Goal: Task Accomplishment & Management: Manage account settings

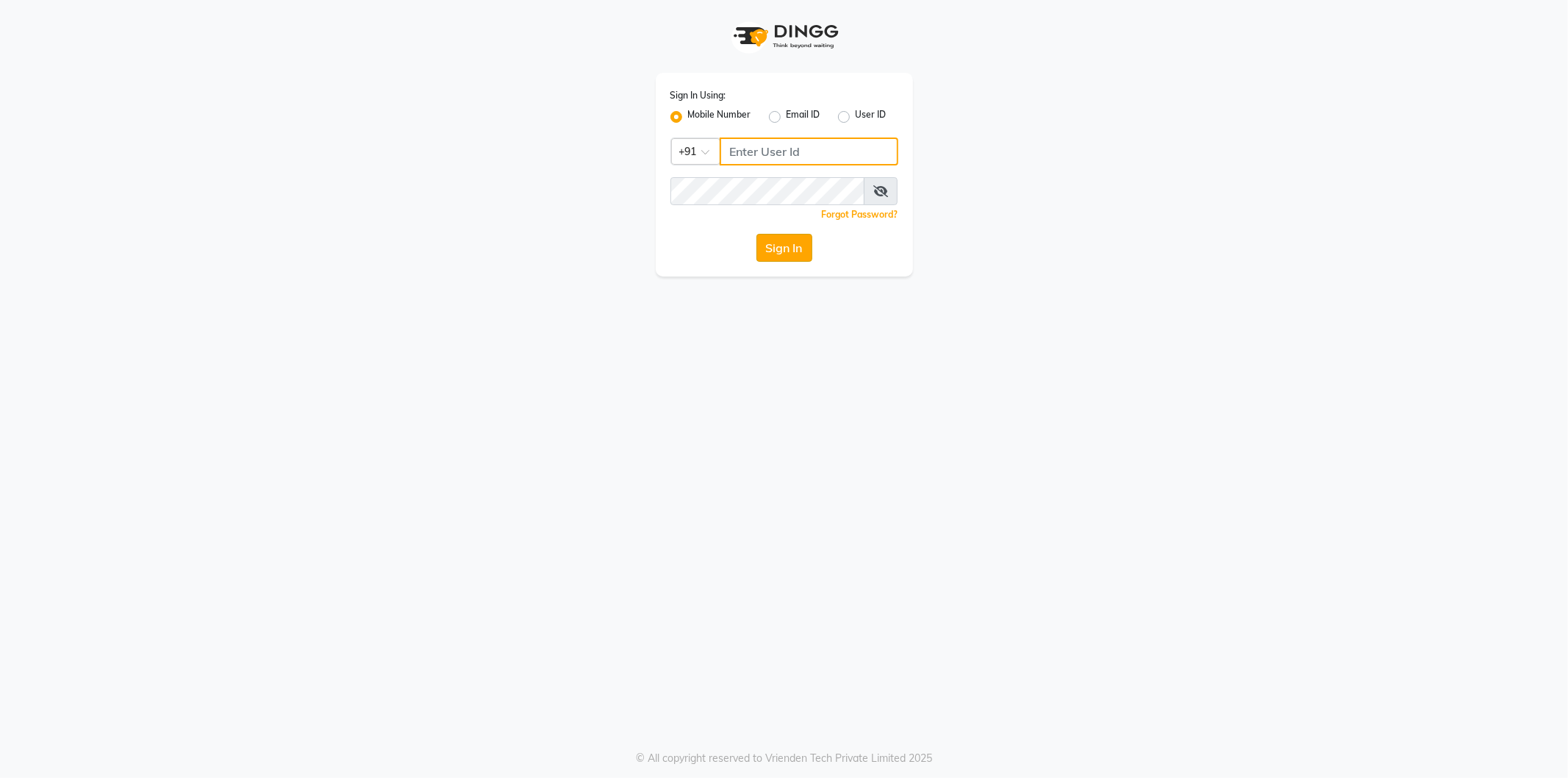
type input "9566910228"
click at [779, 253] on button "Sign In" at bounding box center [785, 248] width 56 height 28
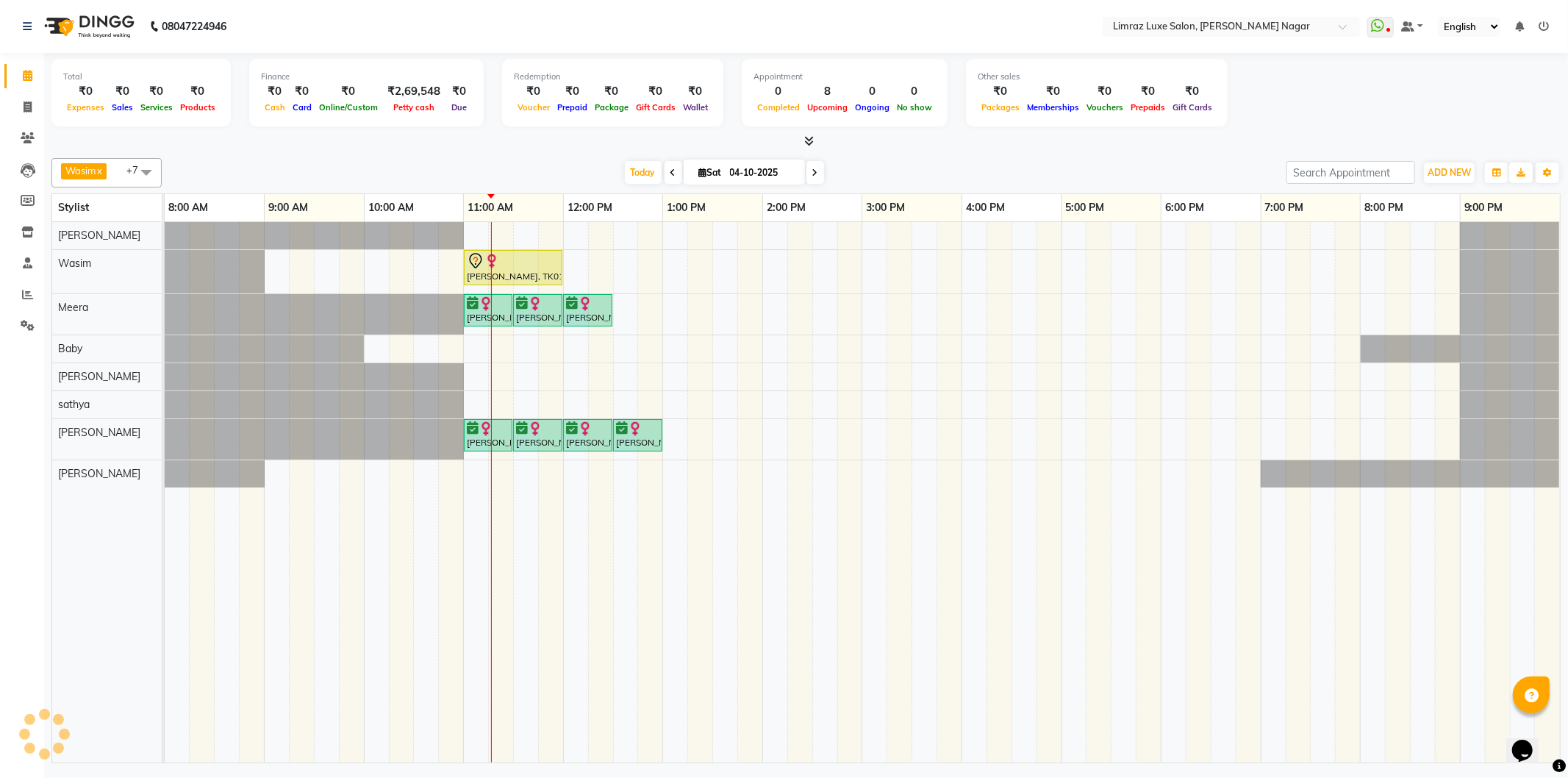
click at [142, 172] on span at bounding box center [146, 172] width 29 height 28
click at [64, 320] on div "Baby" at bounding box center [106, 315] width 94 height 16
checkbox input "false"
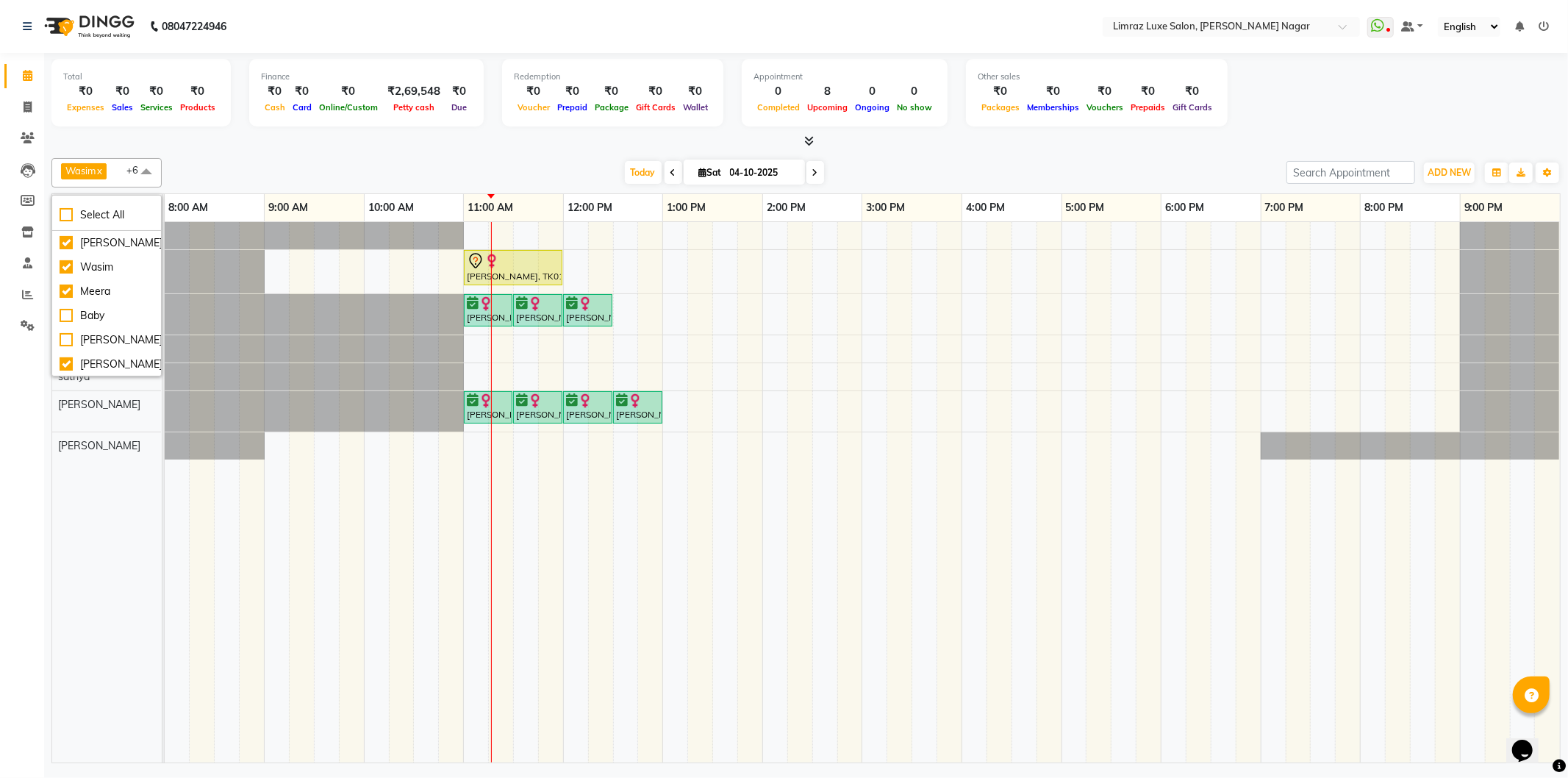
click at [272, 164] on div "[DATE] [DATE]" at bounding box center [724, 172] width 1110 height 22
click at [148, 171] on span at bounding box center [146, 172] width 29 height 28
click at [103, 311] on div "[PERSON_NAME]" at bounding box center [106, 316] width 94 height 16
checkbox input "false"
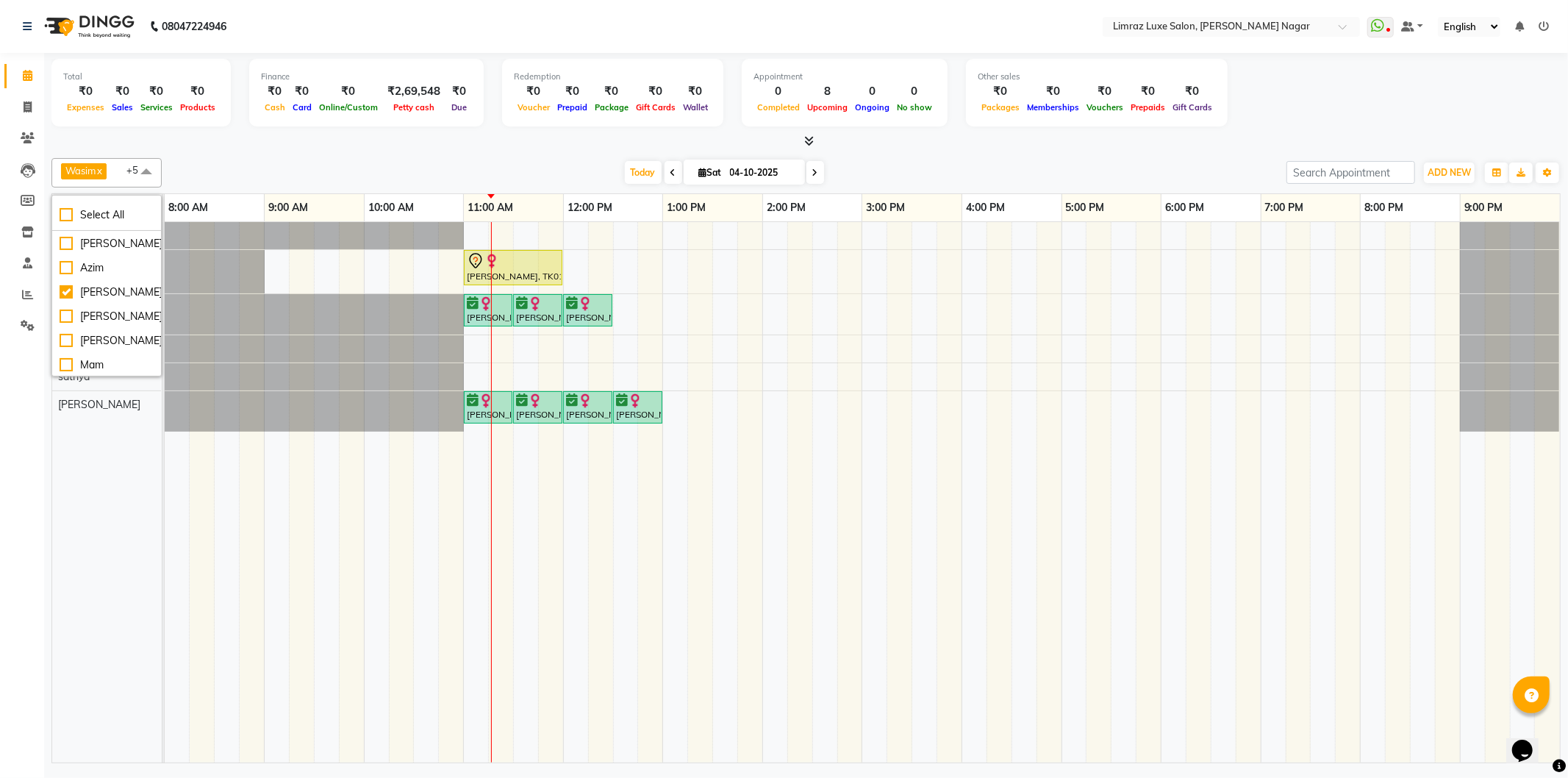
click at [256, 142] on div at bounding box center [806, 141] width 1510 height 16
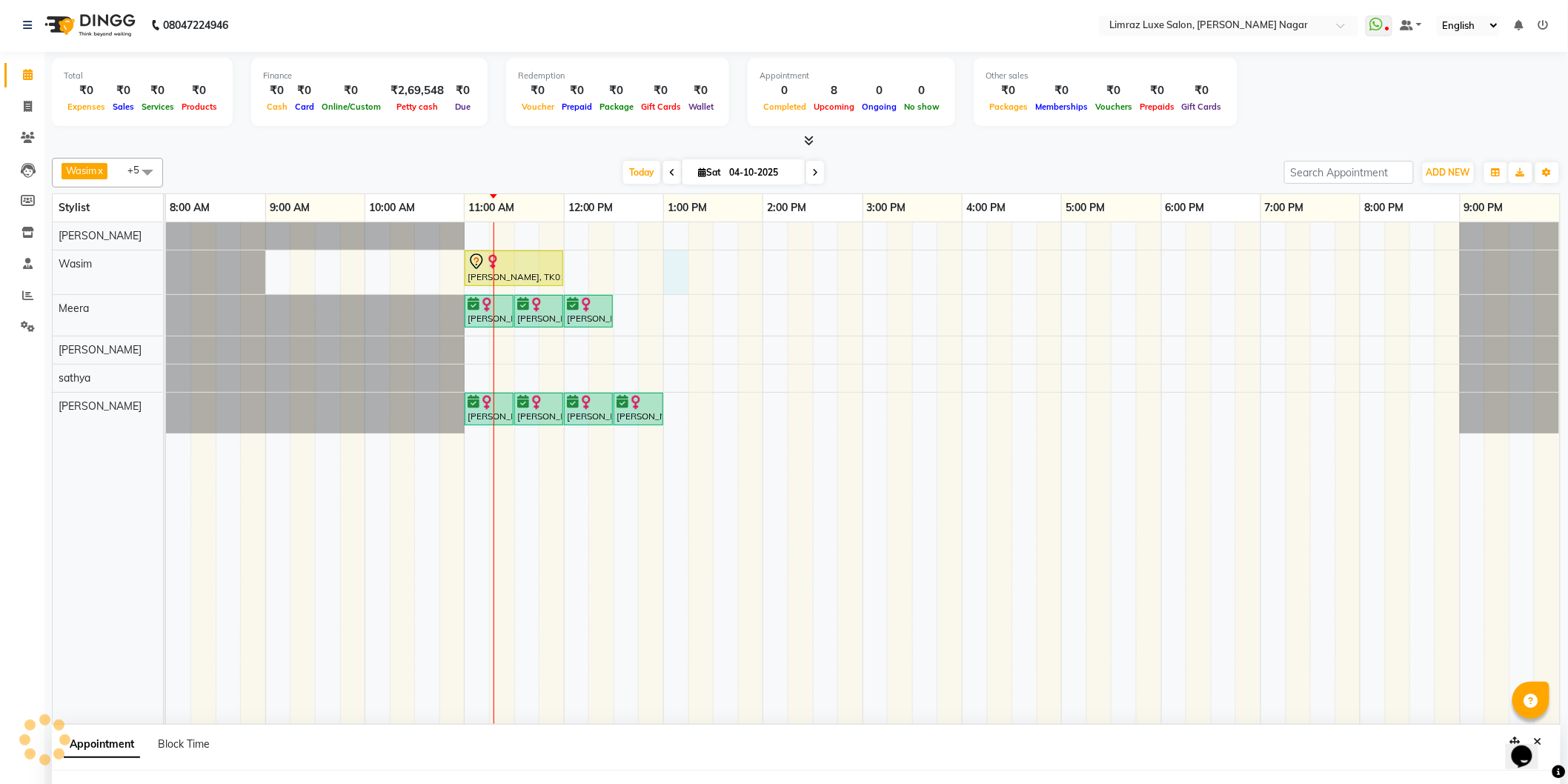
select select "74165"
select select "780"
select select "tentative"
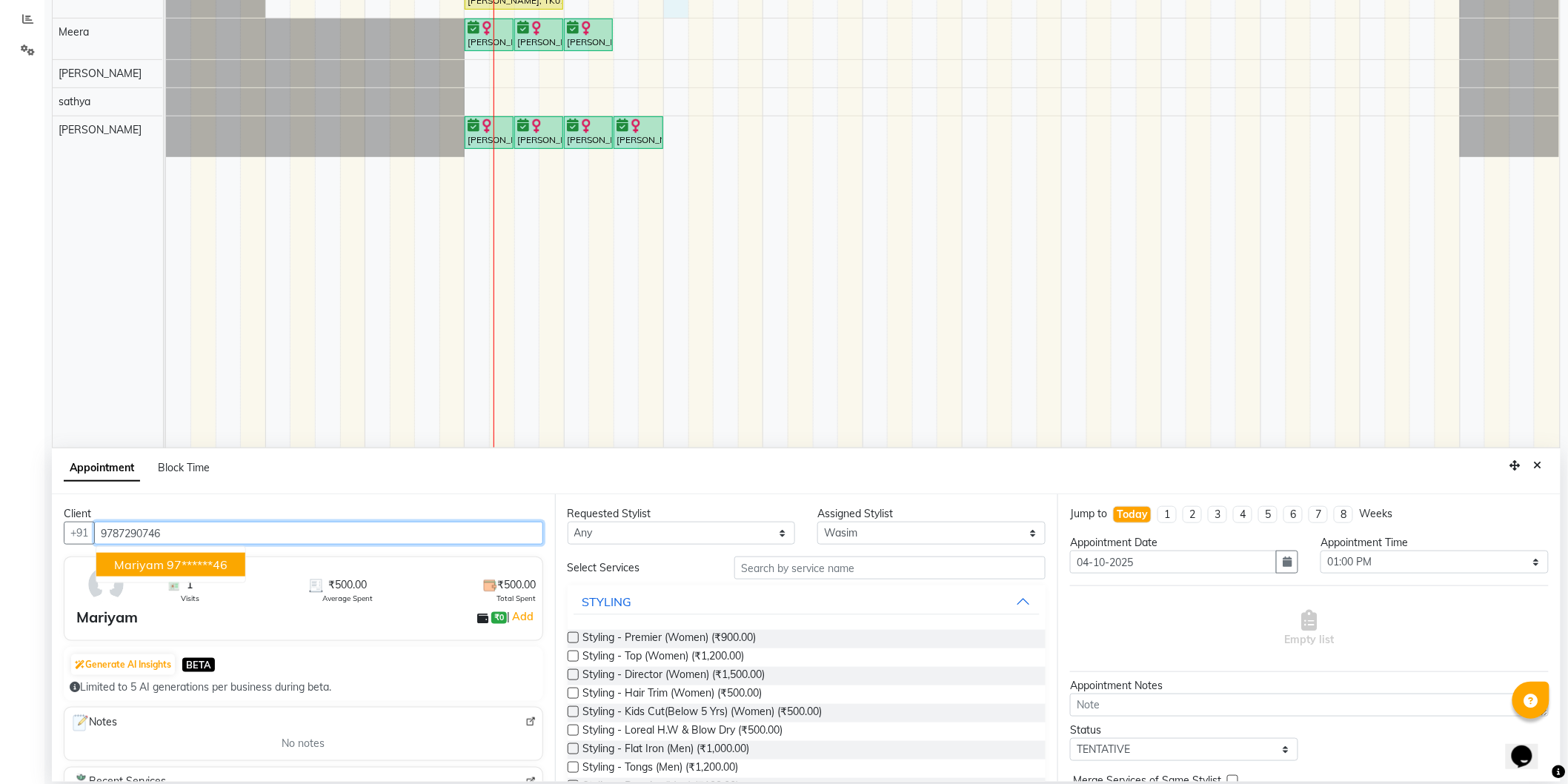
click at [130, 568] on span "Mariyam" at bounding box center [139, 564] width 49 height 15
type input "97******46"
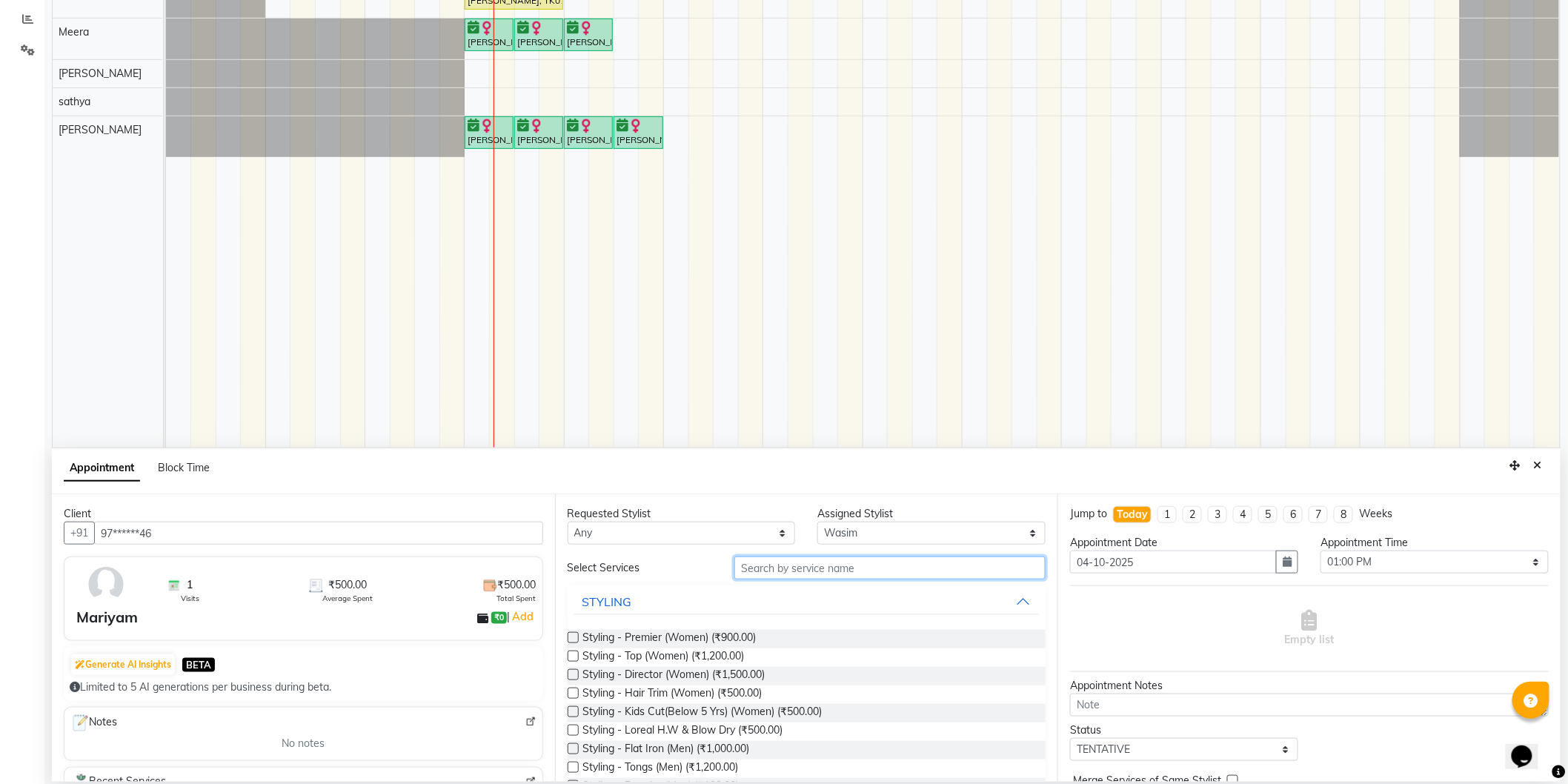
click at [742, 568] on input "text" at bounding box center [890, 567] width 311 height 23
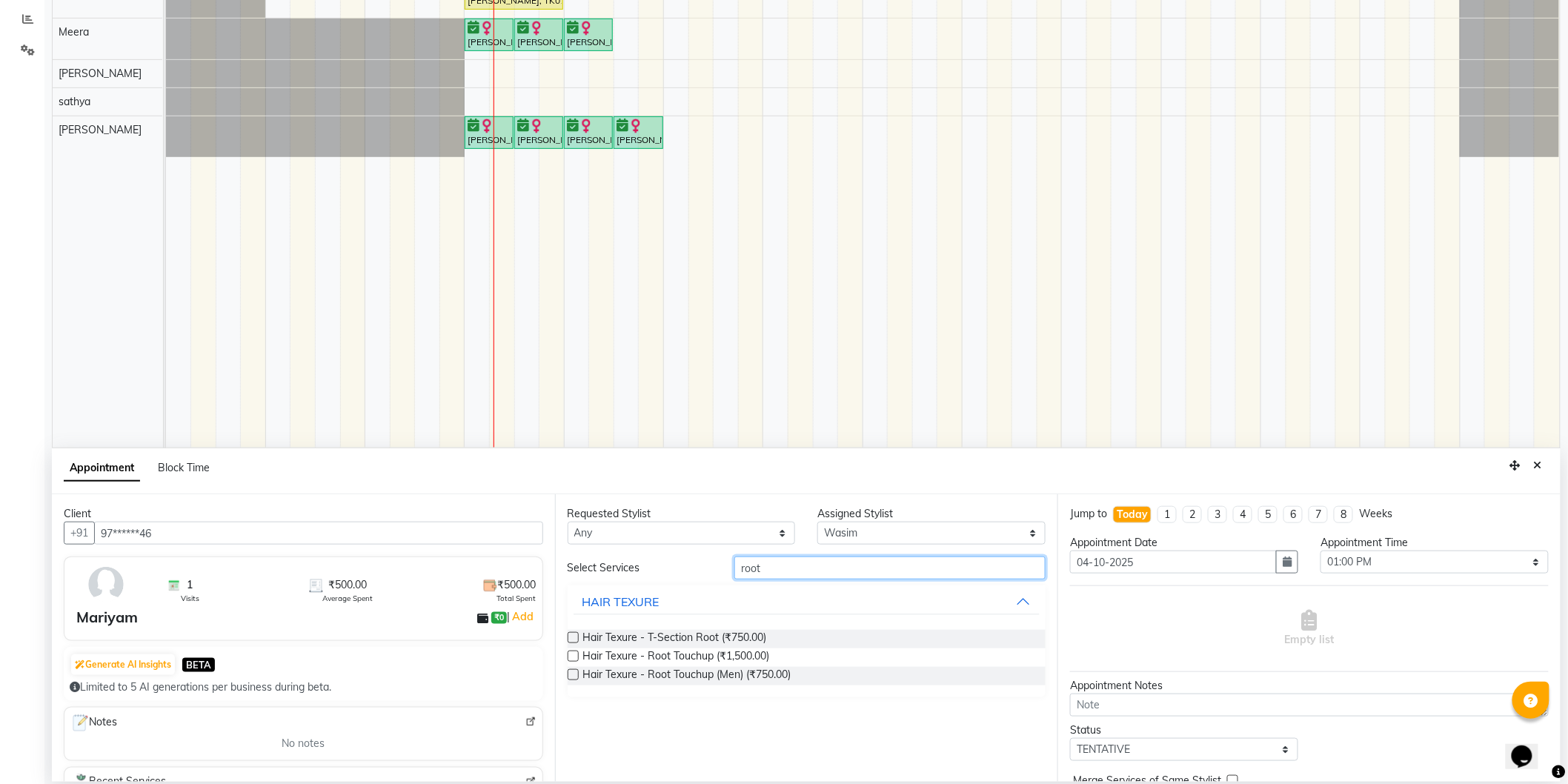
type input "root"
click at [571, 656] on label at bounding box center [573, 656] width 11 height 11
click at [571, 656] on input "checkbox" at bounding box center [573, 657] width 10 height 10
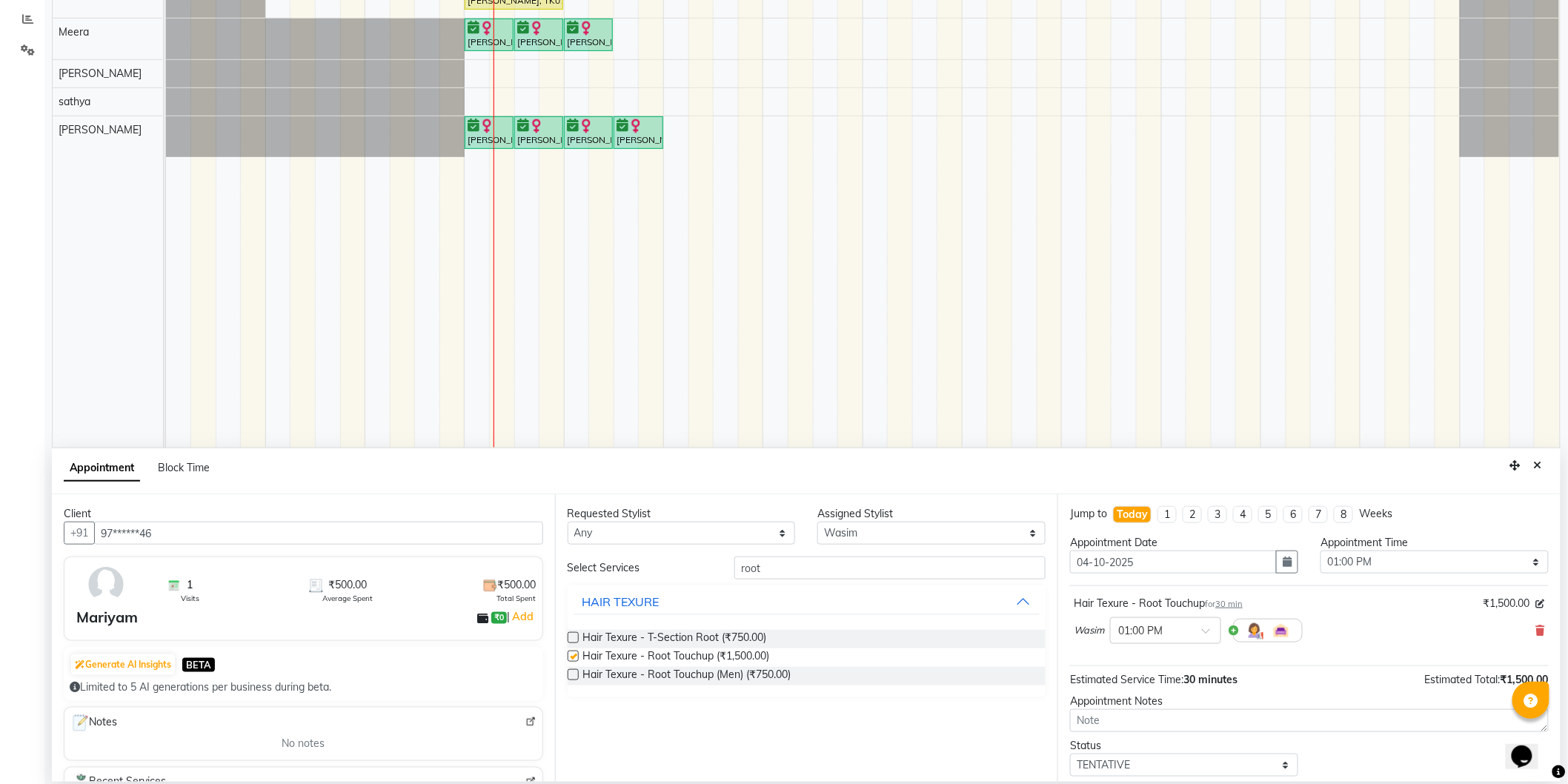
checkbox input "false"
drag, startPoint x: 765, startPoint y: 562, endPoint x: 720, endPoint y: 556, distance: 45.4
click at [720, 556] on div "Select Services root" at bounding box center [807, 567] width 501 height 23
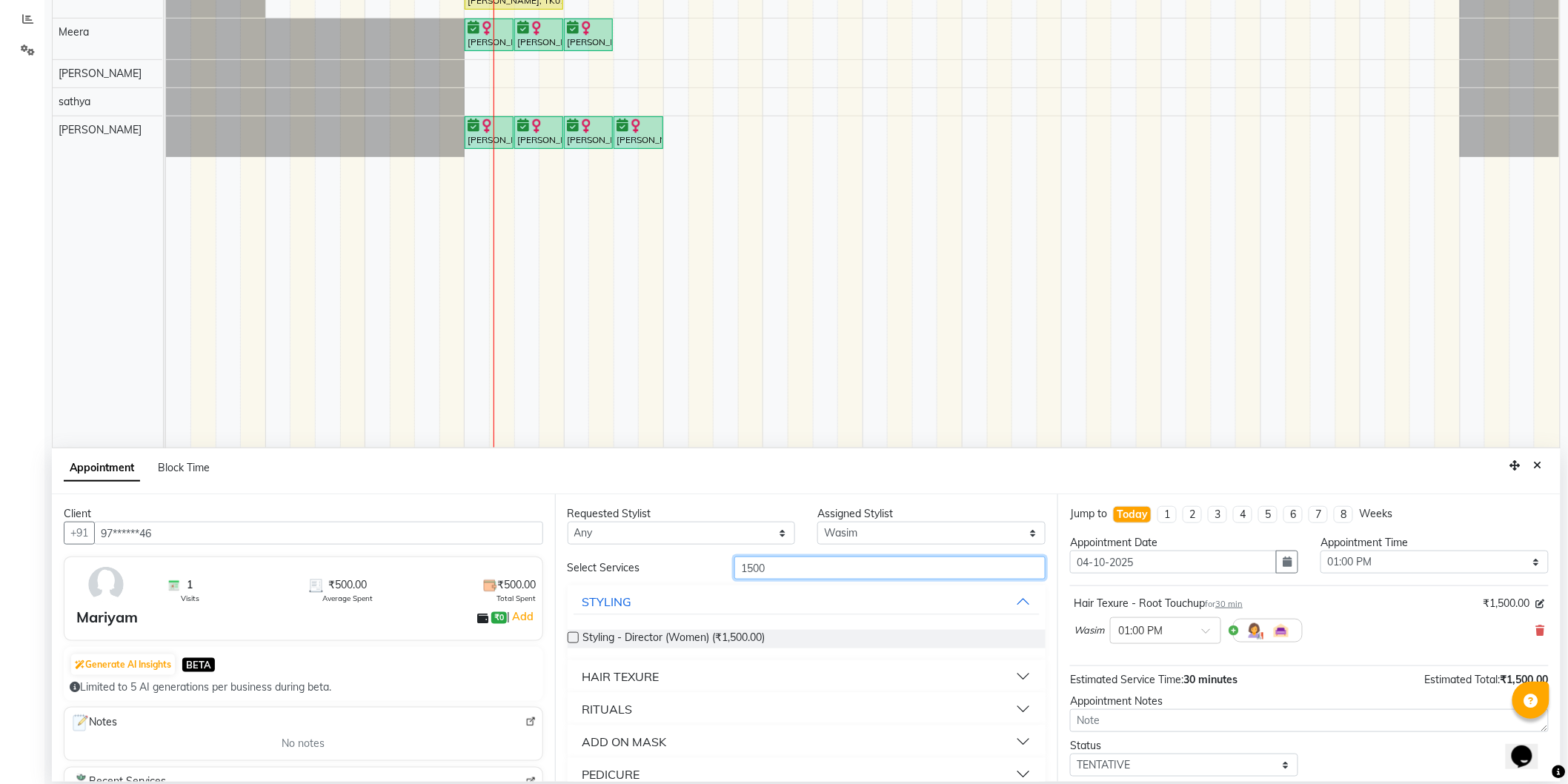
type input "1500"
click at [572, 637] on label at bounding box center [573, 637] width 11 height 11
click at [572, 637] on input "checkbox" at bounding box center [573, 639] width 10 height 10
checkbox input "false"
drag, startPoint x: 772, startPoint y: 564, endPoint x: 695, endPoint y: 565, distance: 77.0
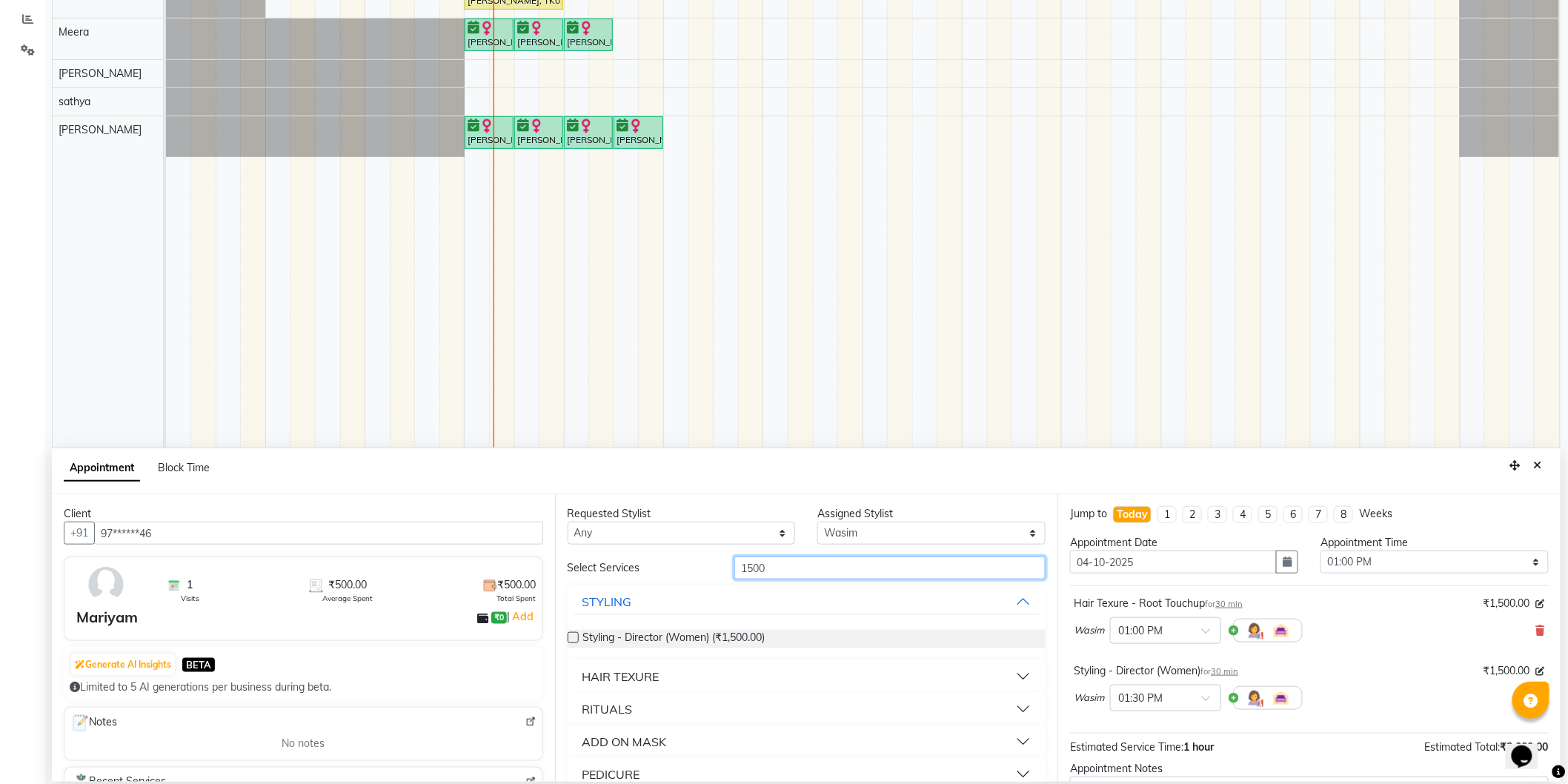
click at [695, 565] on div "Select Services 1500" at bounding box center [807, 567] width 501 height 23
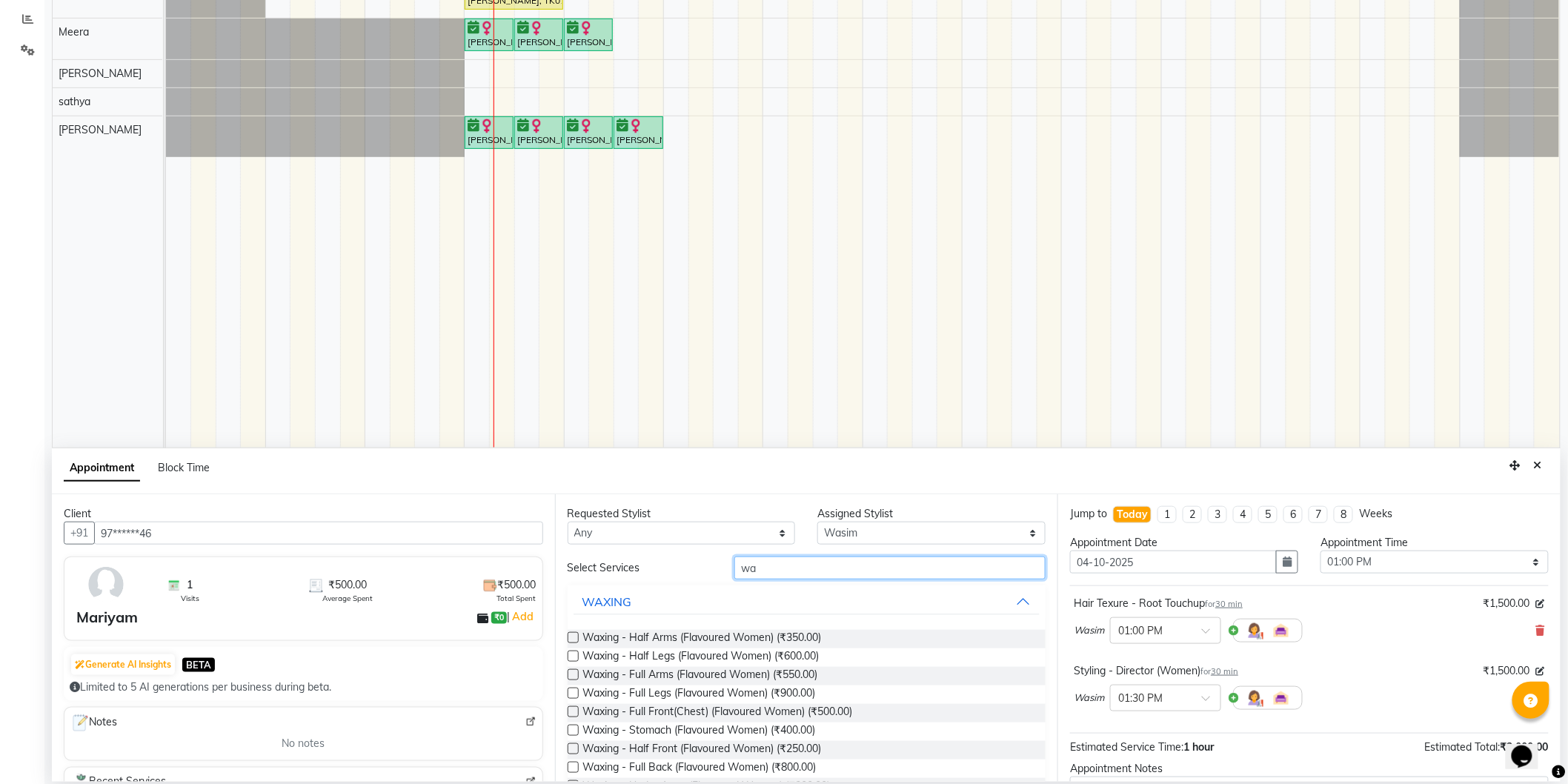
type input "w"
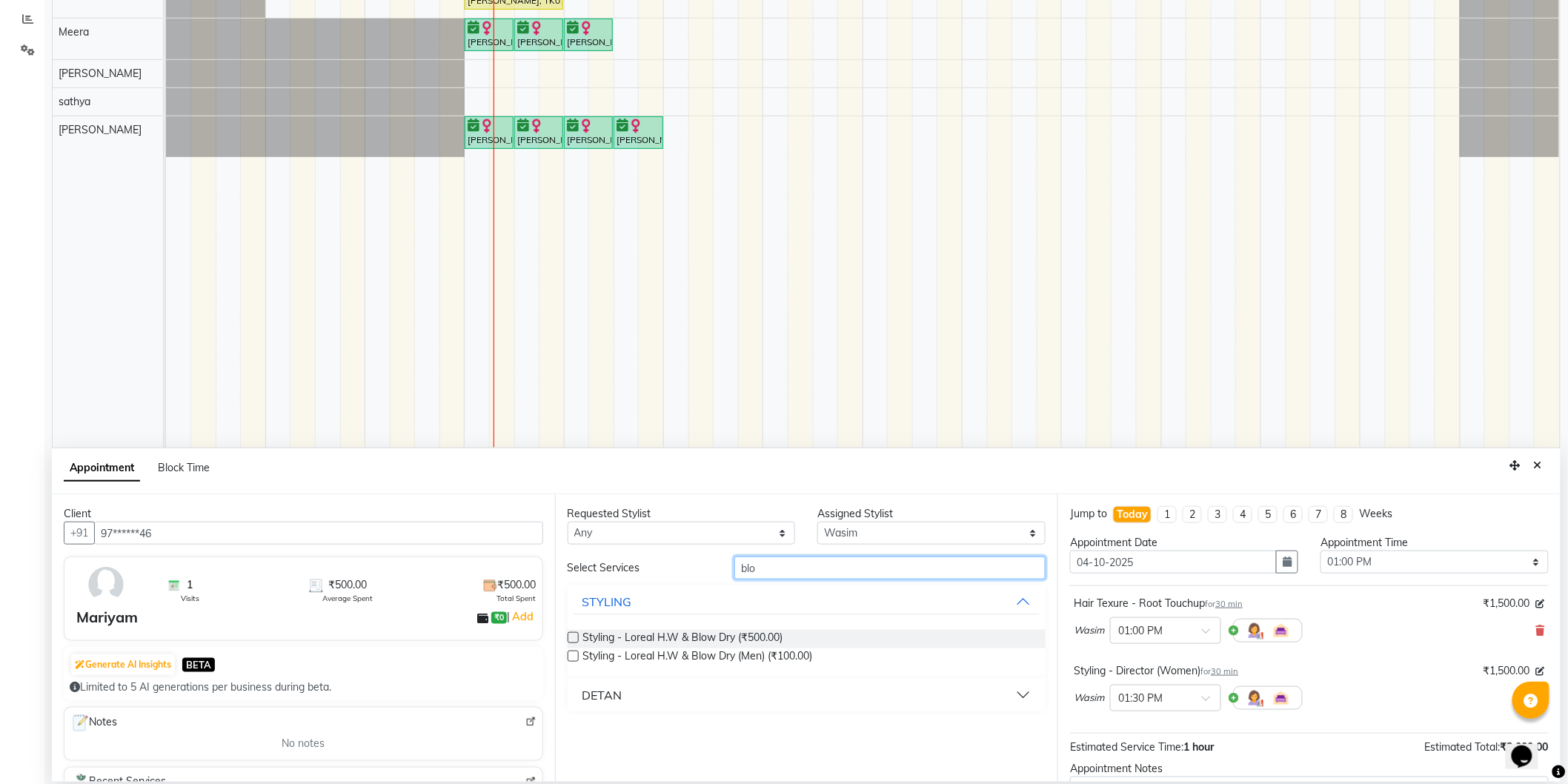
type input "blo"
click at [573, 640] on label at bounding box center [573, 637] width 11 height 11
click at [573, 640] on input "checkbox" at bounding box center [573, 639] width 10 height 10
checkbox input "false"
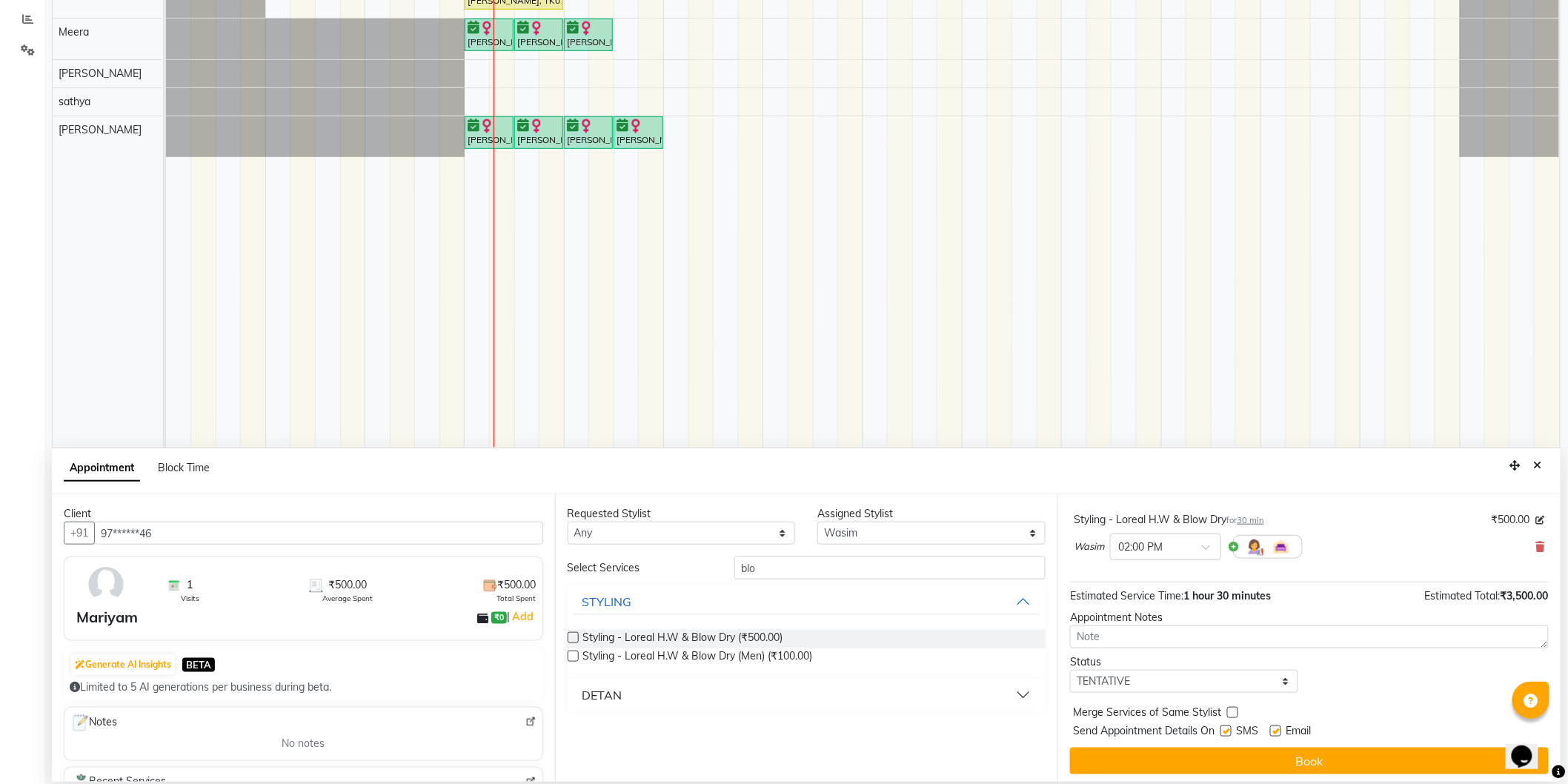
scroll to position [223, 0]
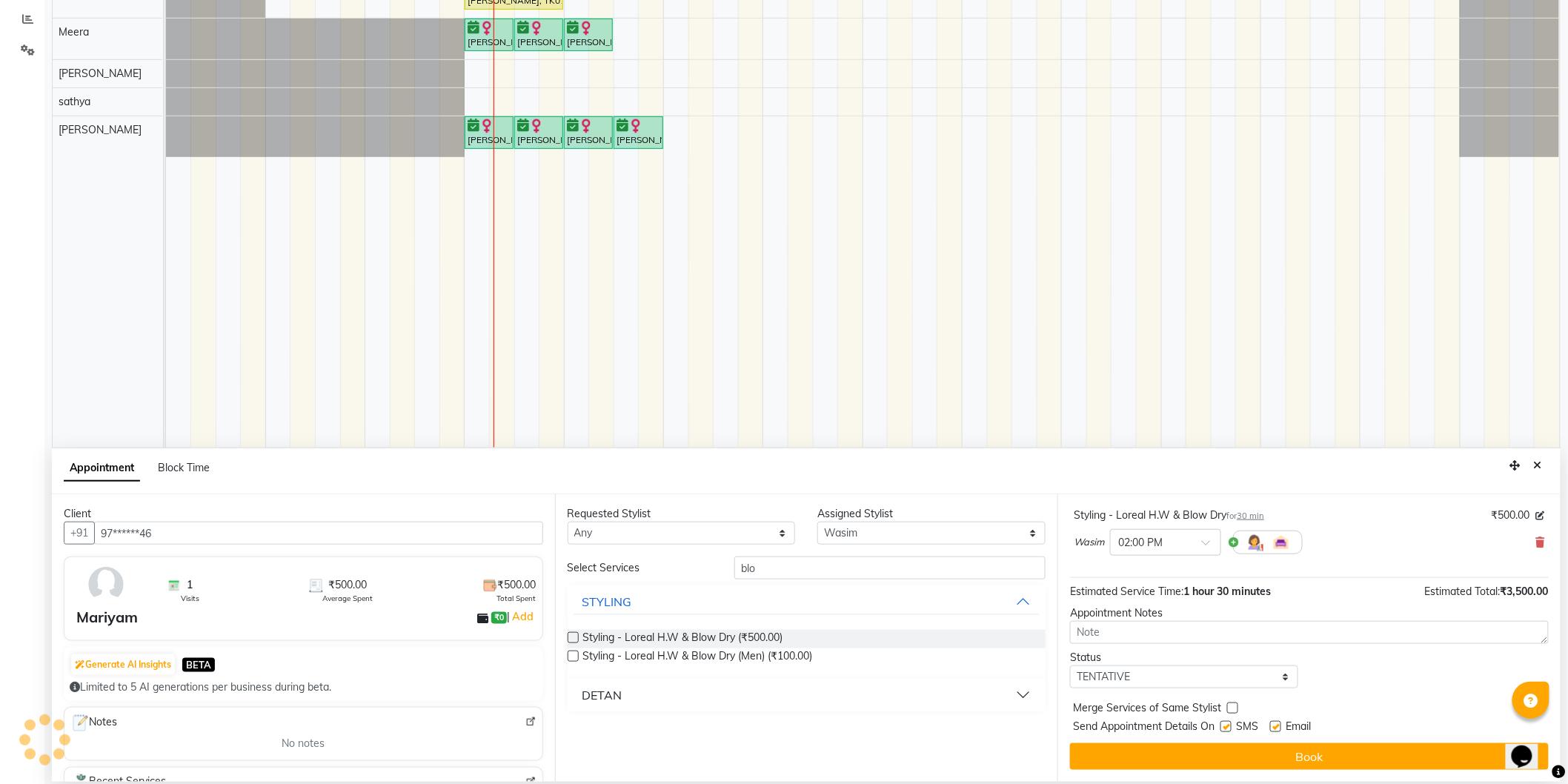
click at [1227, 733] on div at bounding box center [1225, 729] width 10 height 16
click at [1224, 729] on label at bounding box center [1225, 726] width 11 height 11
click at [1224, 729] on input "checkbox" at bounding box center [1225, 728] width 10 height 10
checkbox input "false"
click at [1276, 728] on label at bounding box center [1275, 726] width 11 height 11
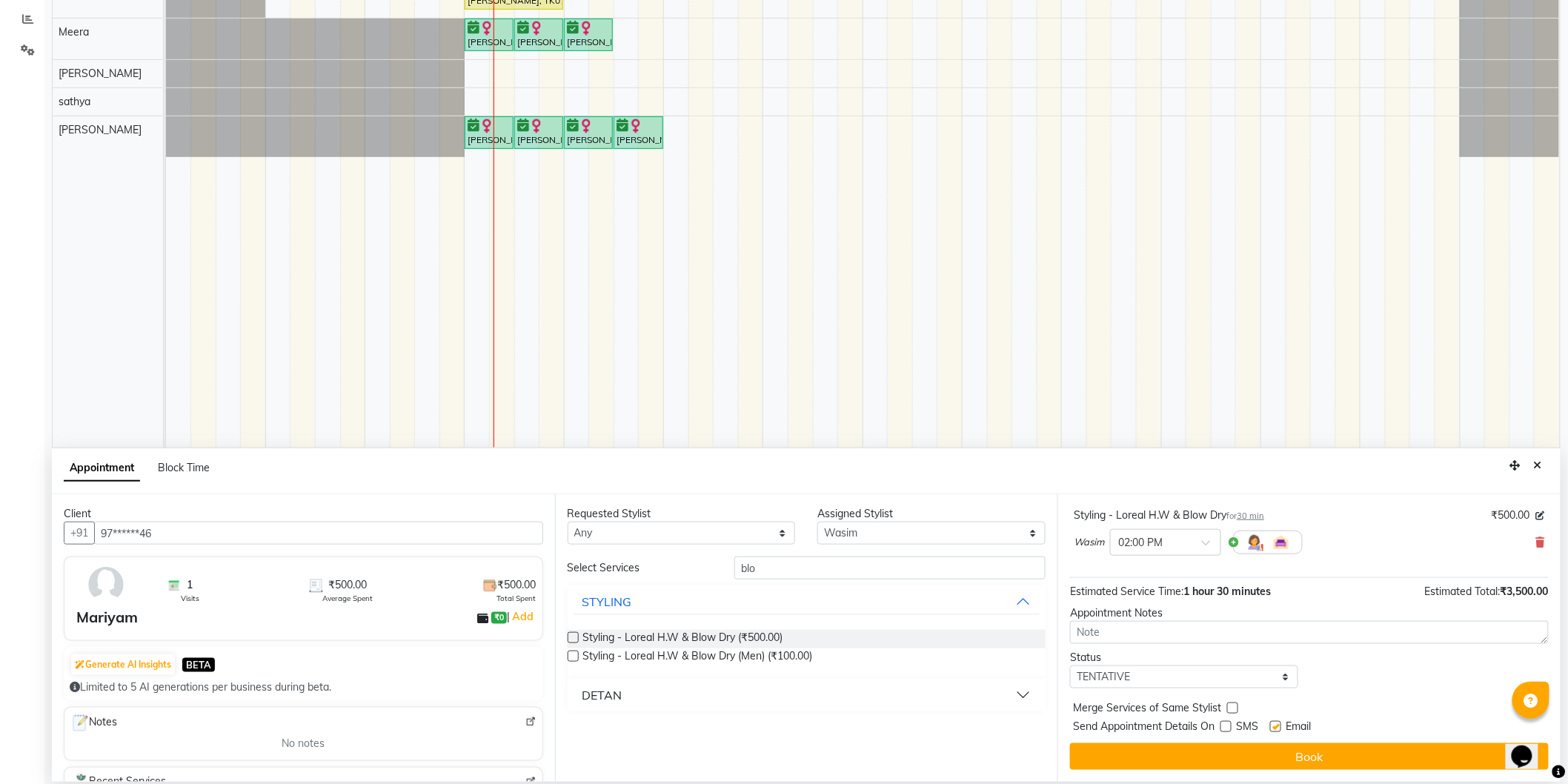
click at [1276, 728] on input "checkbox" at bounding box center [1275, 728] width 10 height 10
checkbox input "false"
drag, startPoint x: 1271, startPoint y: 760, endPoint x: 1248, endPoint y: 777, distance: 28.6
click at [1271, 762] on button "Book" at bounding box center [1309, 756] width 479 height 26
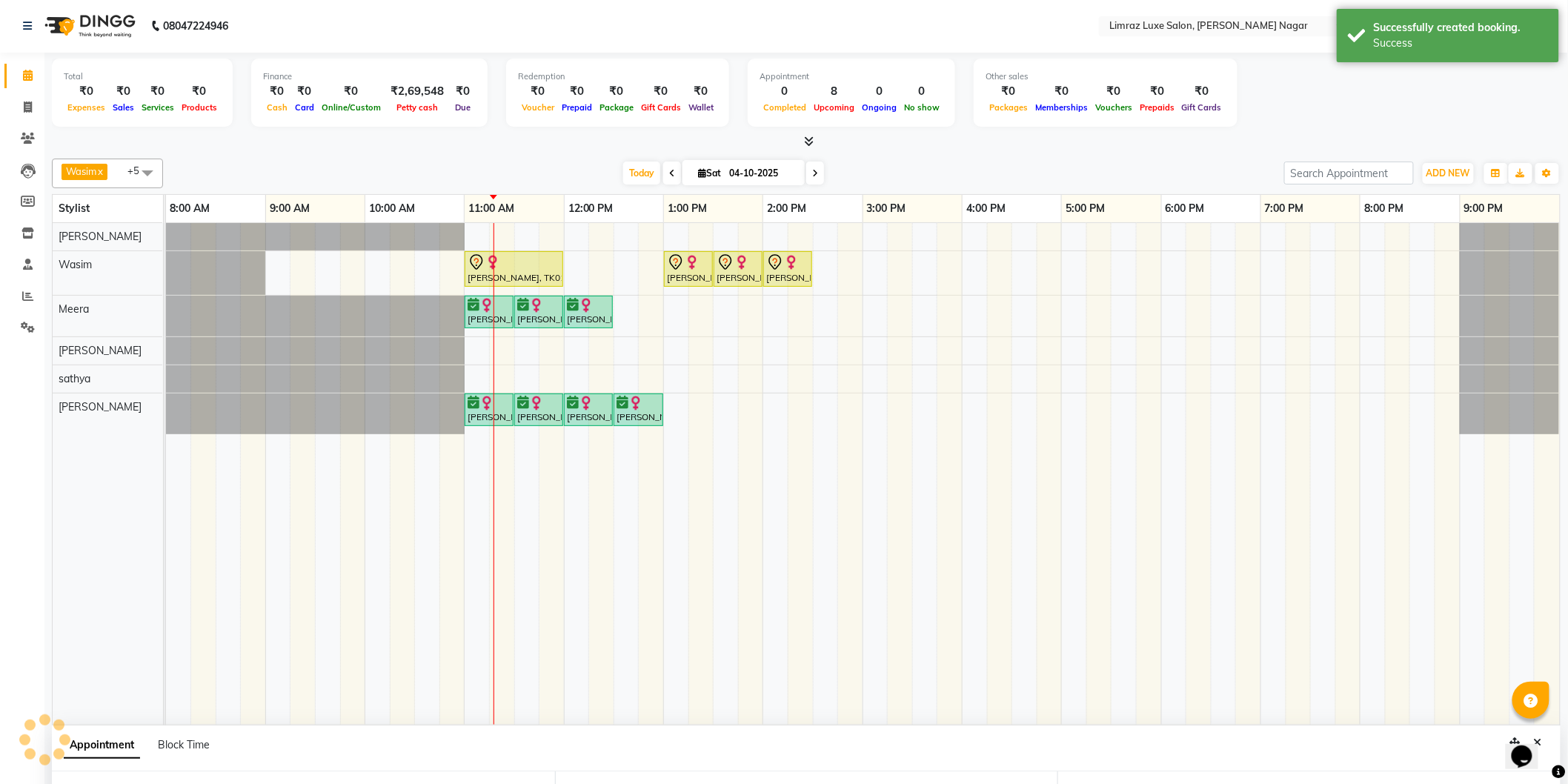
scroll to position [0, 0]
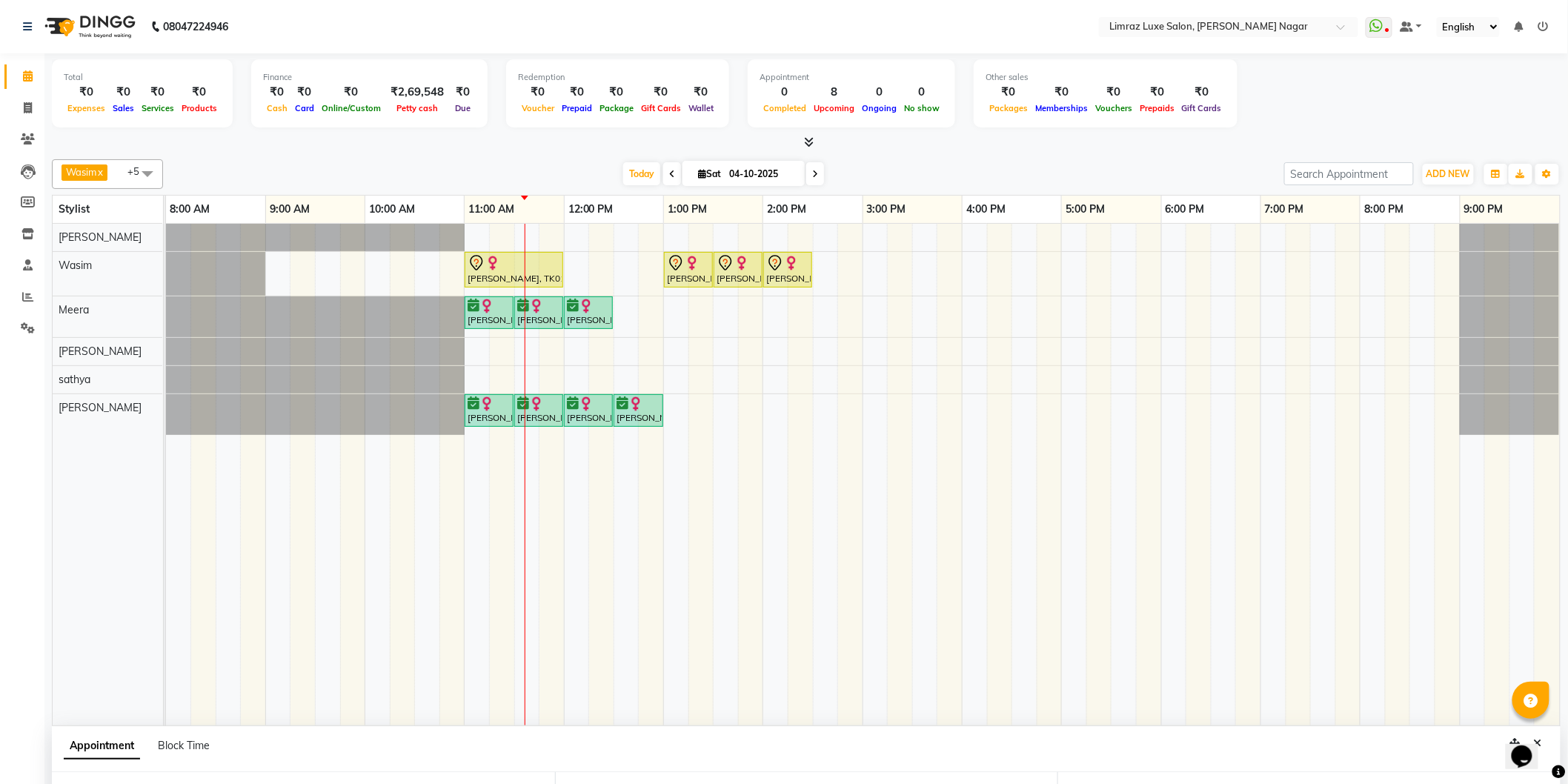
click at [606, 260] on div "[PERSON_NAME], TK01, 11:00 AM-12:00 PM, Men's Combo Mariyam, TK03, 01:00 PM-01:…" at bounding box center [863, 474] width 1394 height 502
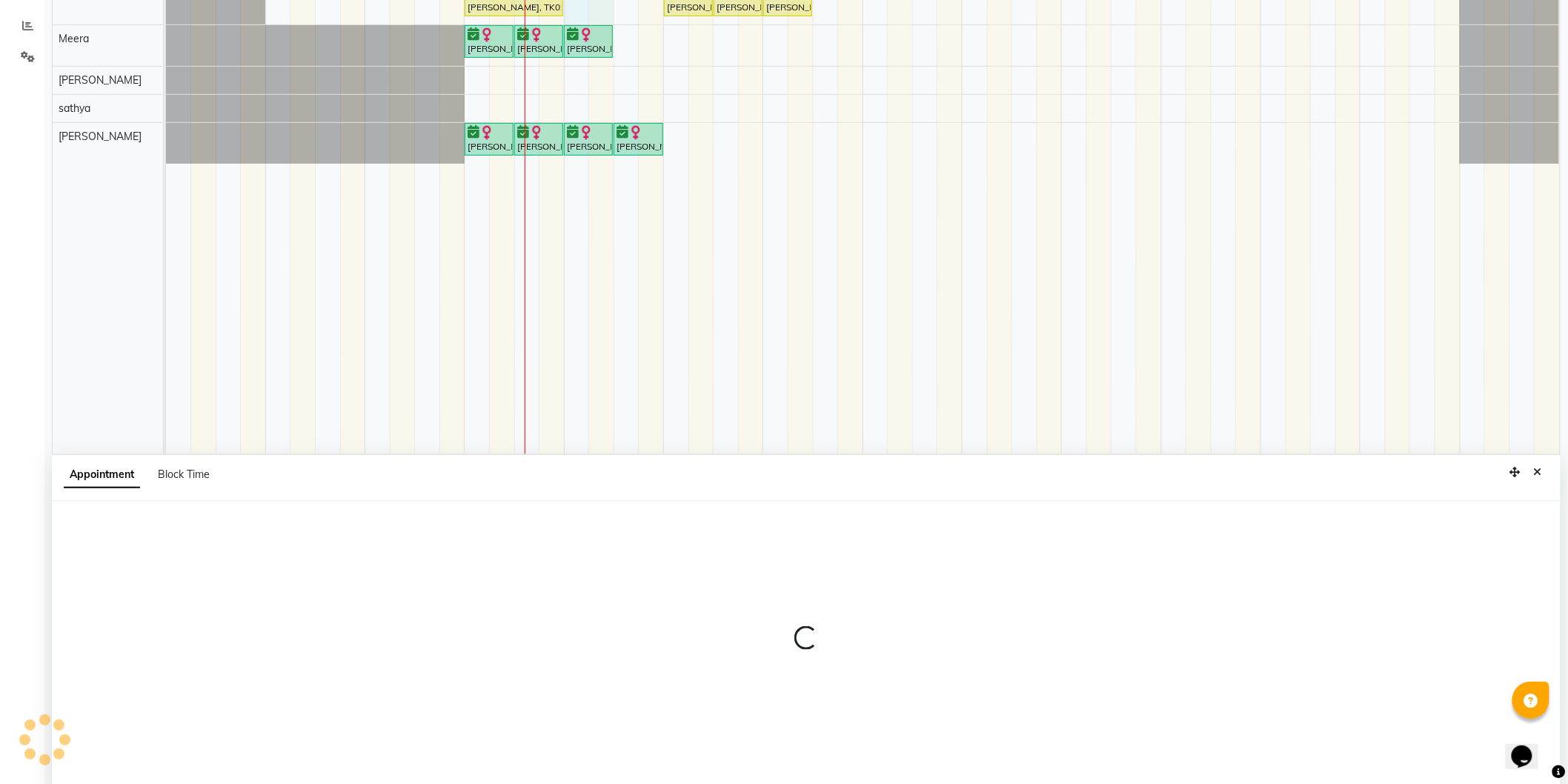
select select "74165"
select select "tentative"
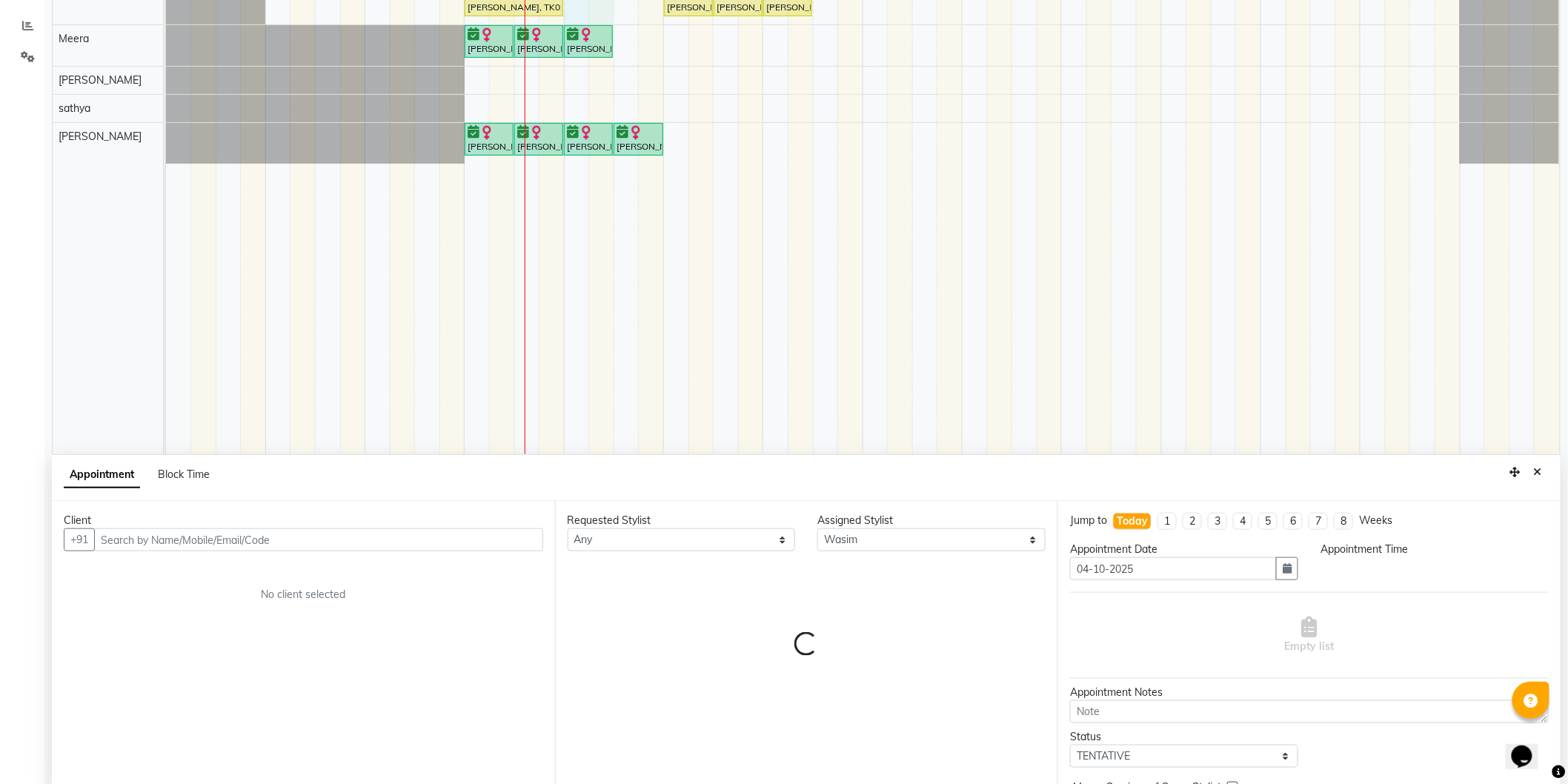
scroll to position [278, 0]
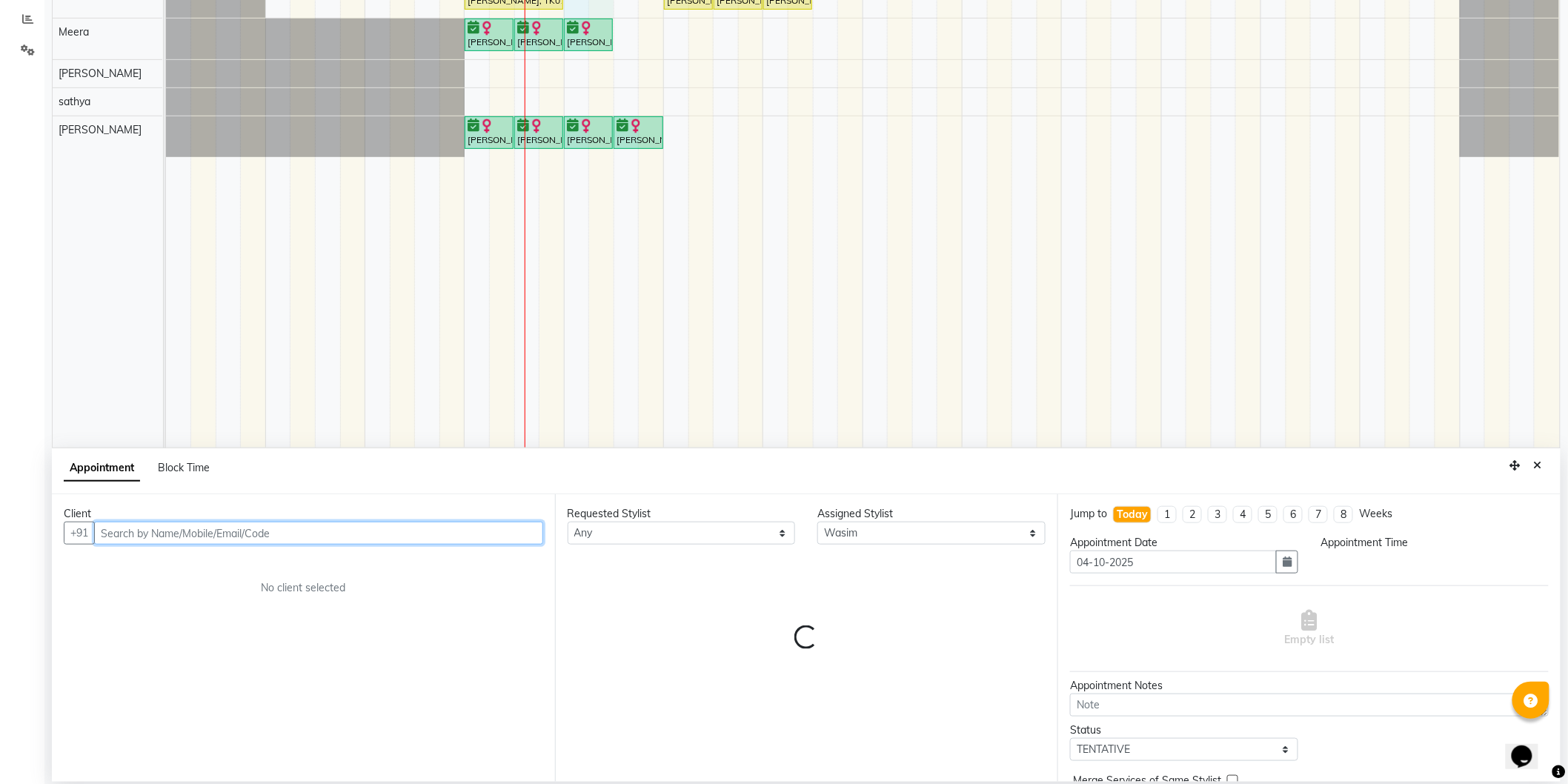
select select "720"
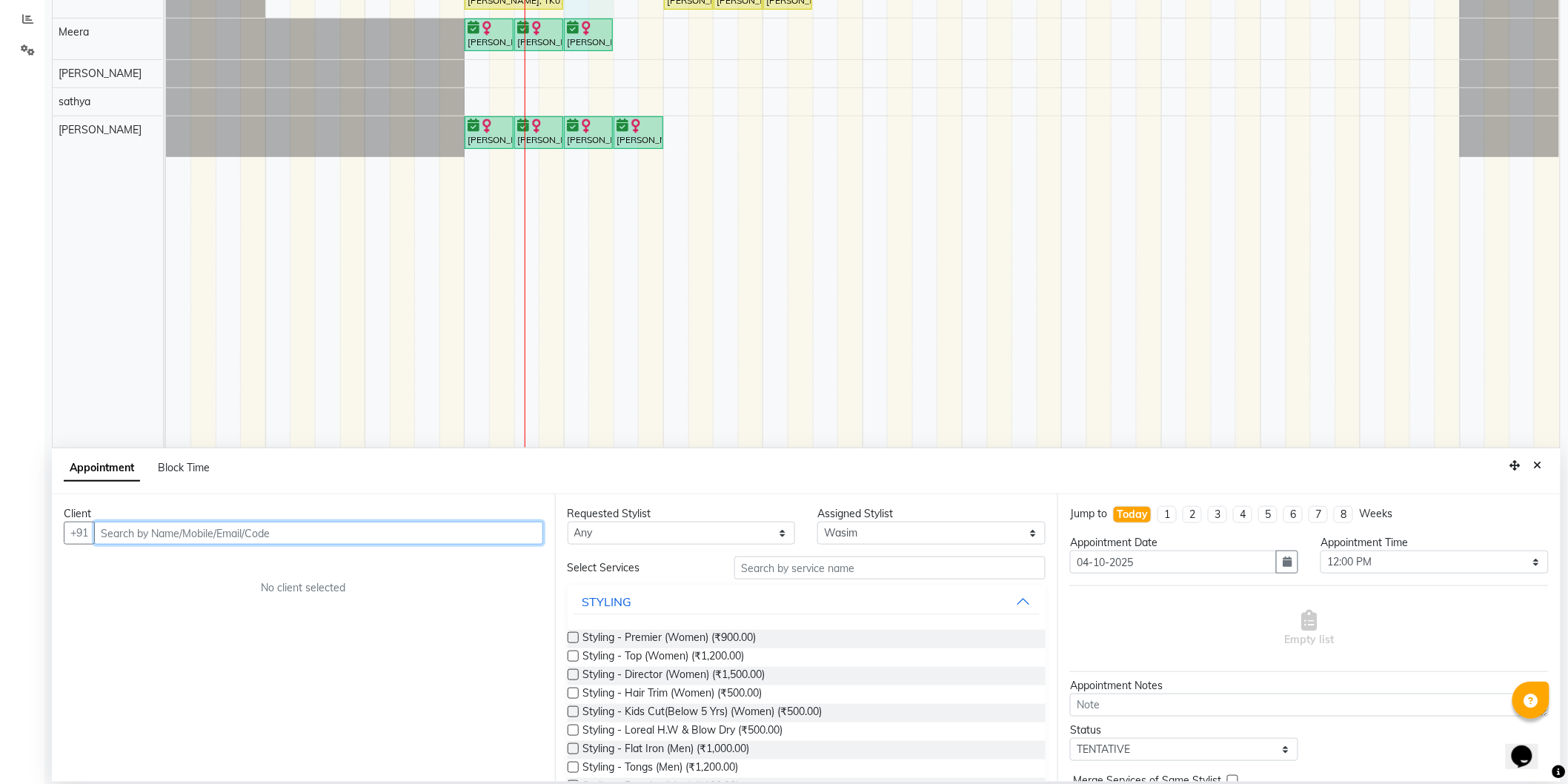
scroll to position [0, 0]
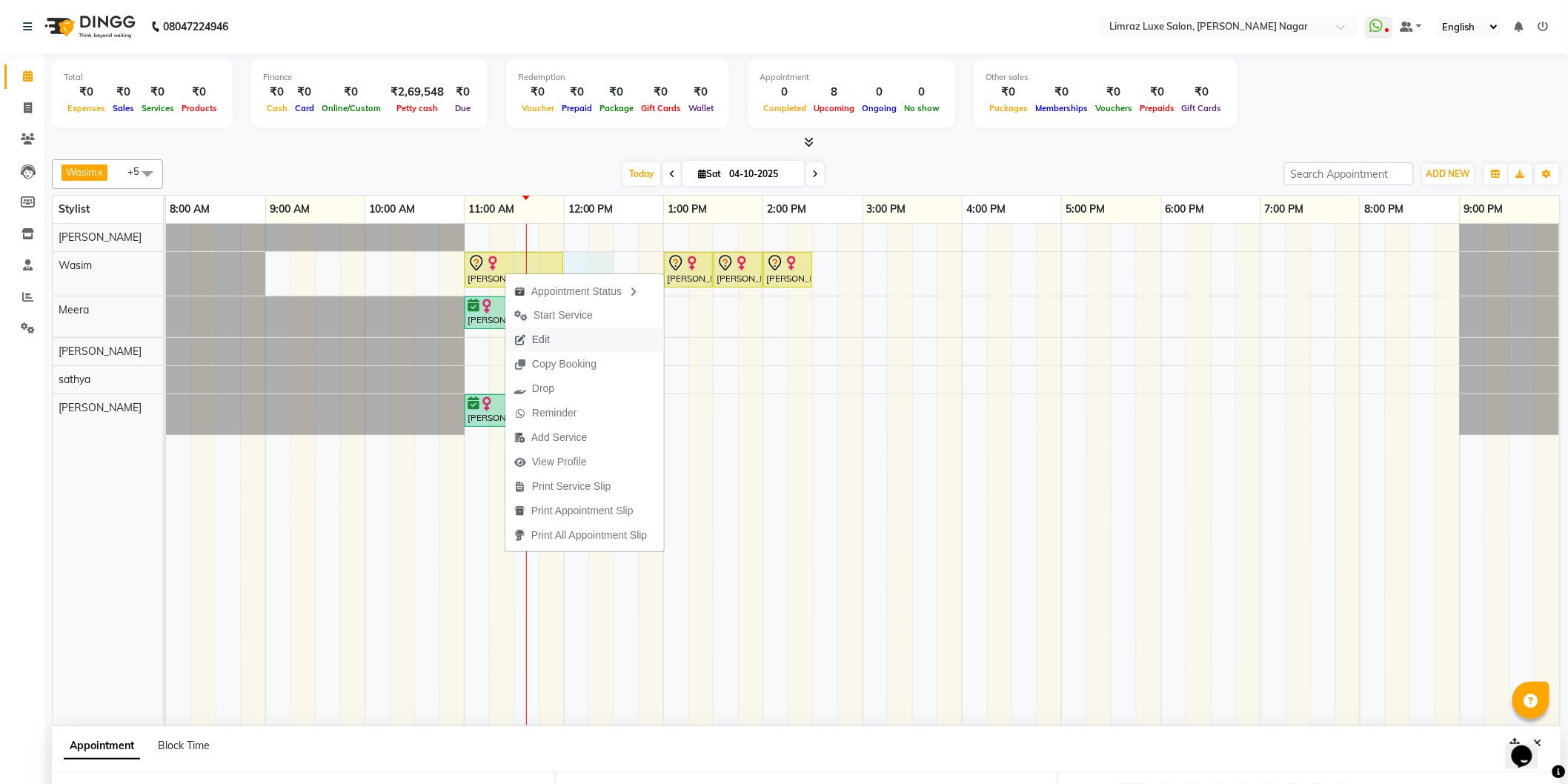
click at [551, 342] on span "Edit" at bounding box center [531, 340] width 54 height 25
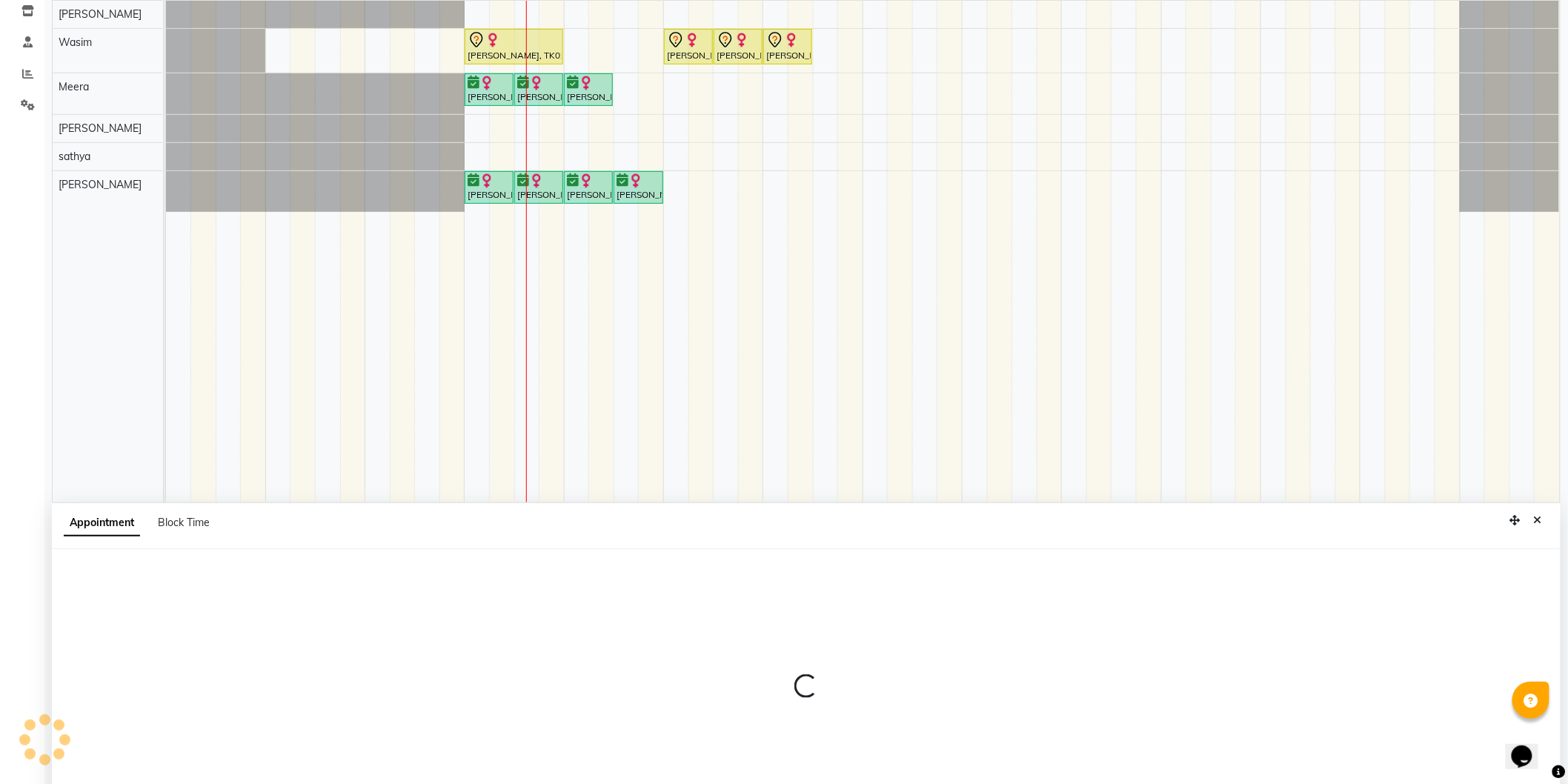
select select "tentative"
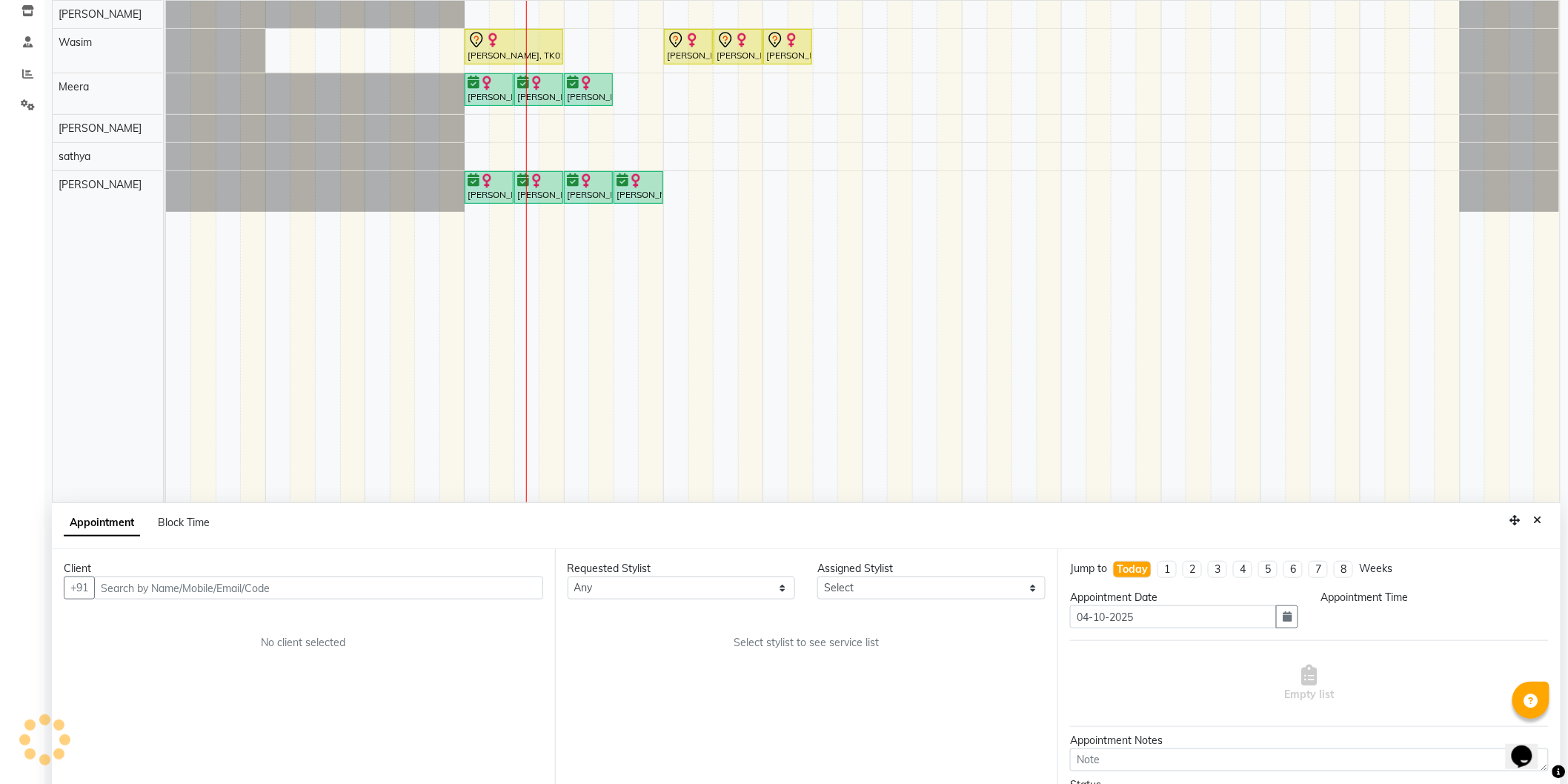
scroll to position [278, 0]
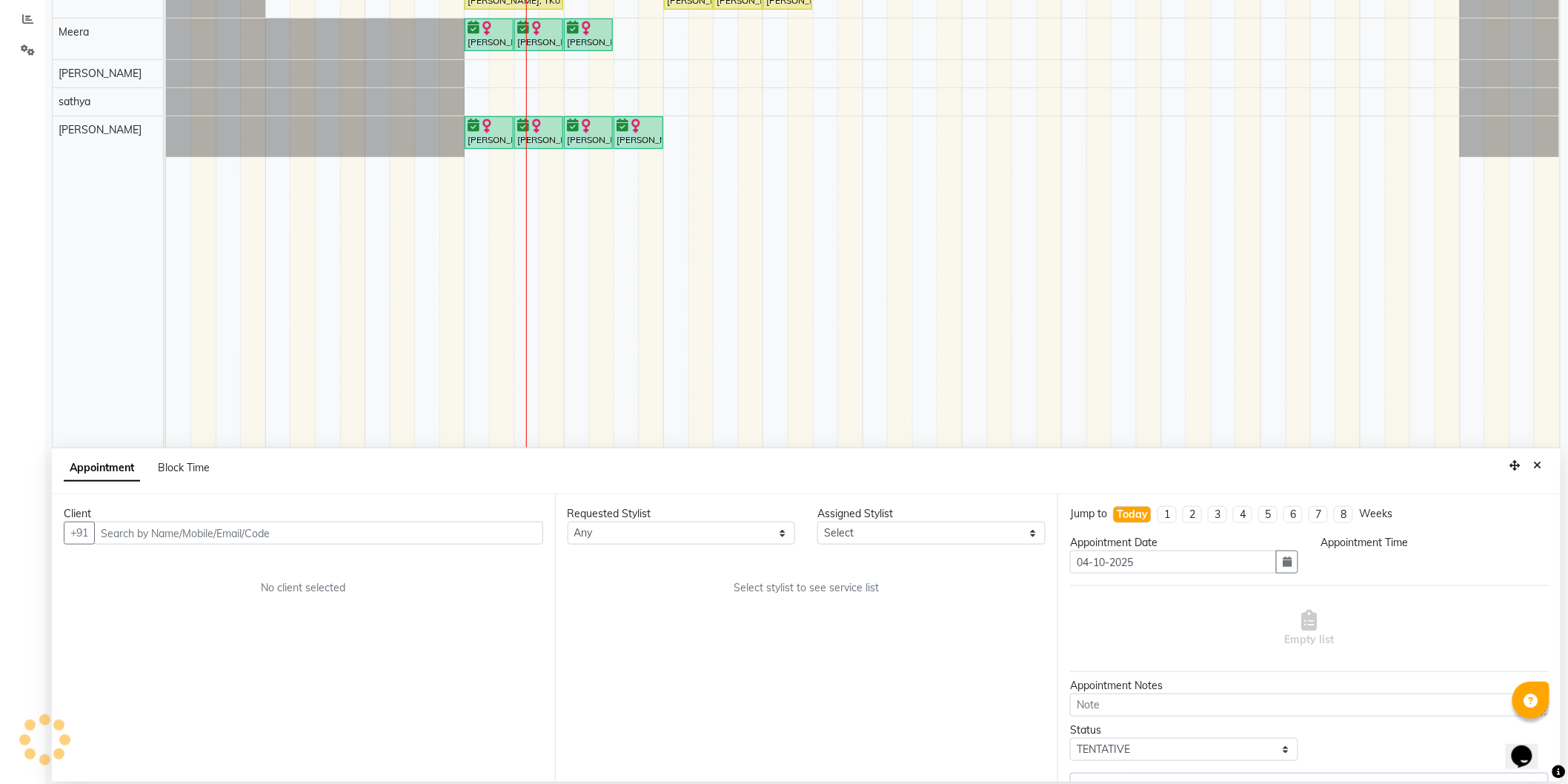
select select "74165"
select select "660"
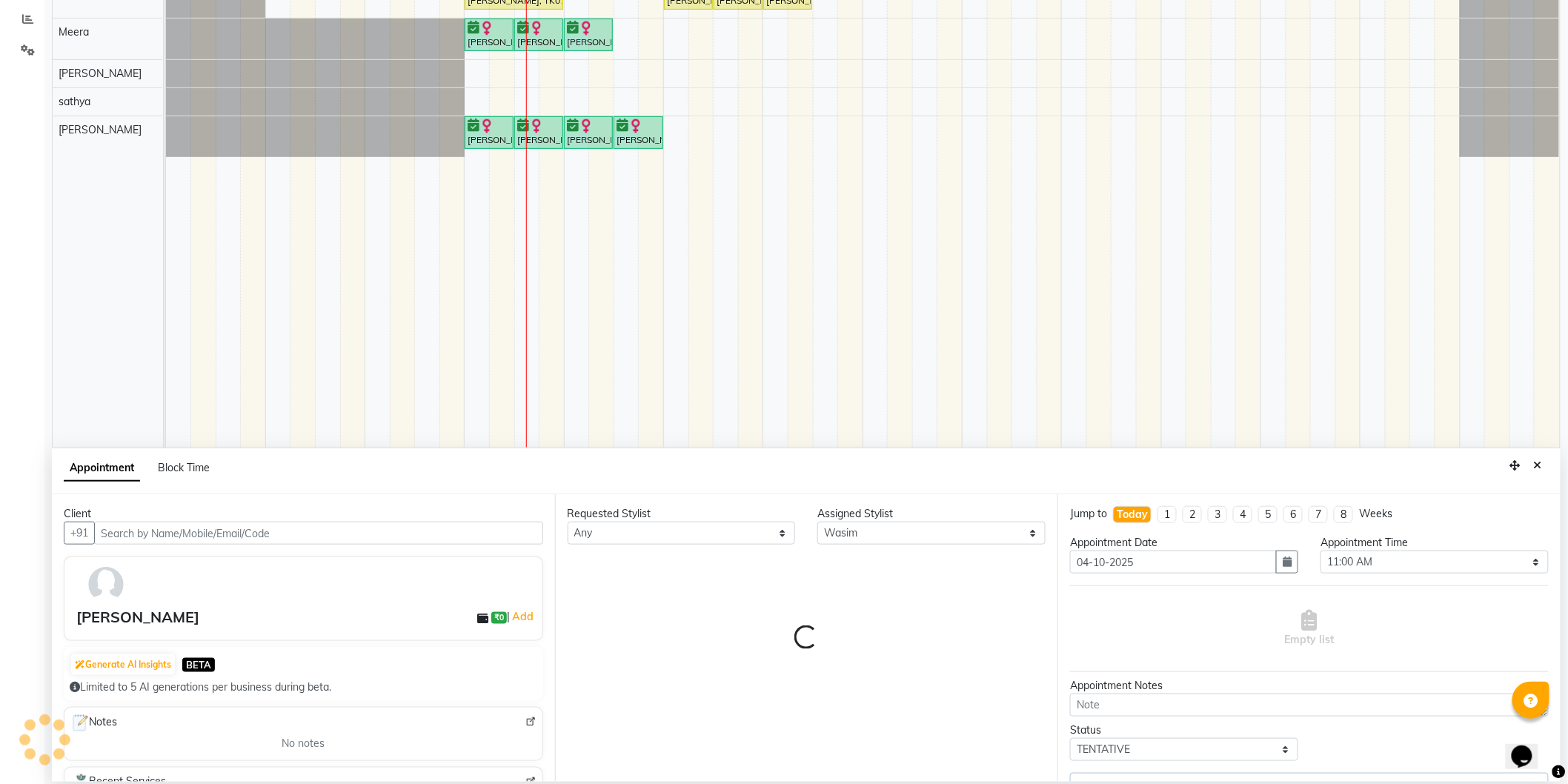
select select "3648"
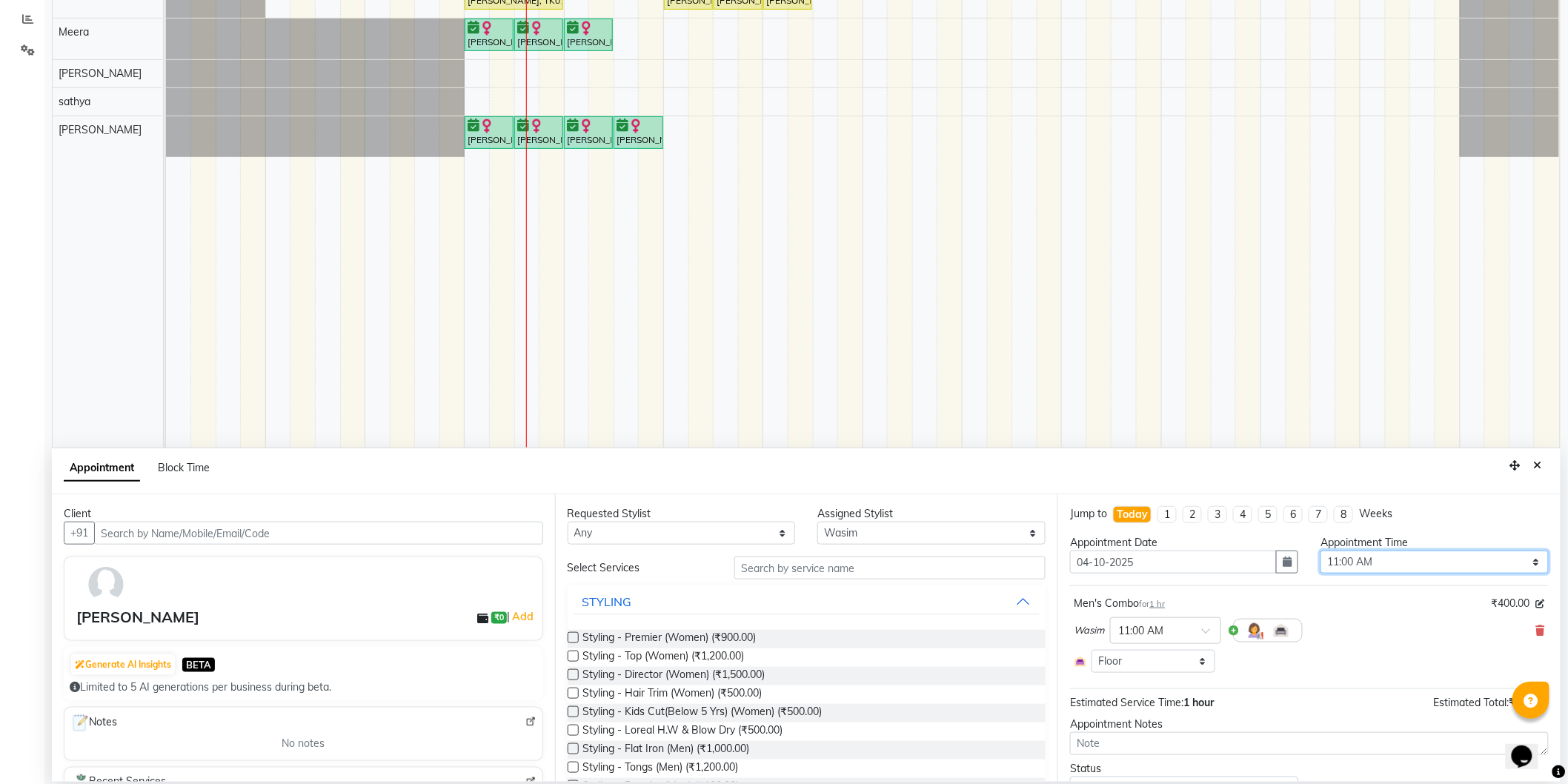
click at [1364, 558] on select "Select 09:00 AM 09:15 AM 09:30 AM 09:45 AM 10:00 AM 10:15 AM 10:30 AM 10:45 AM …" at bounding box center [1435, 562] width 228 height 23
select select "690"
click at [1321, 550] on select "Select 09:00 AM 09:15 AM 09:30 AM 09:45 AM 10:00 AM 10:15 AM 10:30 AM 10:45 AM …" at bounding box center [1435, 562] width 228 height 23
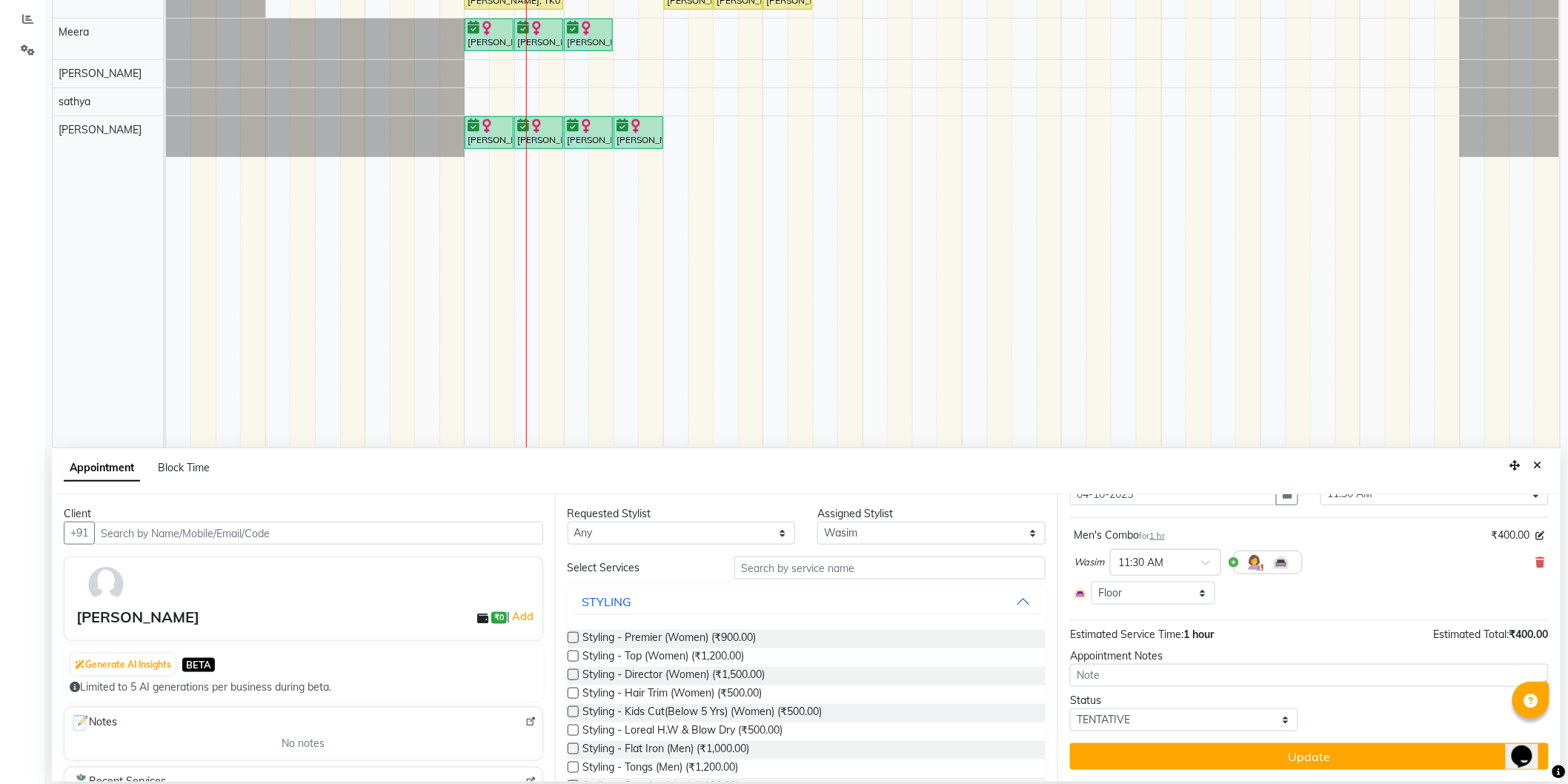
click at [1312, 756] on button "Update" at bounding box center [1309, 756] width 479 height 26
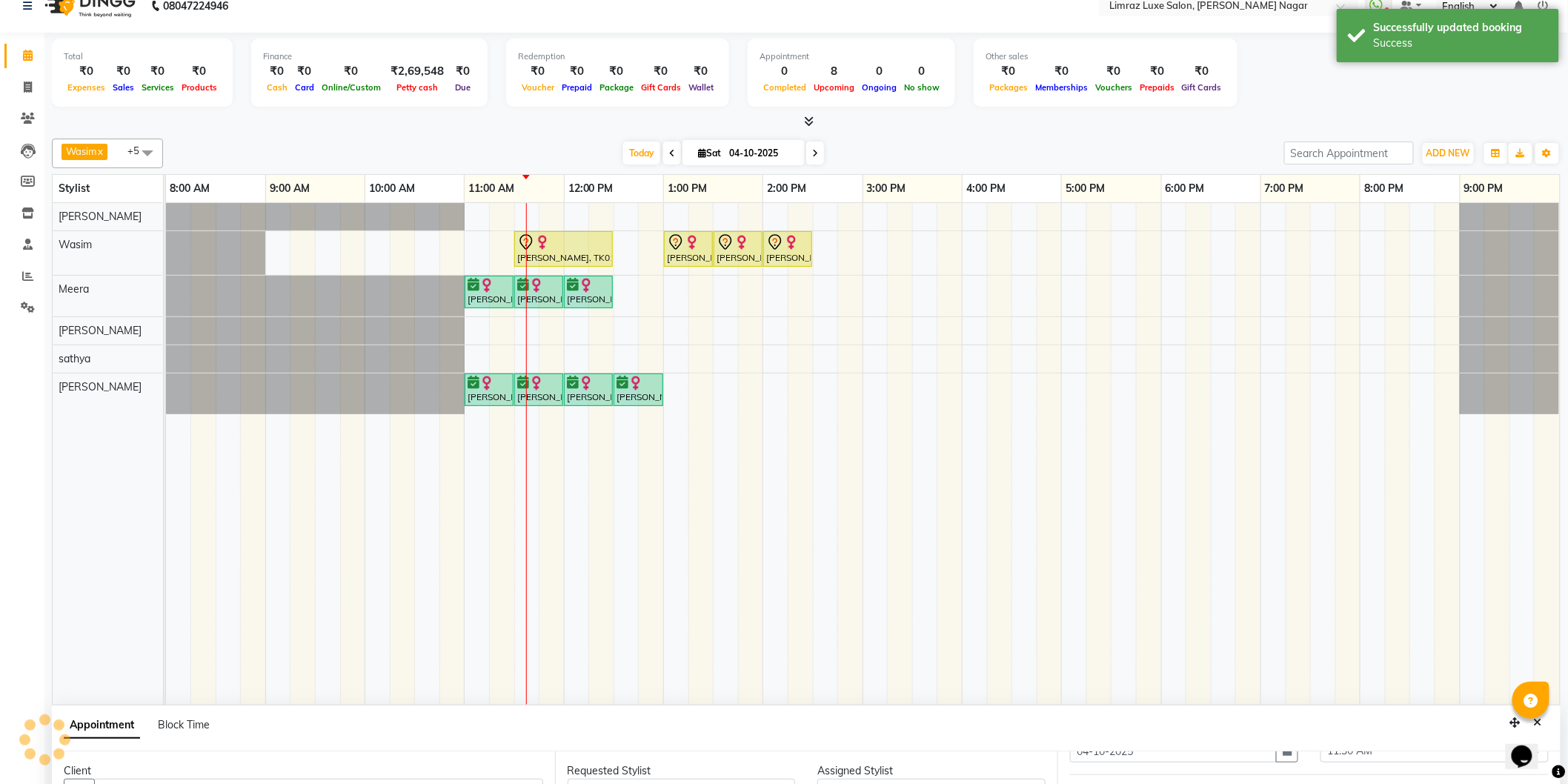
scroll to position [0, 0]
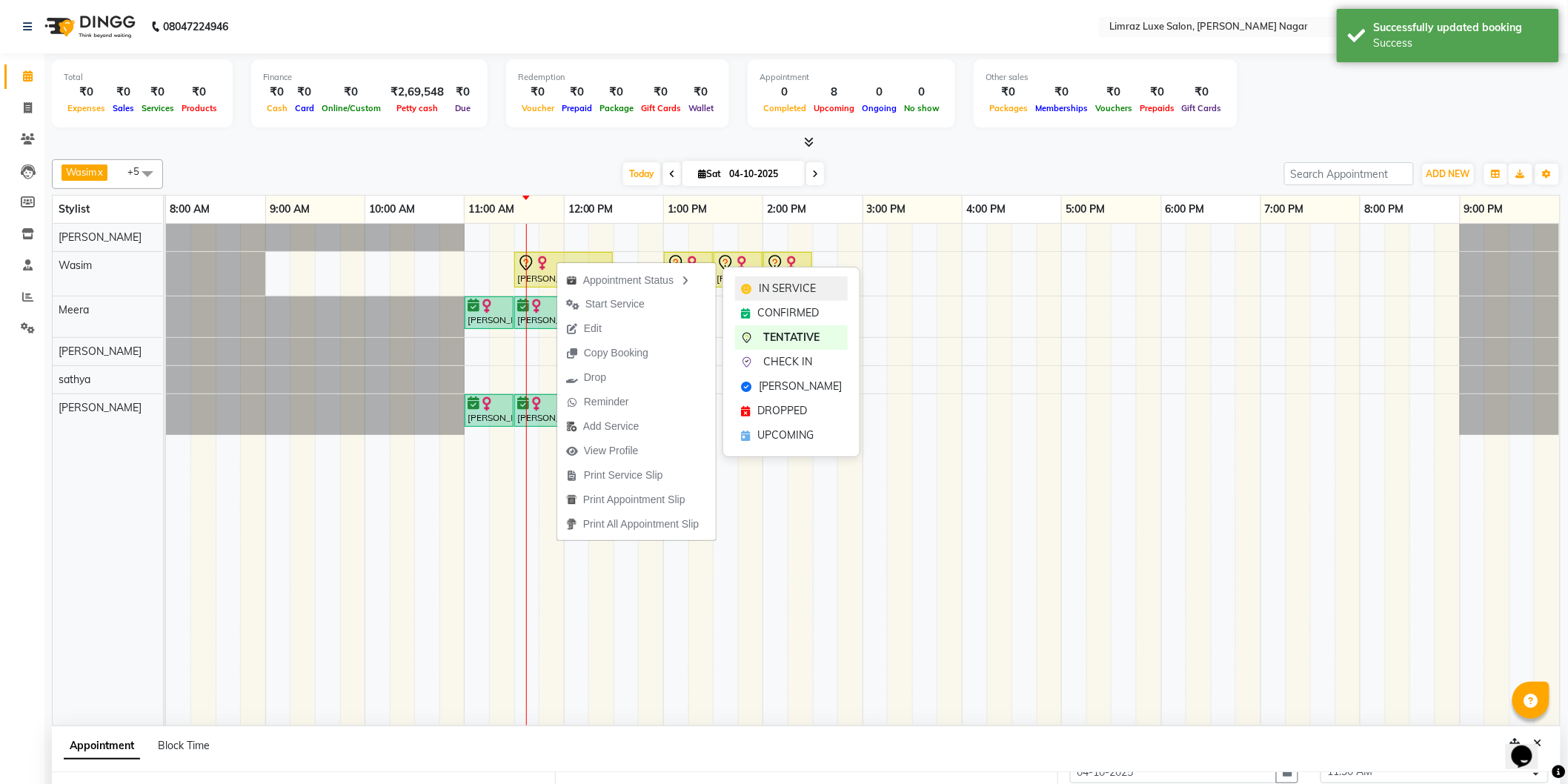
click at [774, 283] on span "IN SERVICE" at bounding box center [787, 288] width 57 height 16
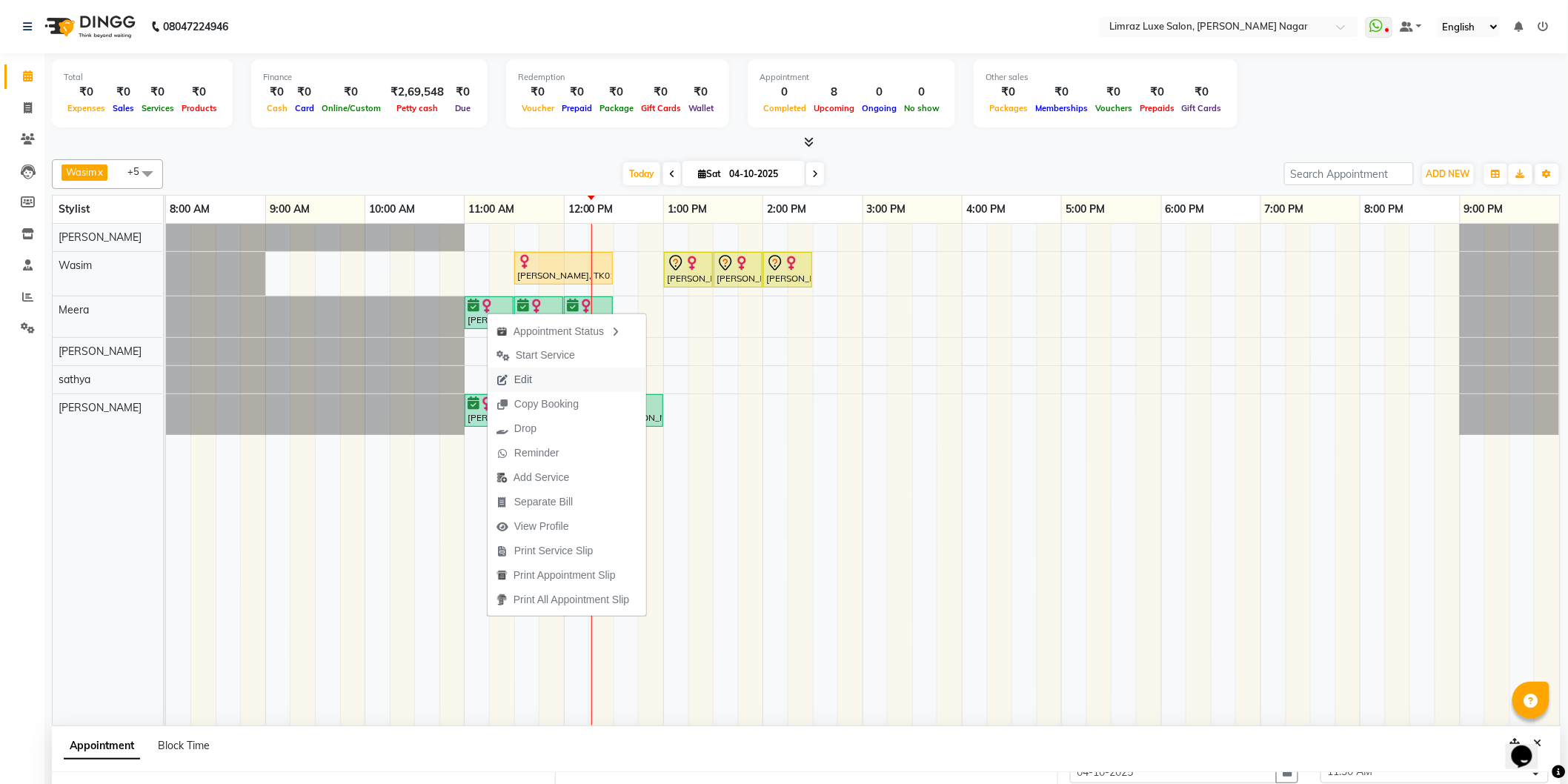
click at [527, 368] on span "Edit" at bounding box center [514, 380] width 54 height 25
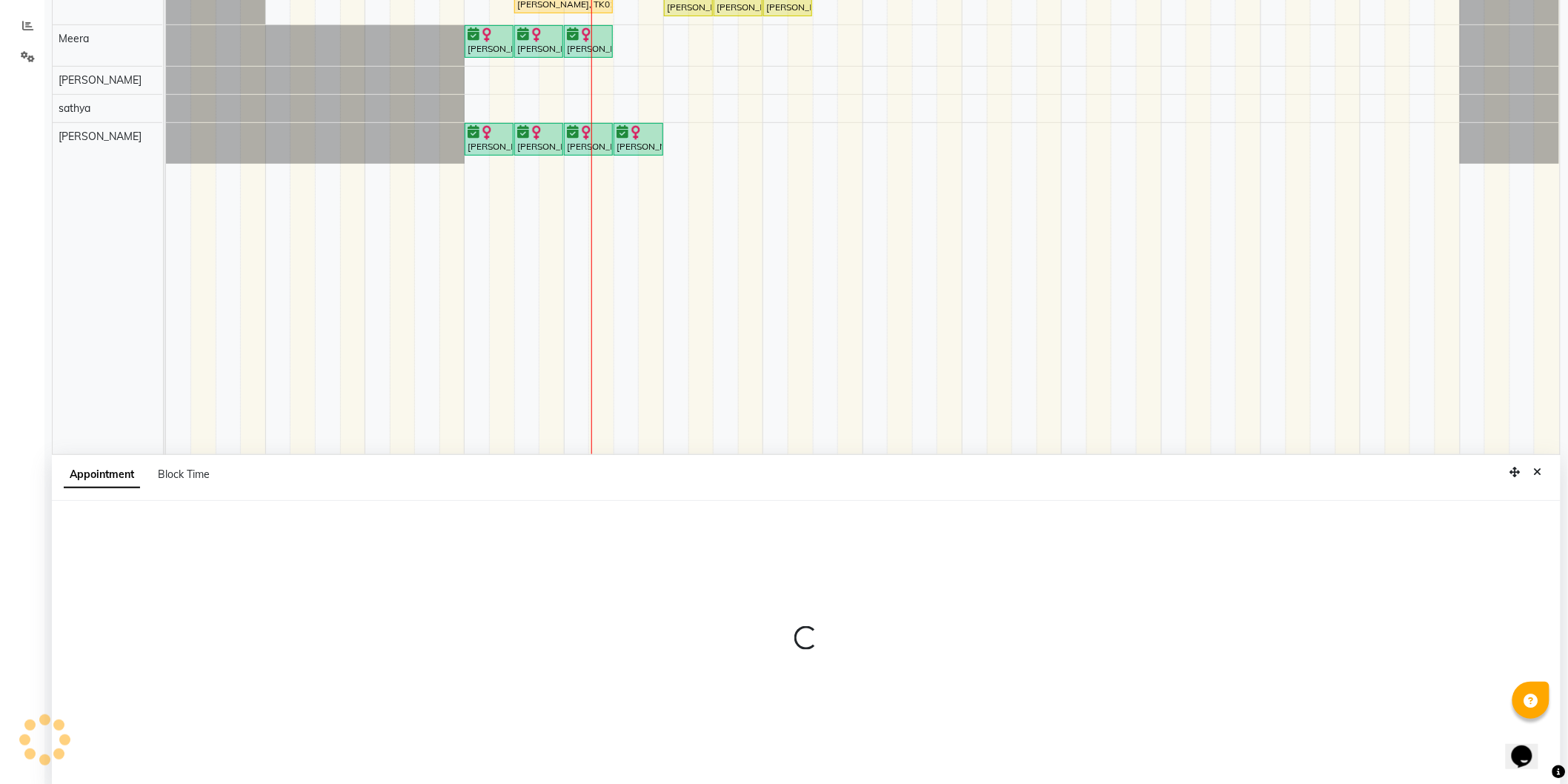
scroll to position [278, 0]
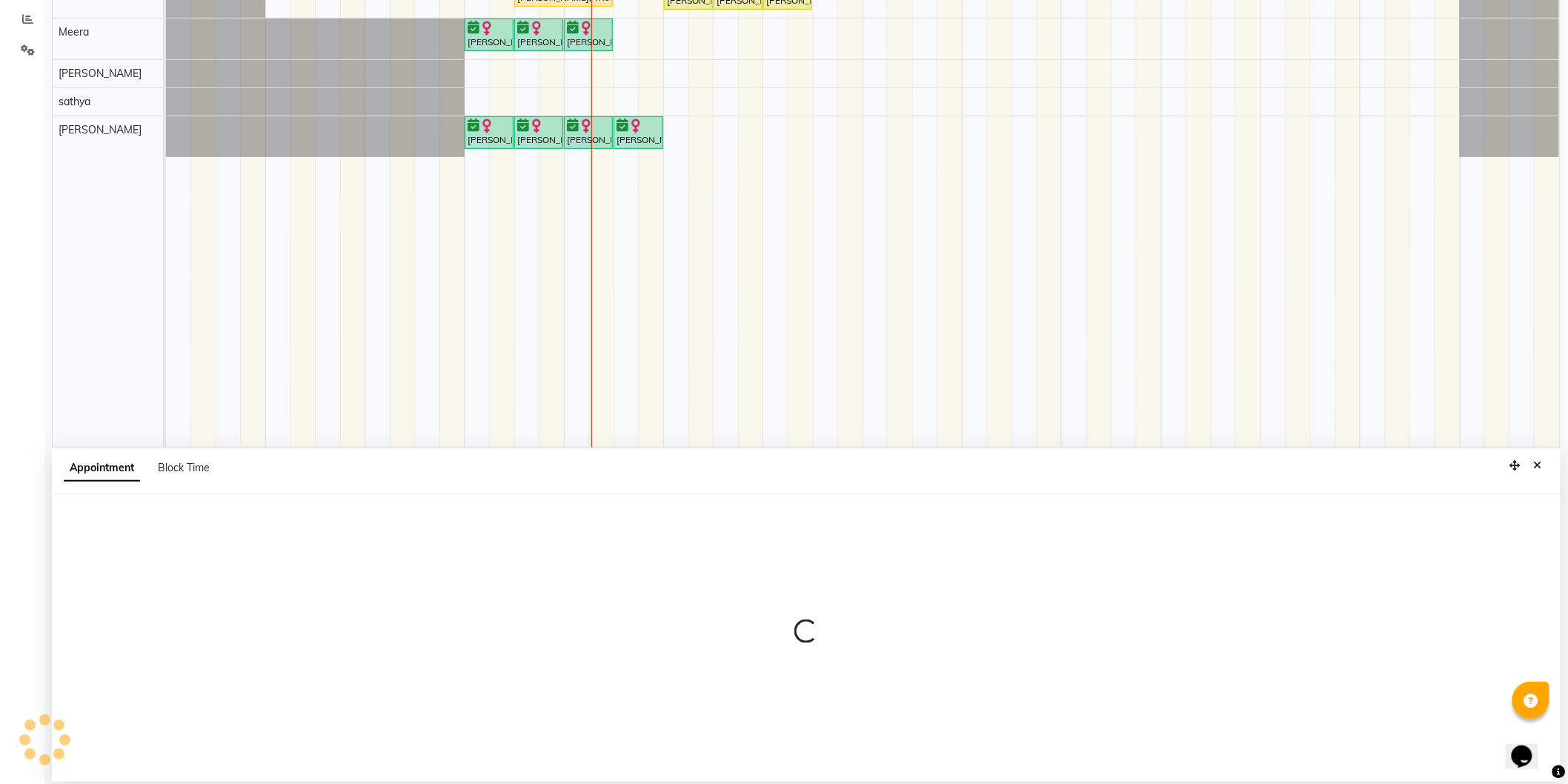
select select "tentative"
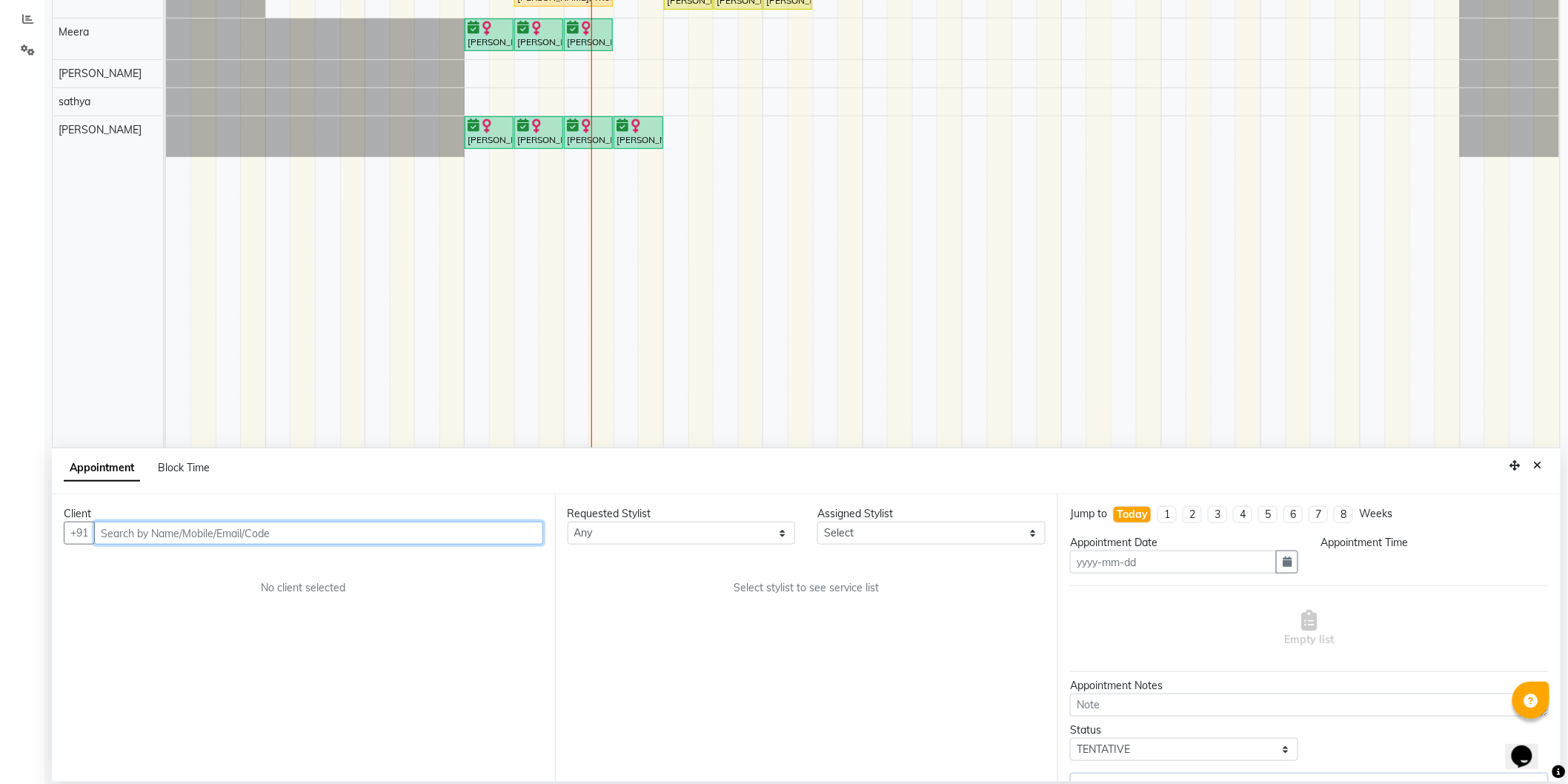
type input "04-10-2025"
select select "confirm booking"
select select "89894"
select select "660"
select select "3648"
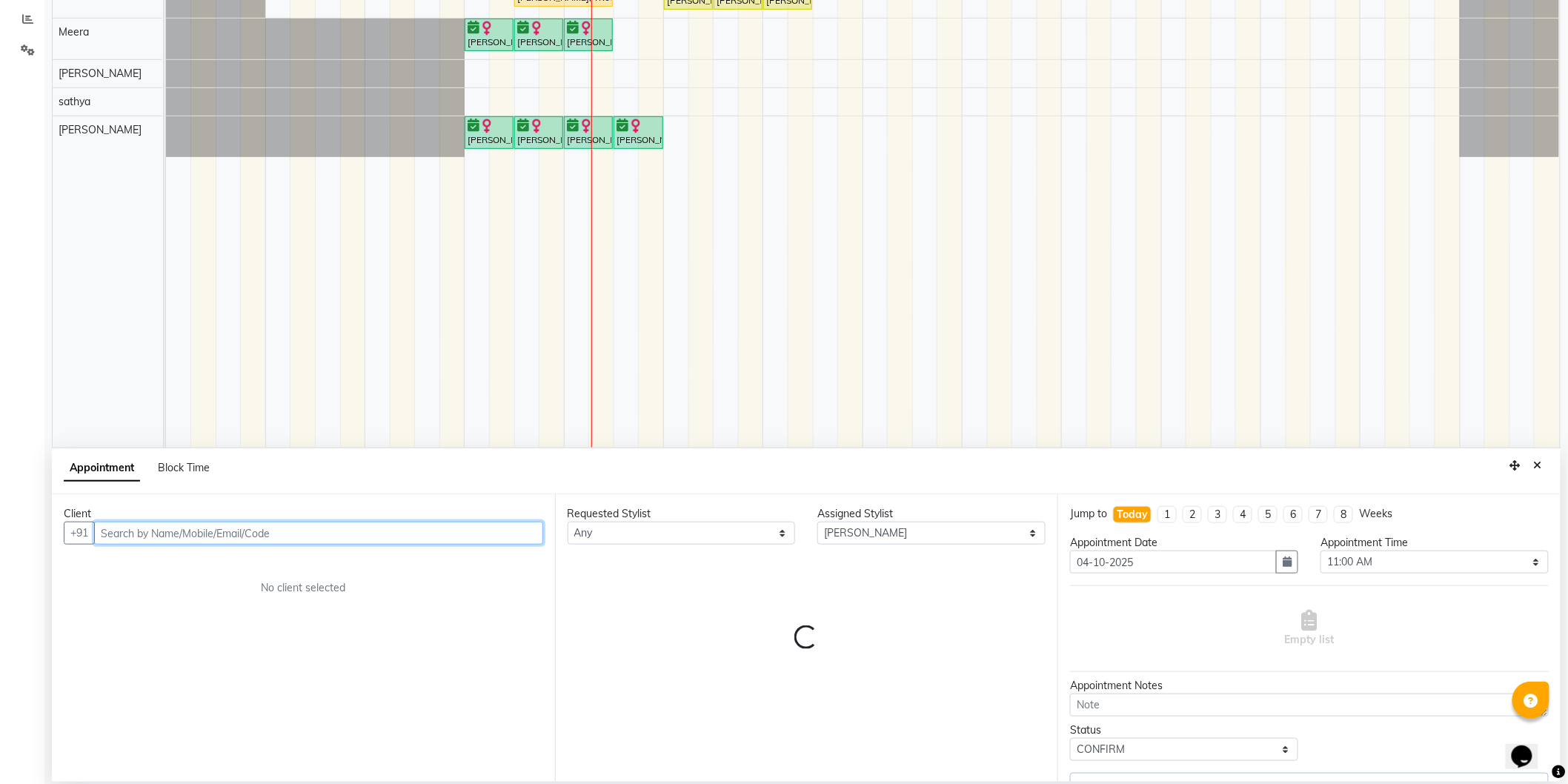
select select "3648"
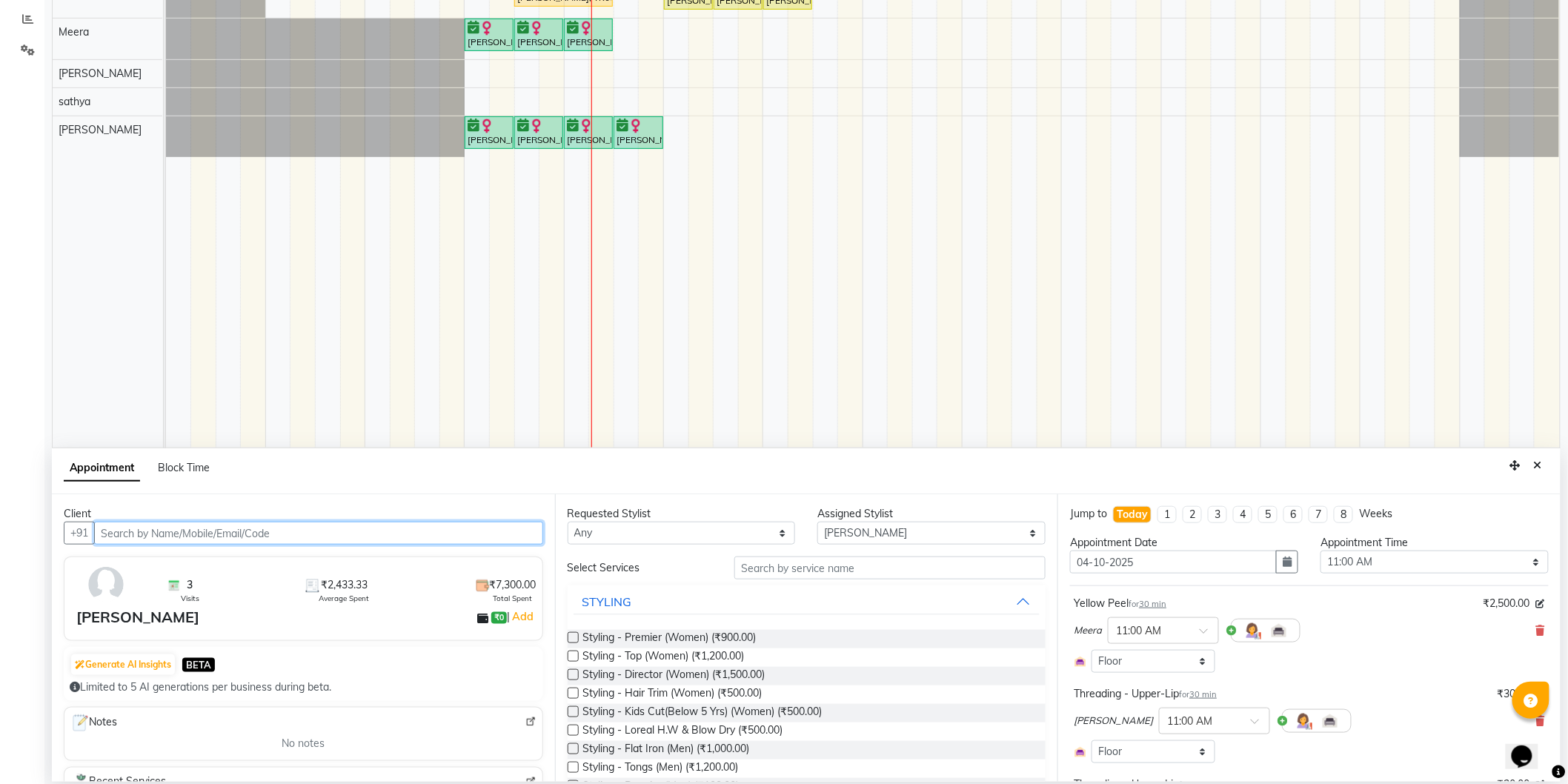
select select "3648"
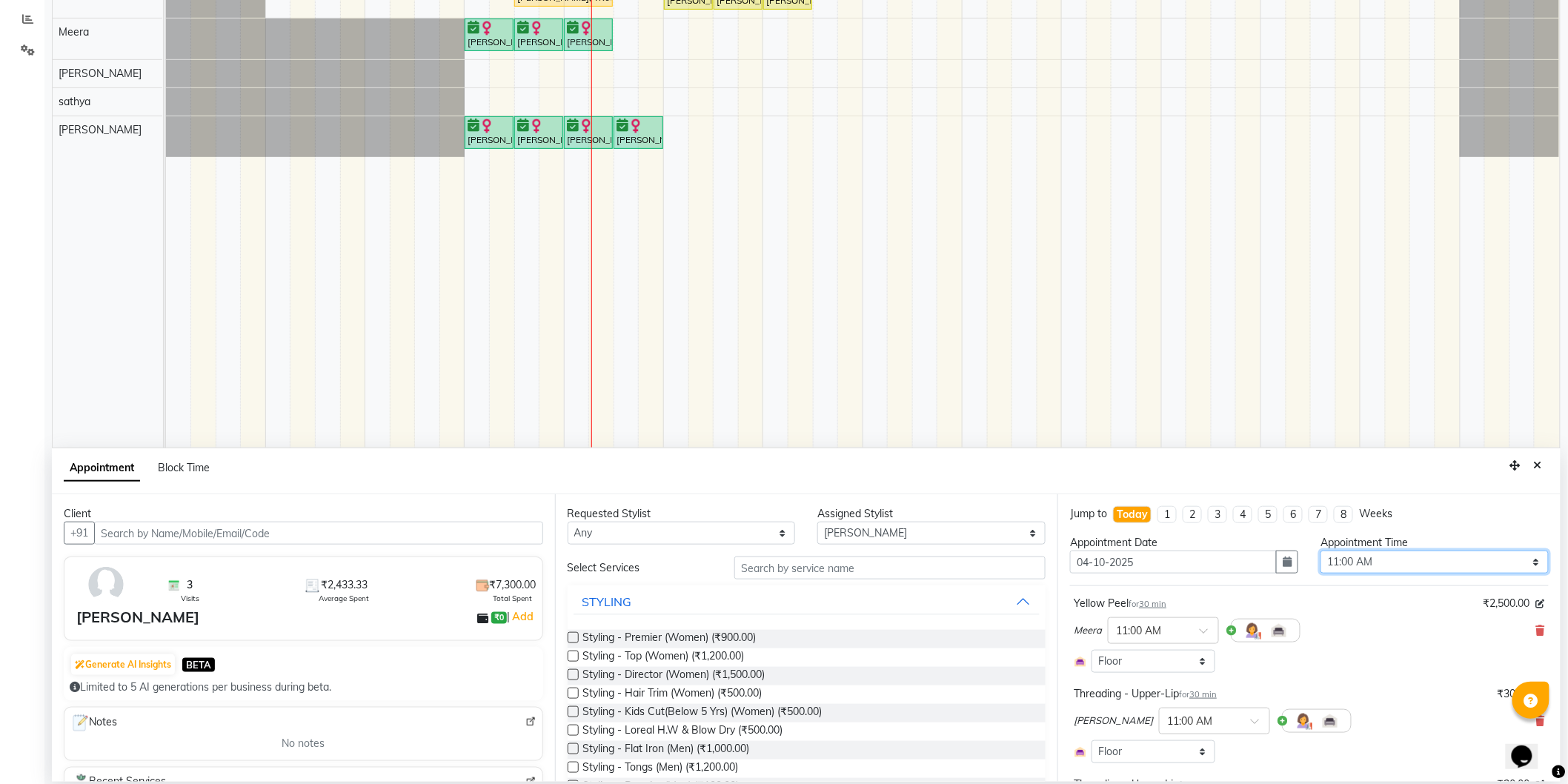
click at [1375, 553] on select "Select 09:00 AM 09:15 AM 09:30 AM 09:45 AM 10:00 AM 10:15 AM 10:30 AM 10:45 AM …" at bounding box center [1435, 562] width 228 height 23
select select "885"
click at [1321, 550] on select "Select 09:00 AM 09:15 AM 09:30 AM 09:45 AM 10:00 AM 10:15 AM 10:30 AM 10:45 AM …" at bounding box center [1435, 562] width 228 height 23
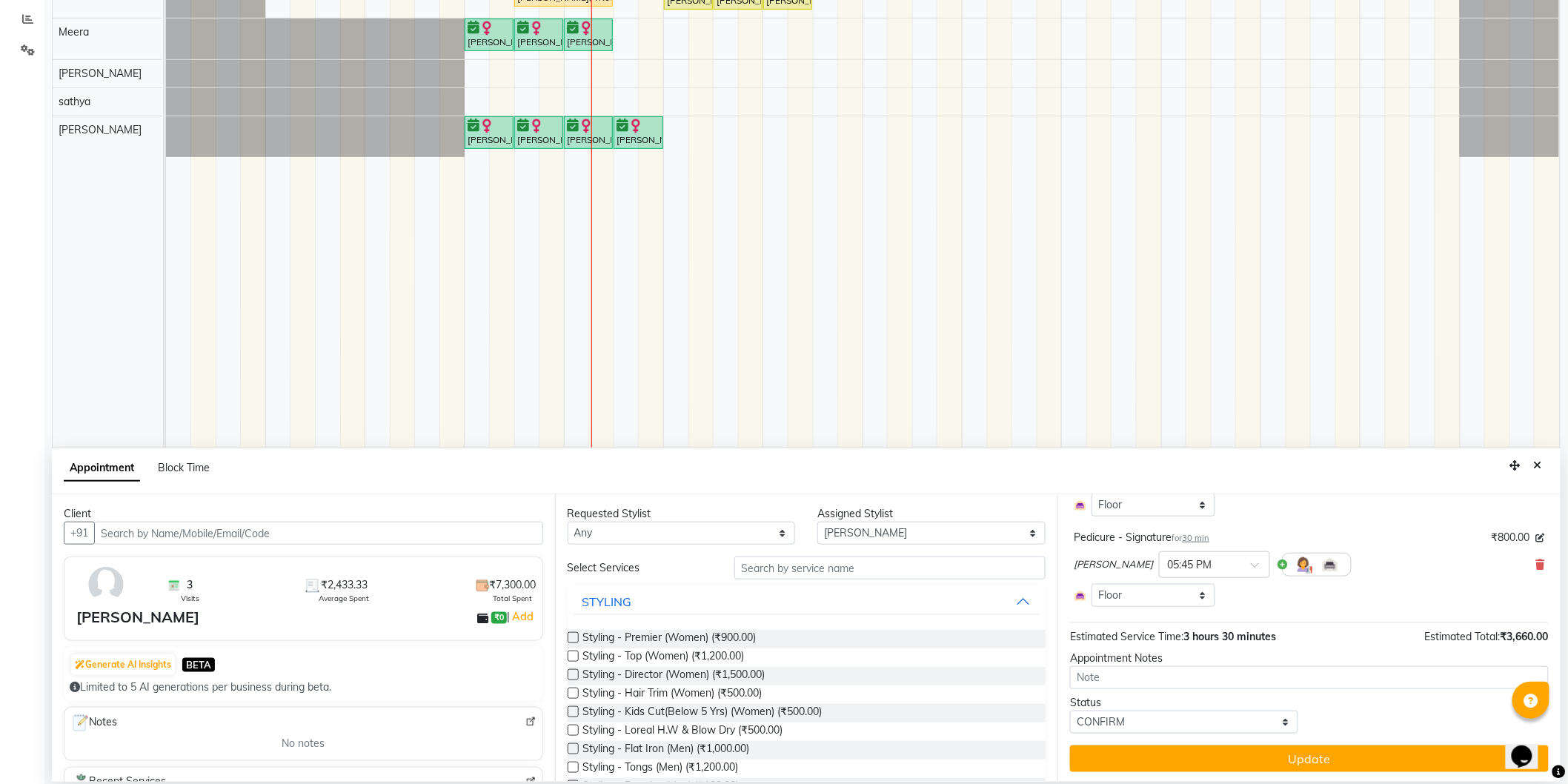
scroll to position [610, 0]
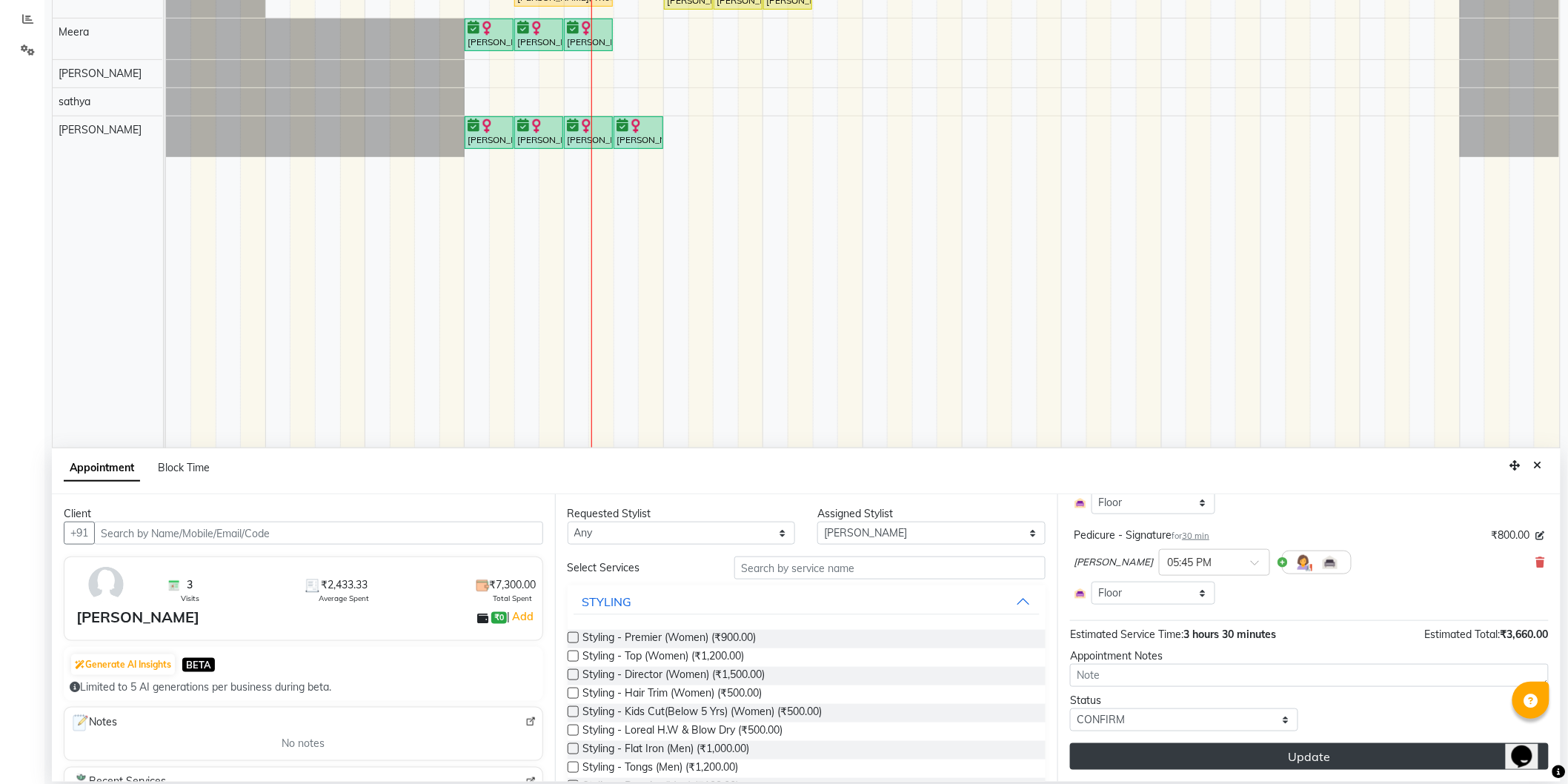
click at [1220, 759] on button "Update" at bounding box center [1309, 756] width 479 height 26
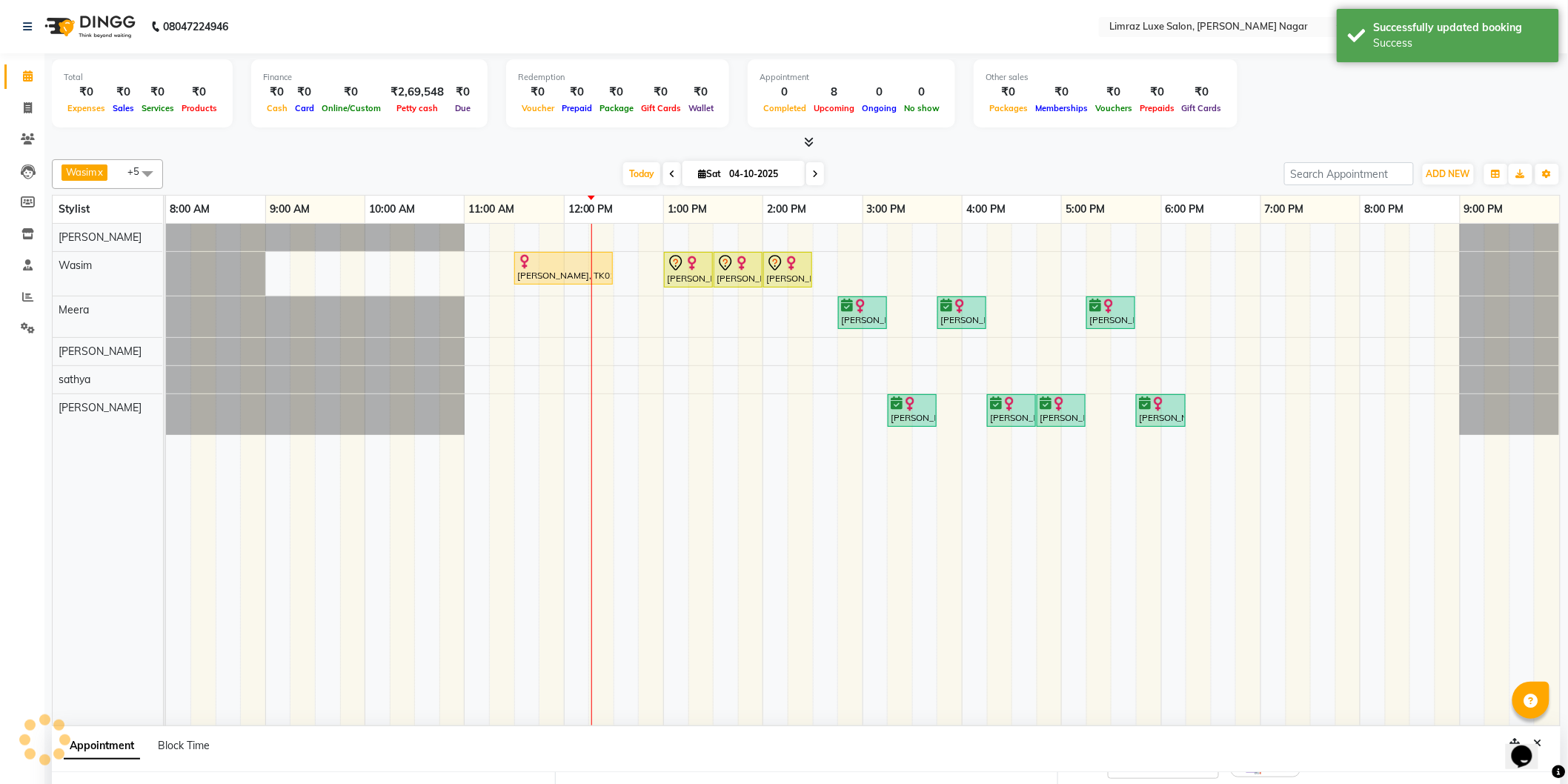
scroll to position [626, 0]
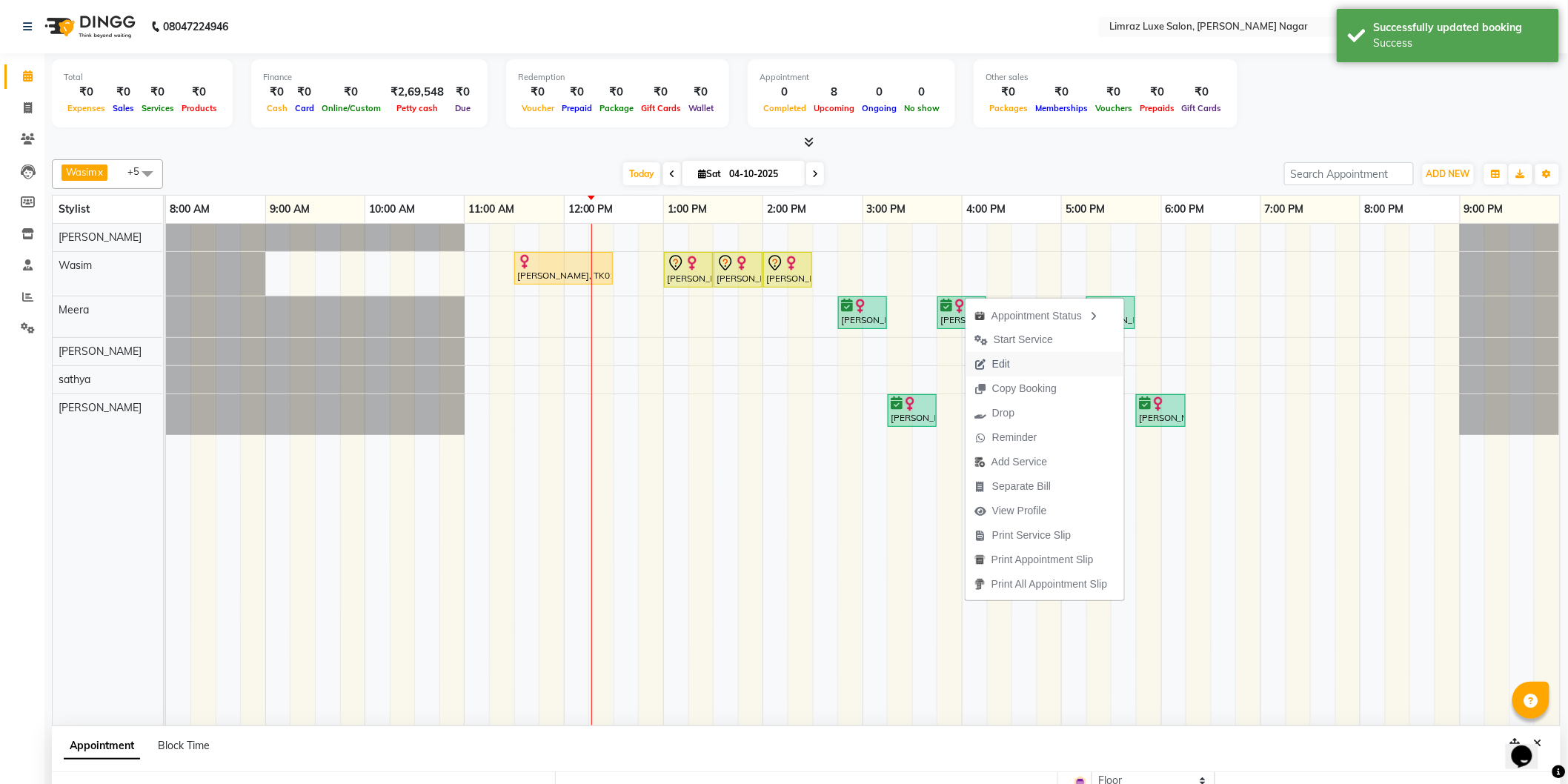
click at [1003, 358] on span "Edit" at bounding box center [1001, 364] width 18 height 16
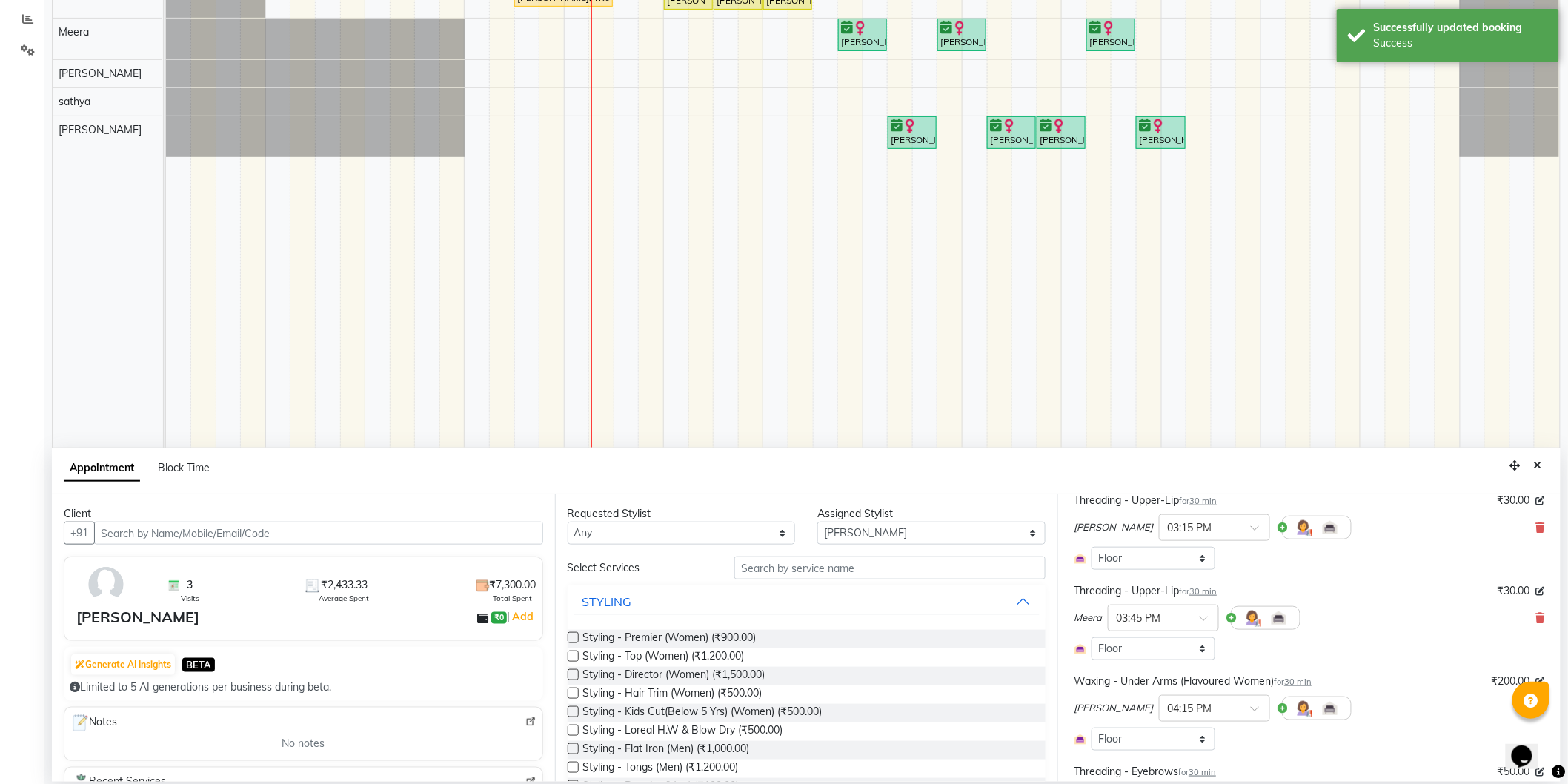
scroll to position [0, 0]
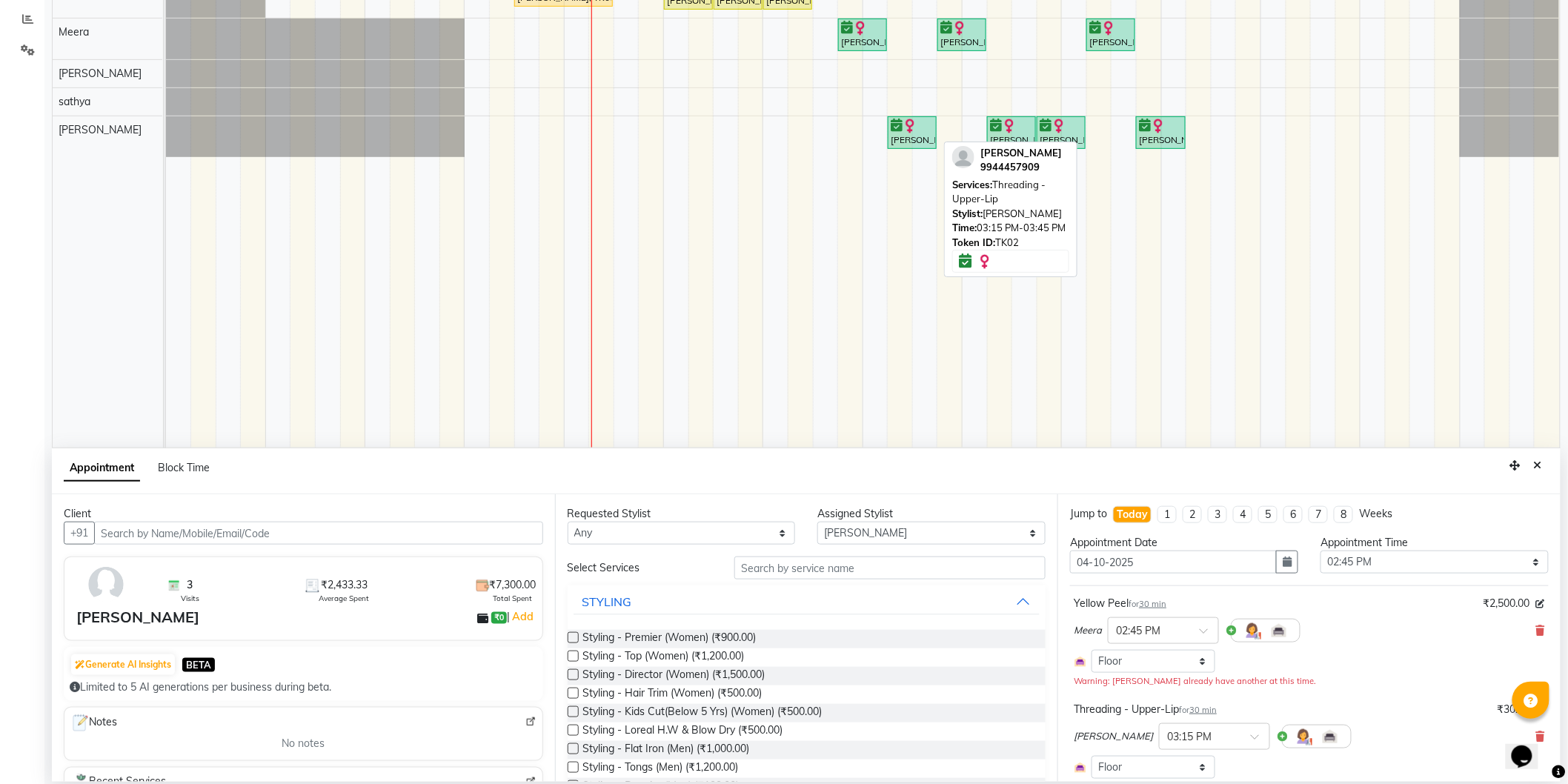
click at [913, 124] on img at bounding box center [910, 126] width 15 height 15
select select "6"
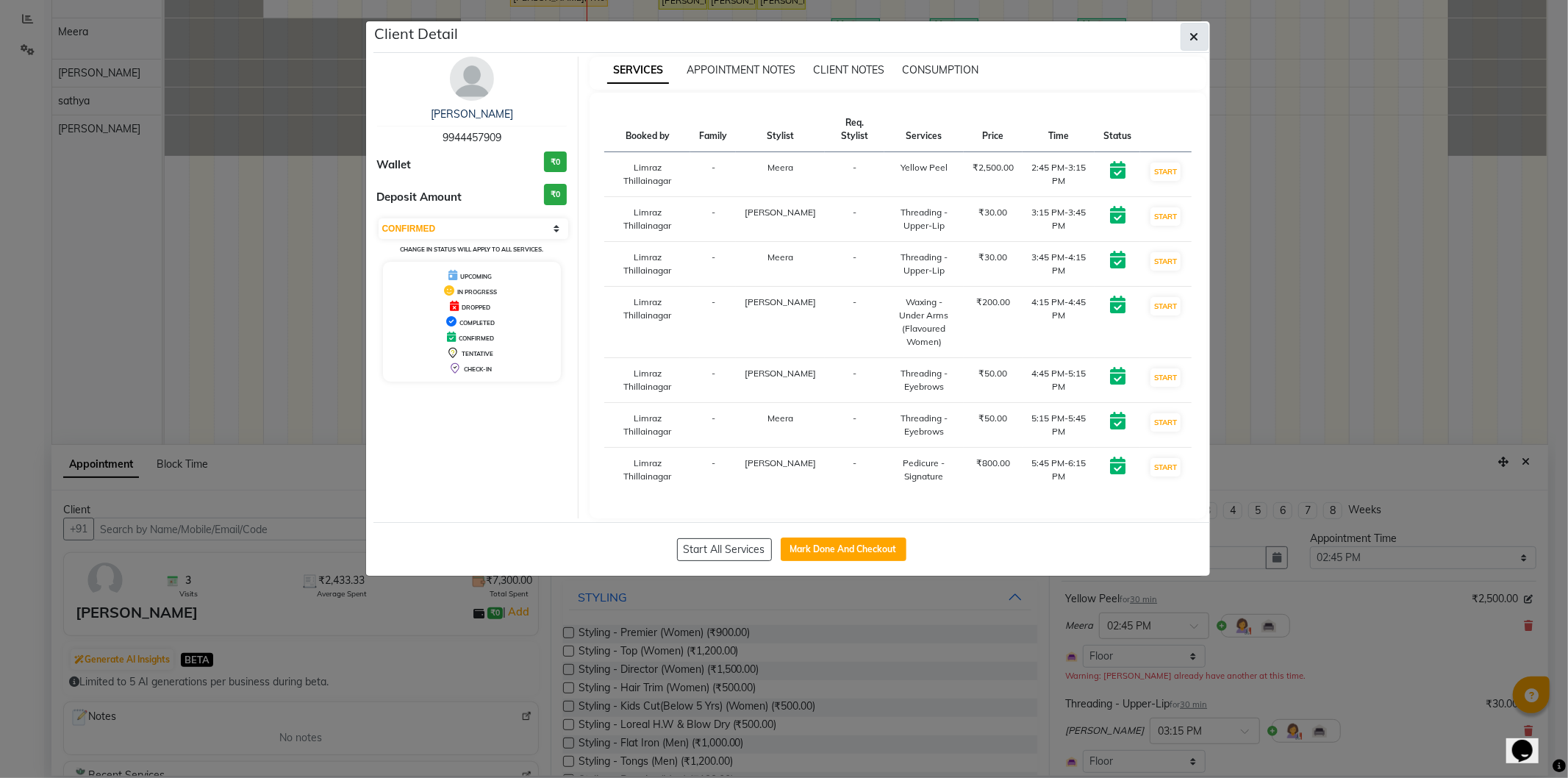
click at [1195, 32] on icon "button" at bounding box center [1194, 37] width 9 height 11
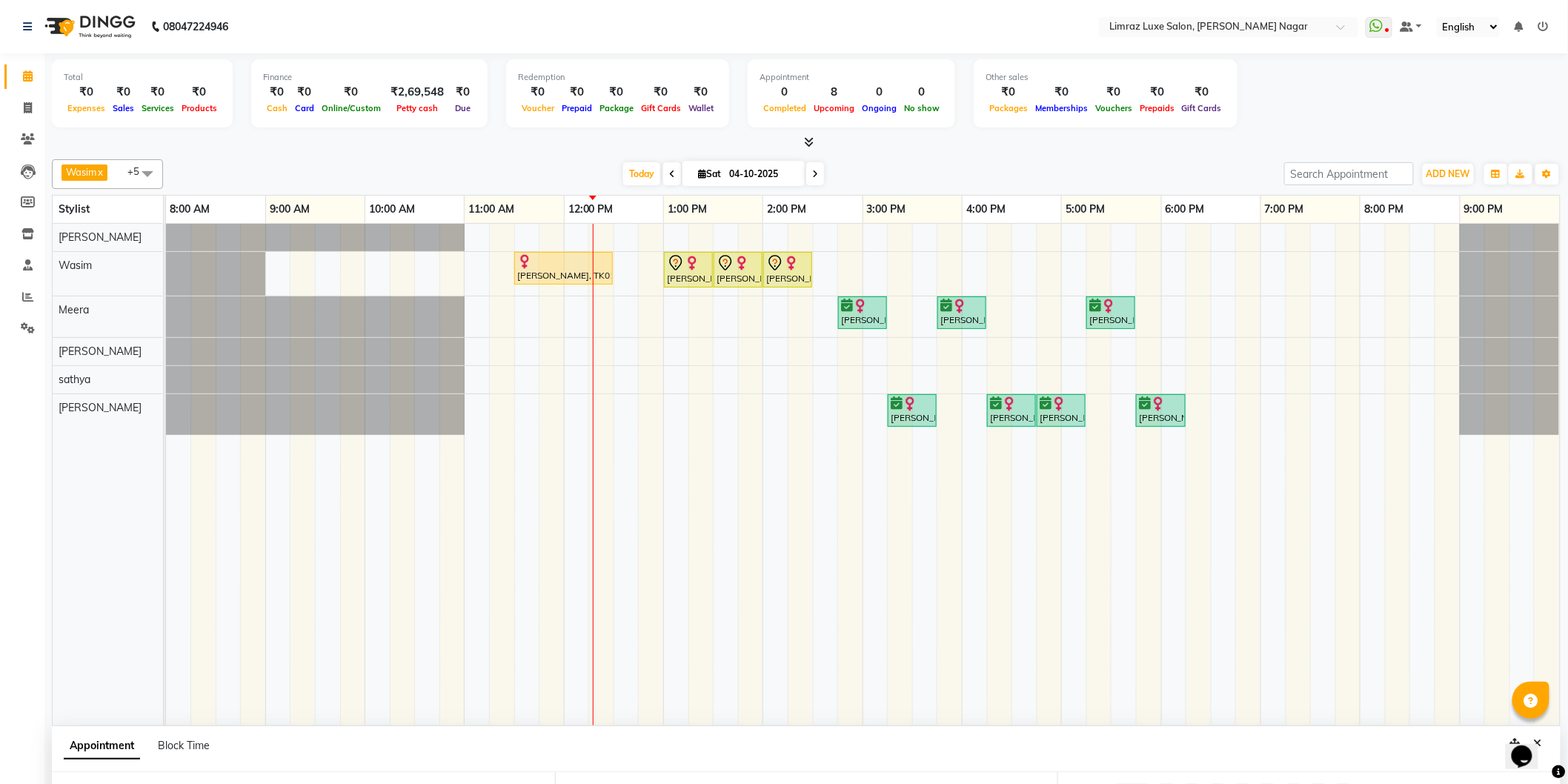
scroll to position [165, 0]
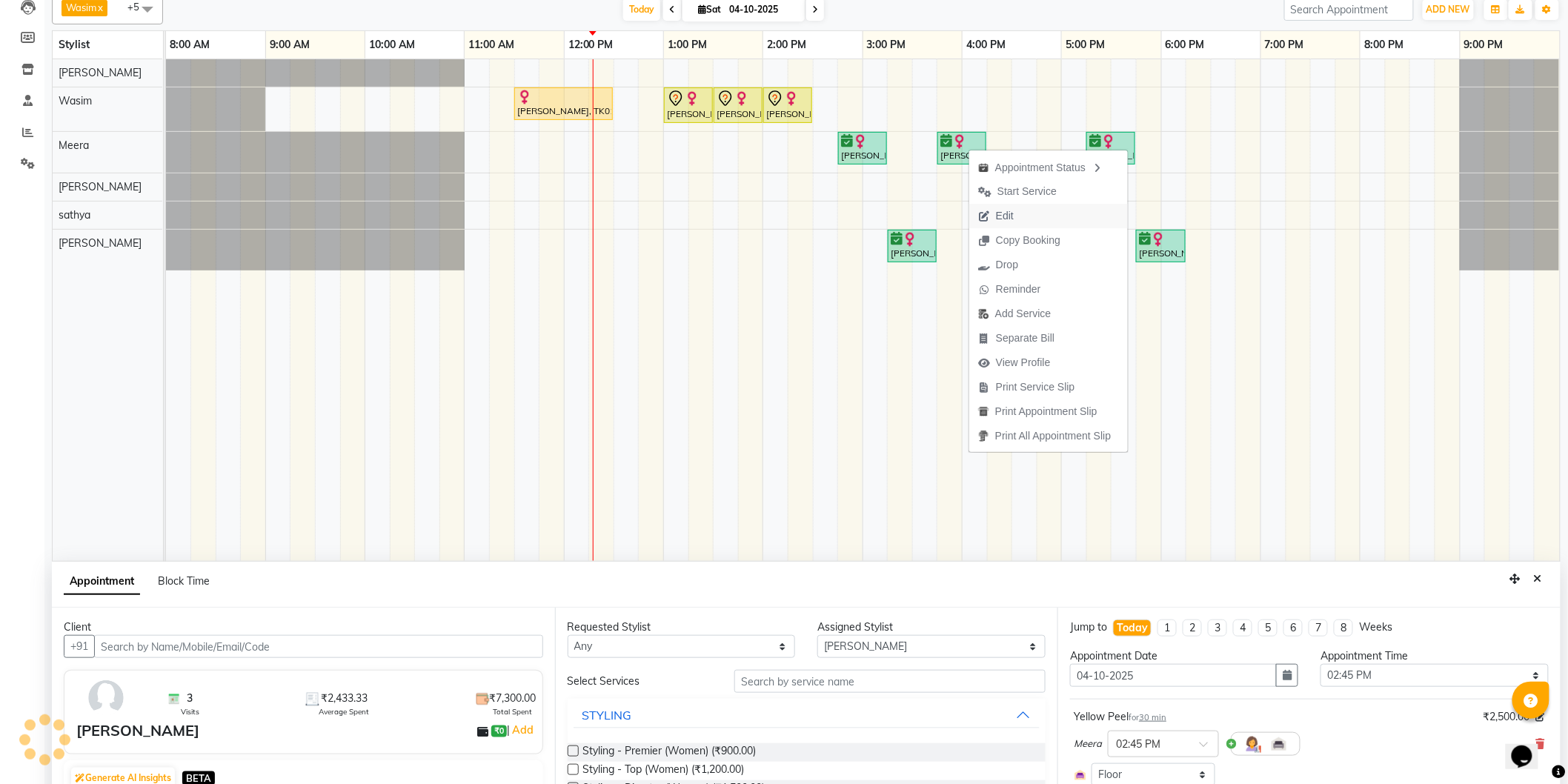
click at [1045, 220] on button "Edit" at bounding box center [1048, 216] width 158 height 25
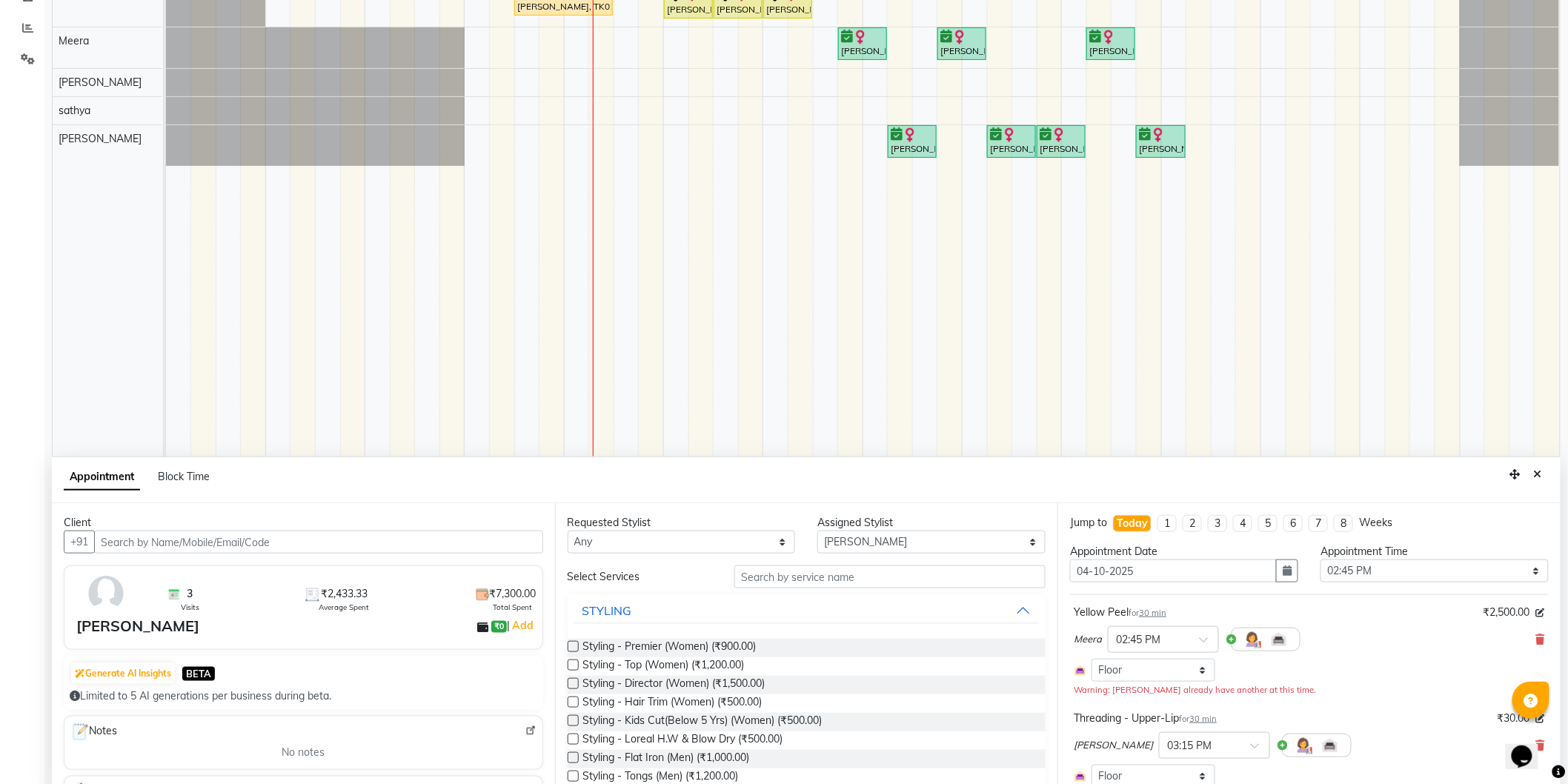
scroll to position [278, 0]
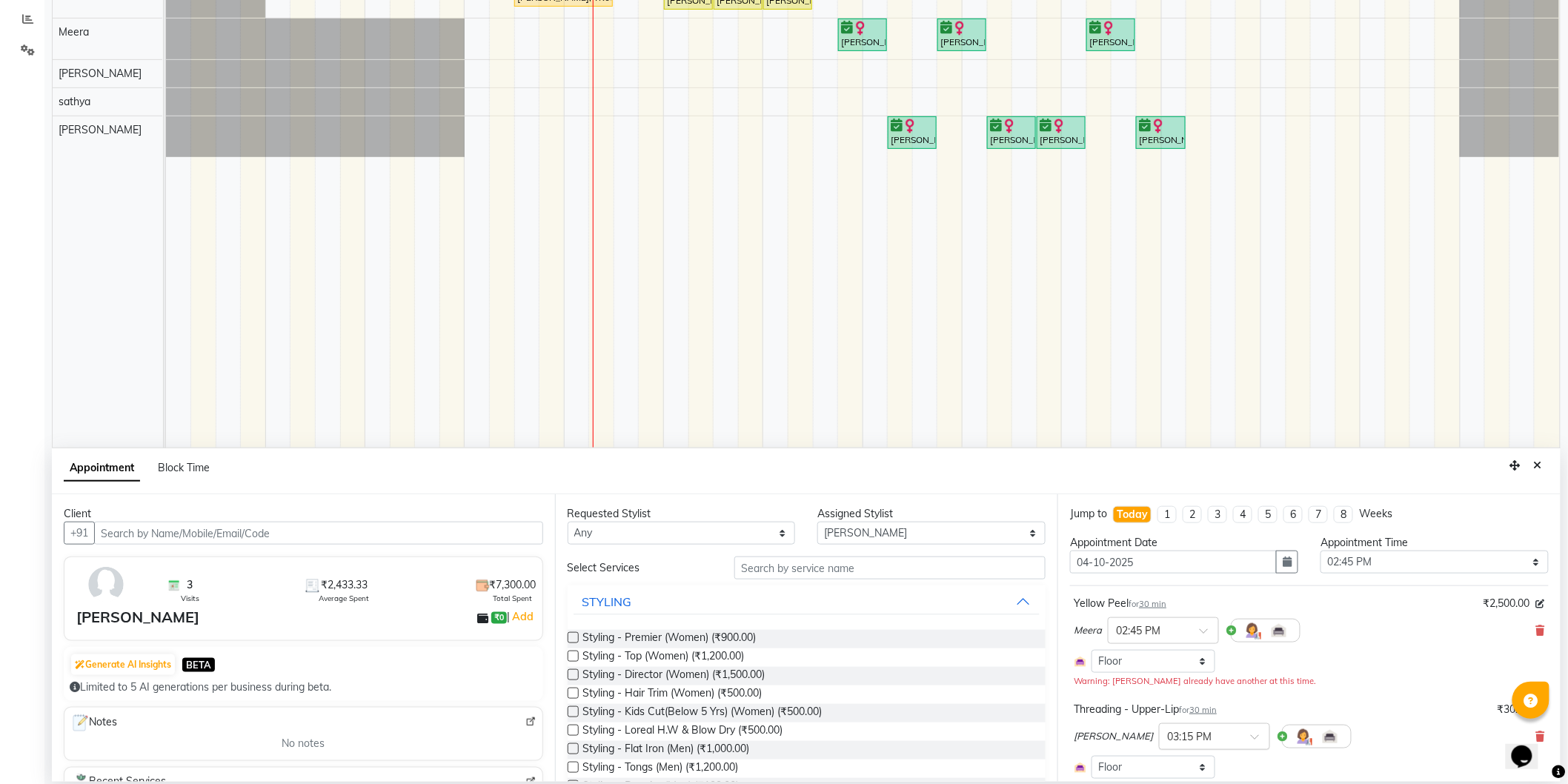
click at [1159, 744] on div "× 03:15 PM" at bounding box center [1215, 736] width 111 height 26
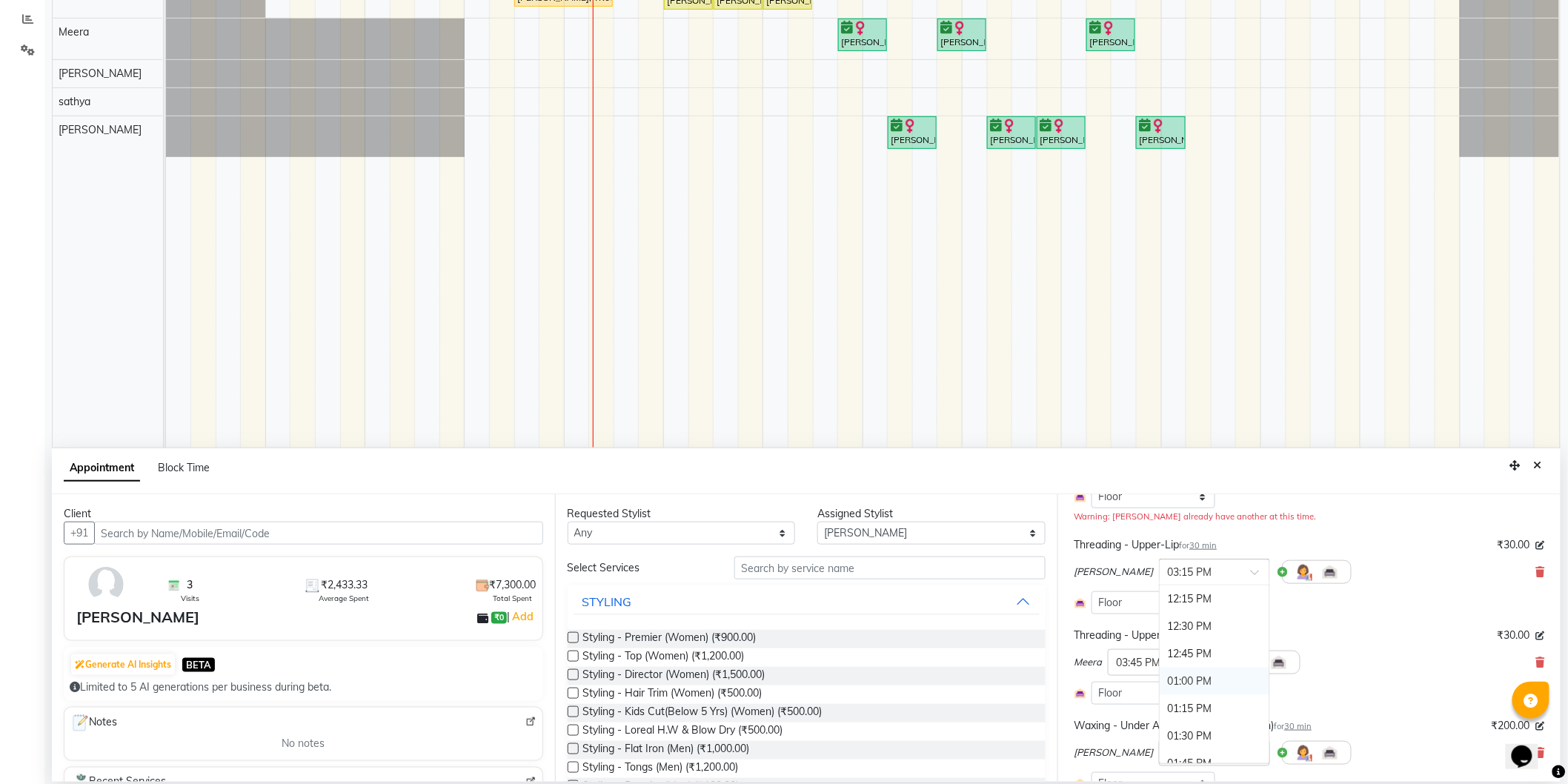
scroll to position [534, 0]
click at [1167, 712] on div "02:45 PM" at bounding box center [1215, 707] width 110 height 27
click at [1356, 563] on div "[PERSON_NAME] × 02:45 PM" at bounding box center [1309, 572] width 471 height 39
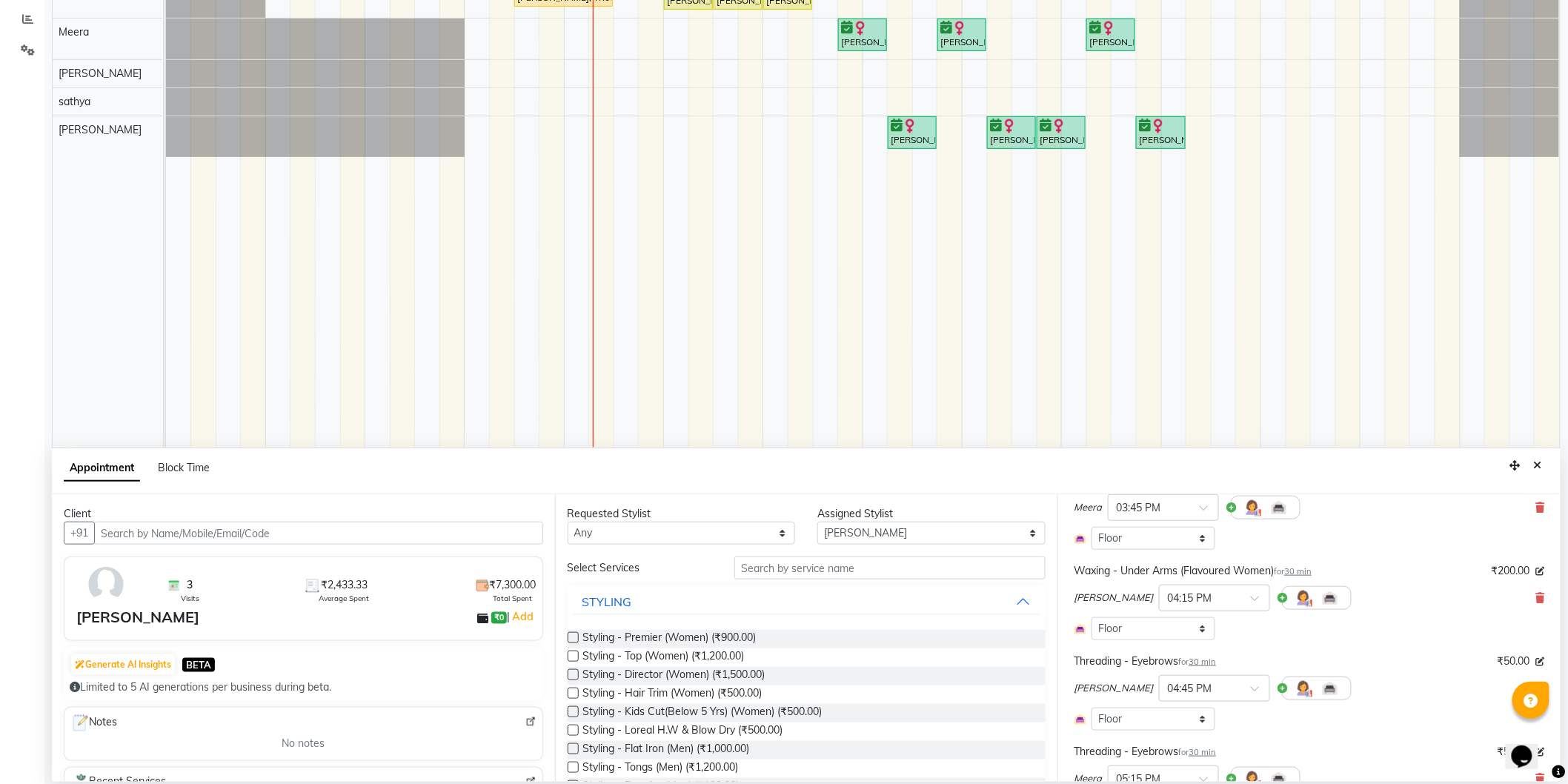
scroll to position [626, 0]
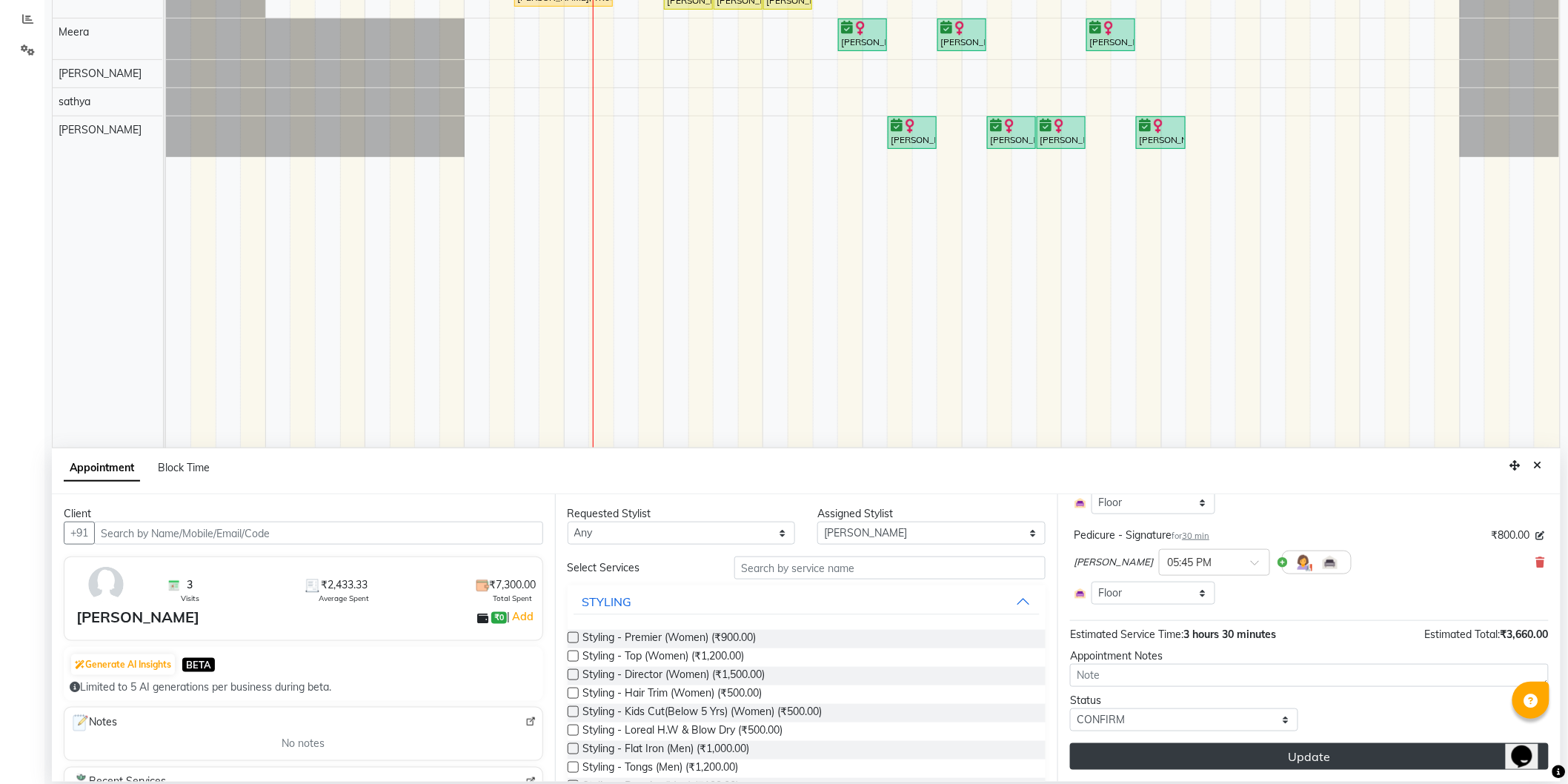
click at [1294, 746] on button "Update" at bounding box center [1309, 756] width 479 height 26
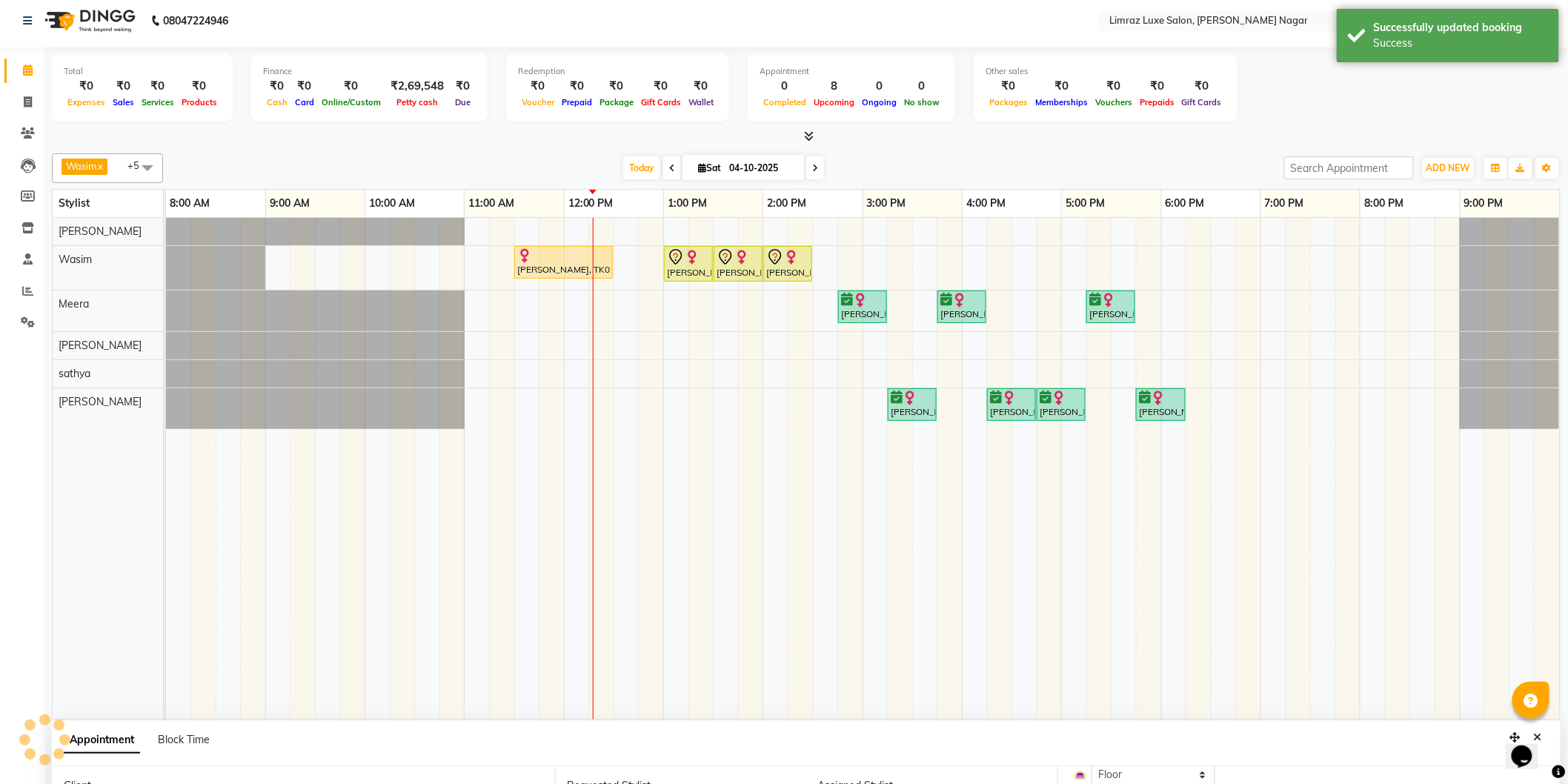
scroll to position [0, 0]
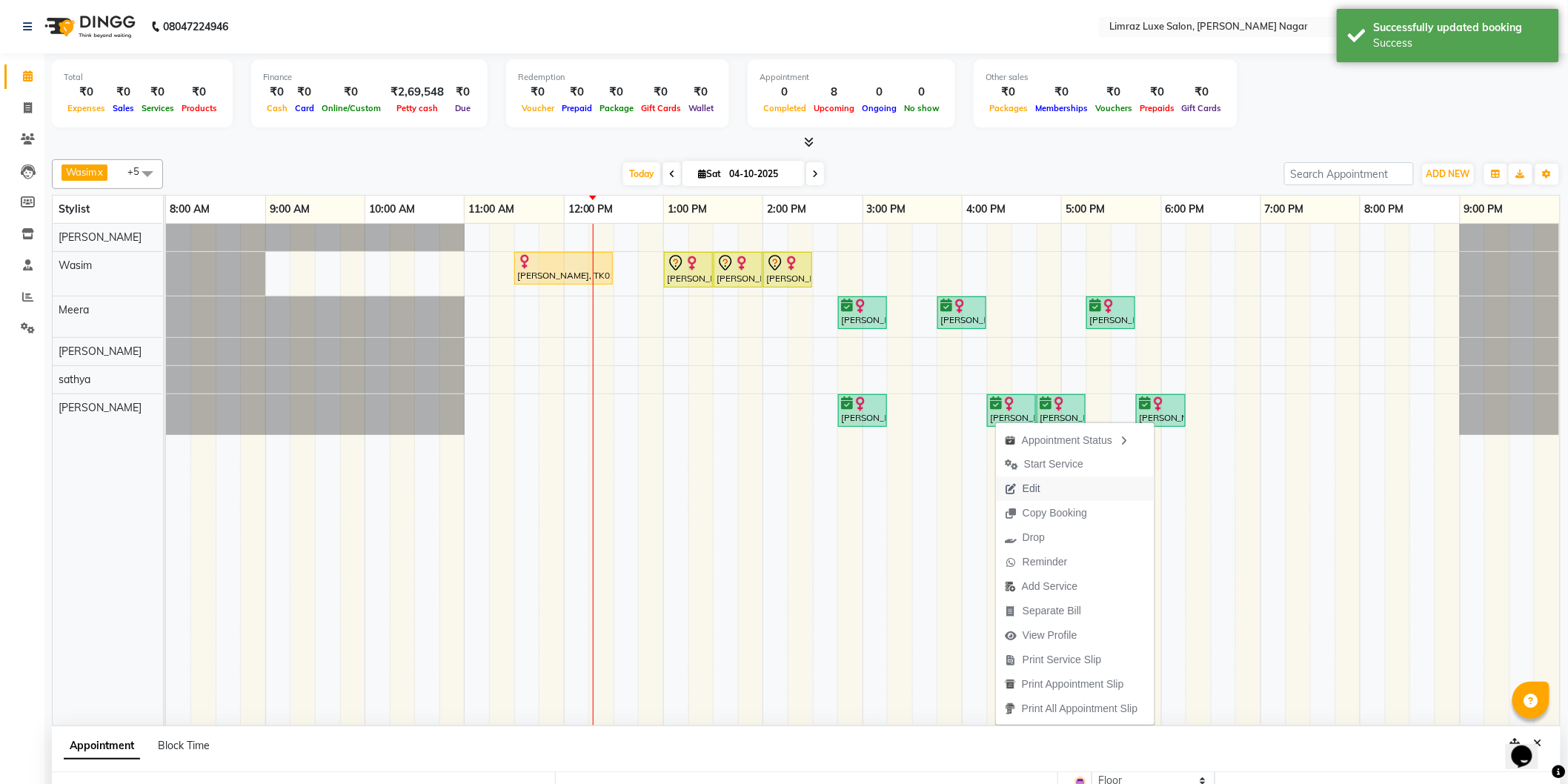
click at [1057, 493] on button "Edit" at bounding box center [1075, 488] width 158 height 25
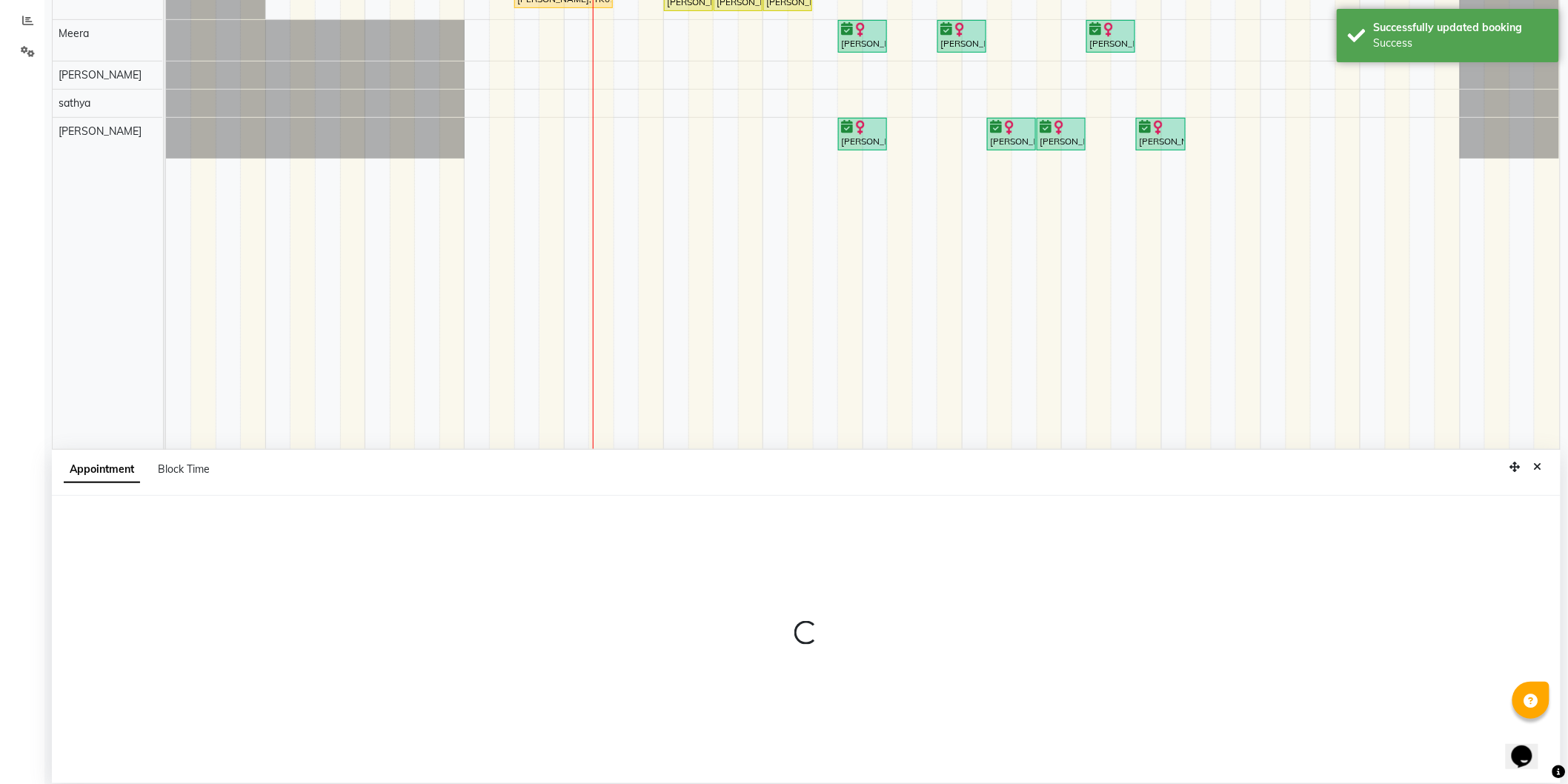
select select "tentative"
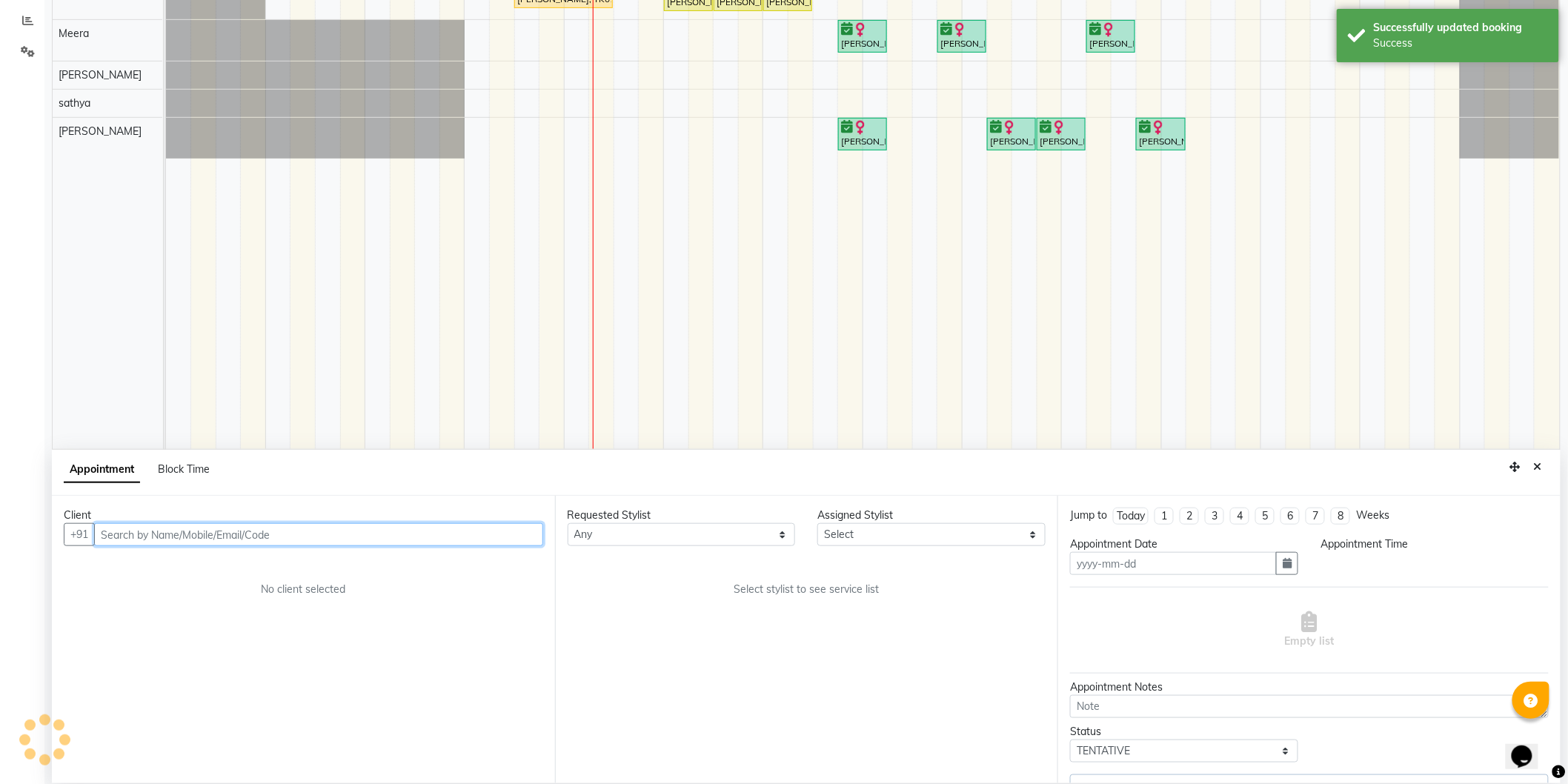
scroll to position [278, 0]
type input "04-10-2025"
select select "confirm booking"
select select "885"
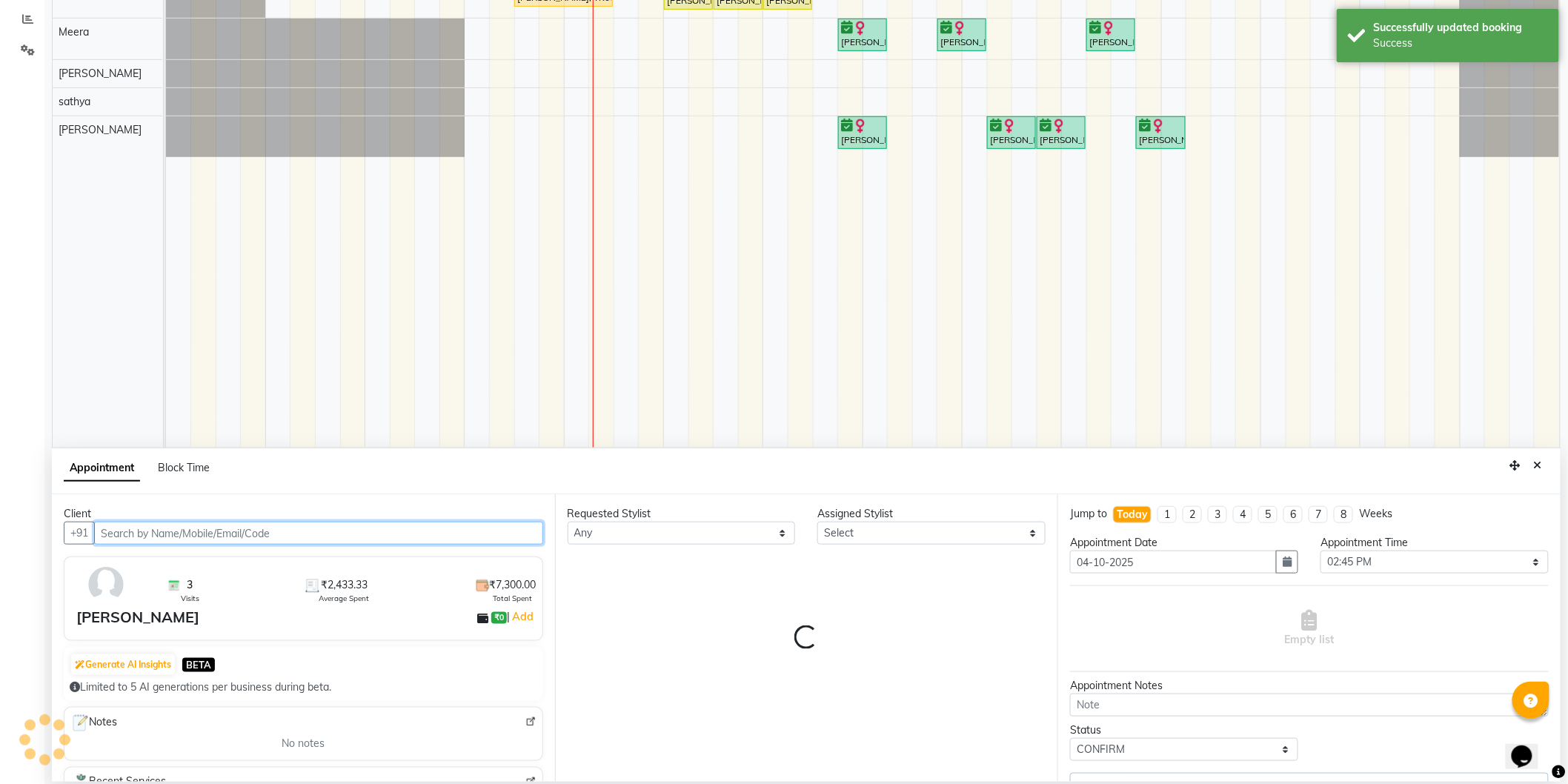
select select "89894"
select select "3648"
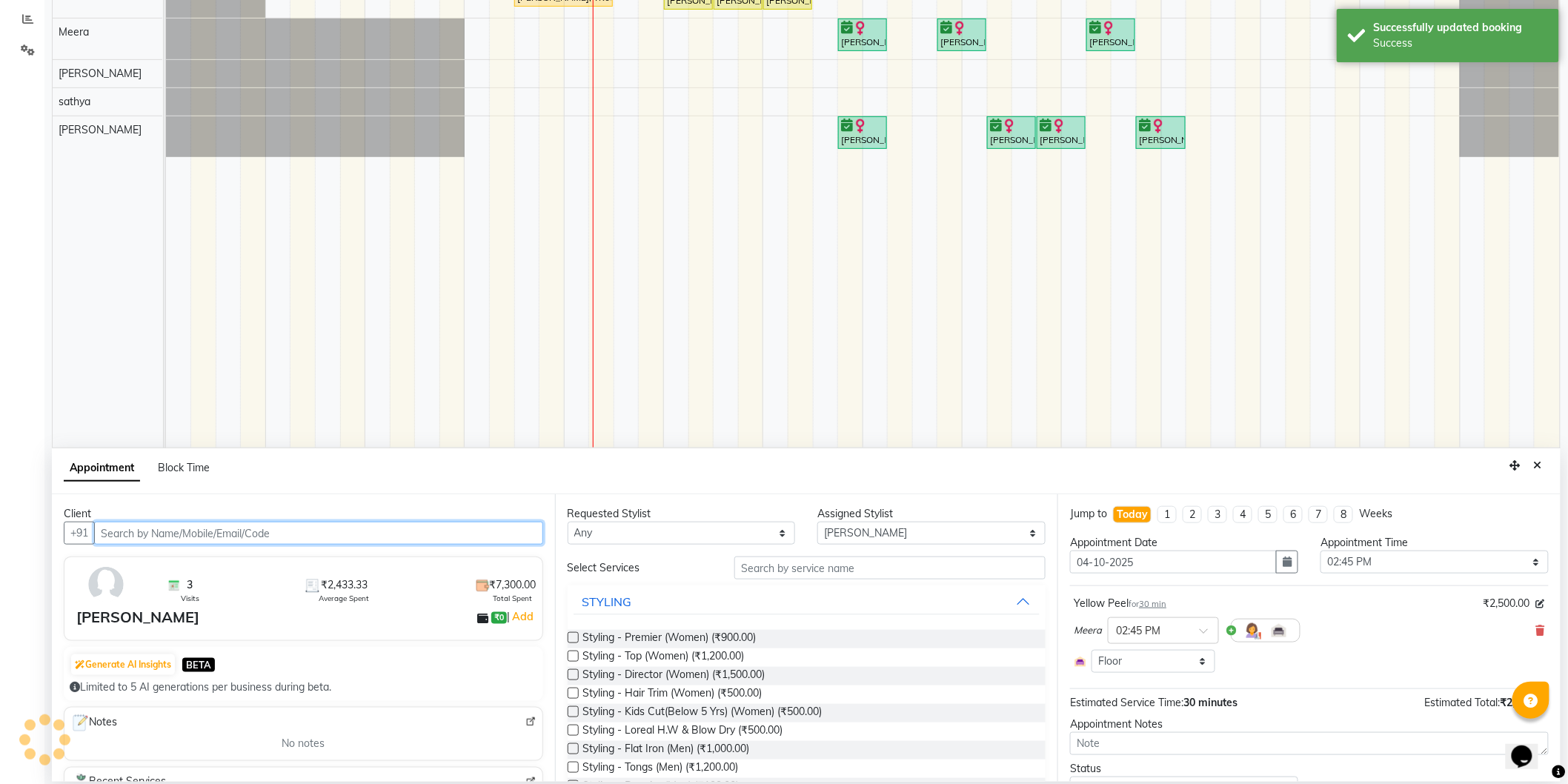
select select "3648"
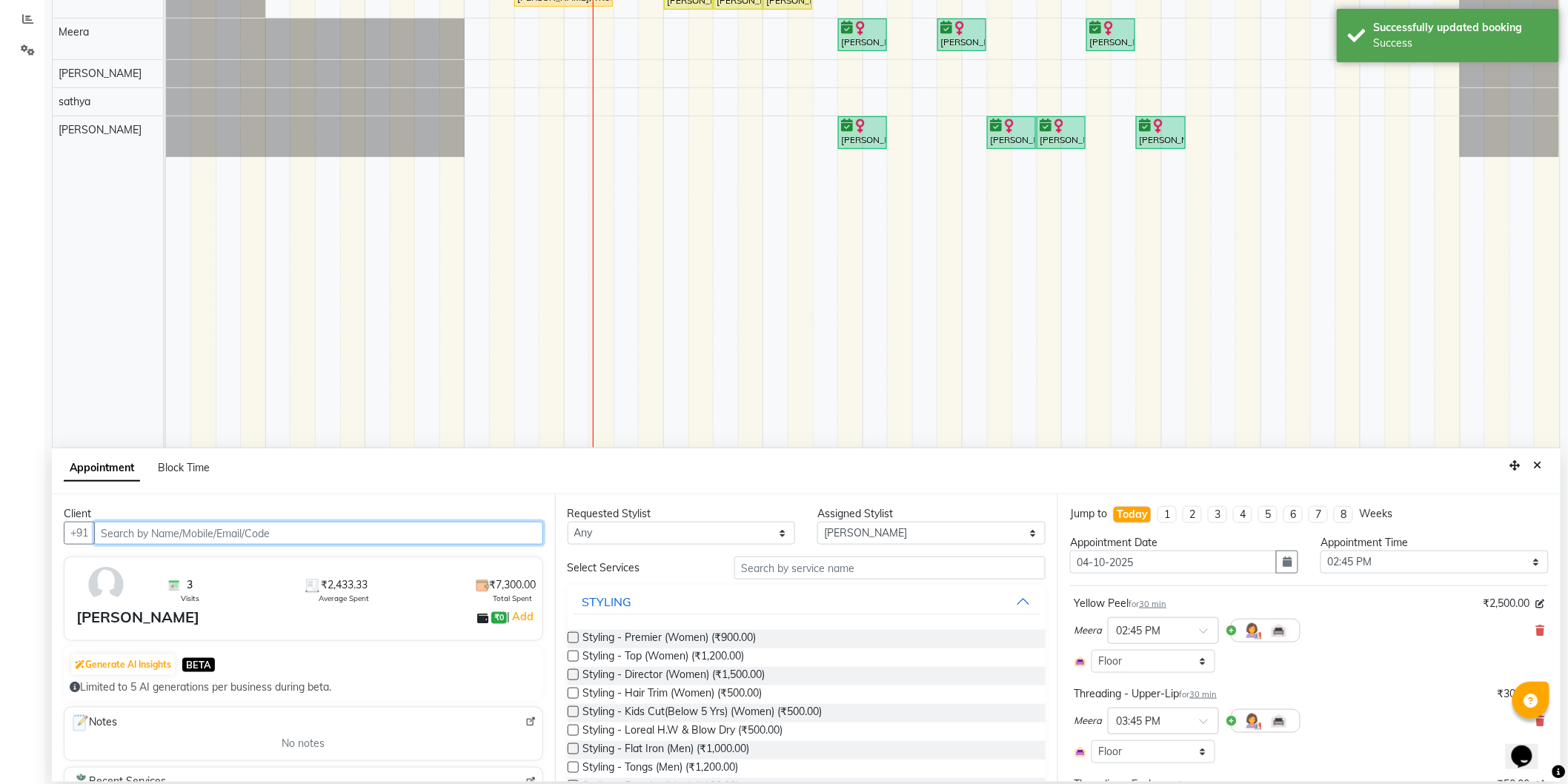
select select "3648"
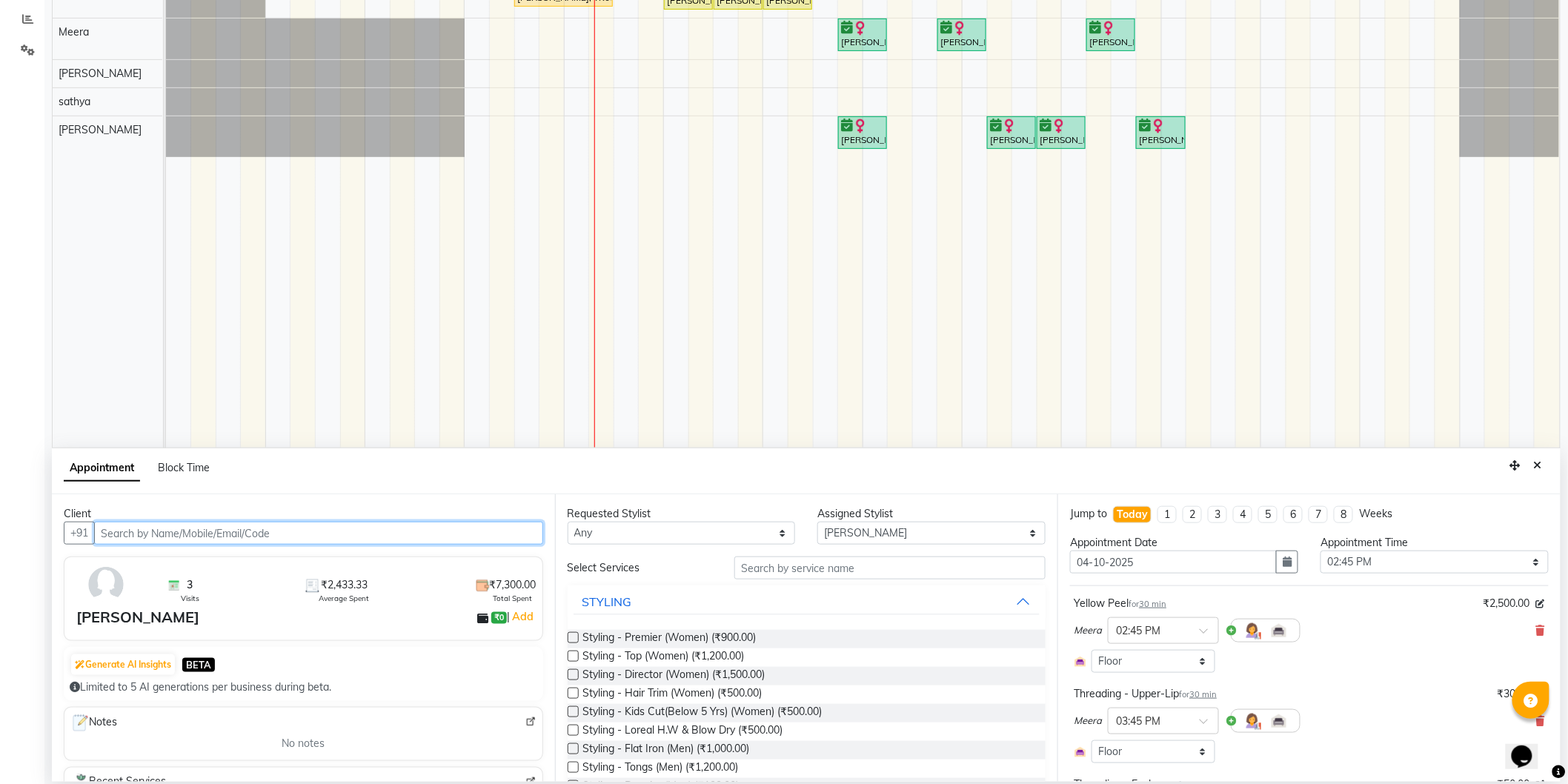
scroll to position [0, 0]
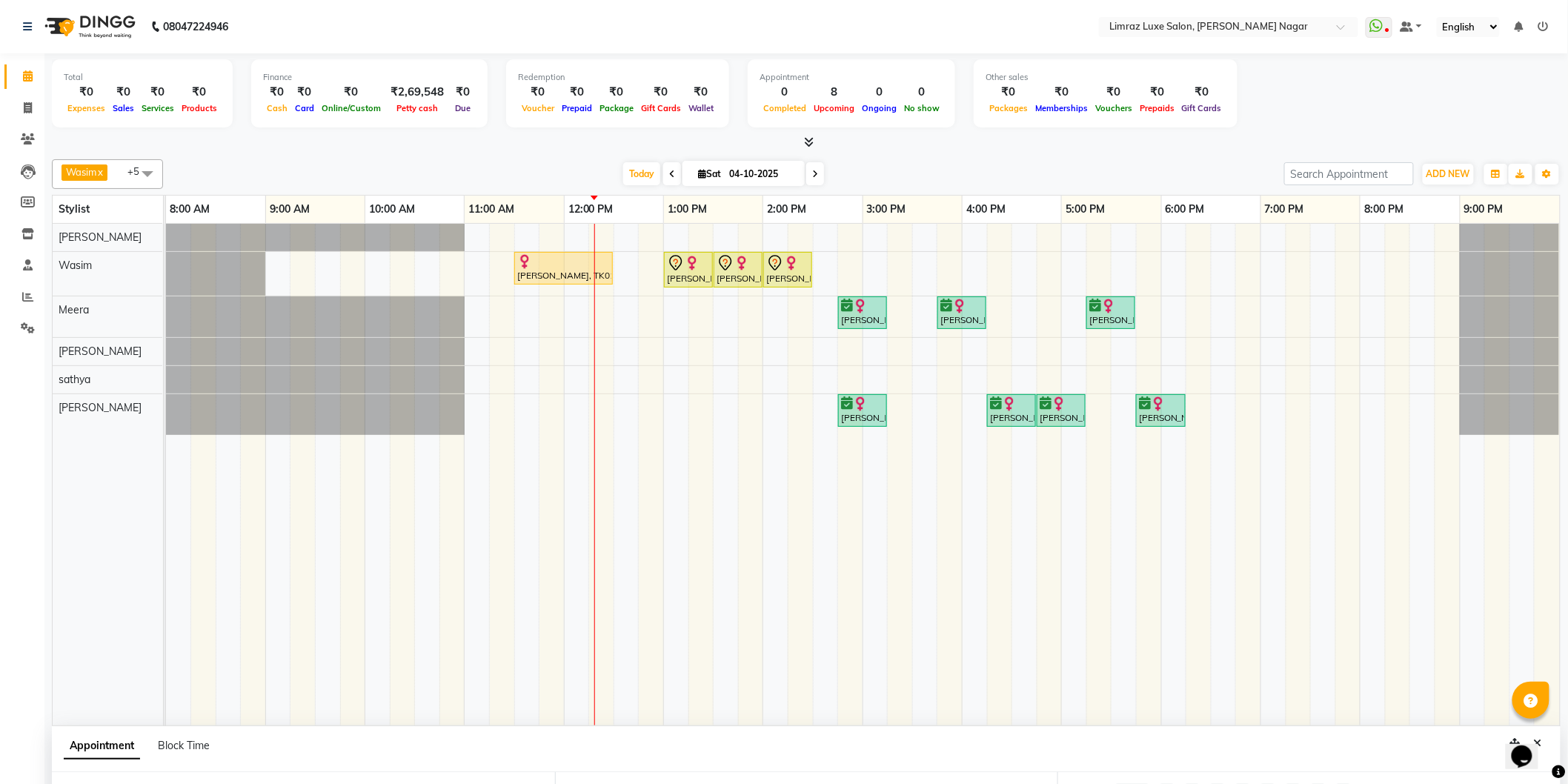
click at [873, 260] on div "[PERSON_NAME], TK01, 11:30 AM-12:30 PM, Men's Combo Mariyam, TK03, 01:00 PM-01:…" at bounding box center [863, 474] width 1394 height 502
select select "74165"
select select "900"
select select "tentative"
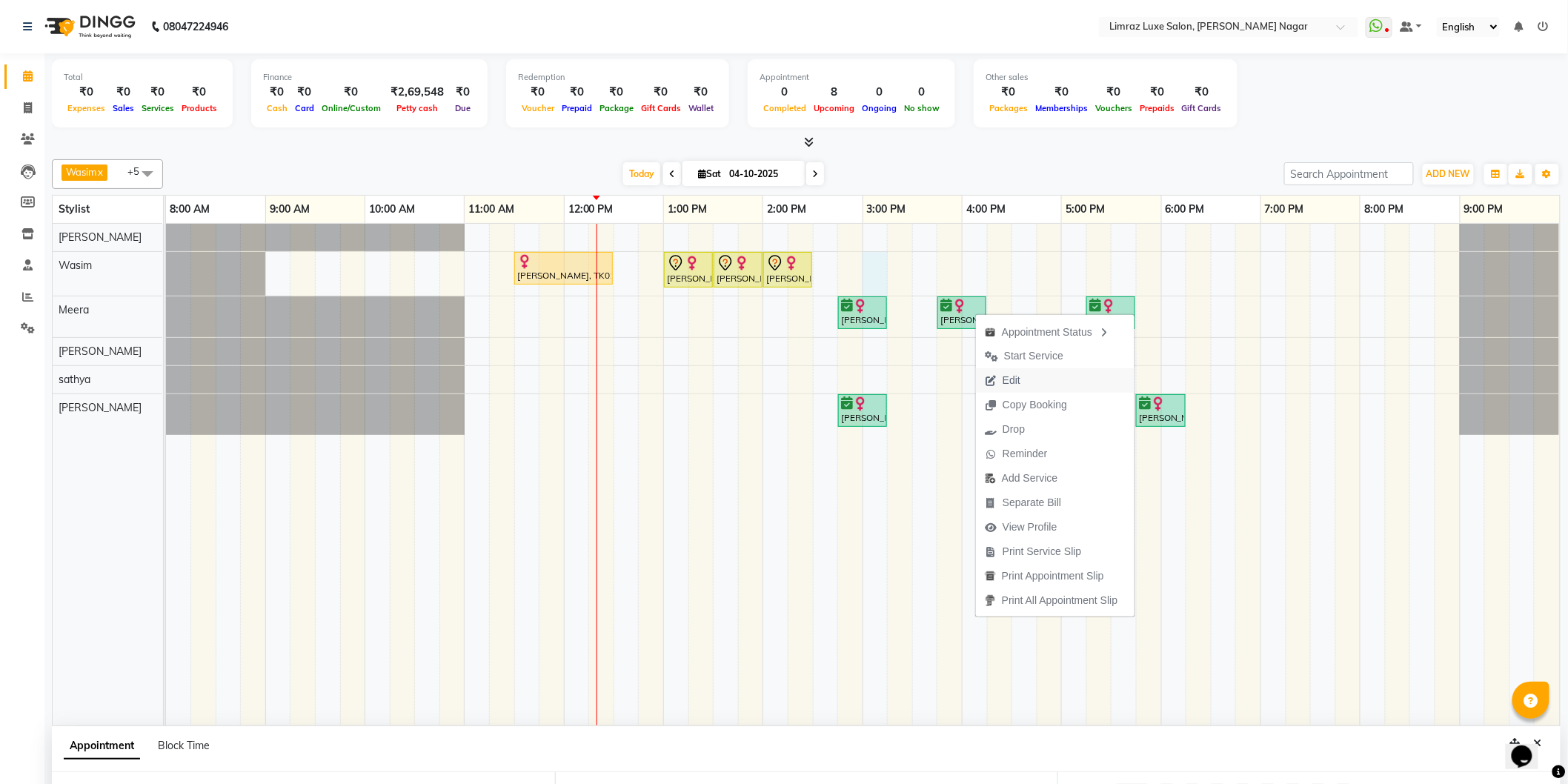
click at [1032, 372] on button "Edit" at bounding box center [1055, 380] width 158 height 25
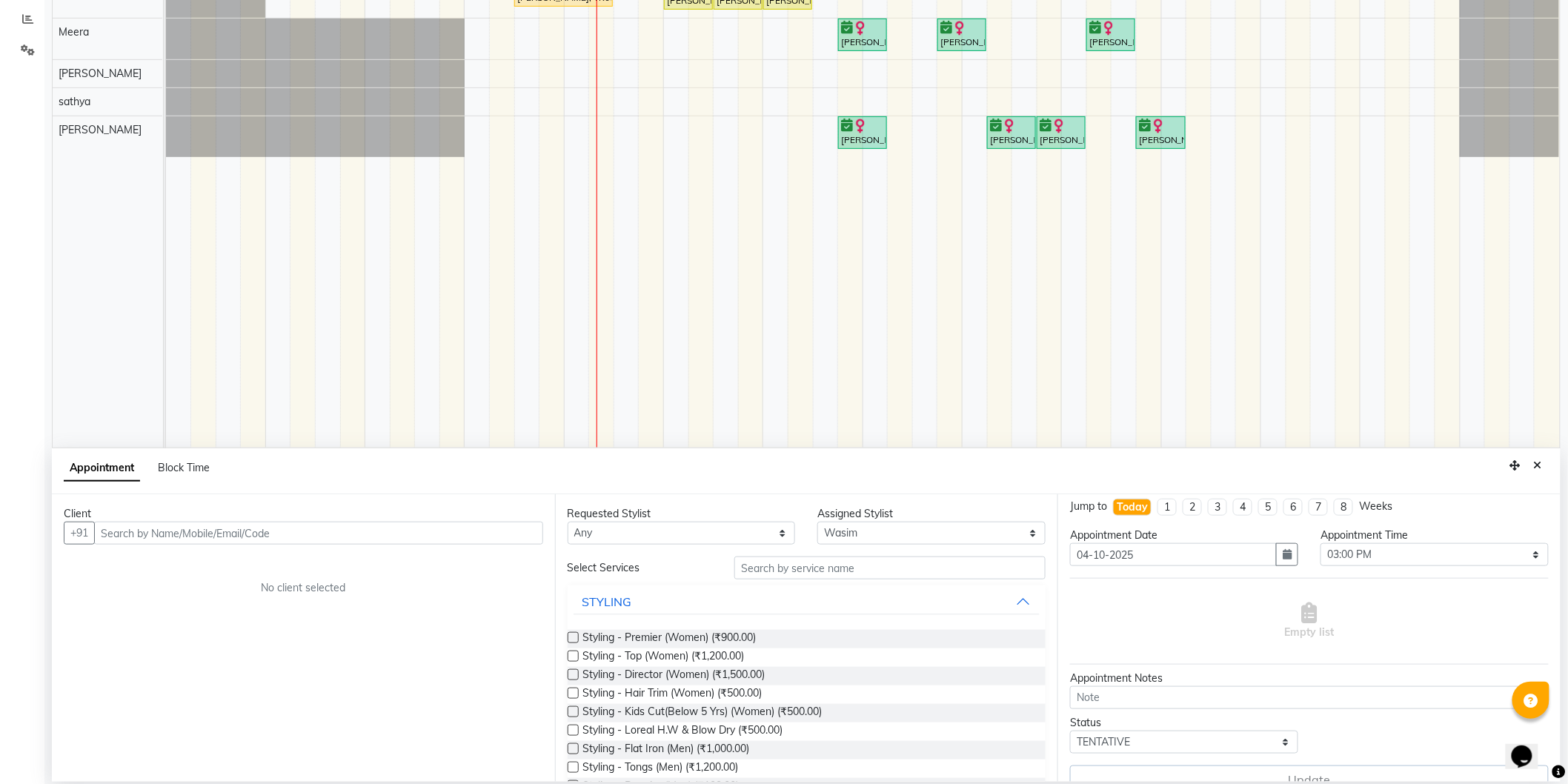
scroll to position [31, 0]
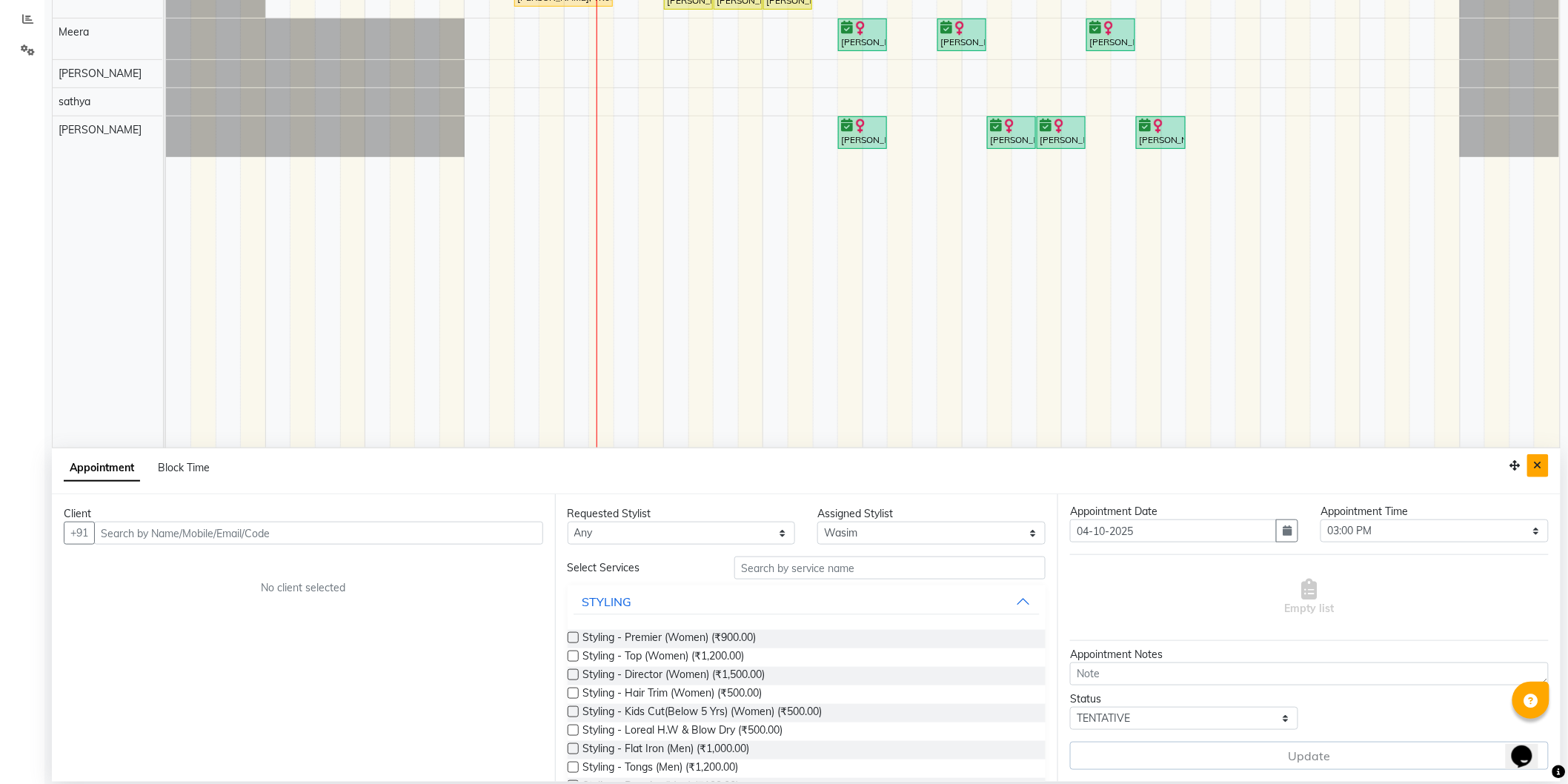
click at [1537, 468] on icon "Close" at bounding box center [1538, 465] width 8 height 11
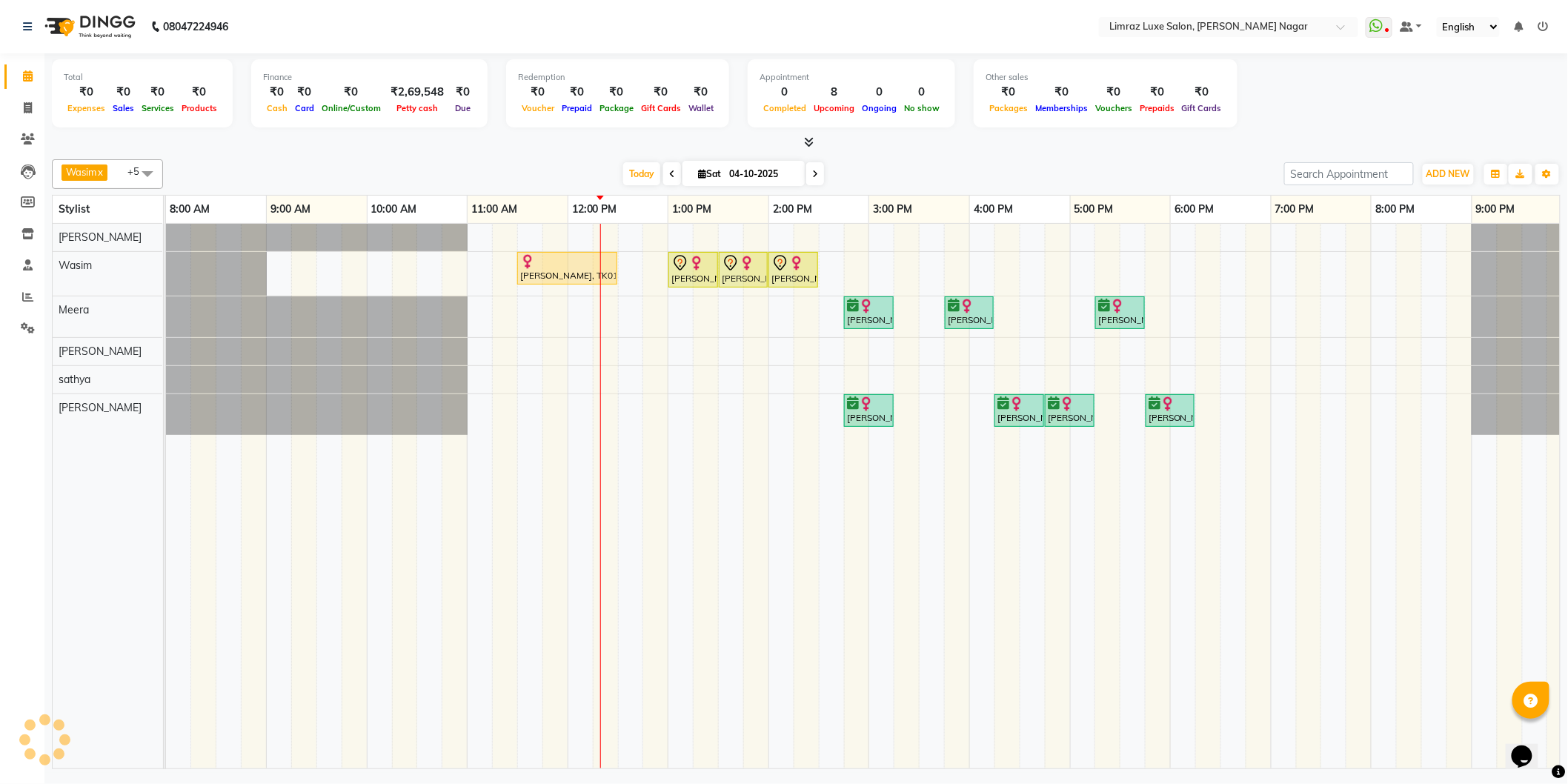
scroll to position [0, 0]
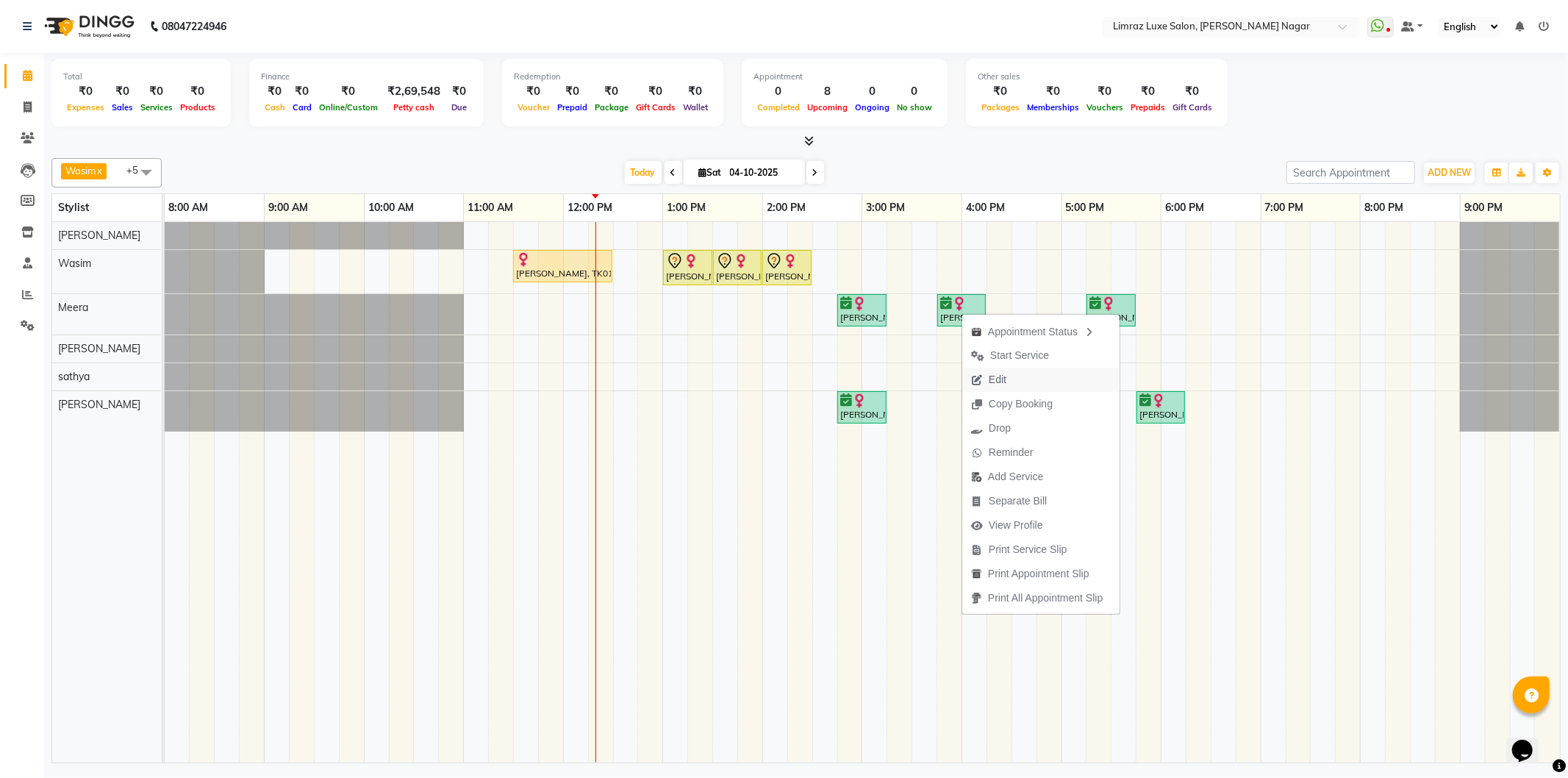
click at [1037, 369] on button "Edit" at bounding box center [1041, 380] width 157 height 25
select select "tentative"
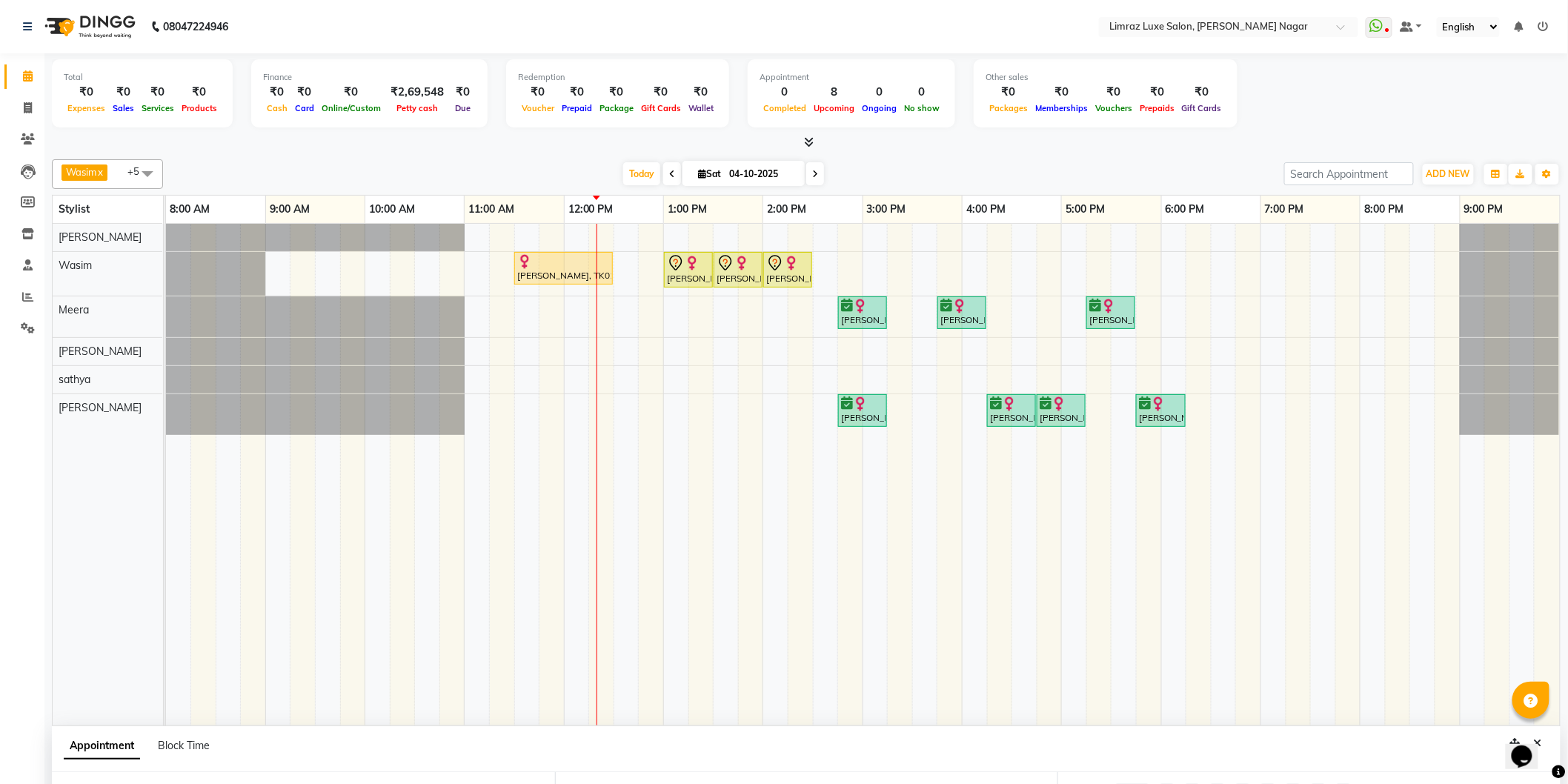
type input "04-10-2025"
select select "confirm booking"
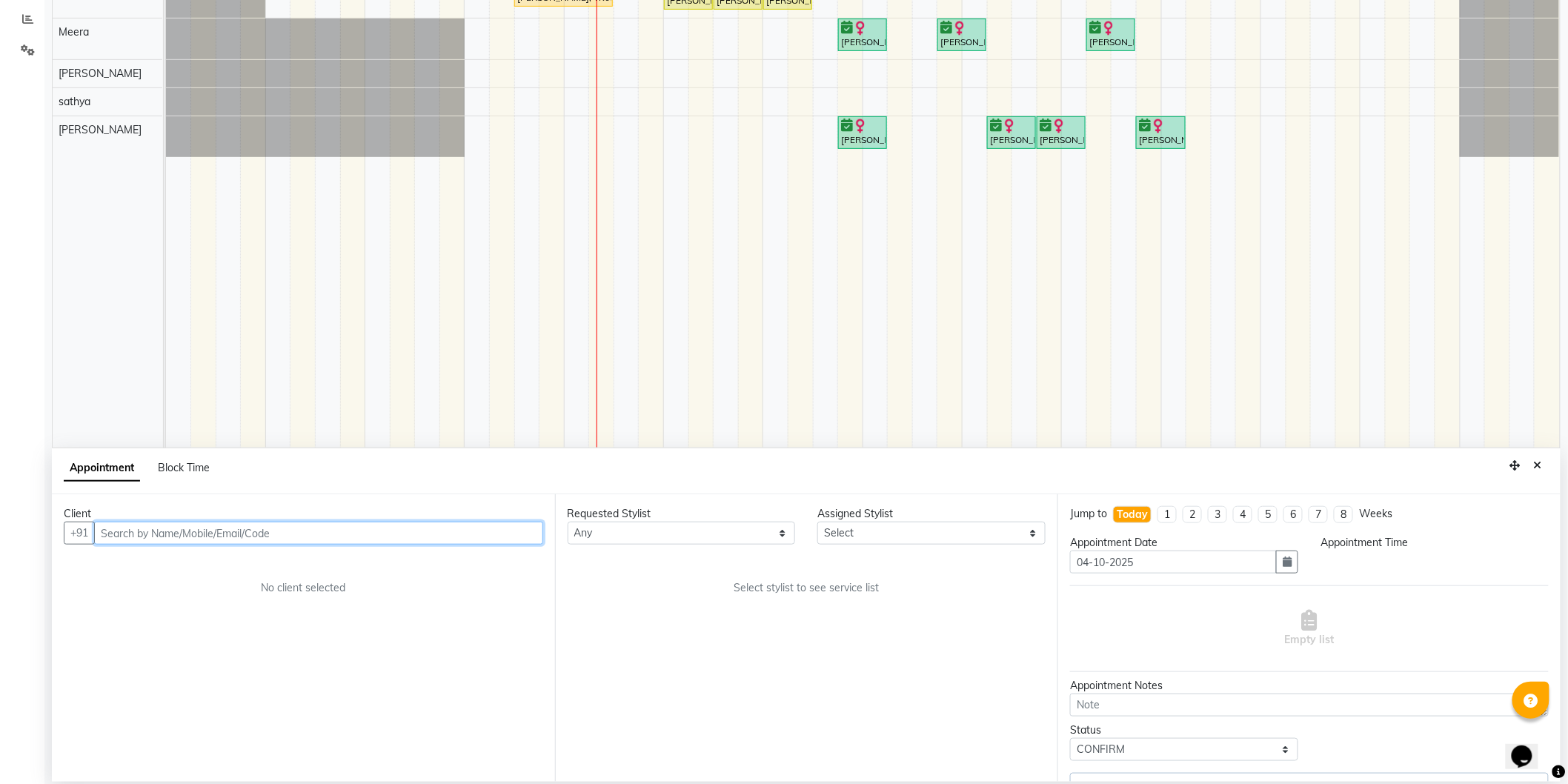
select select "885"
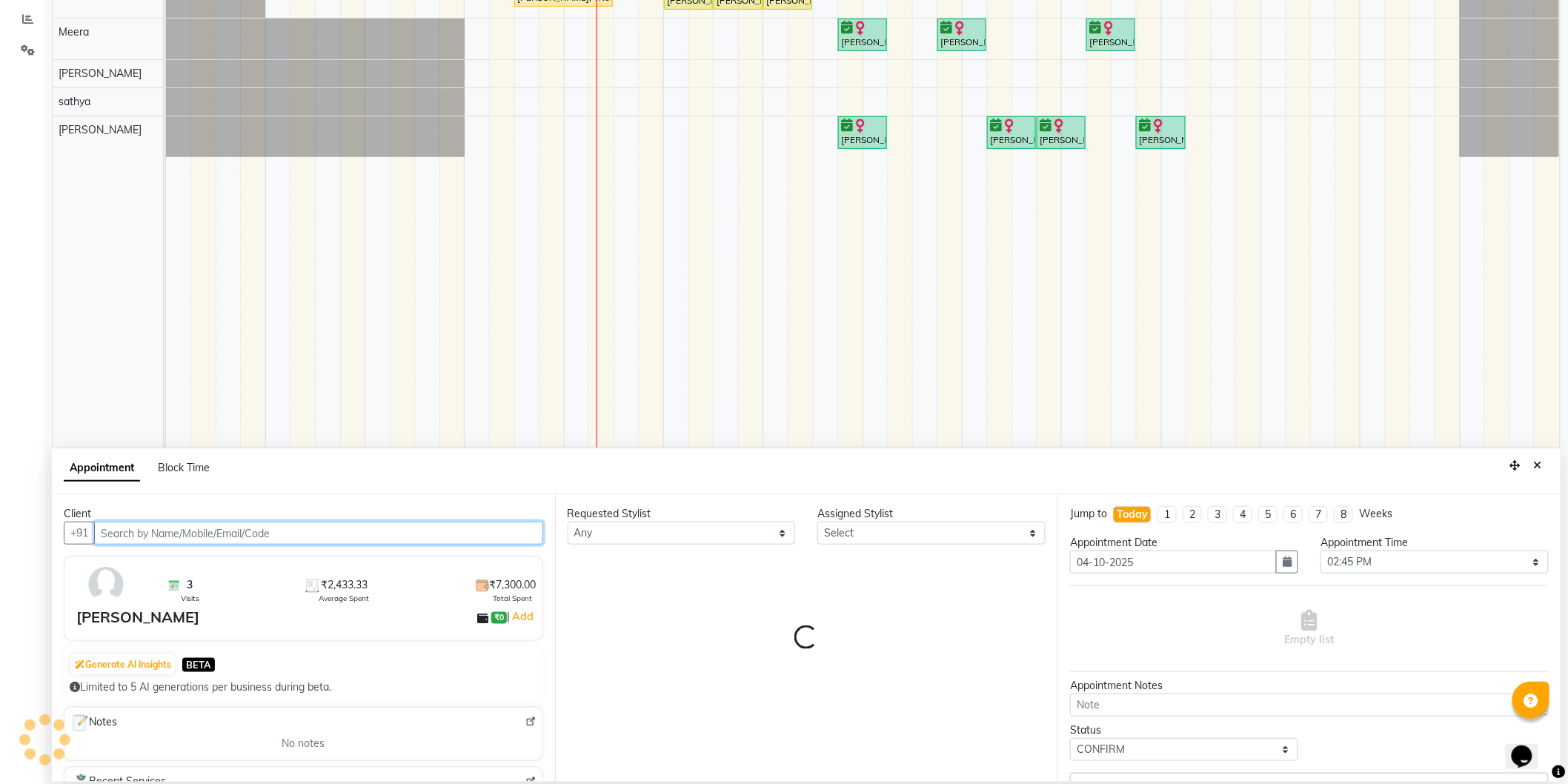
select select "89894"
select select "3648"
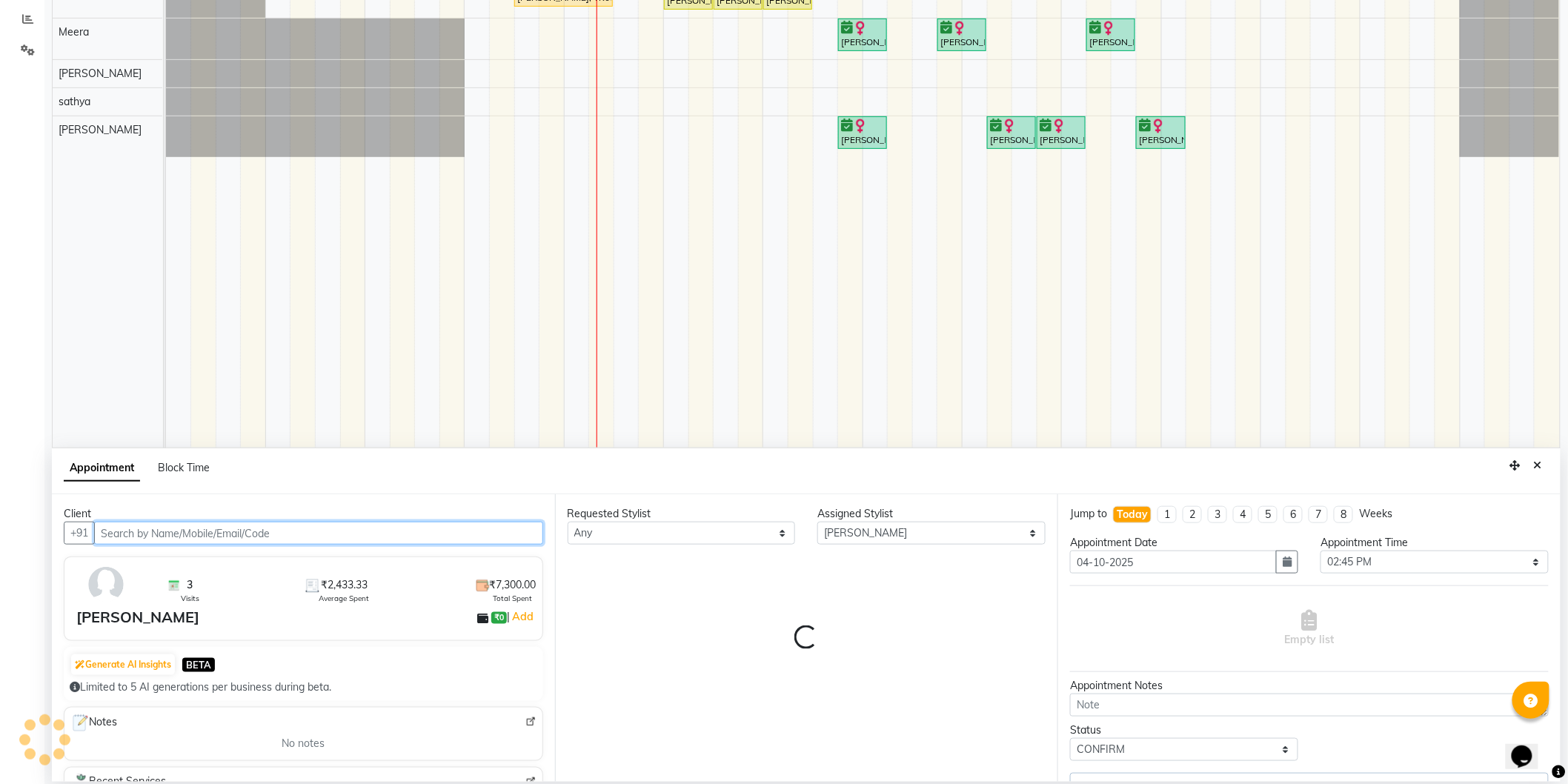
select select "3648"
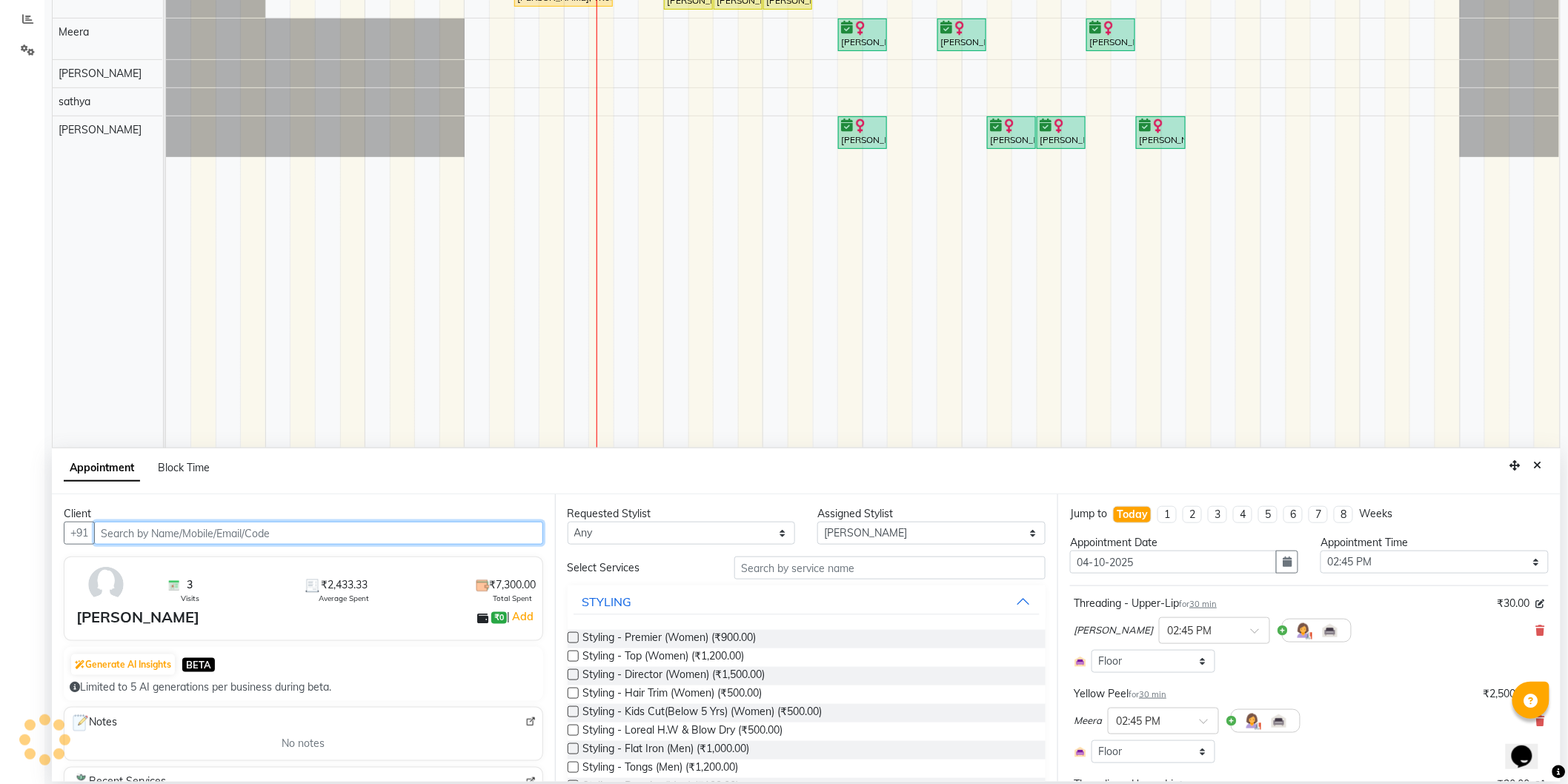
select select "3648"
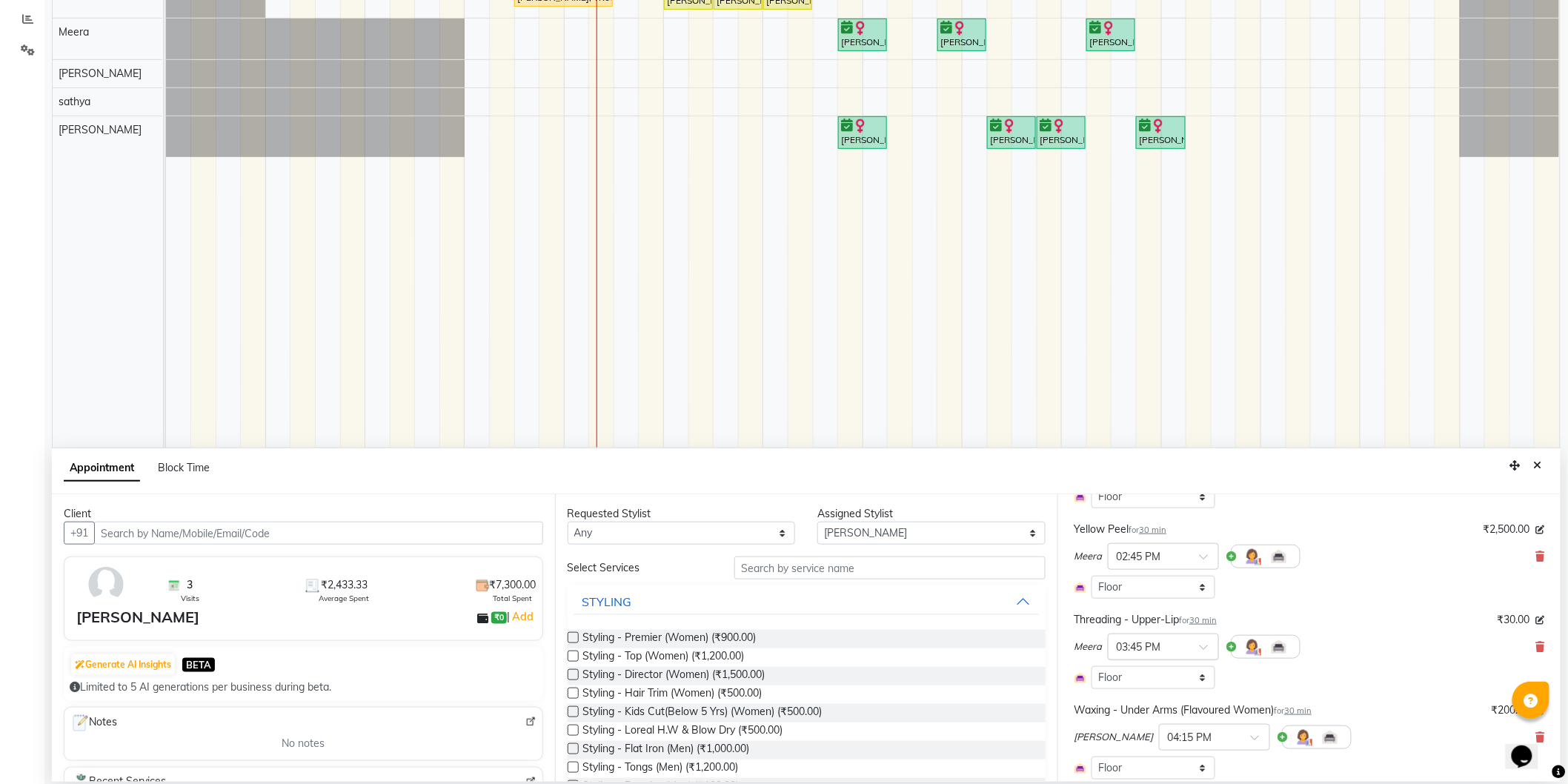
click at [1182, 651] on div at bounding box center [1163, 645] width 110 height 16
click at [1336, 642] on div "Meera × 03:45 PM" at bounding box center [1309, 646] width 471 height 39
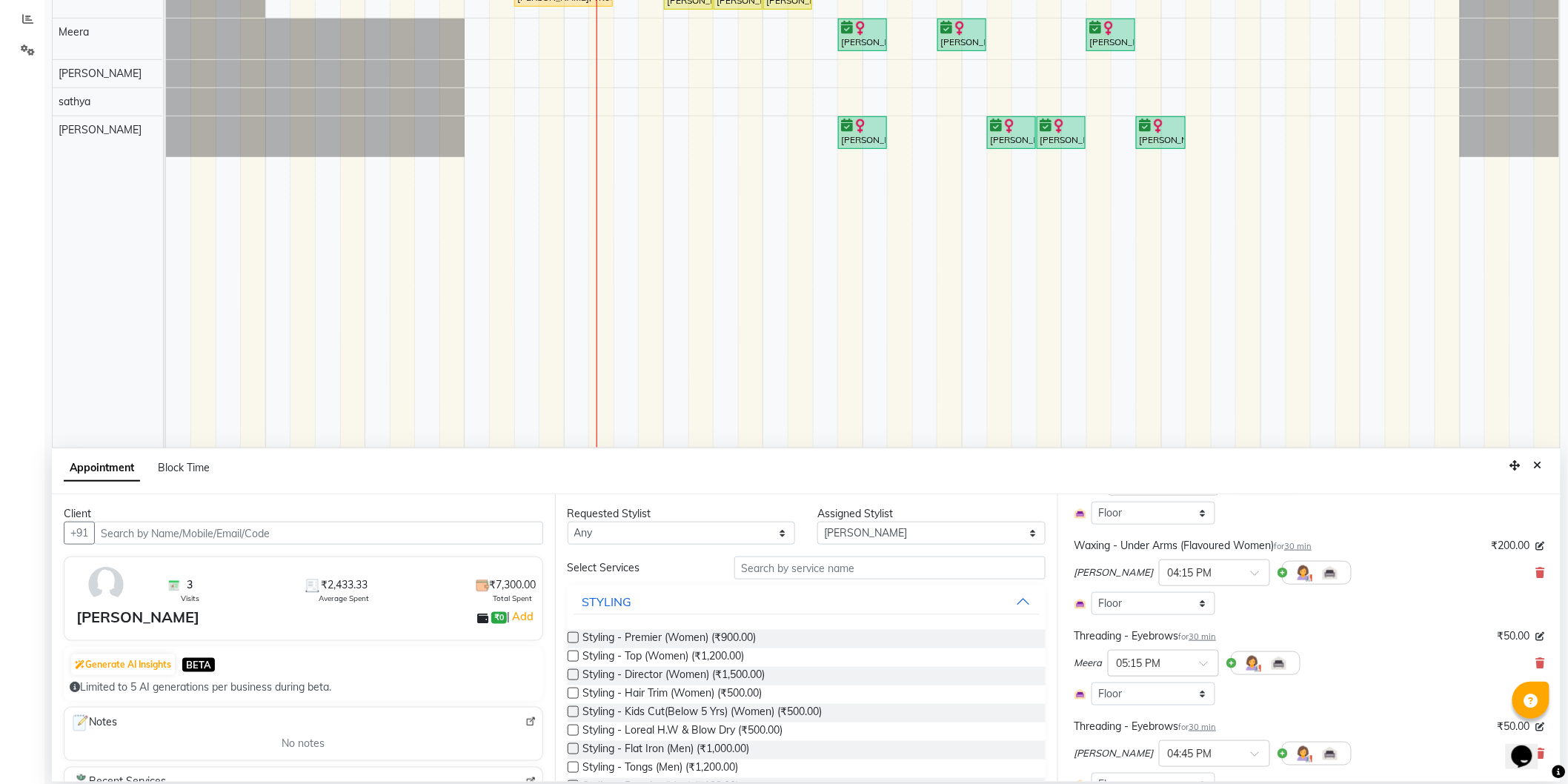
scroll to position [165, 0]
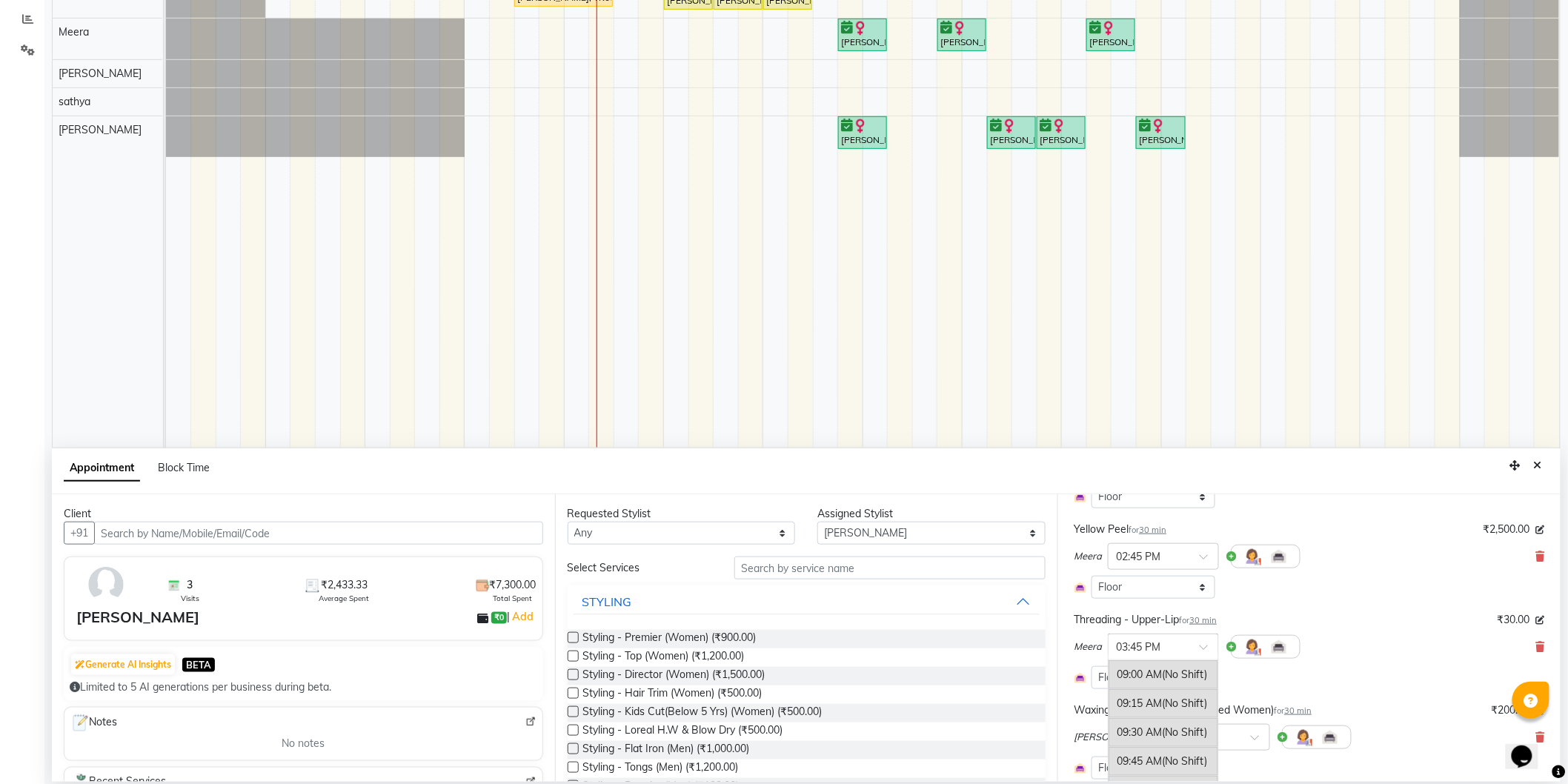
click at [1172, 652] on input "text" at bounding box center [1149, 645] width 65 height 16
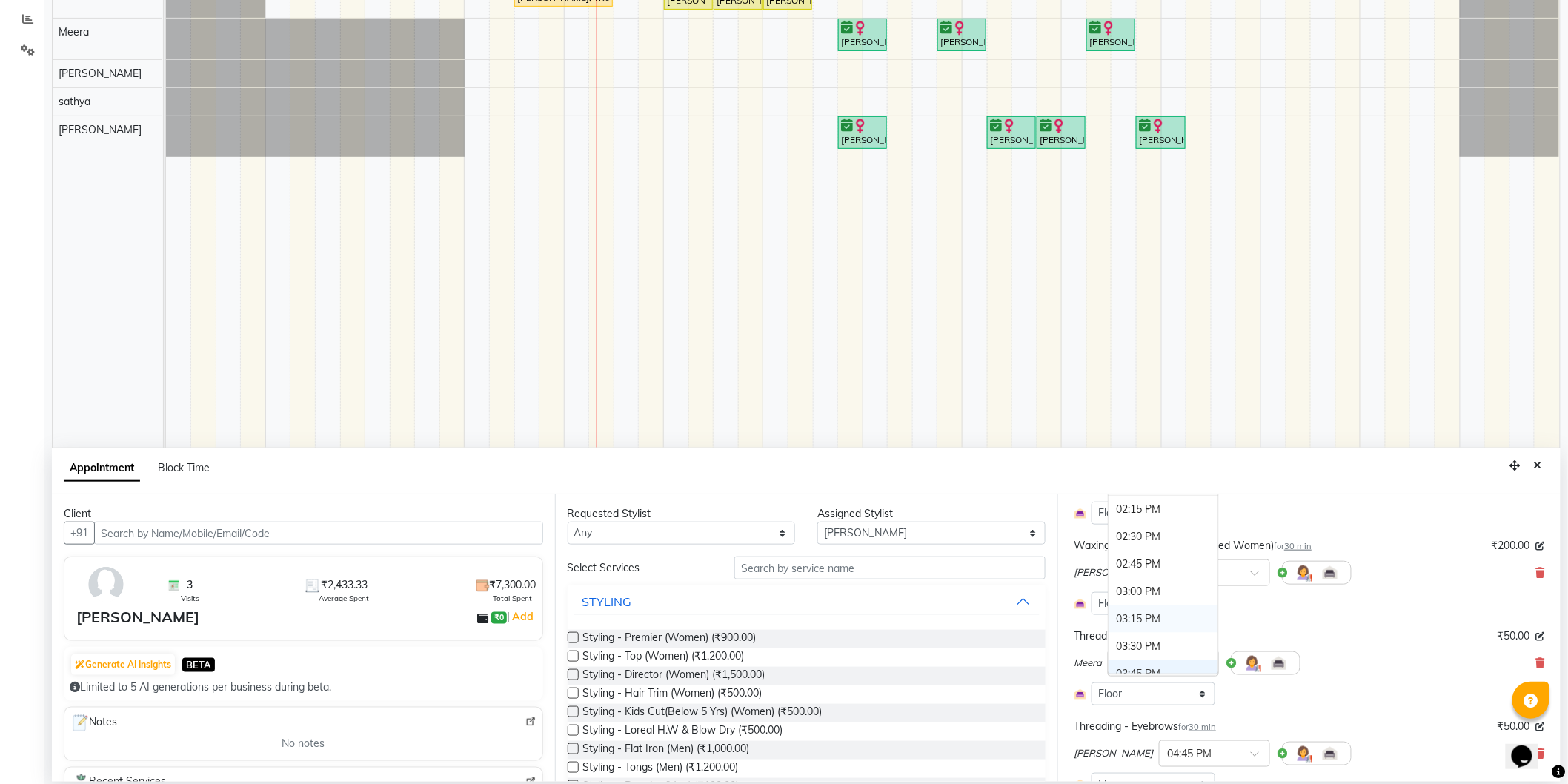
click at [1168, 616] on div "03:15 PM" at bounding box center [1163, 618] width 110 height 27
click at [1186, 660] on div at bounding box center [1163, 661] width 110 height 16
click at [1164, 693] on div "03:45 PM" at bounding box center [1163, 689] width 110 height 27
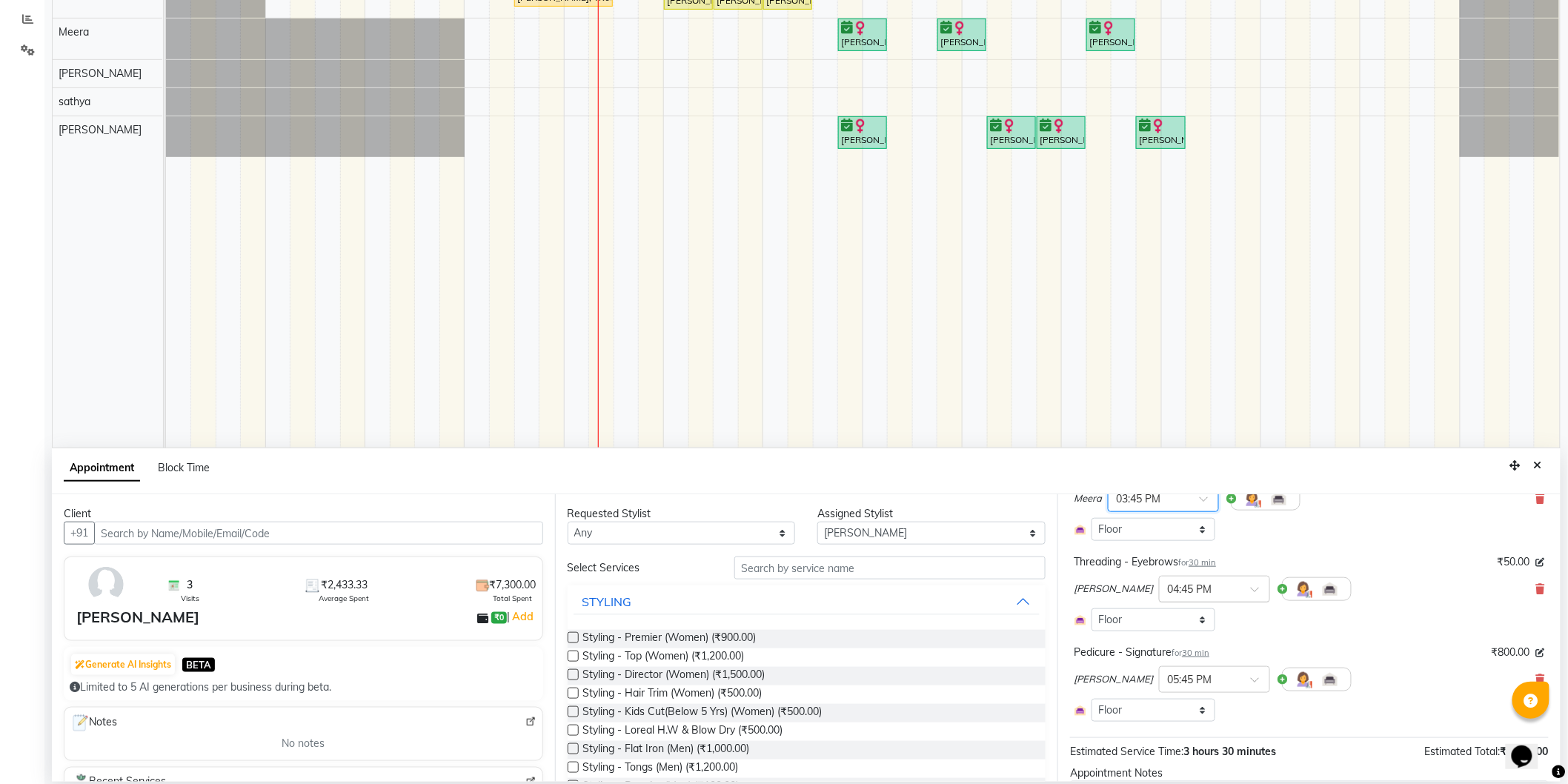
scroll to position [329, 0]
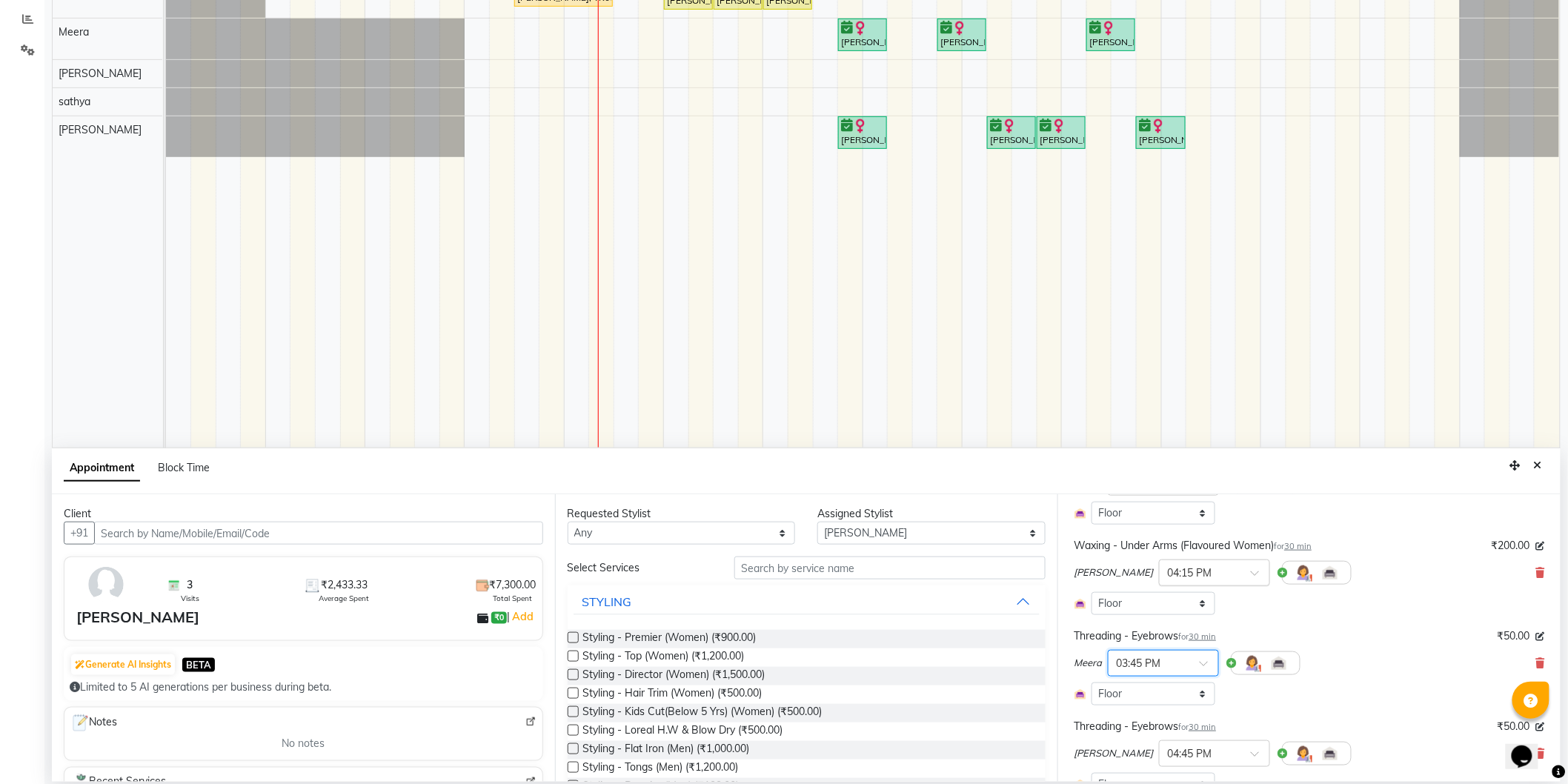
click at [1168, 576] on input "text" at bounding box center [1200, 571] width 65 height 16
click at [1160, 646] on div "03:15 PM" at bounding box center [1215, 654] width 110 height 27
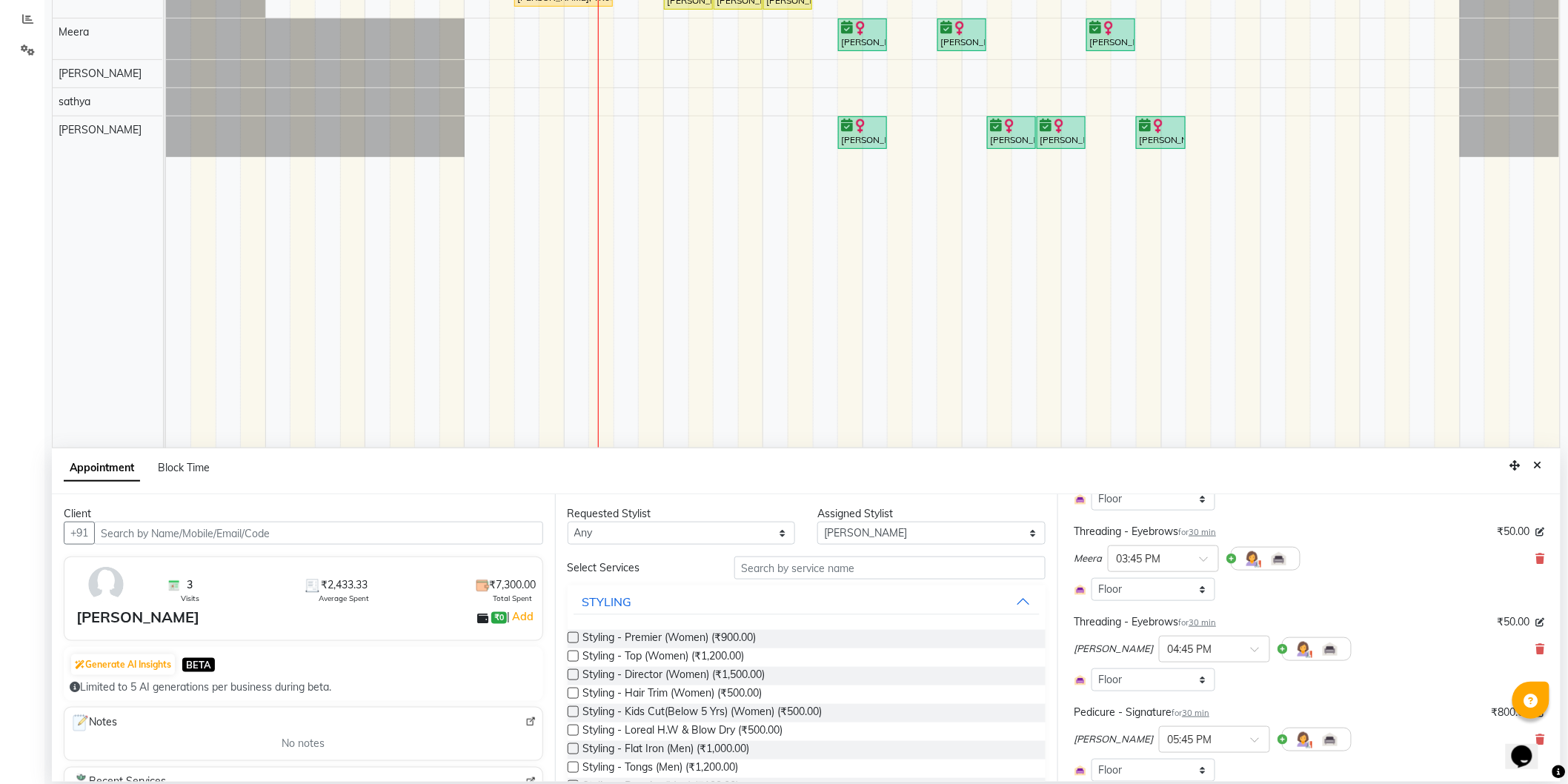
scroll to position [493, 0]
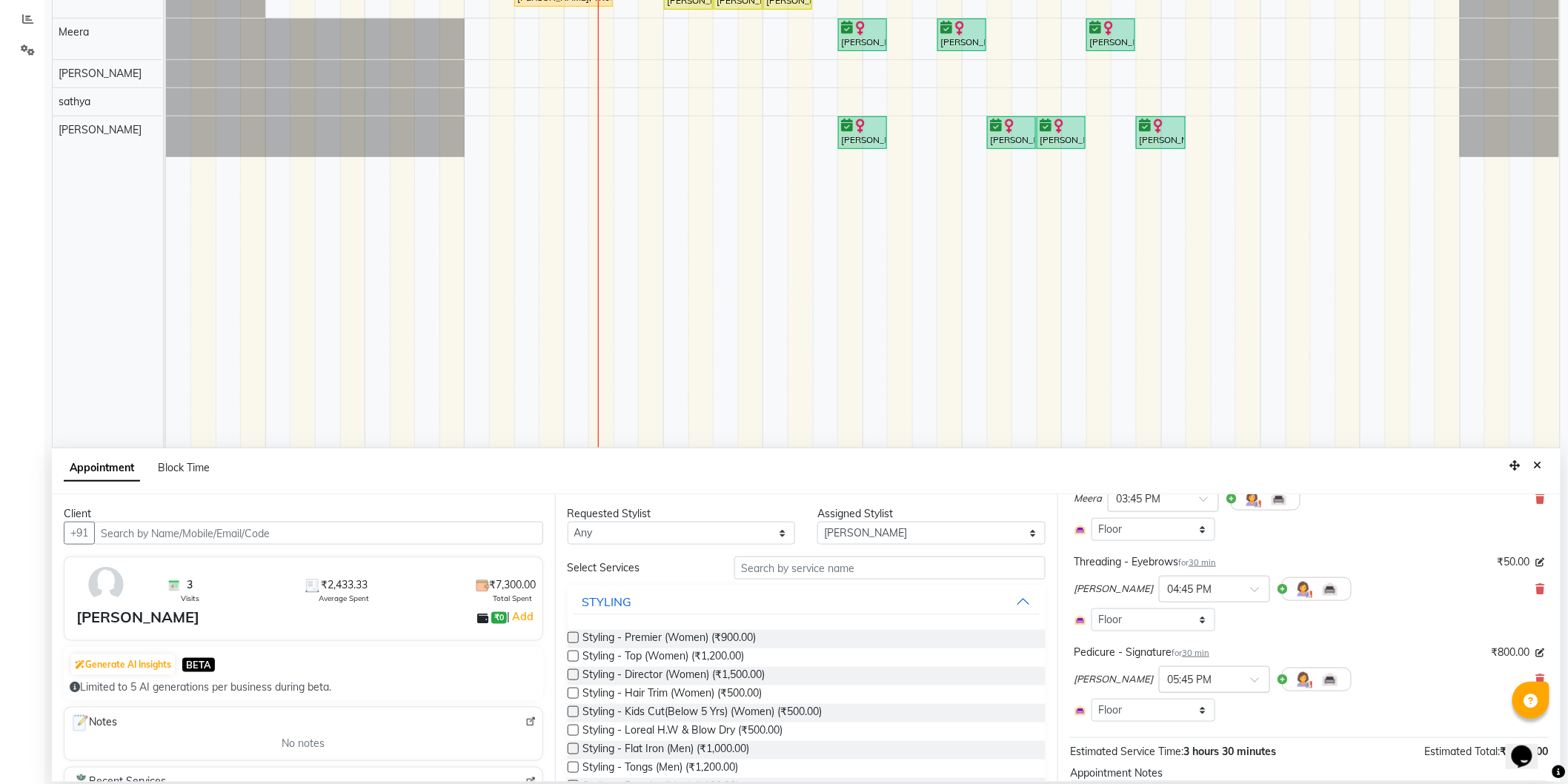
click at [1168, 679] on input "text" at bounding box center [1200, 678] width 65 height 16
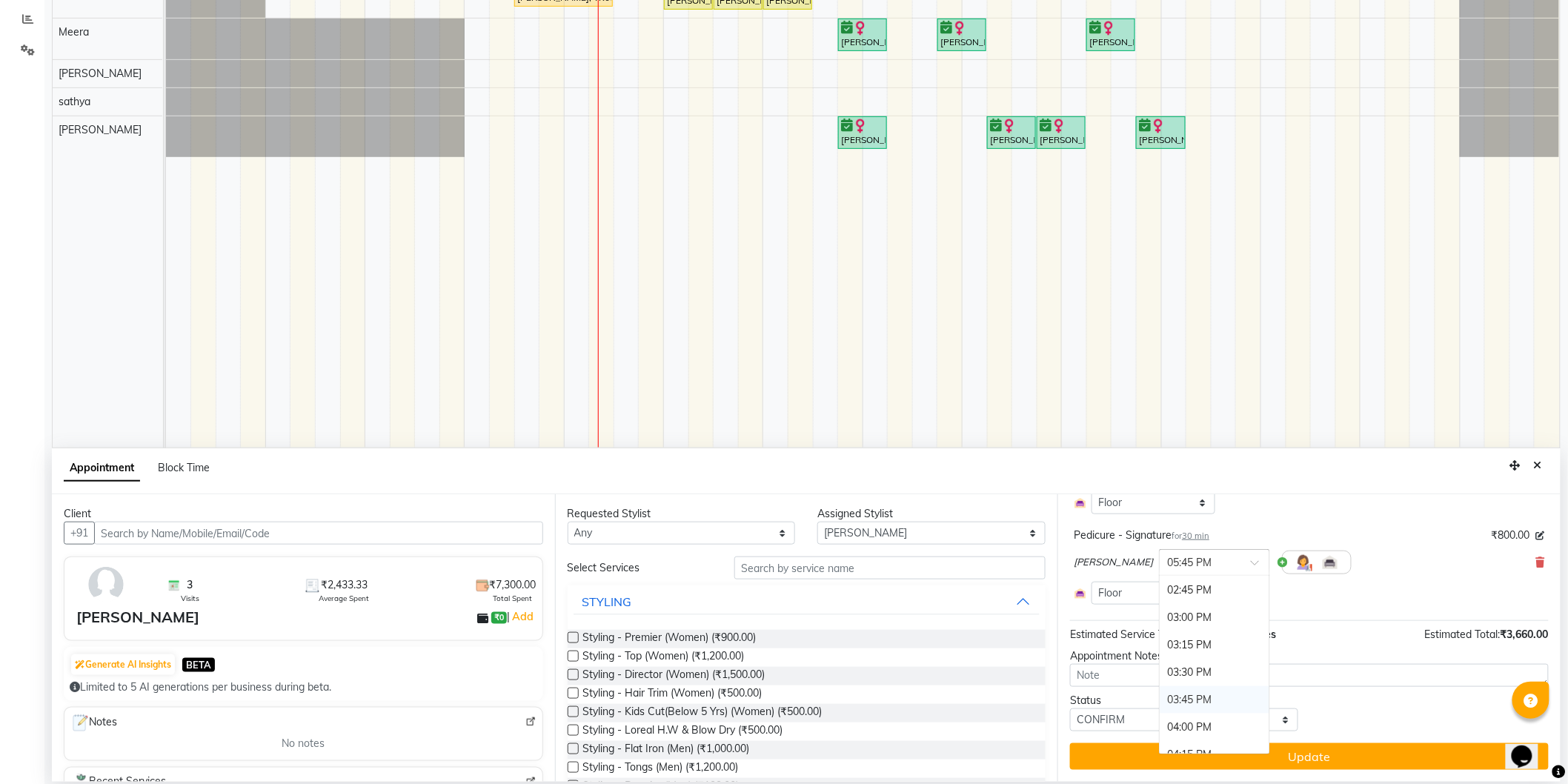
click at [1160, 693] on div "03:45 PM" at bounding box center [1215, 699] width 110 height 27
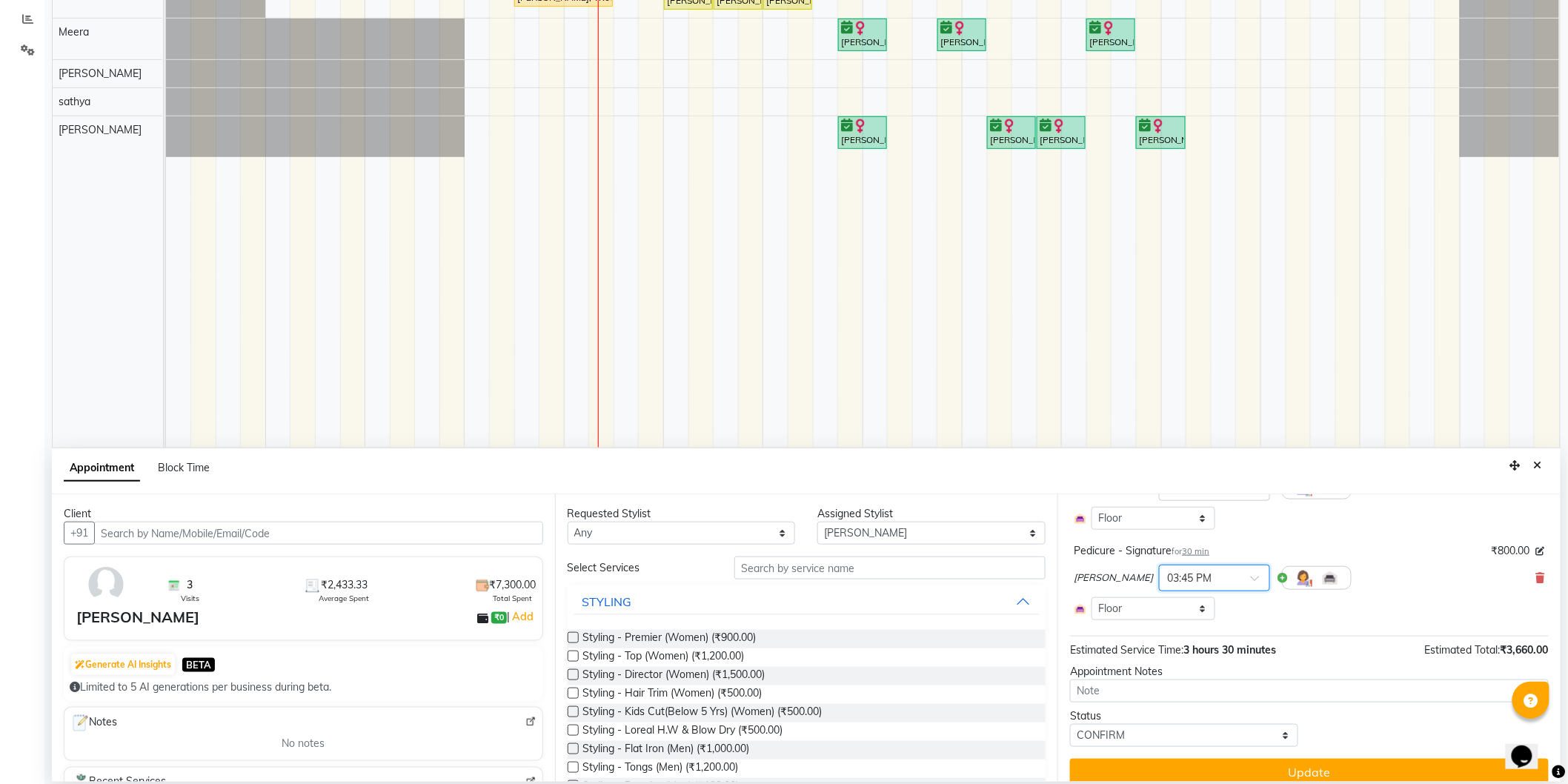
scroll to position [626, 0]
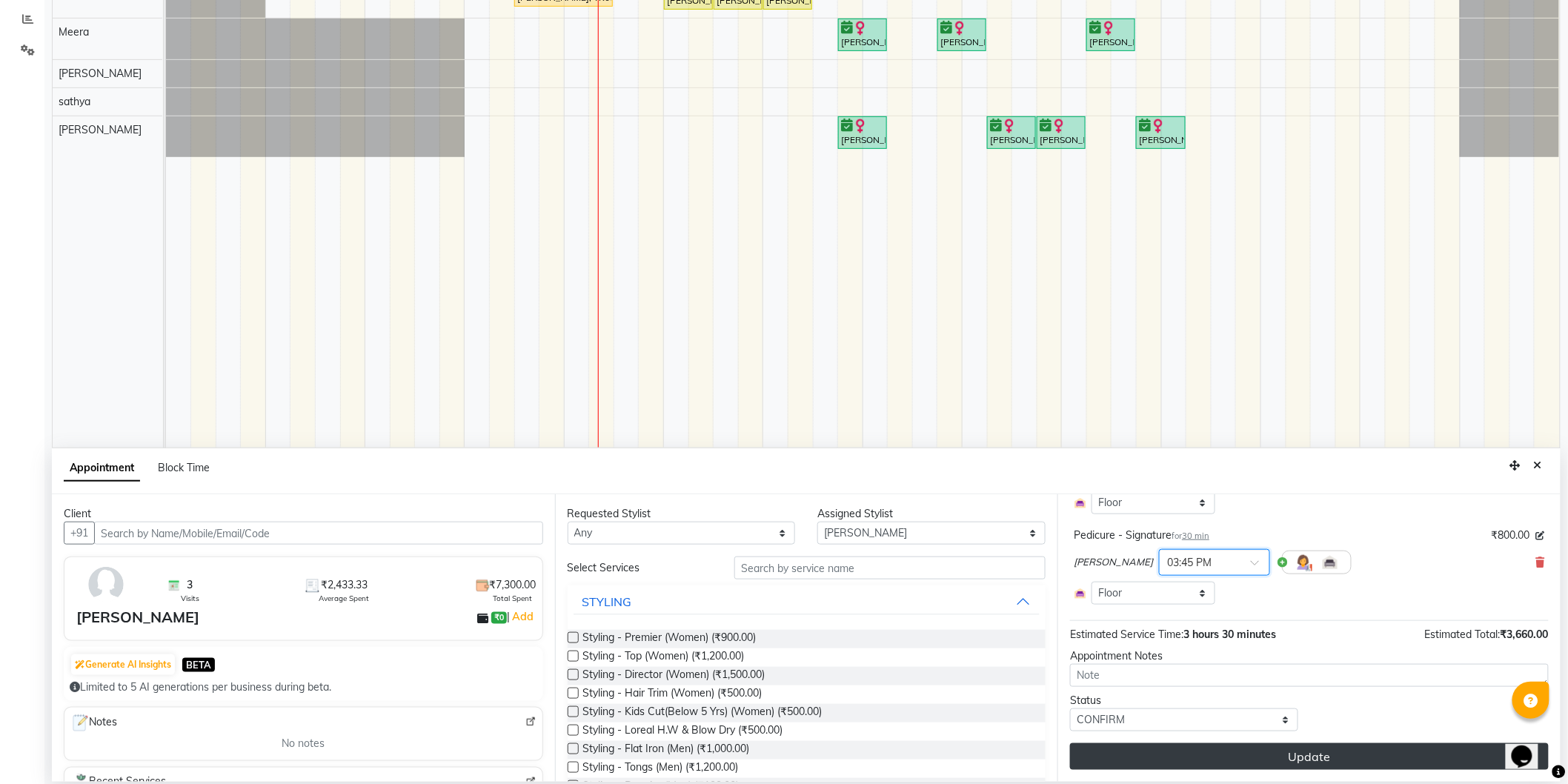
click at [1272, 752] on button "Update" at bounding box center [1309, 756] width 479 height 26
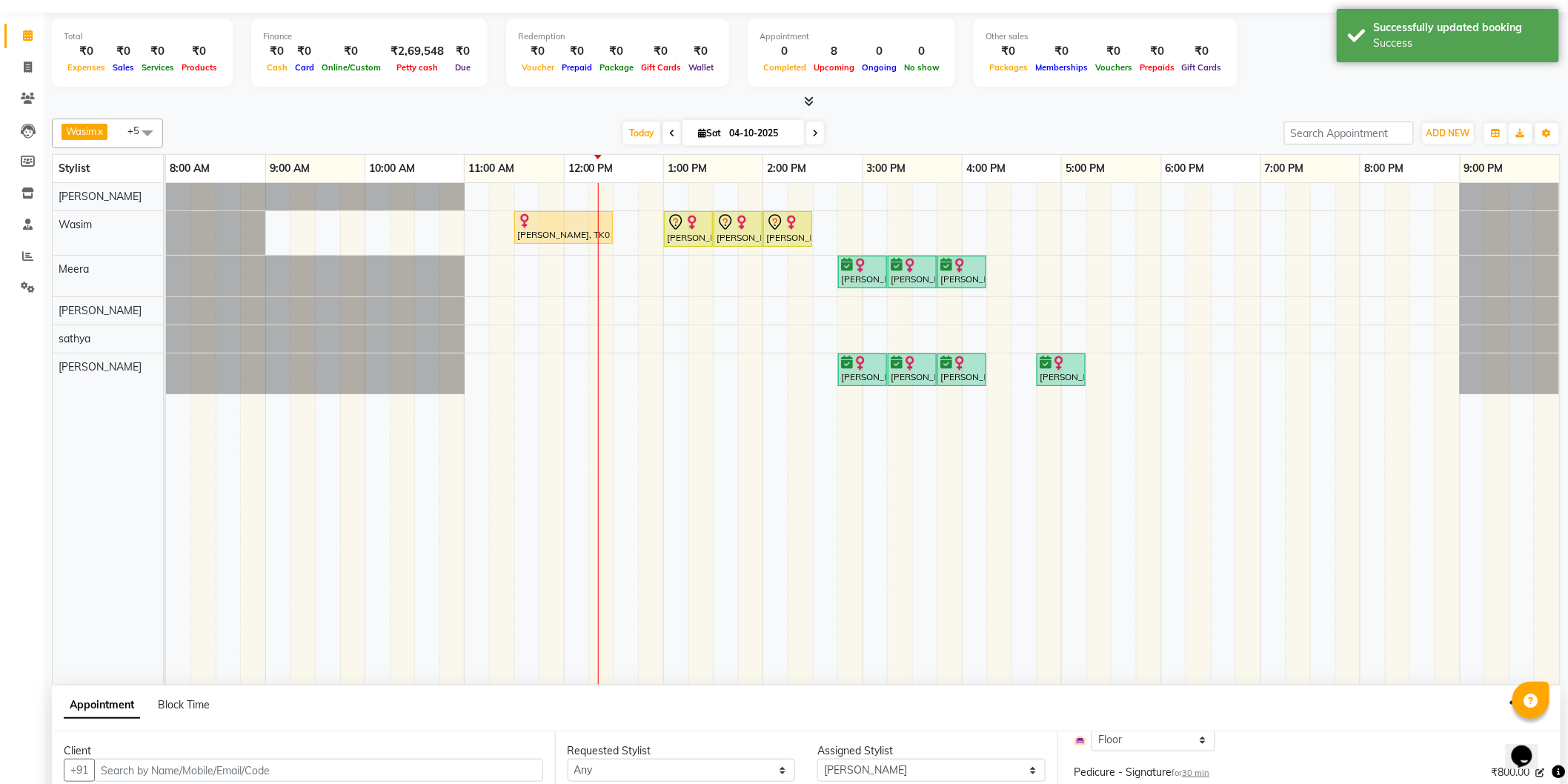
scroll to position [0, 0]
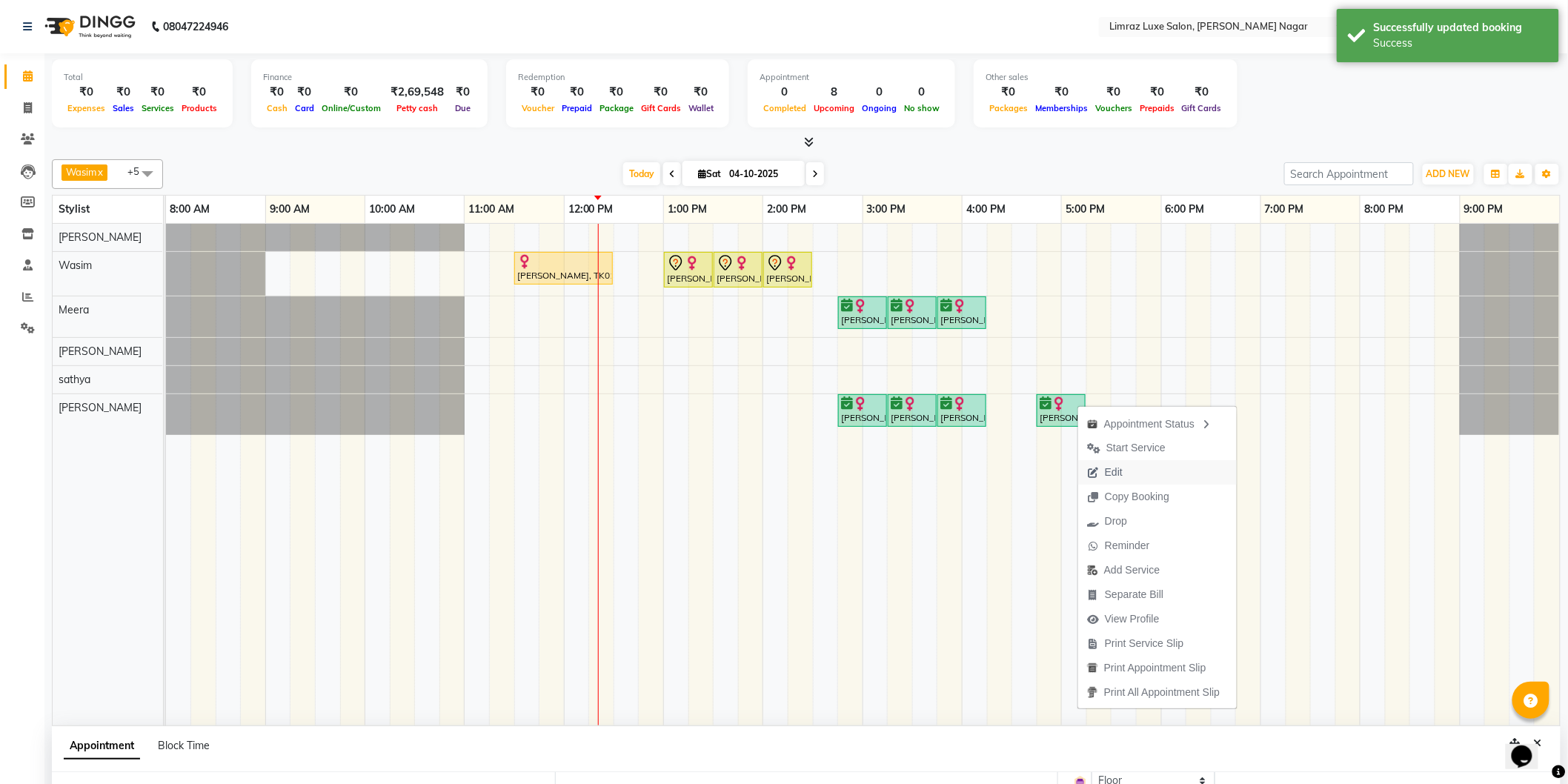
click at [1153, 473] on button "Edit" at bounding box center [1158, 473] width 158 height 25
select select "tentative"
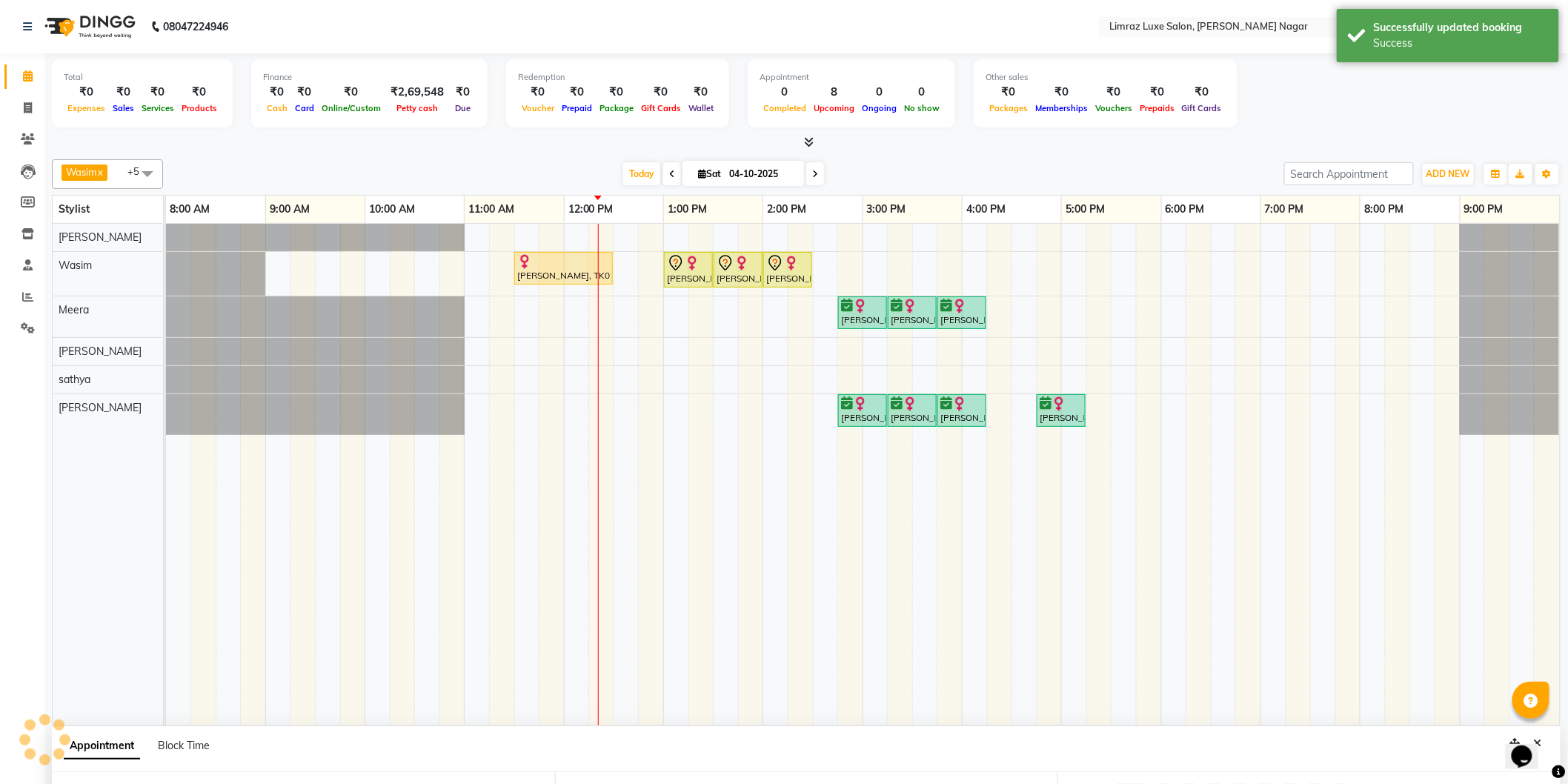
scroll to position [278, 0]
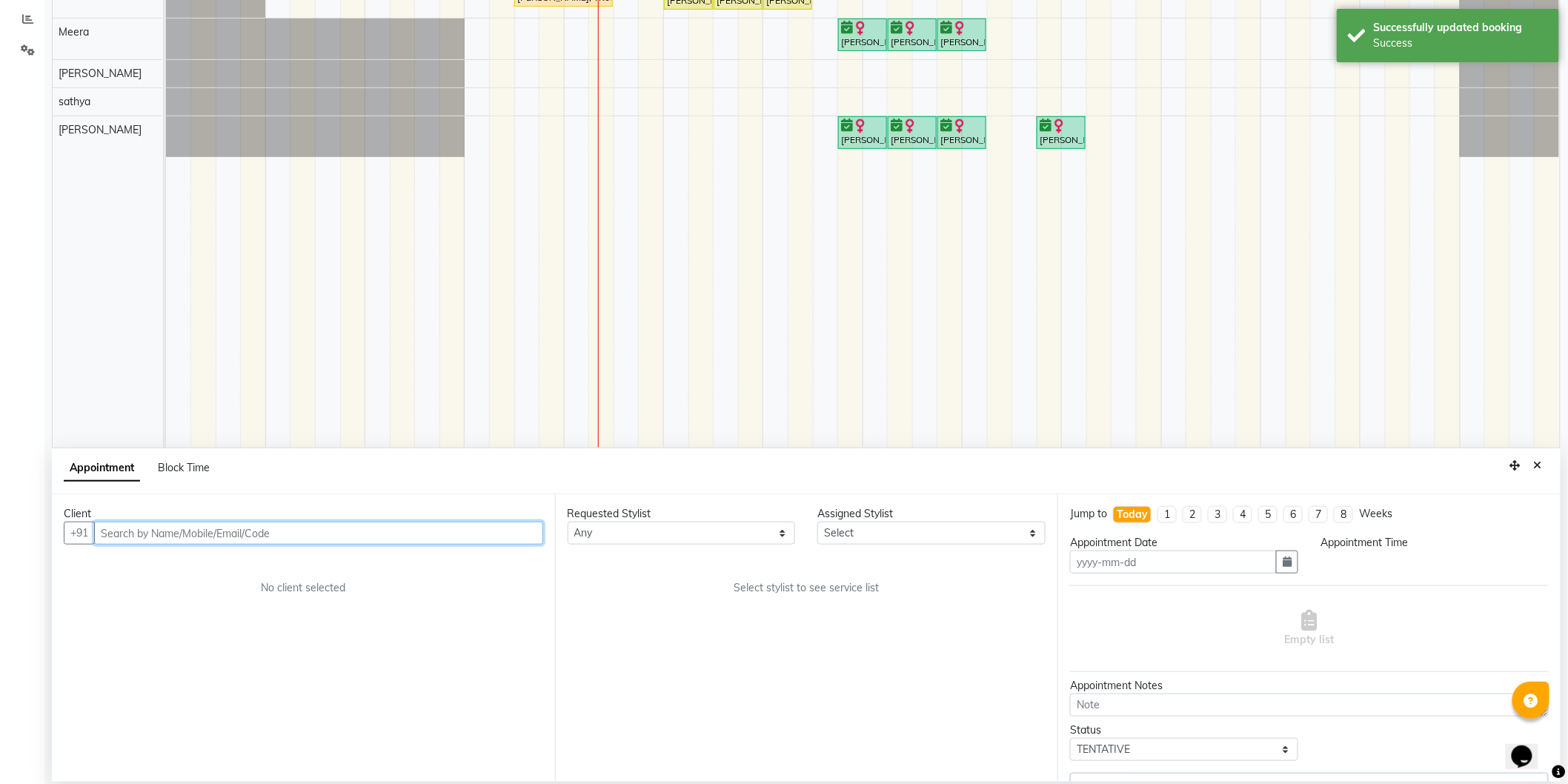
type input "04-10-2025"
select select "confirm booking"
select select "885"
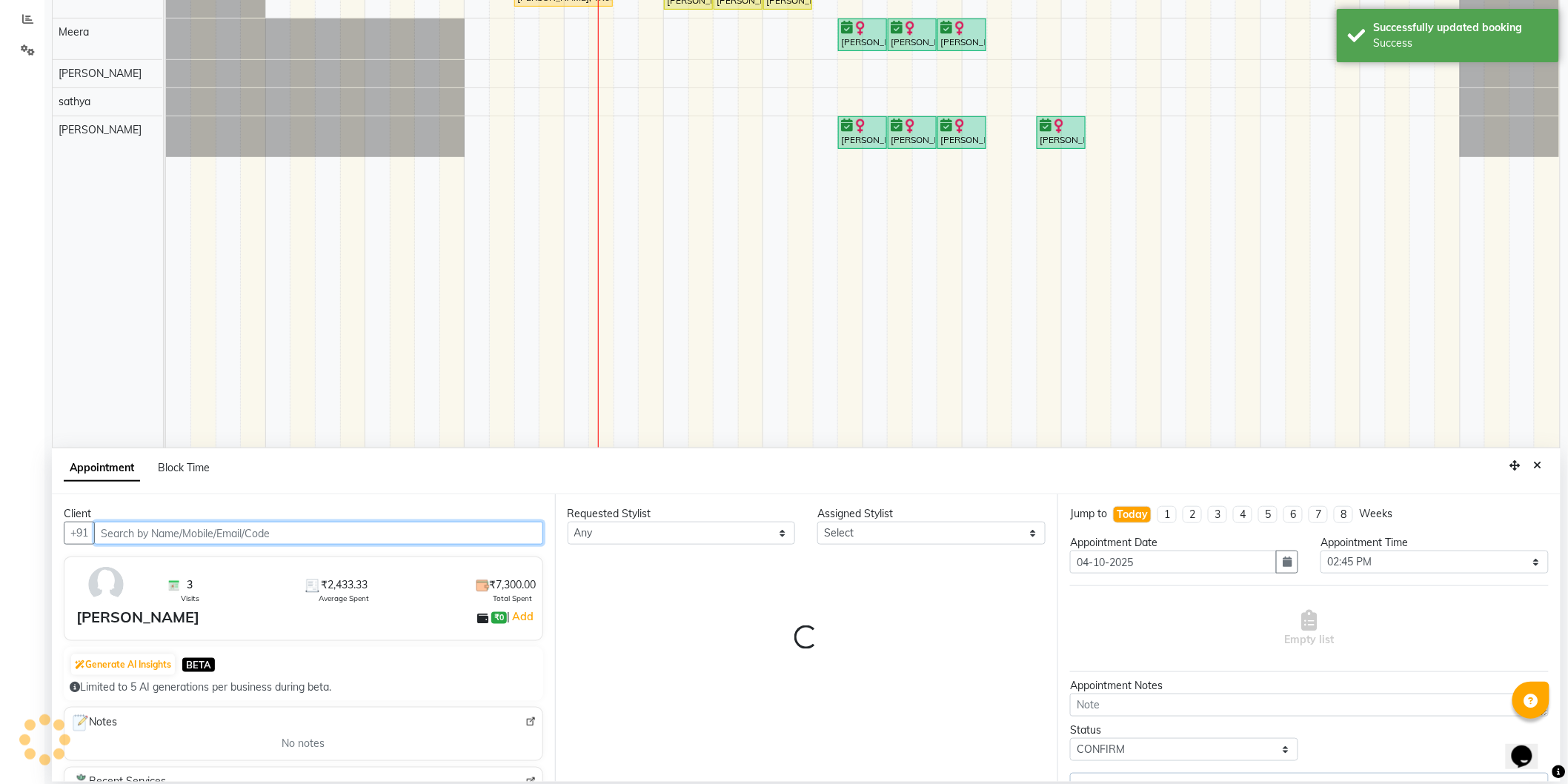
select select "89894"
select select "3648"
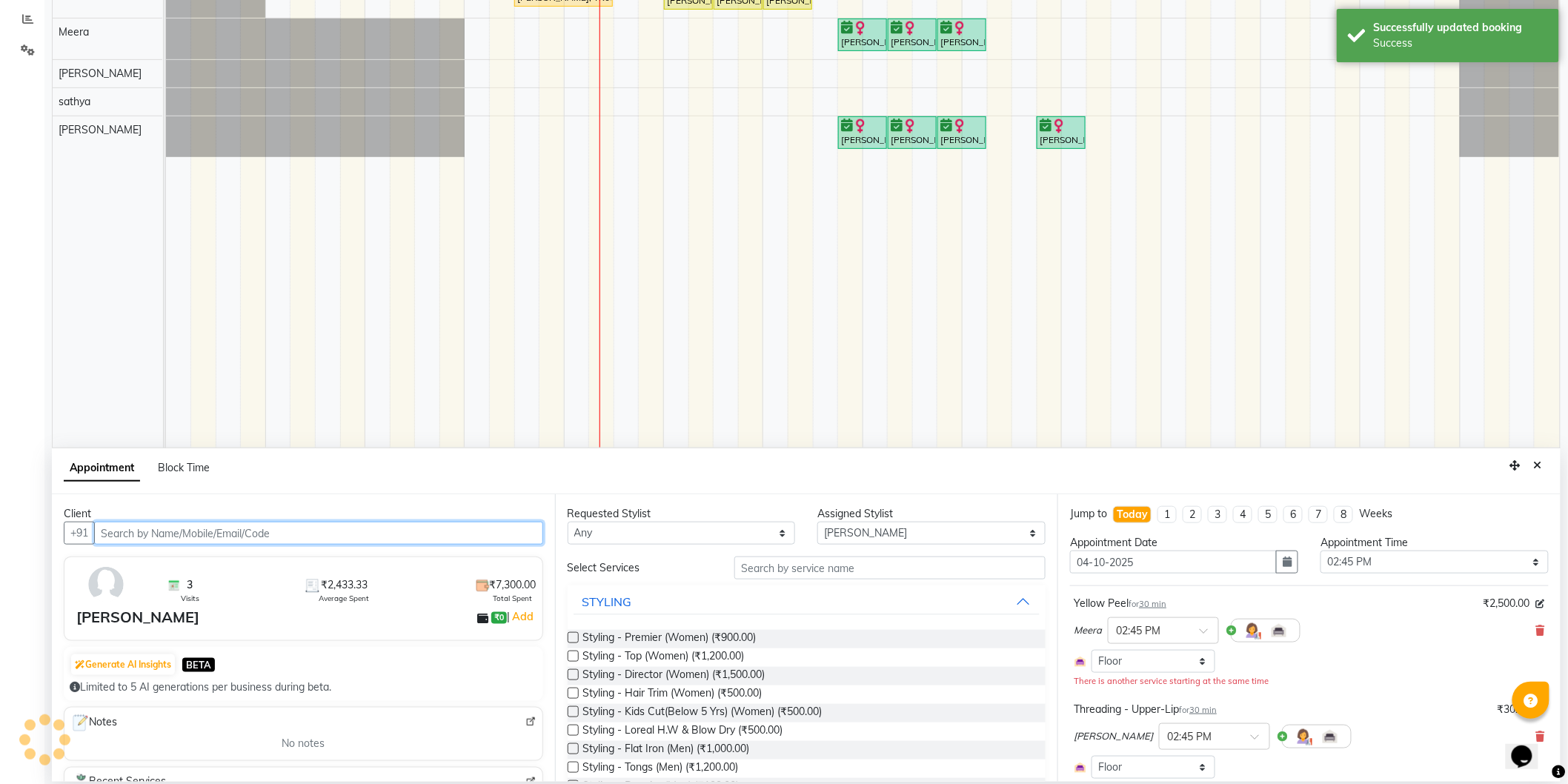
select select "3648"
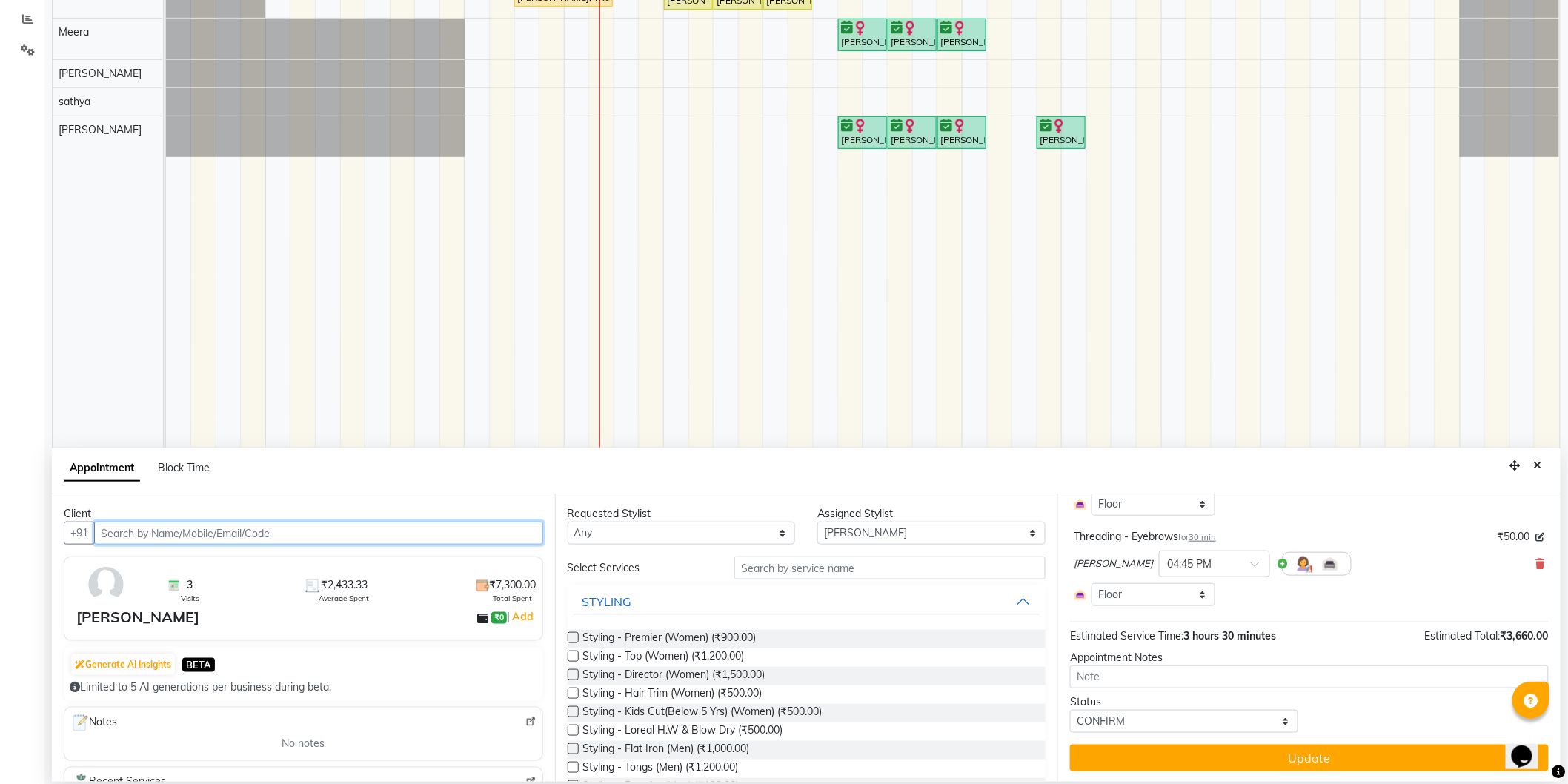
scroll to position [610, 0]
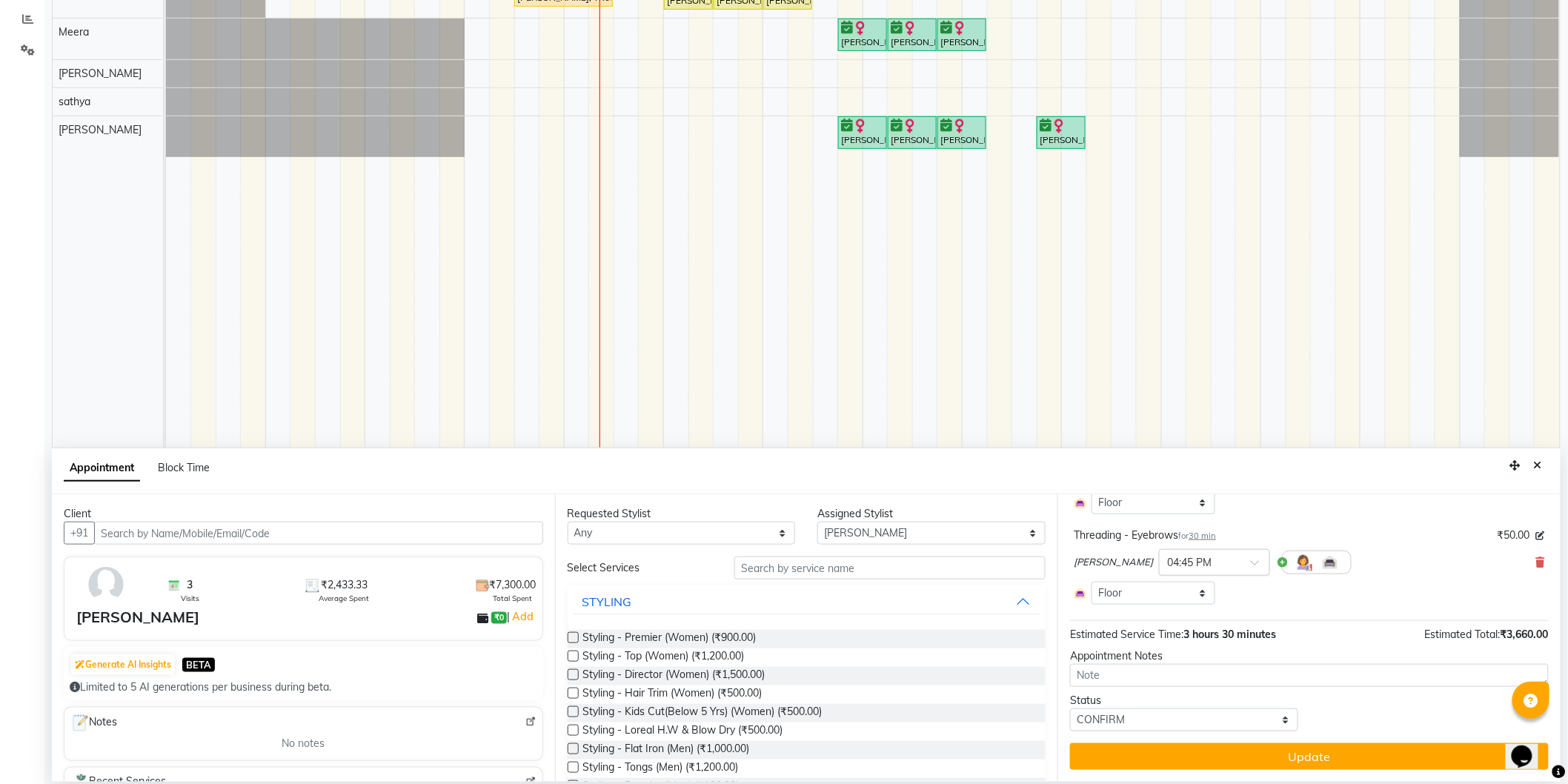
click at [1190, 558] on div at bounding box center [1215, 561] width 110 height 16
click at [1160, 686] on div "04:15 PM" at bounding box center [1215, 698] width 110 height 27
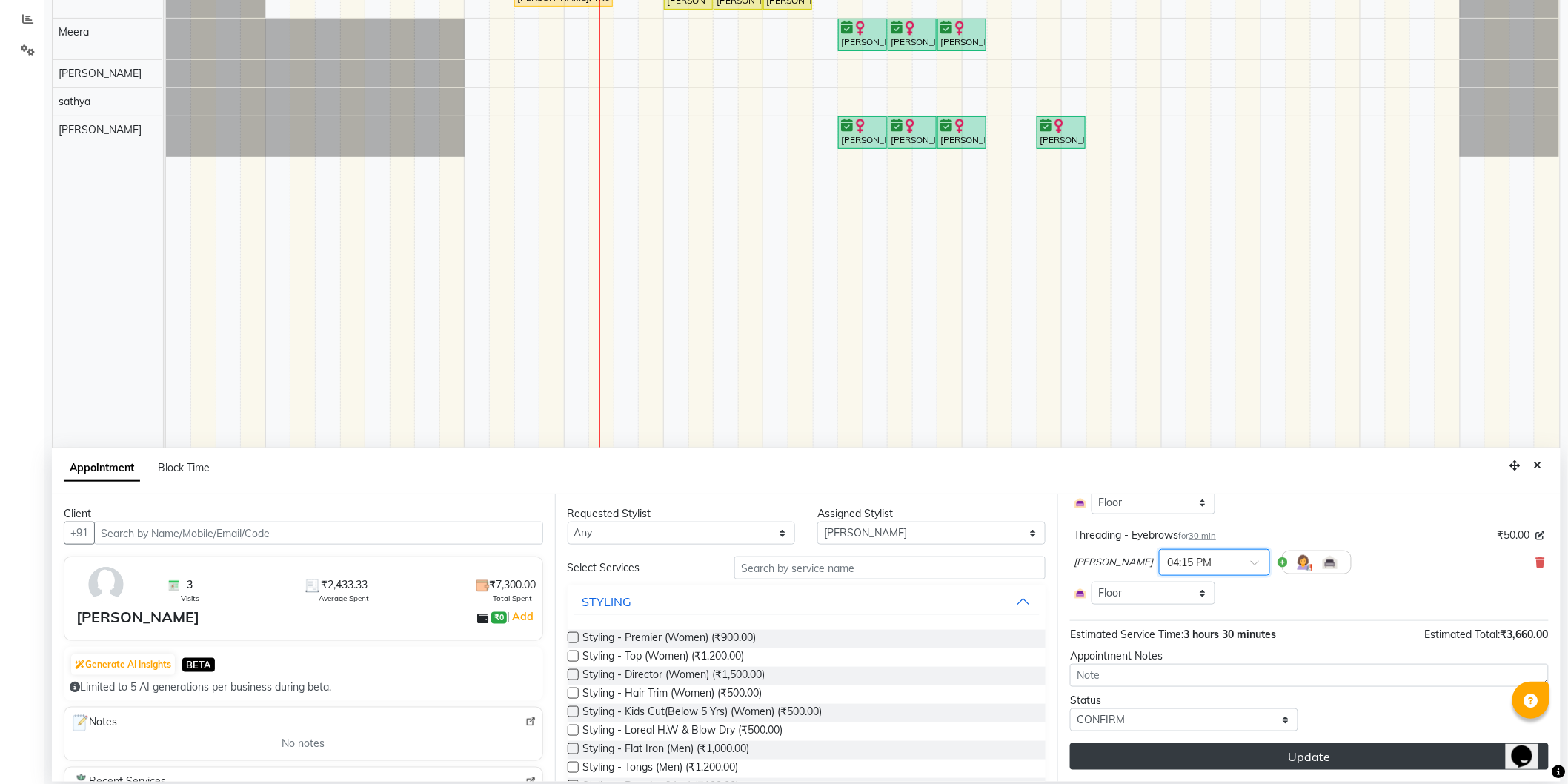
click at [1234, 758] on button "Update" at bounding box center [1309, 756] width 479 height 26
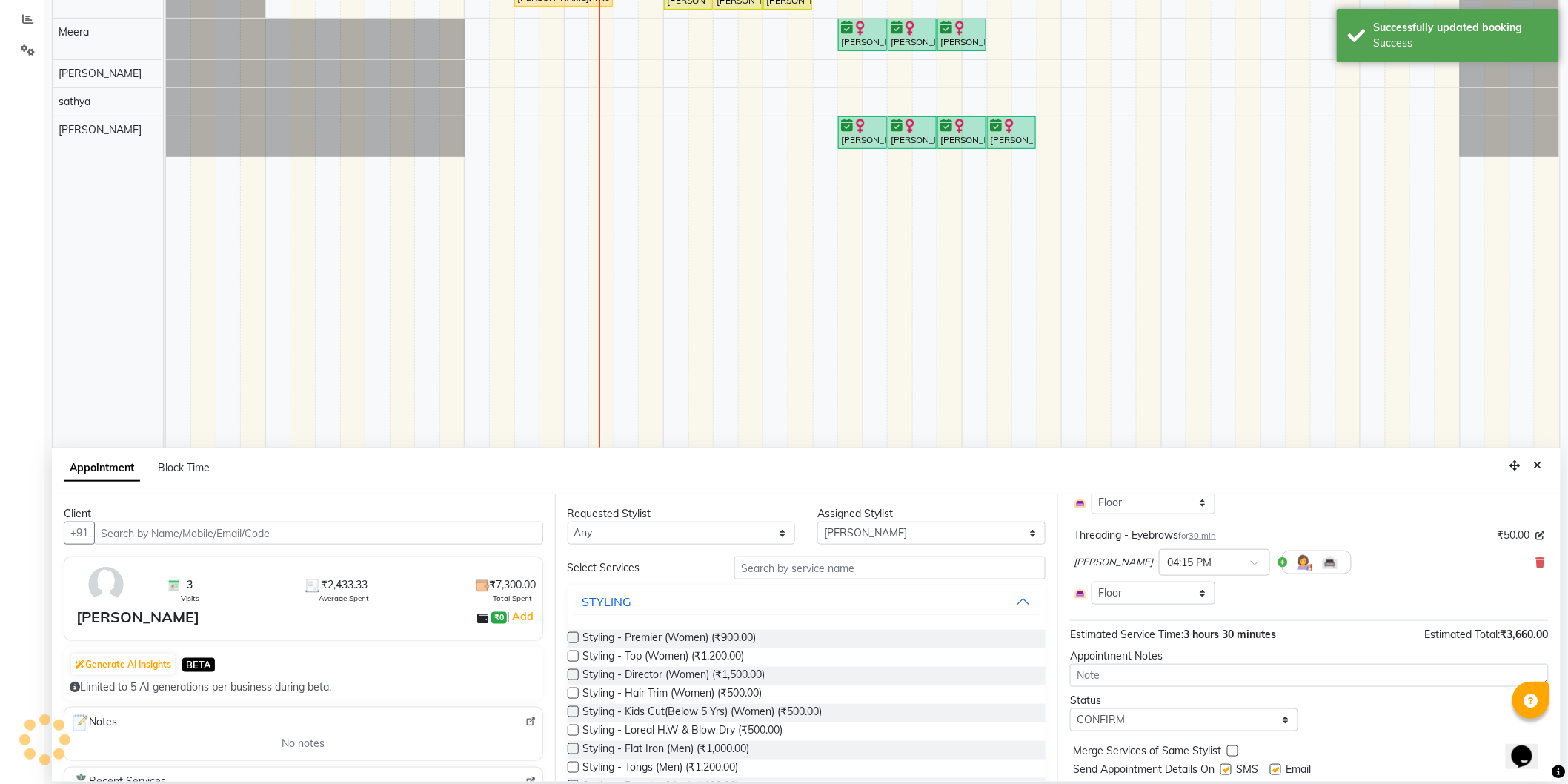
scroll to position [0, 0]
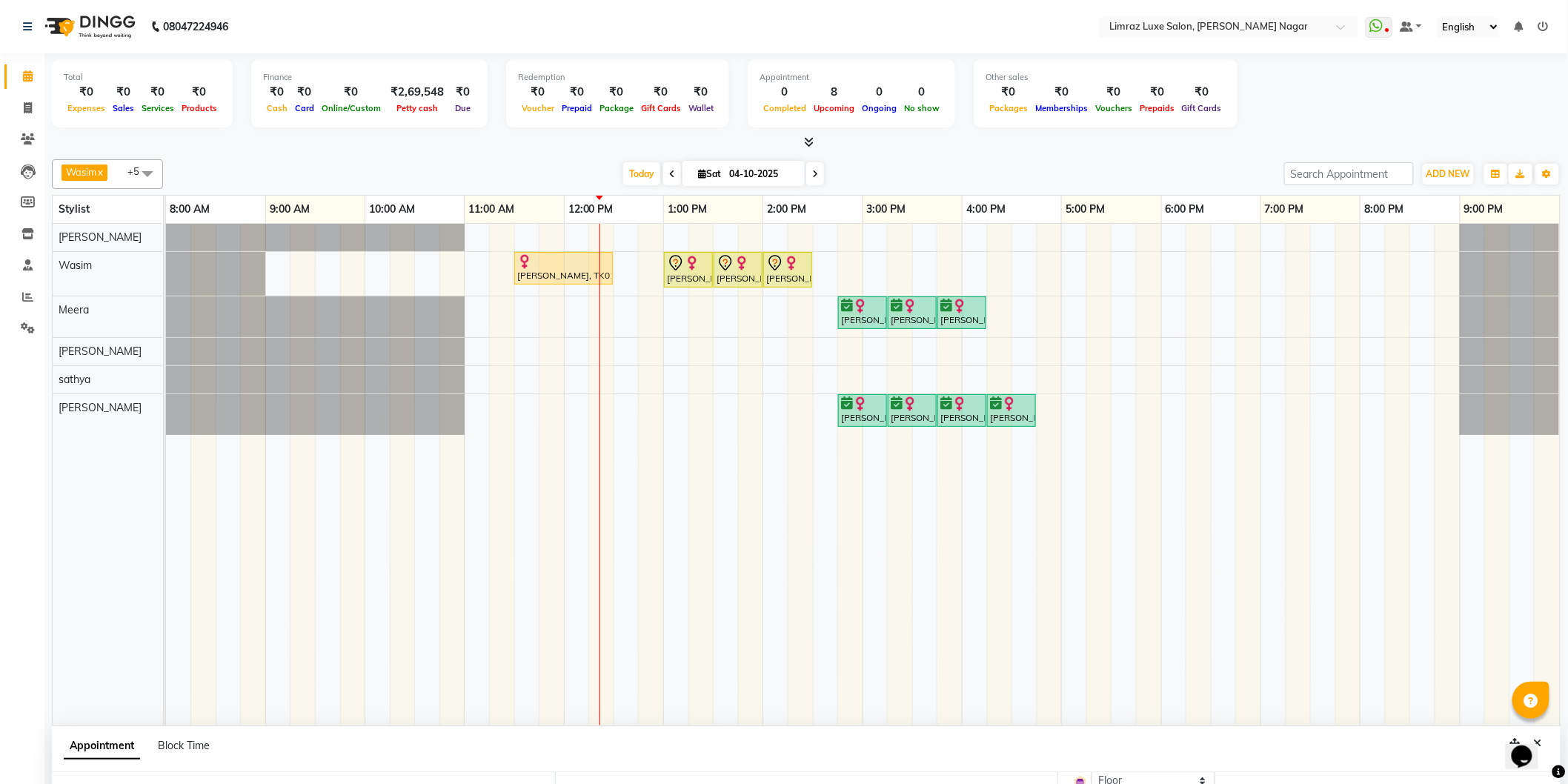
click at [1507, 228] on div at bounding box center [1509, 237] width 100 height 27
click at [1500, 237] on div at bounding box center [1509, 237] width 100 height 27
click at [981, 316] on div "[PERSON_NAME], TK02, 03:45 PM-04:15 PM, Threading - Eyebrows" at bounding box center [962, 312] width 46 height 28
select select "6"
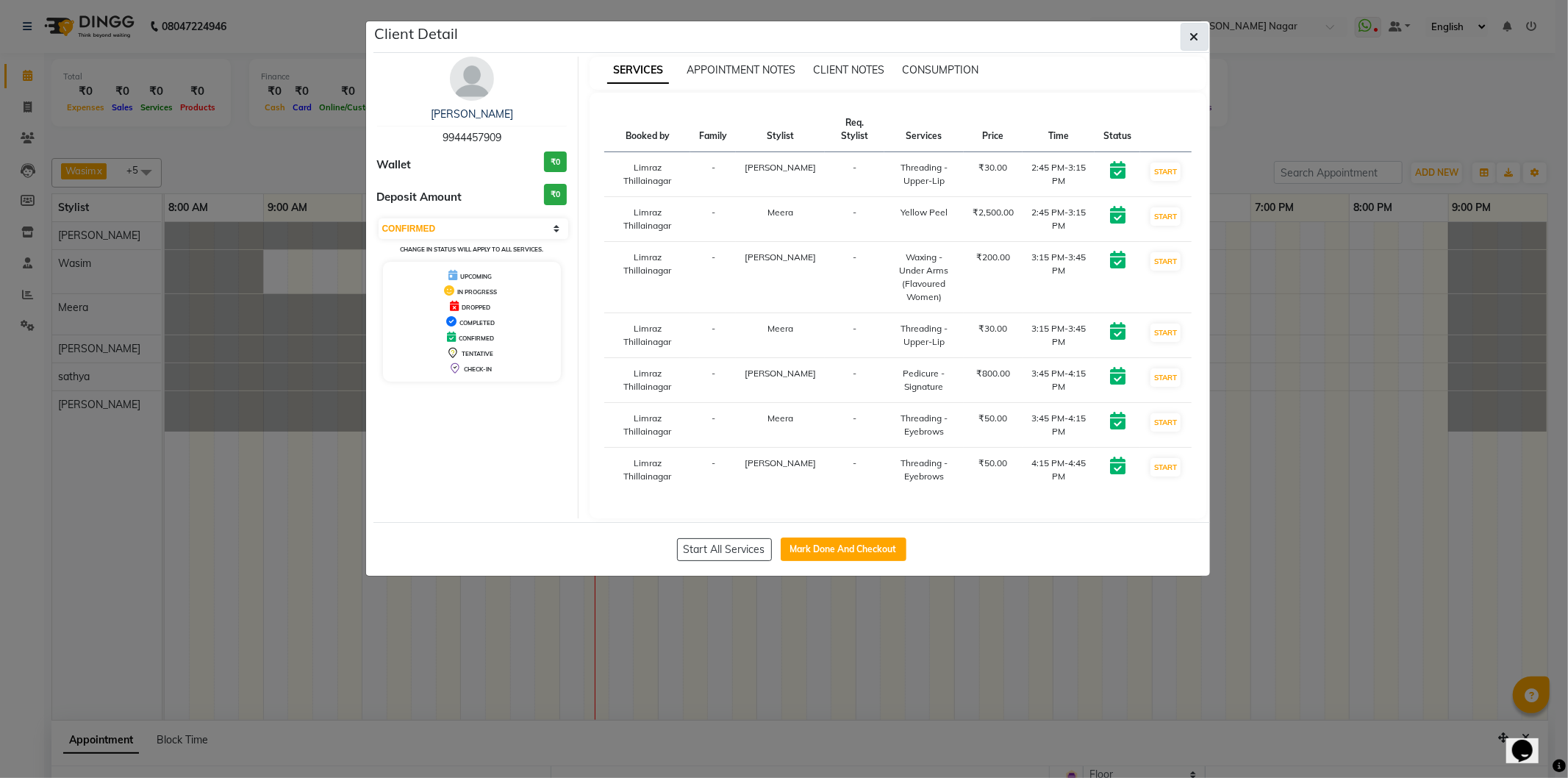
click at [1180, 38] on button "button" at bounding box center [1194, 37] width 28 height 28
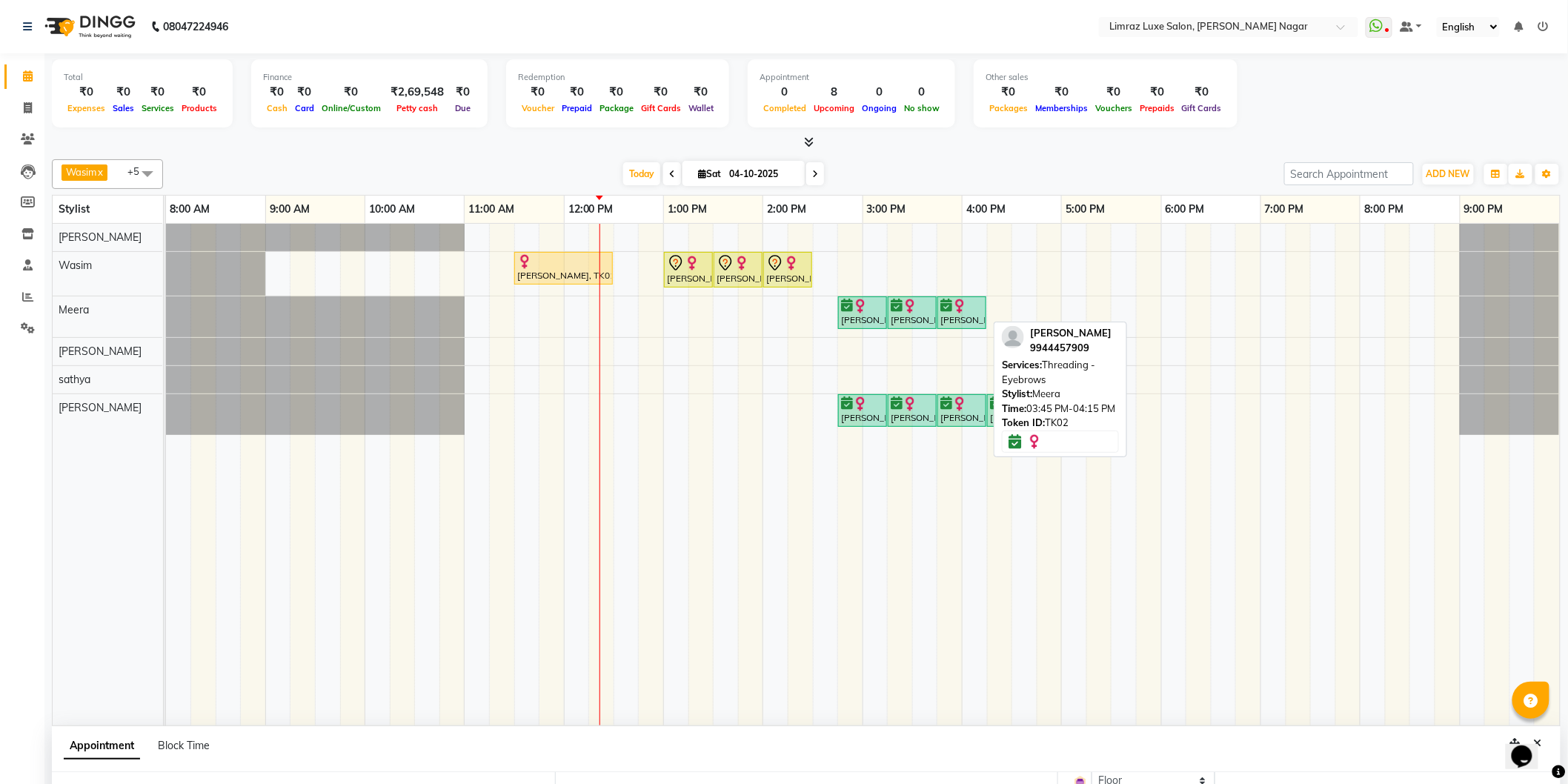
click at [983, 306] on div at bounding box center [985, 313] width 6 height 31
select select "6"
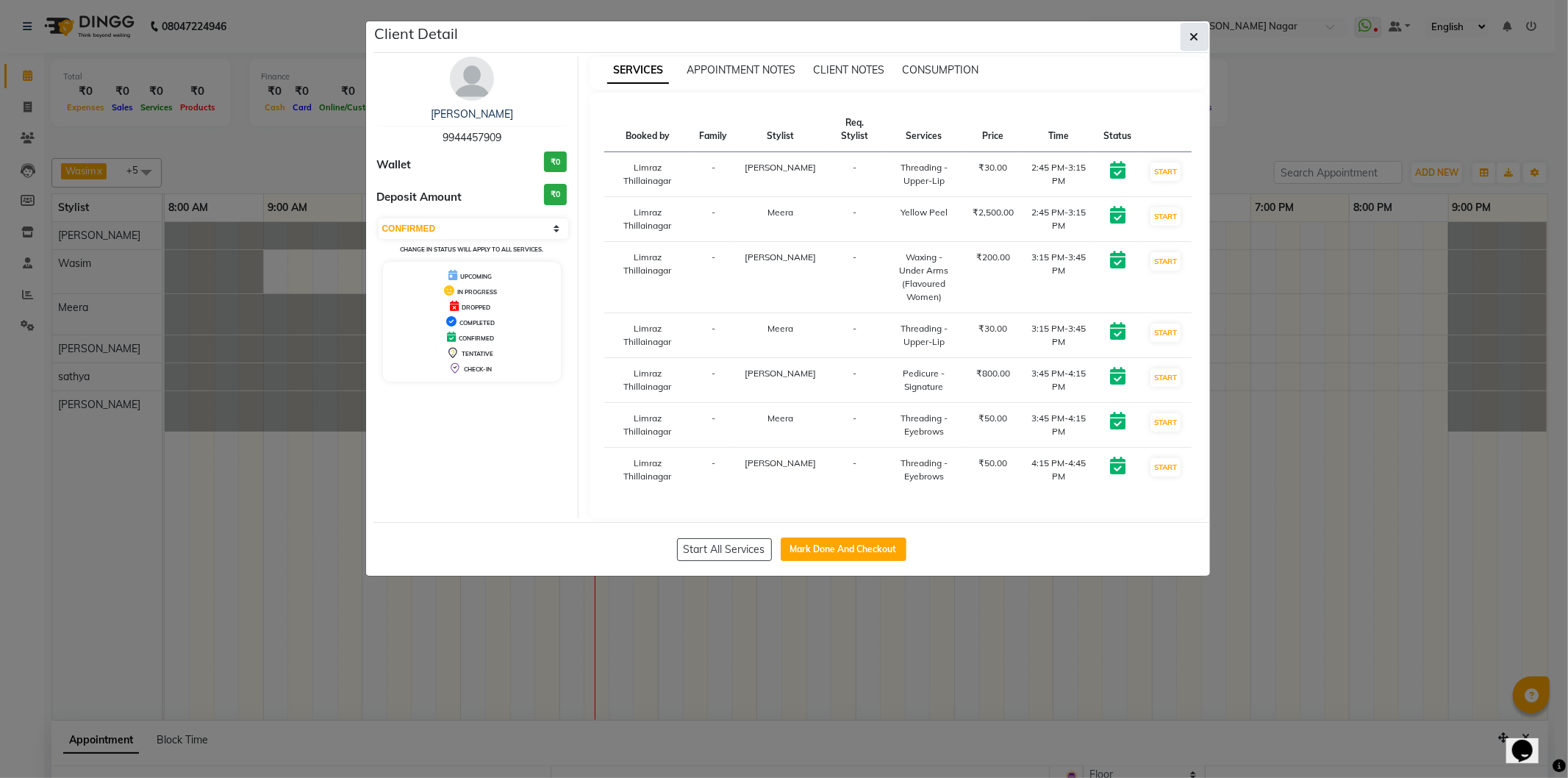
click at [1202, 25] on button "button" at bounding box center [1194, 37] width 28 height 28
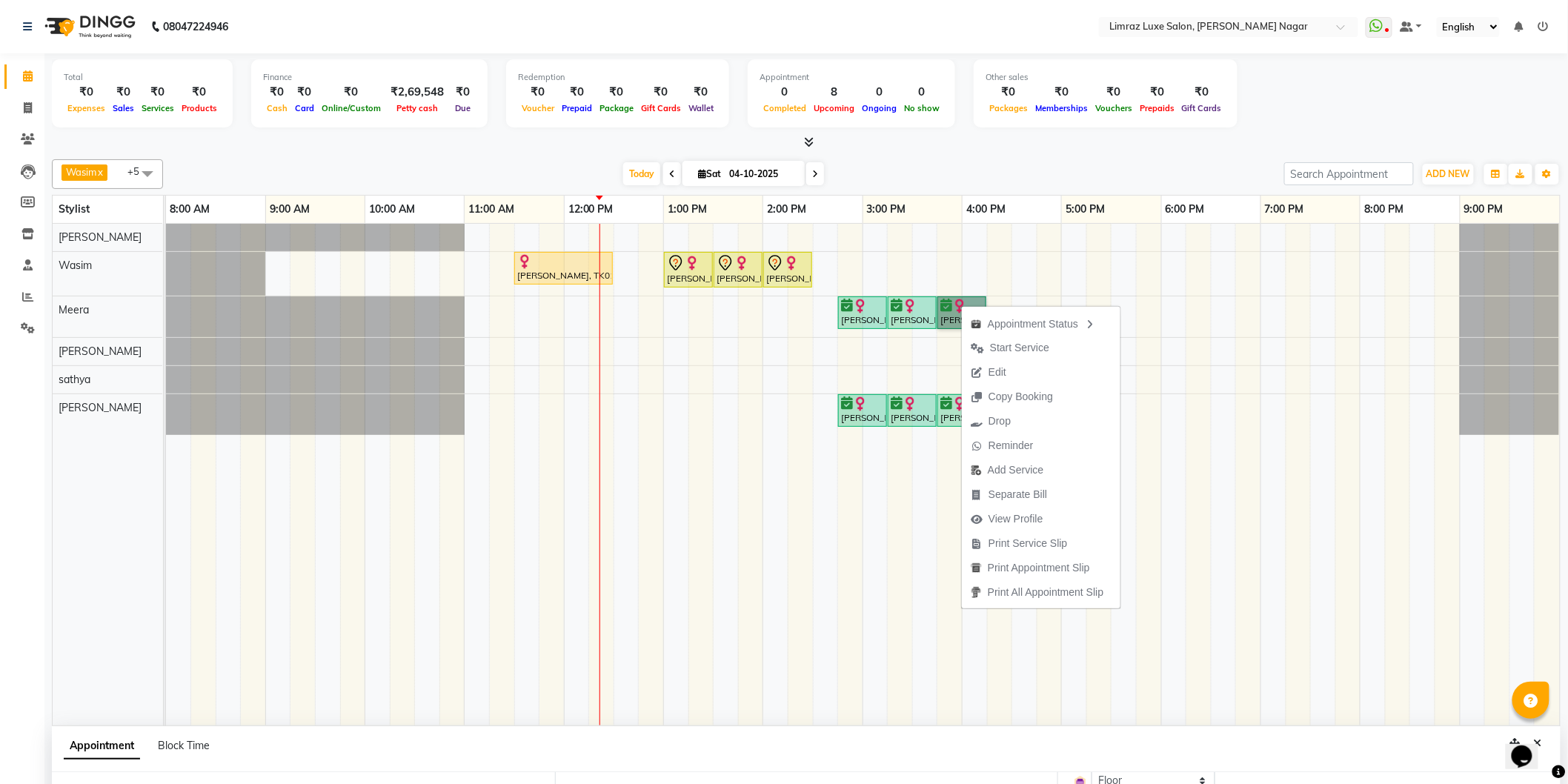
click at [1087, 265] on td at bounding box center [1099, 474] width 26 height 502
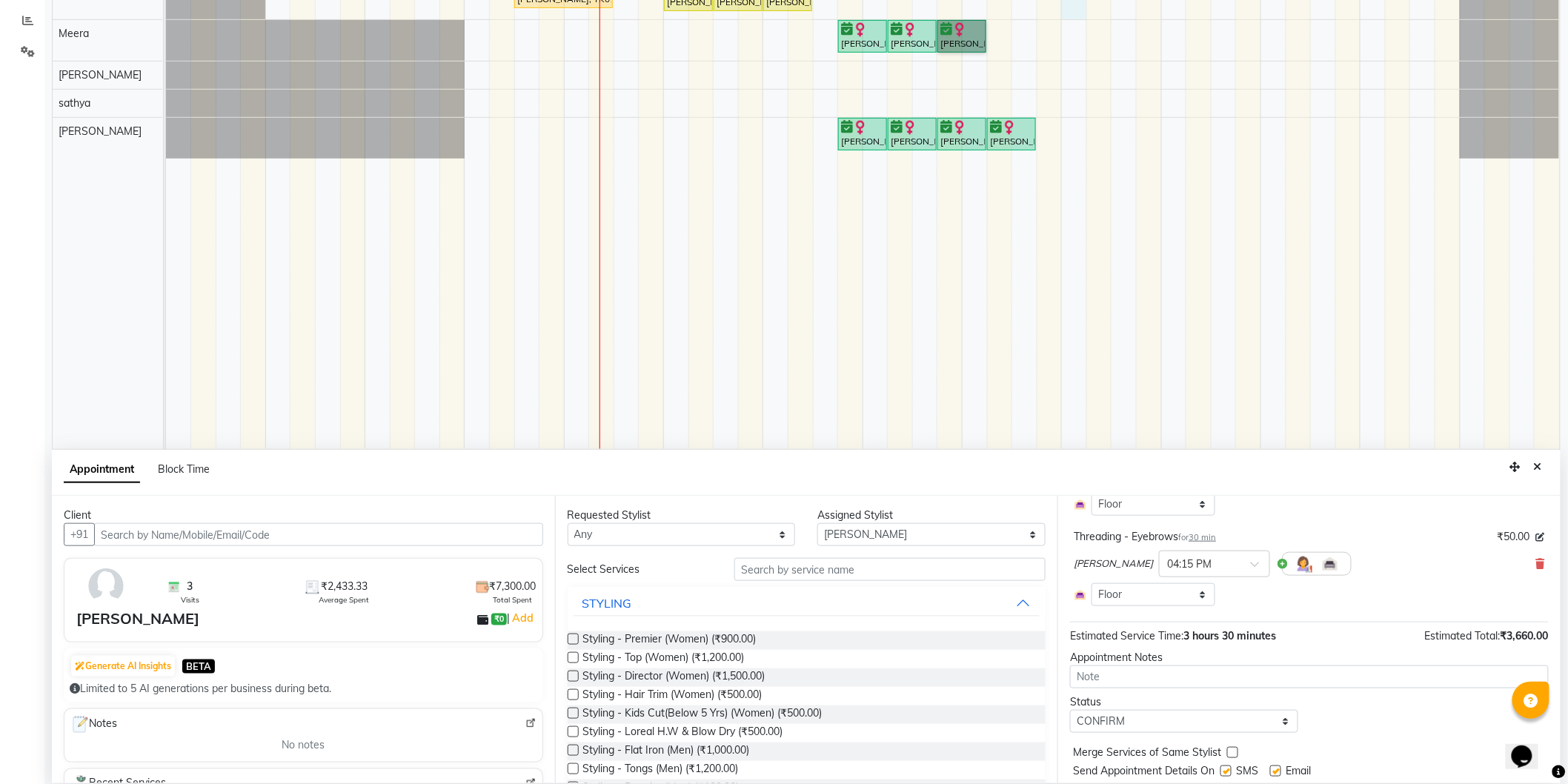
scroll to position [278, 0]
click at [1528, 460] on button "Close" at bounding box center [1538, 465] width 21 height 23
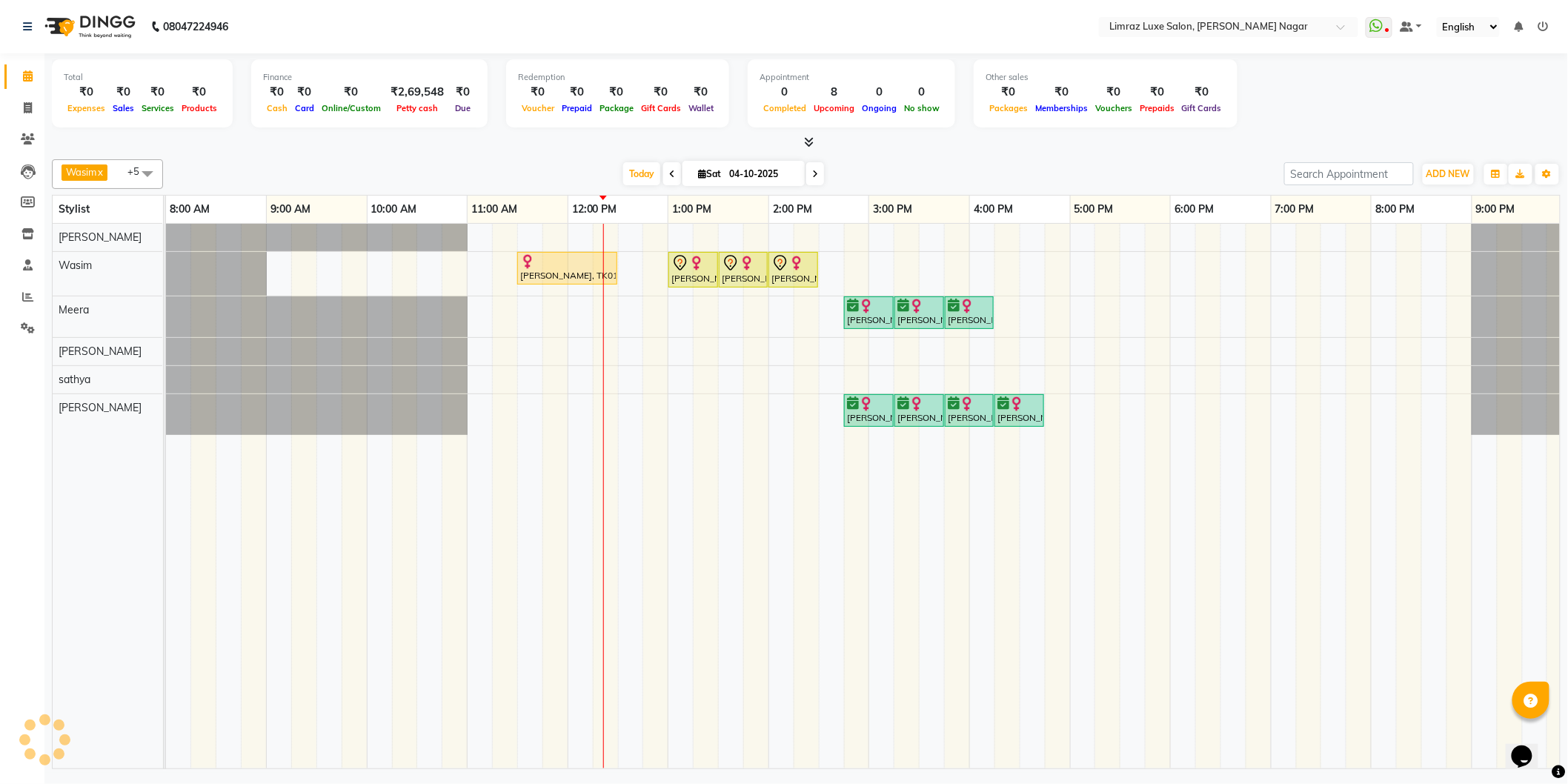
scroll to position [0, 0]
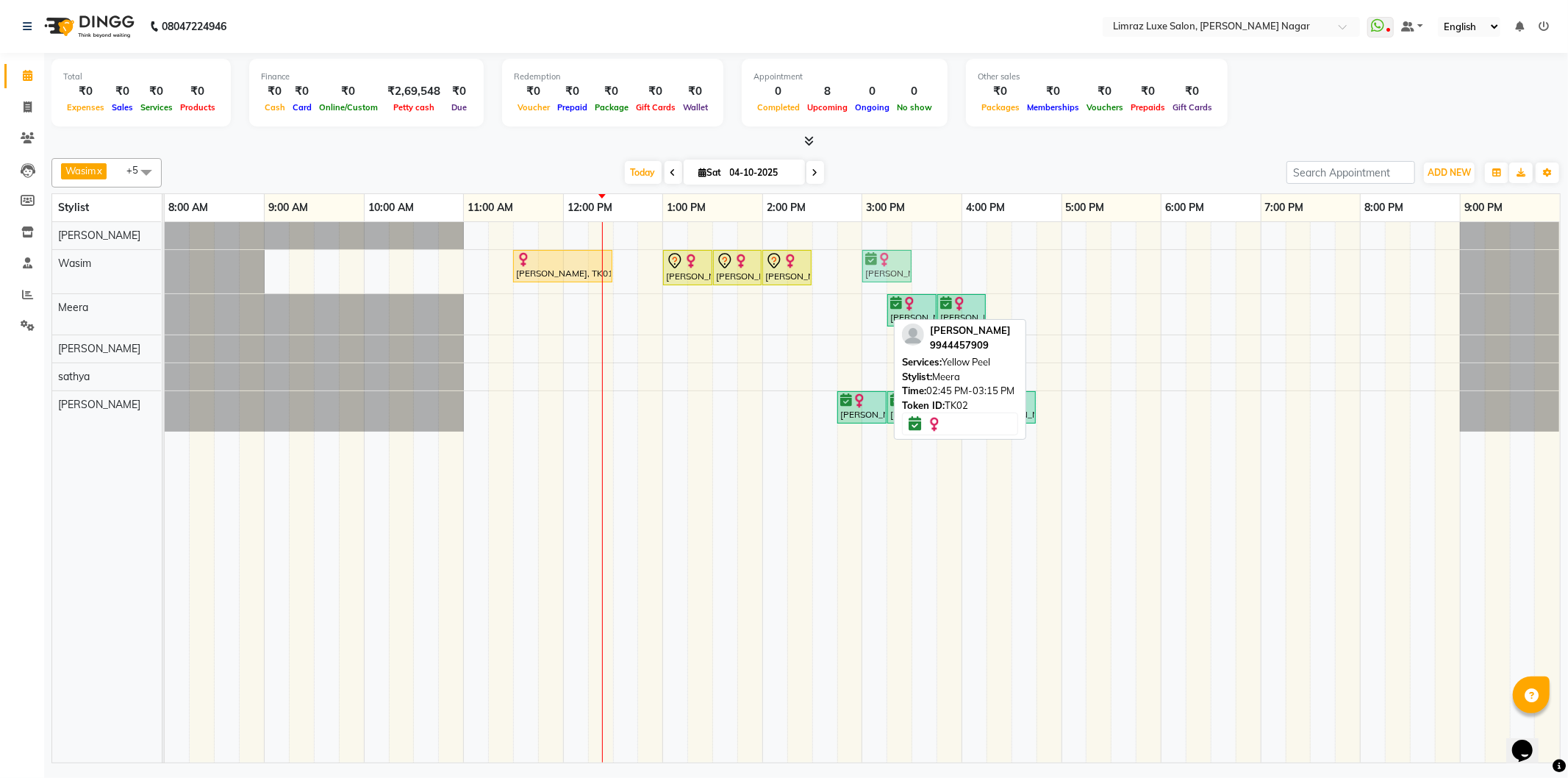
drag, startPoint x: 874, startPoint y: 303, endPoint x: 900, endPoint y: 280, distance: 34.7
click at [903, 278] on tbody "[PERSON_NAME], TK01, 11:30 AM-12:30 PM, Men's Combo Mariyam, TK03, 01:00 PM-01:…" at bounding box center [862, 327] width 1396 height 209
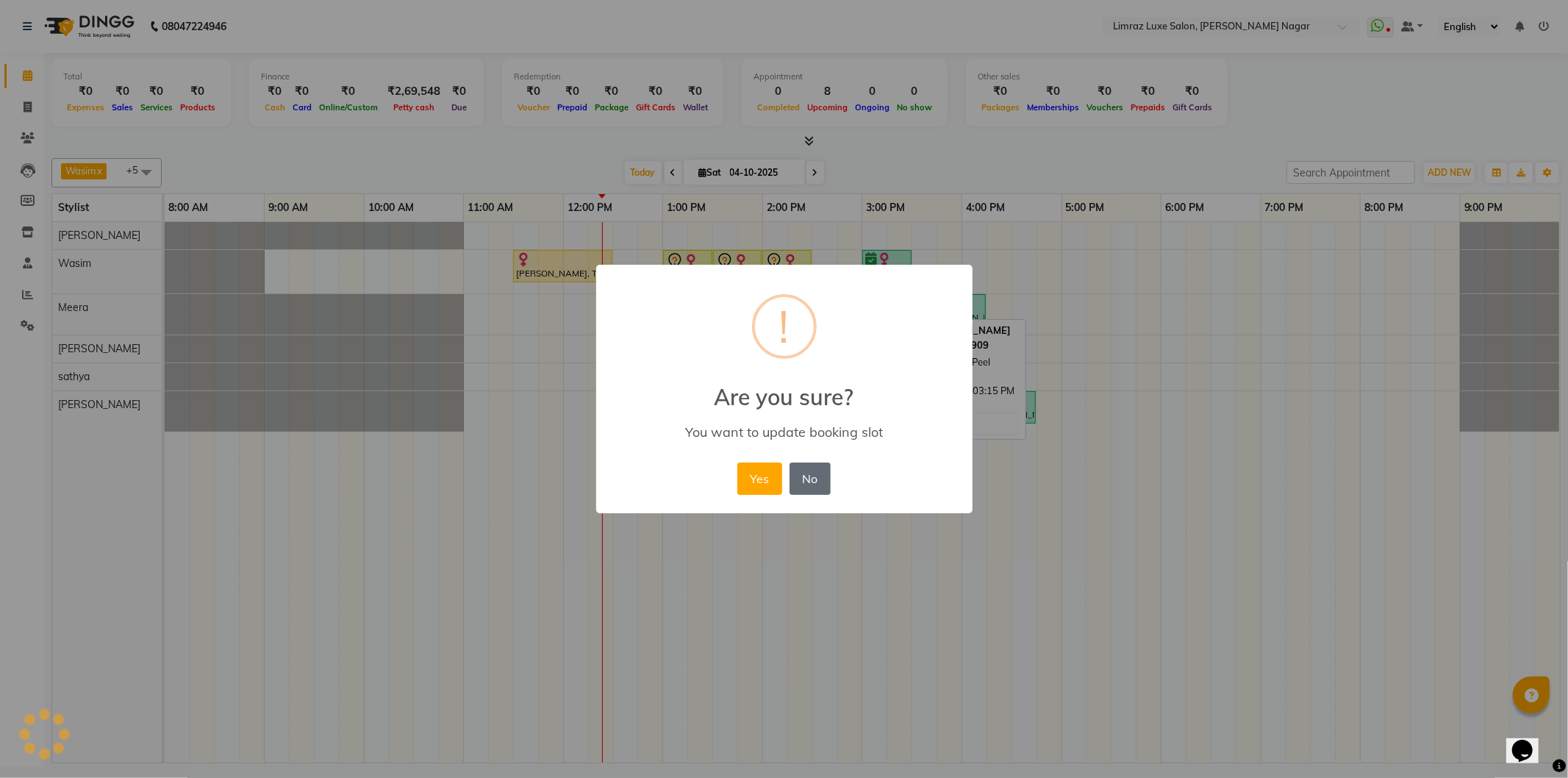
click at [810, 482] on button "No" at bounding box center [810, 479] width 41 height 33
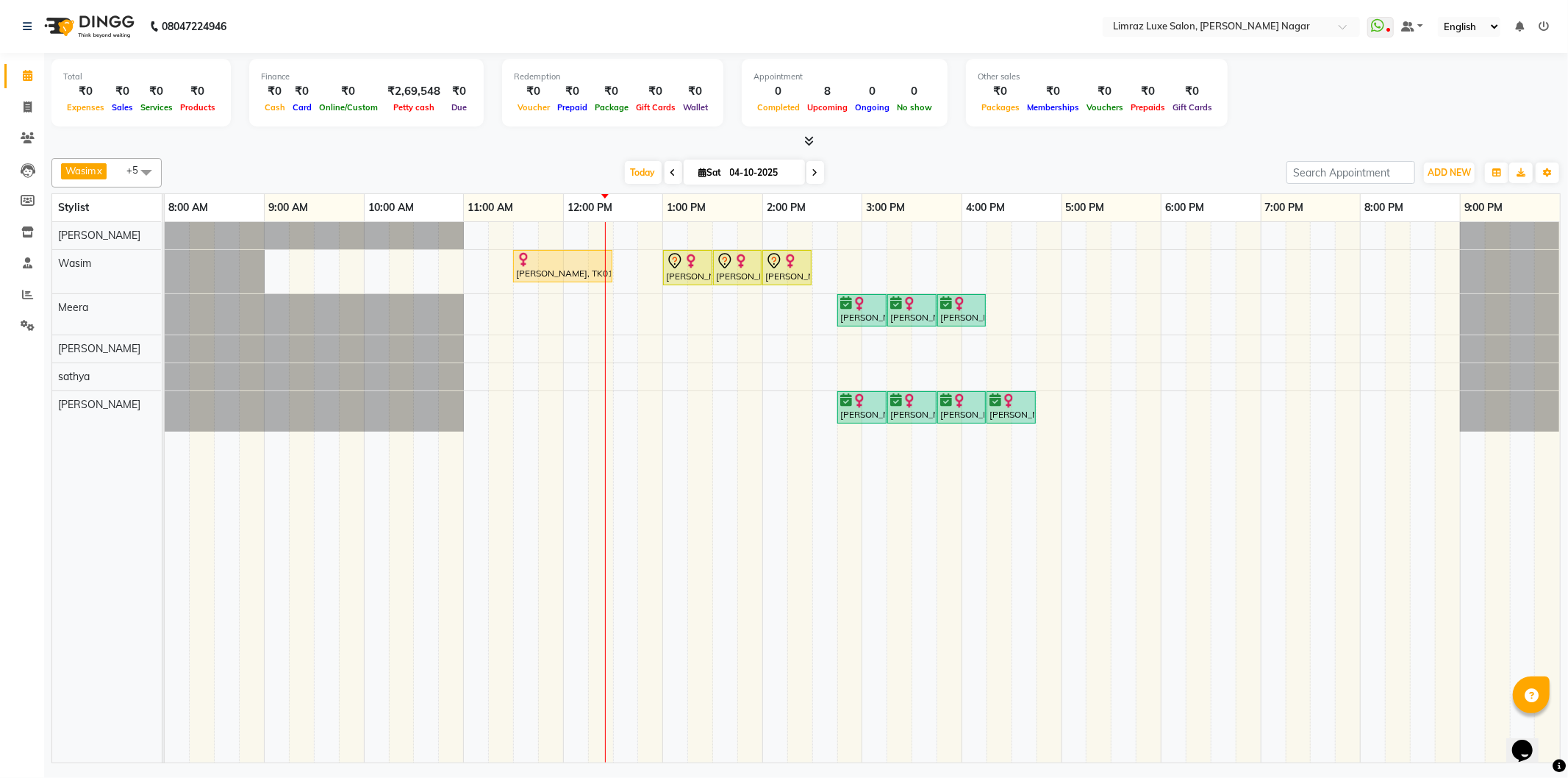
click at [1534, 695] on icon at bounding box center [1531, 695] width 14 height 14
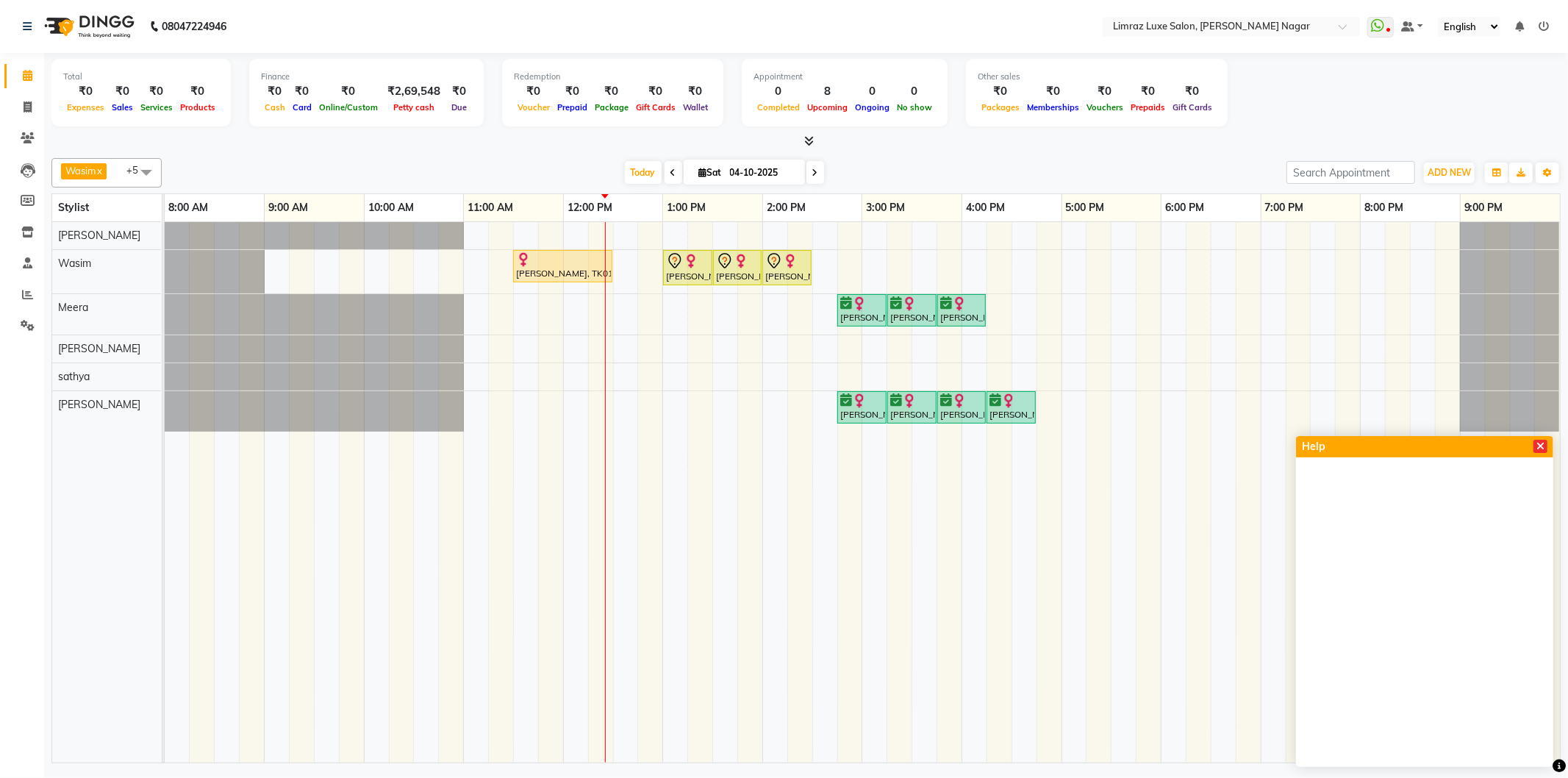
click at [1543, 444] on icon at bounding box center [1541, 446] width 8 height 11
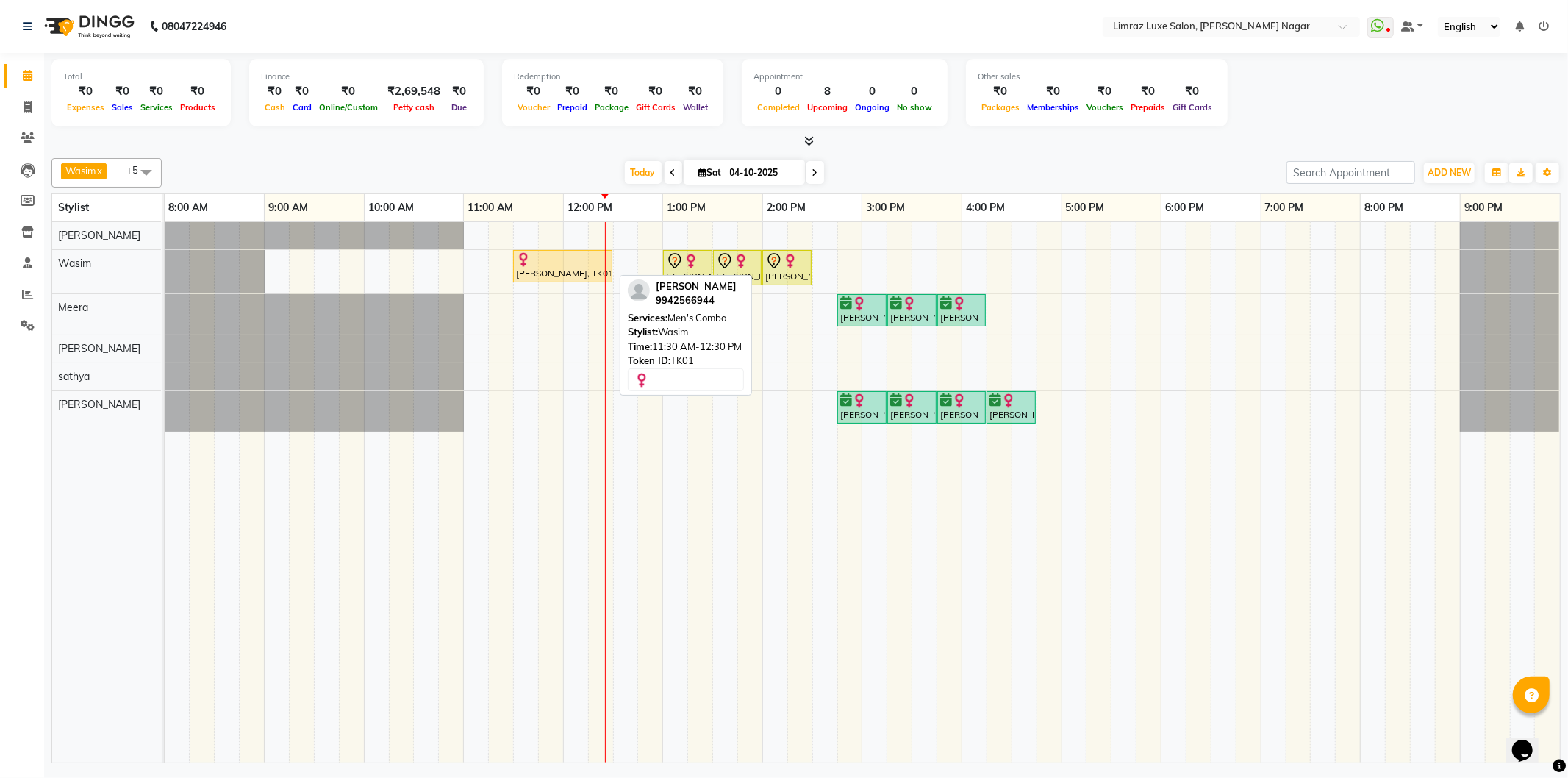
click at [574, 267] on div "[PERSON_NAME], TK01, 11:30 AM-12:30 PM, Men's Combo" at bounding box center [563, 266] width 96 height 28
click at [563, 272] on div "[PERSON_NAME], TK01, 11:30 AM-12:30 PM, Men's Combo" at bounding box center [563, 266] width 96 height 28
select select "1"
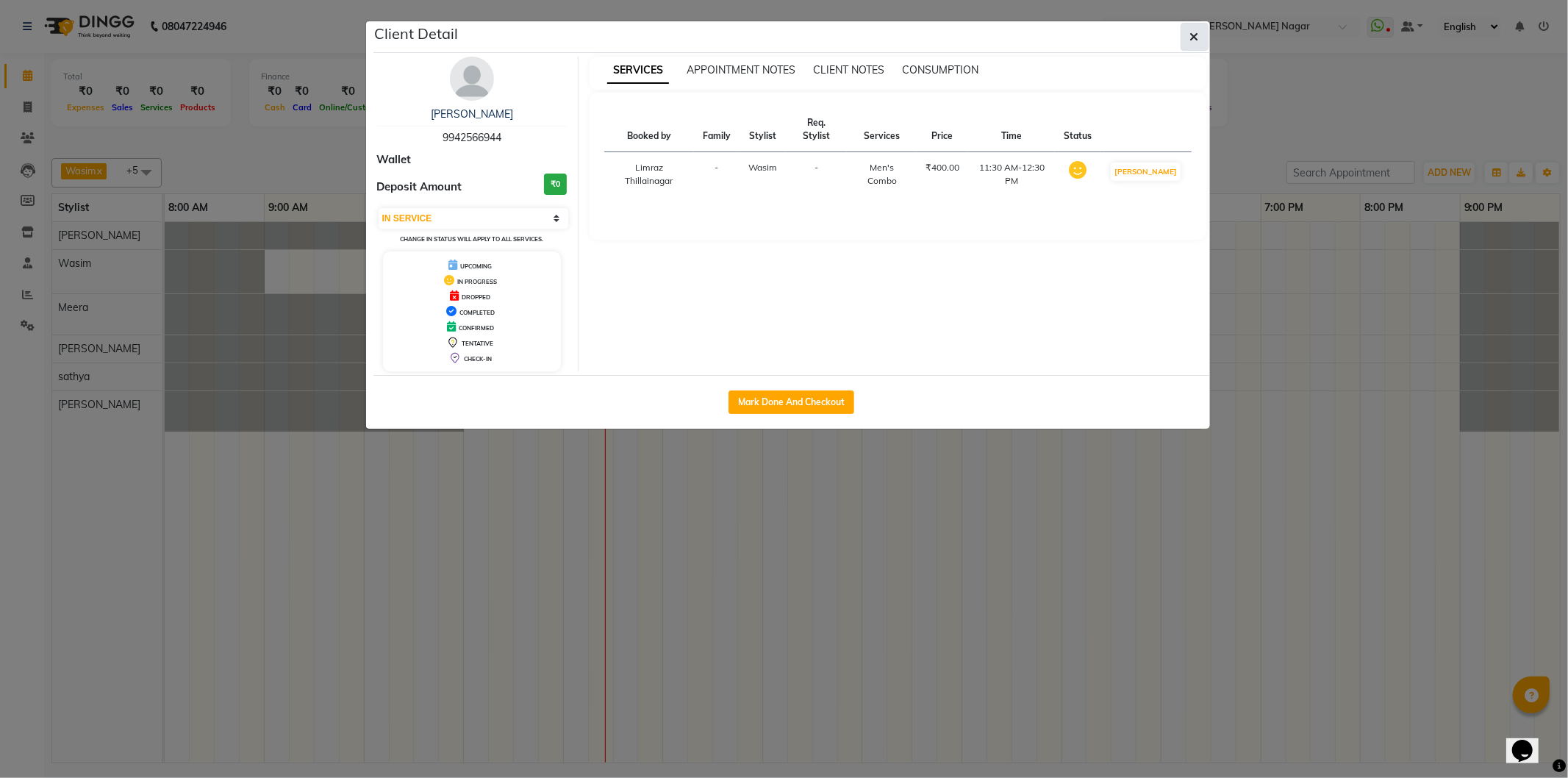
click at [1187, 42] on button "button" at bounding box center [1194, 37] width 28 height 28
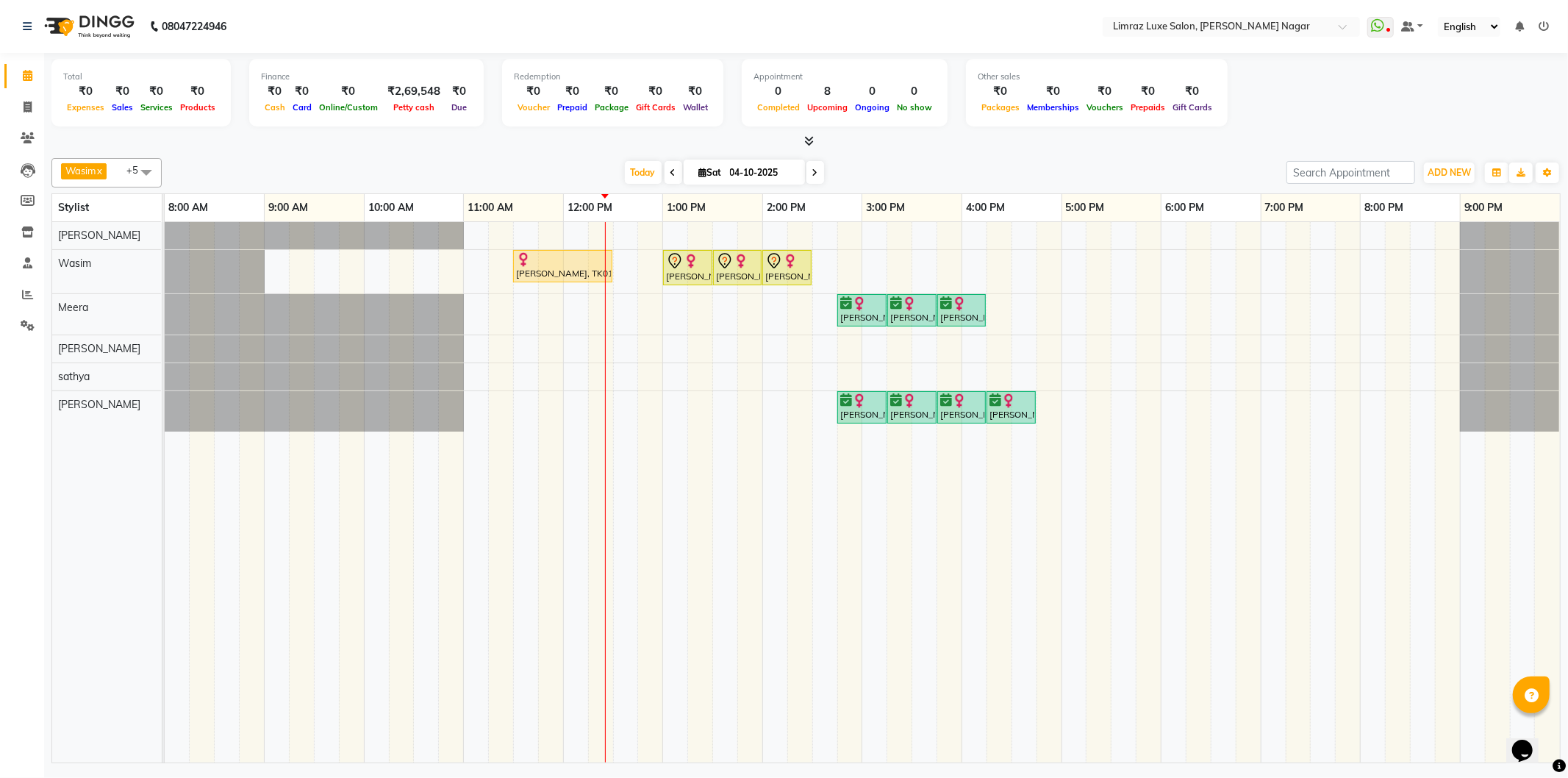
click at [143, 158] on span at bounding box center [146, 172] width 29 height 28
click at [128, 168] on span "+5" at bounding box center [138, 170] width 23 height 11
click at [34, 201] on span at bounding box center [27, 201] width 25 height 17
select select
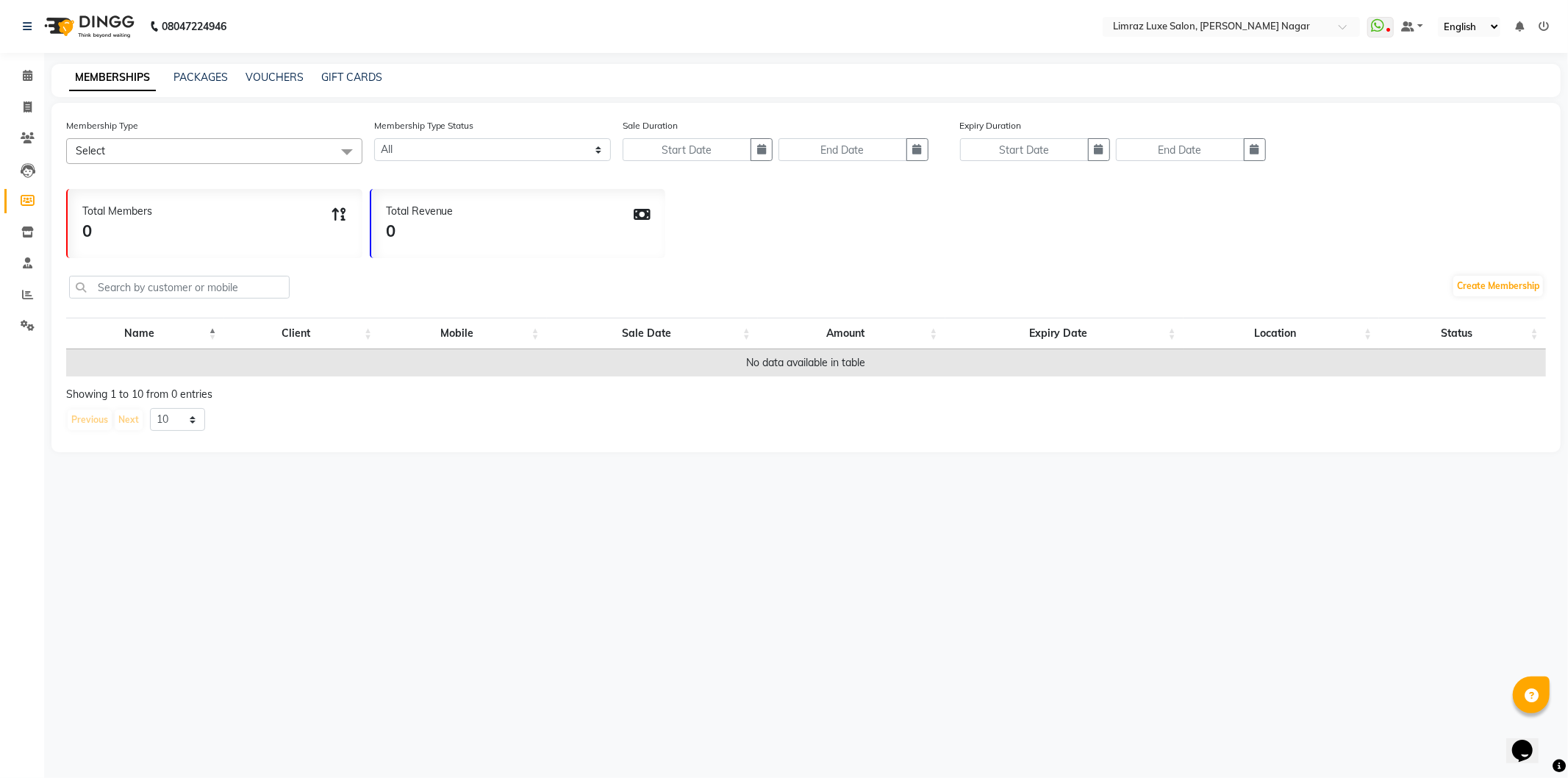
click at [212, 69] on div "PACKAGES" at bounding box center [200, 77] width 55 height 16
click at [208, 74] on link "PACKAGES" at bounding box center [200, 77] width 55 height 13
select select
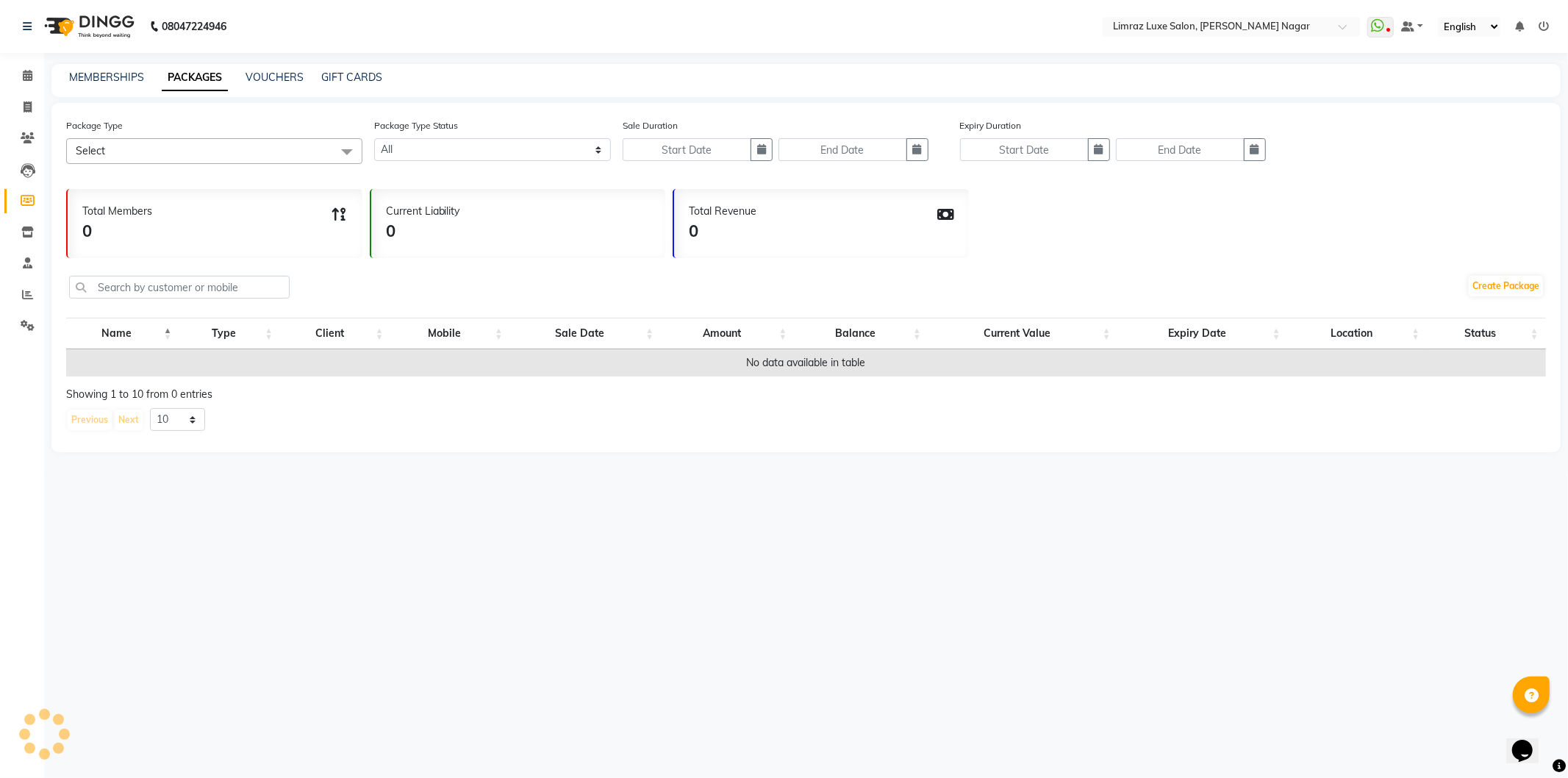
click at [280, 84] on div "VOUCHERS" at bounding box center [274, 77] width 58 height 16
click at [361, 74] on link "GIFT CARDS" at bounding box center [352, 77] width 61 height 13
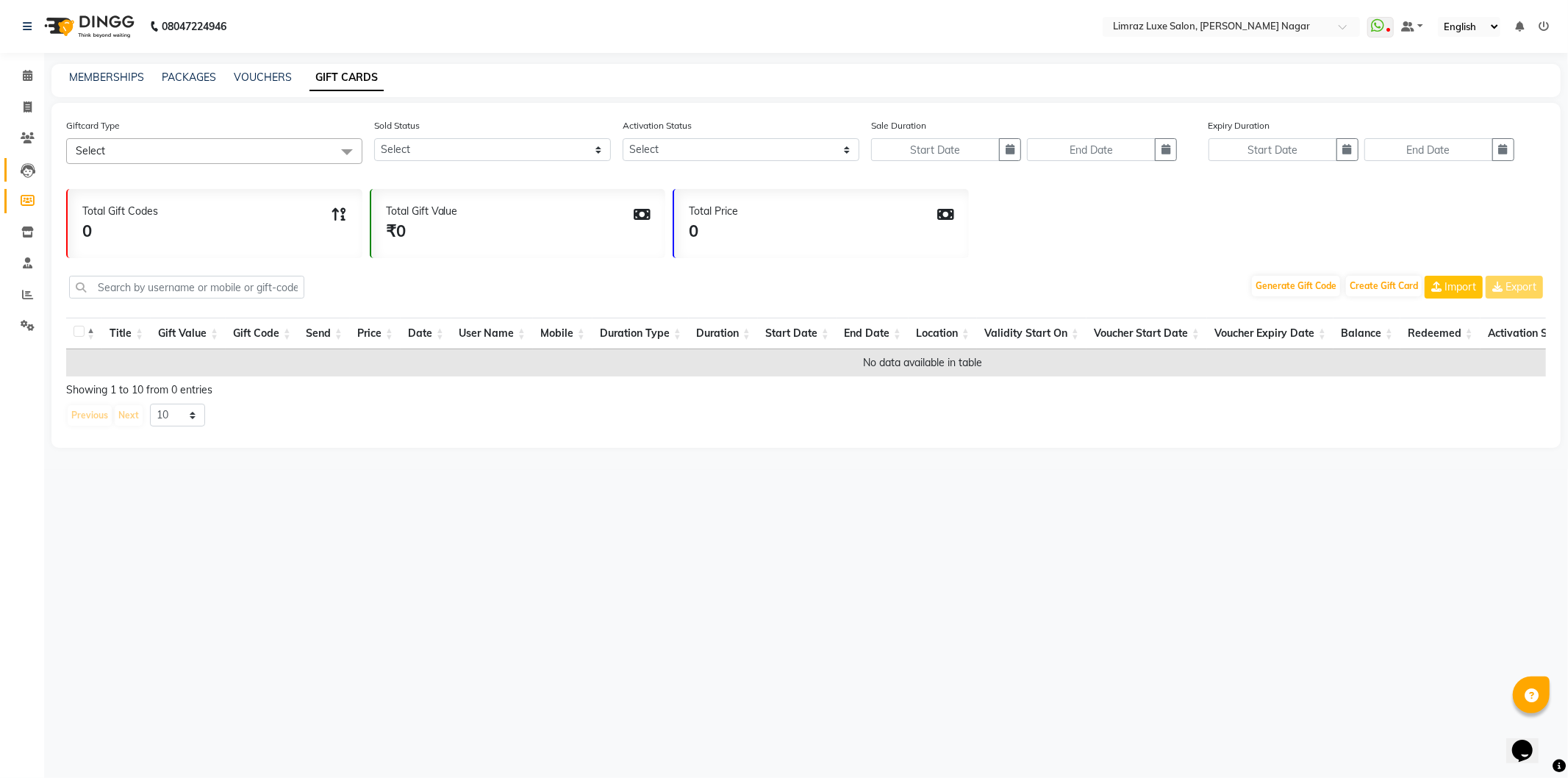
click at [22, 159] on link "Leads" at bounding box center [21, 170] width 35 height 25
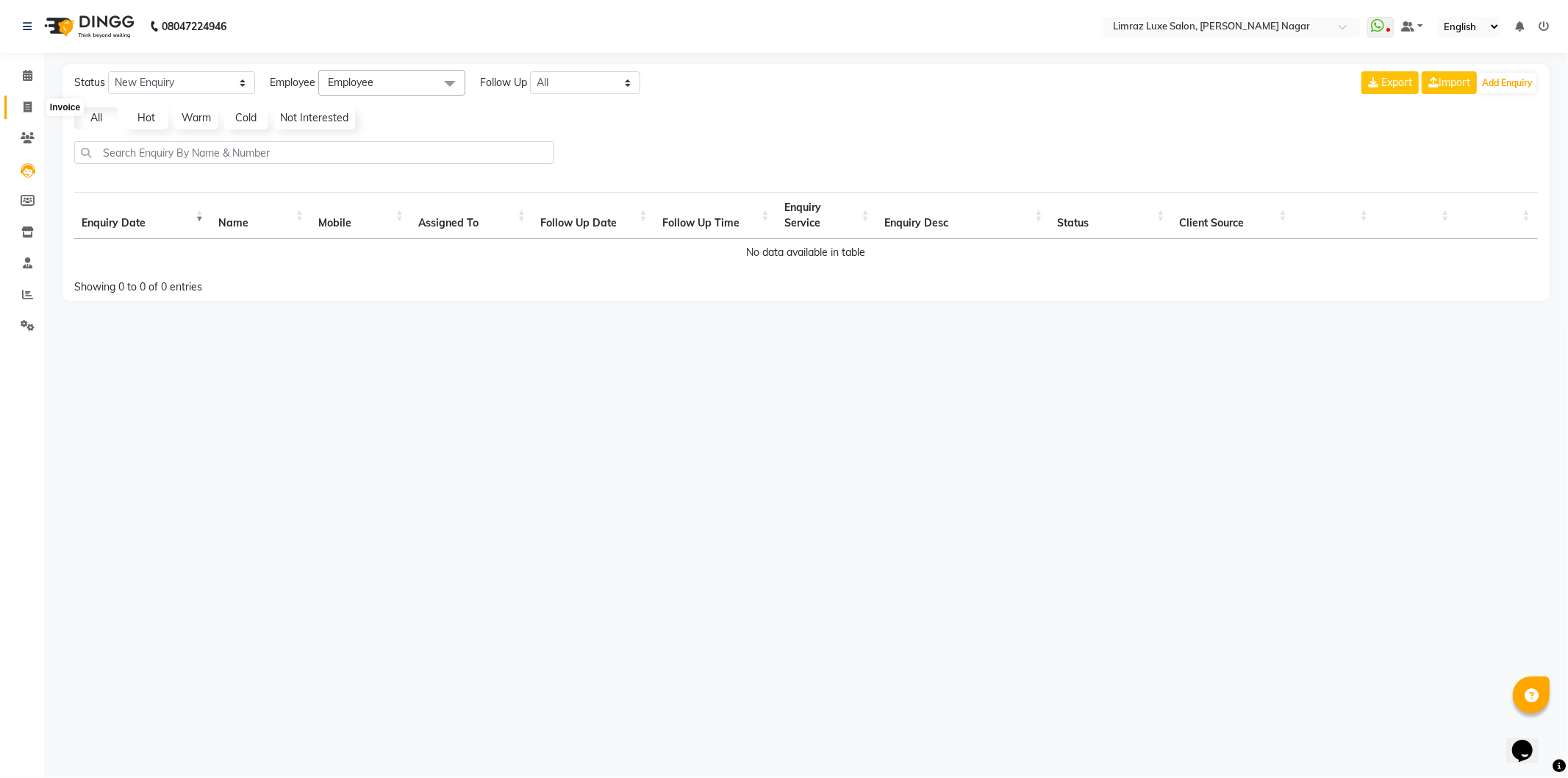
click at [28, 106] on icon at bounding box center [28, 106] width 8 height 11
select select "service"
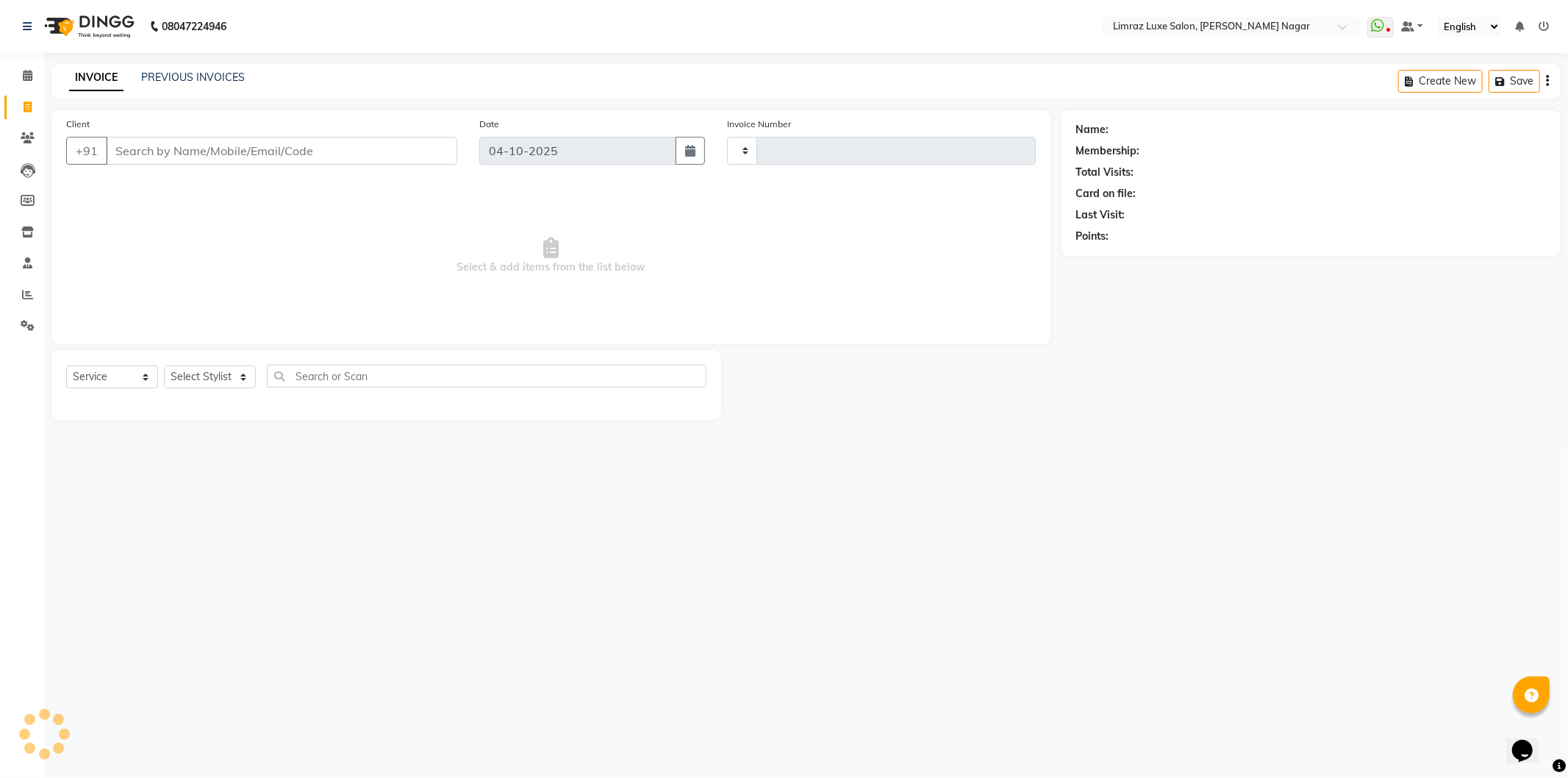
type input "0545"
select select "7280"
click at [30, 57] on div "Calendar Invoice Clients Leads Members Inventory Staff Reports Settings Complet…" at bounding box center [99, 398] width 199 height 713
click at [20, 85] on link "Calendar" at bounding box center [21, 76] width 35 height 25
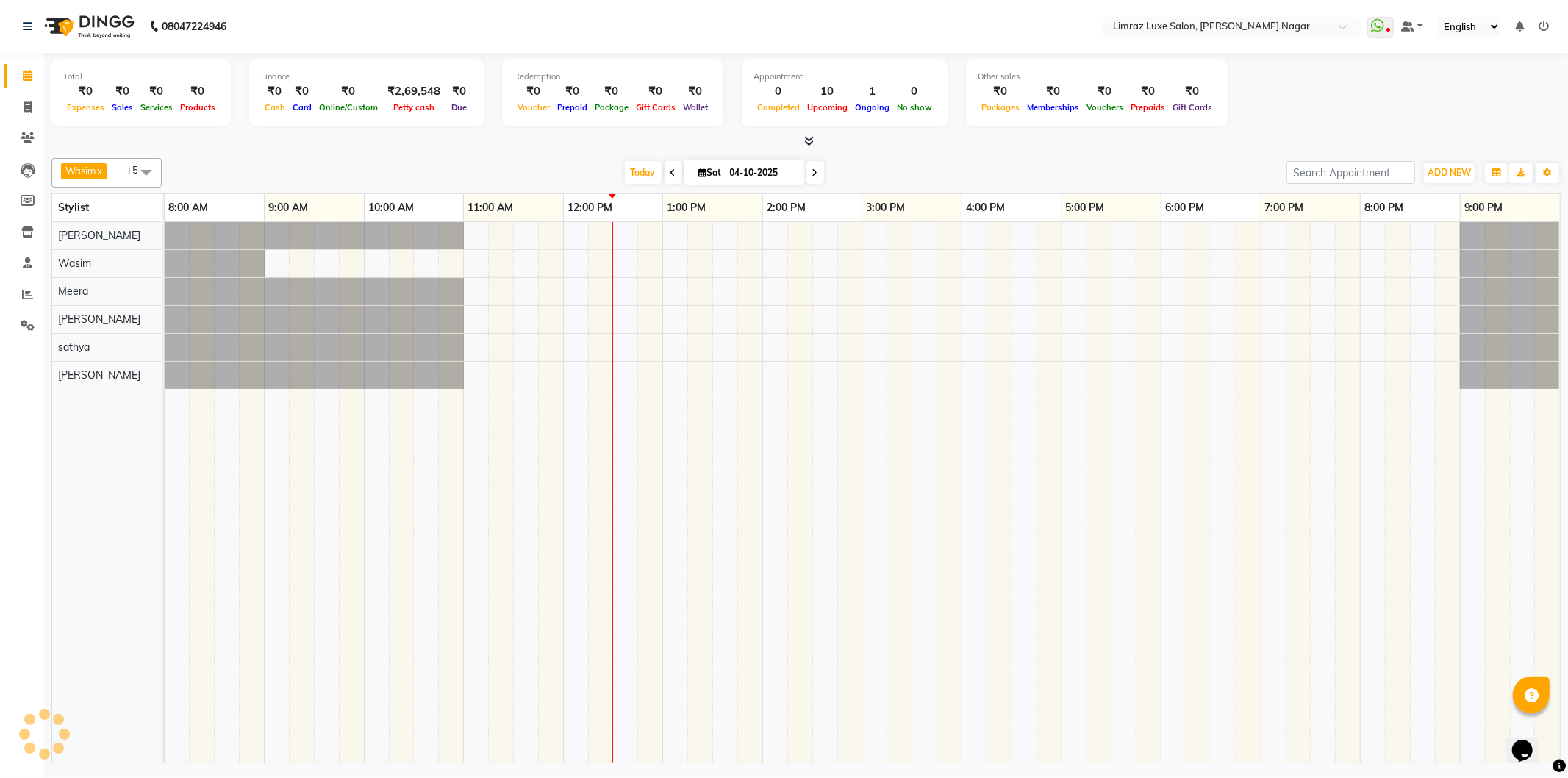
click at [28, 64] on link "Calendar" at bounding box center [21, 76] width 35 height 25
click at [677, 172] on div "[DATE] [DATE]" at bounding box center [724, 172] width 202 height 22
click at [670, 172] on icon at bounding box center [673, 172] width 6 height 9
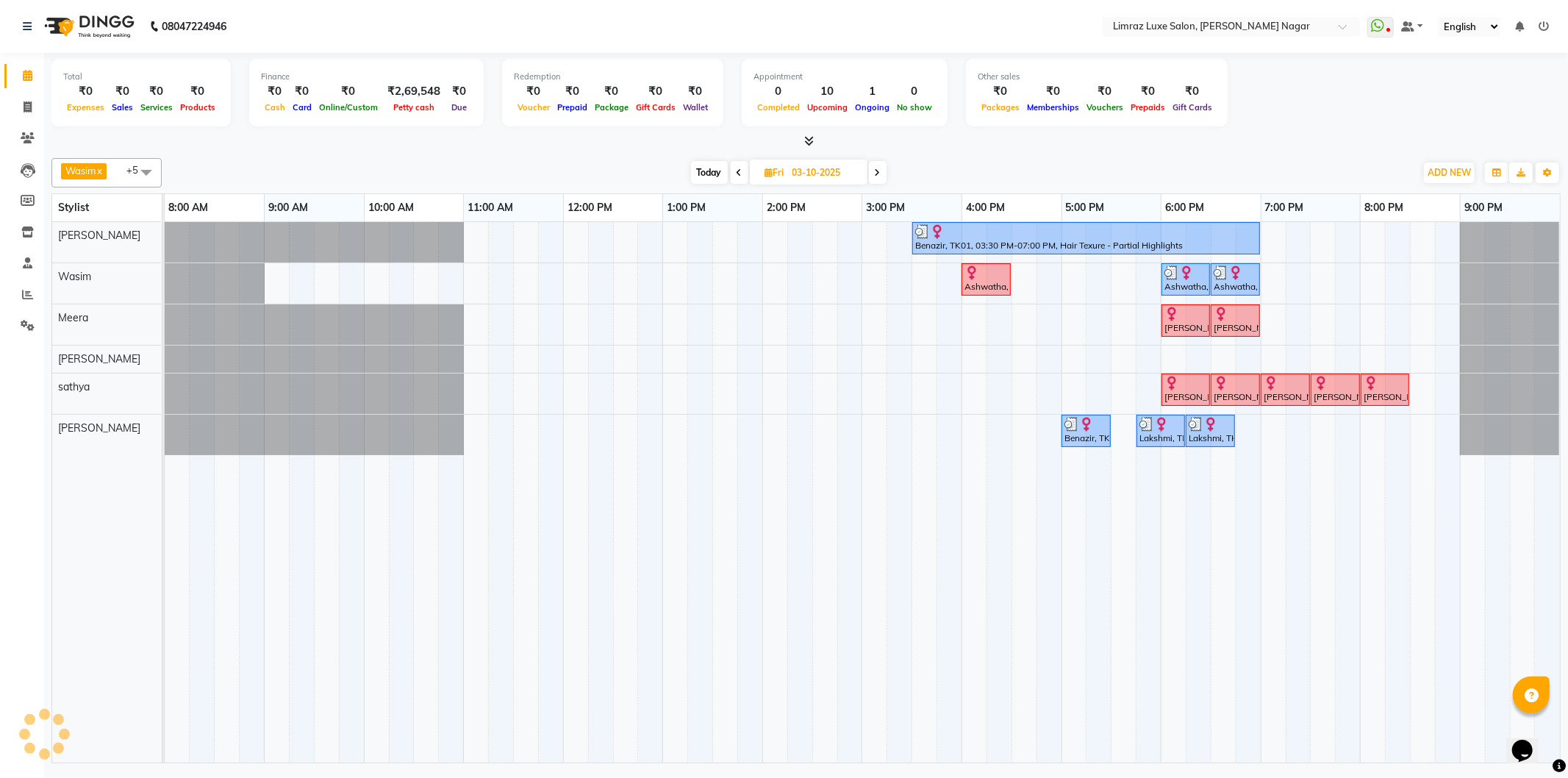
click at [882, 172] on span at bounding box center [878, 172] width 18 height 23
type input "04-10-2025"
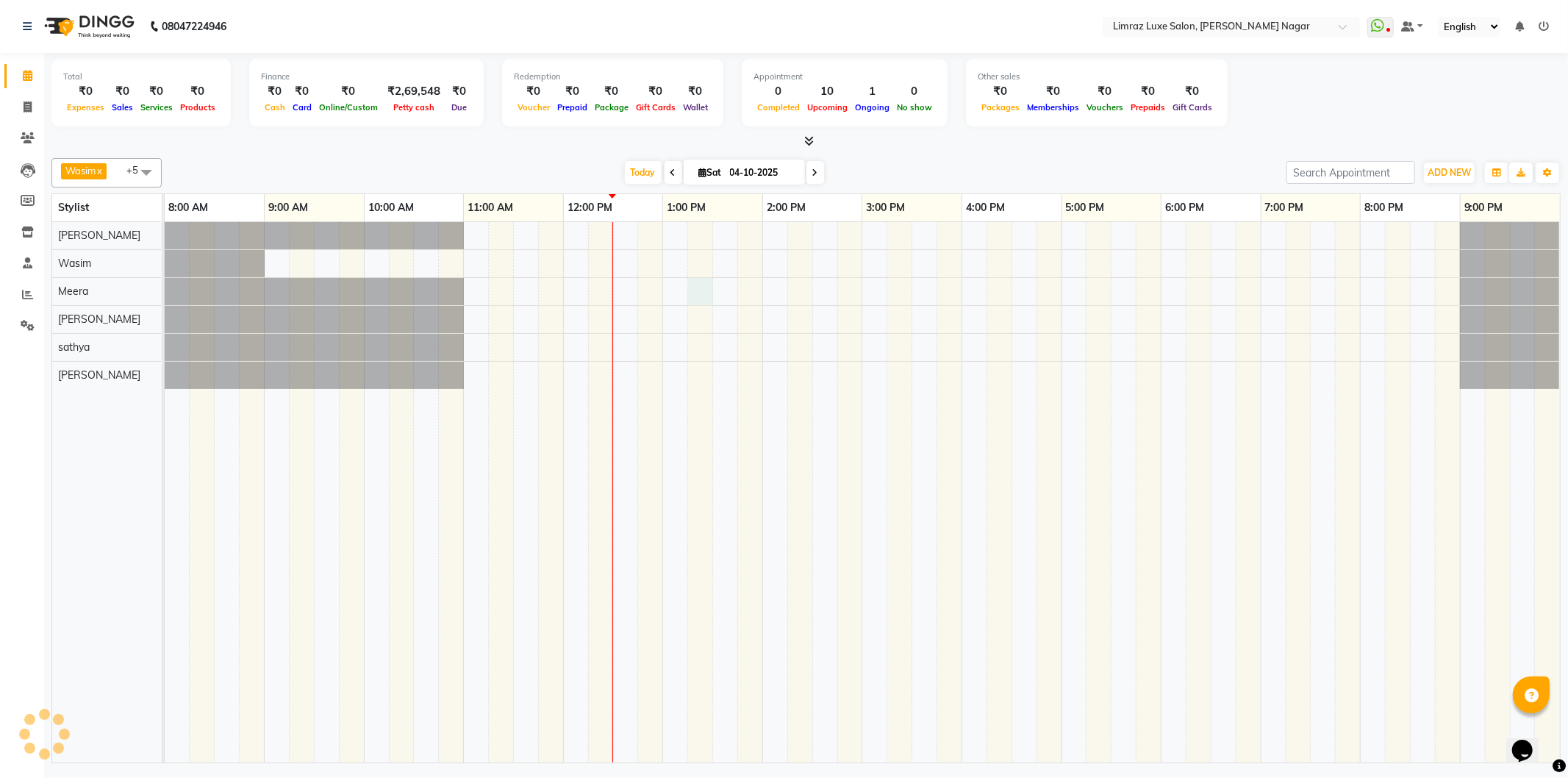
click at [690, 281] on div at bounding box center [862, 492] width 1396 height 540
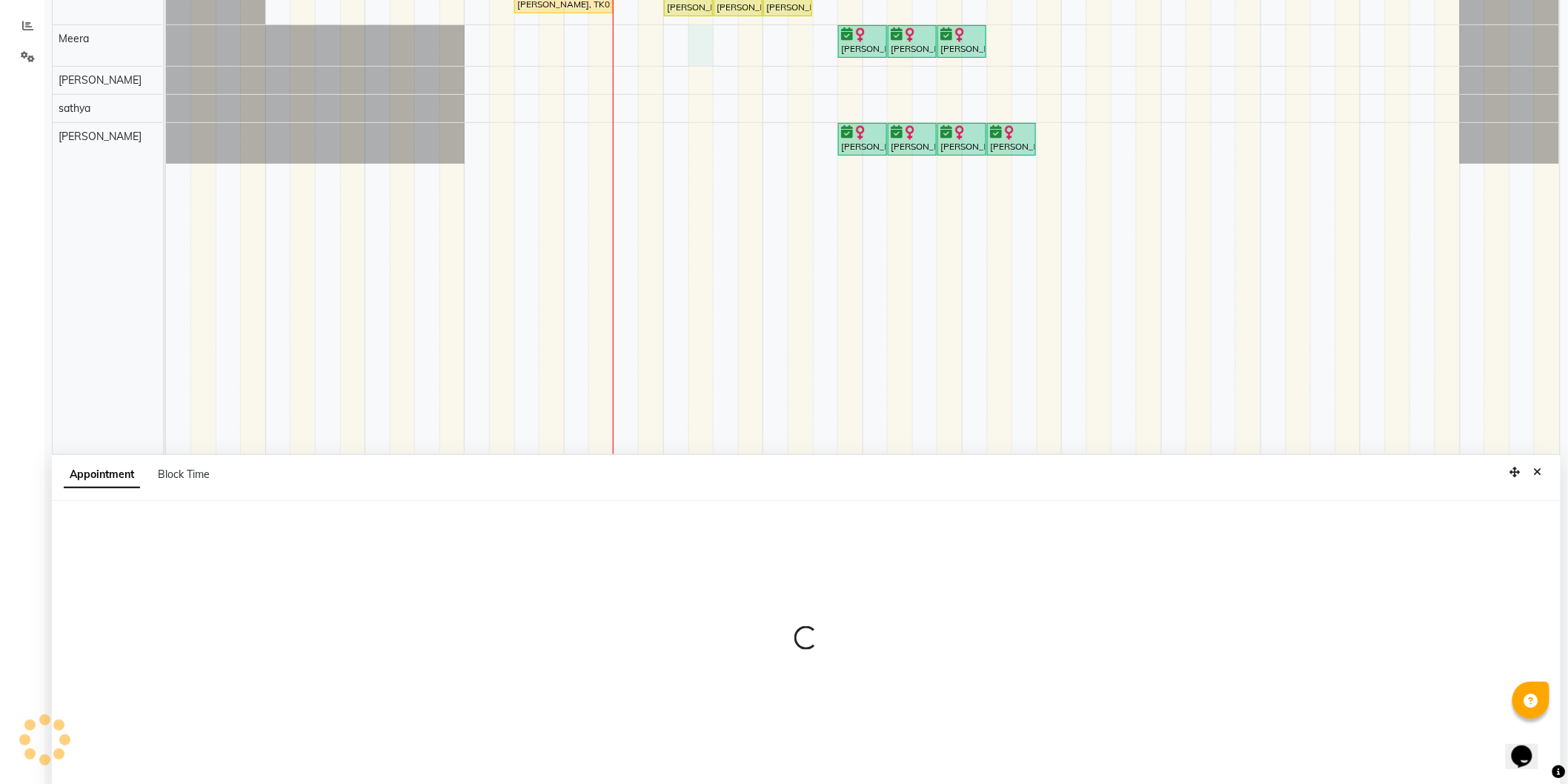
select select "74168"
select select "tentative"
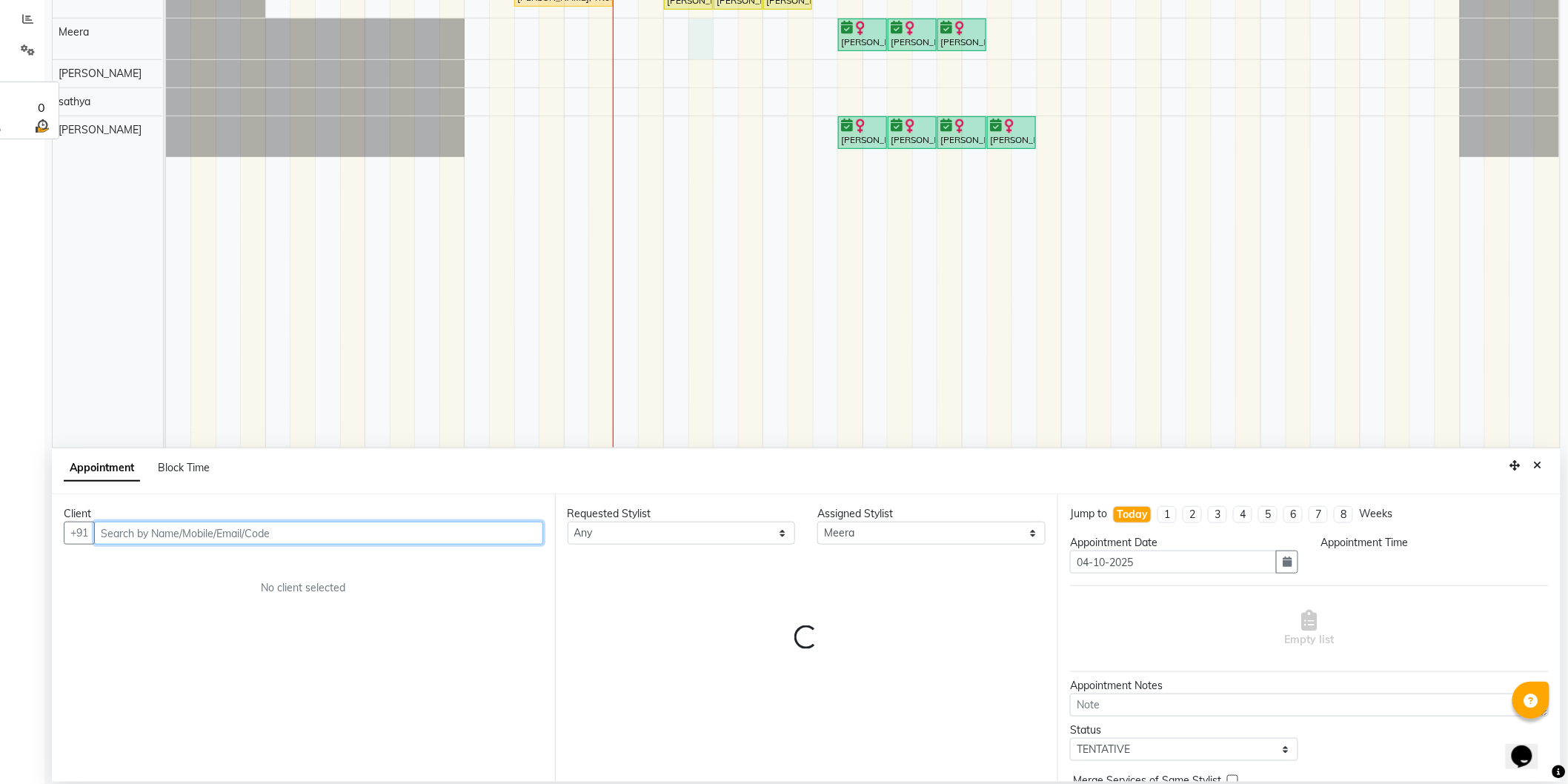
select select "795"
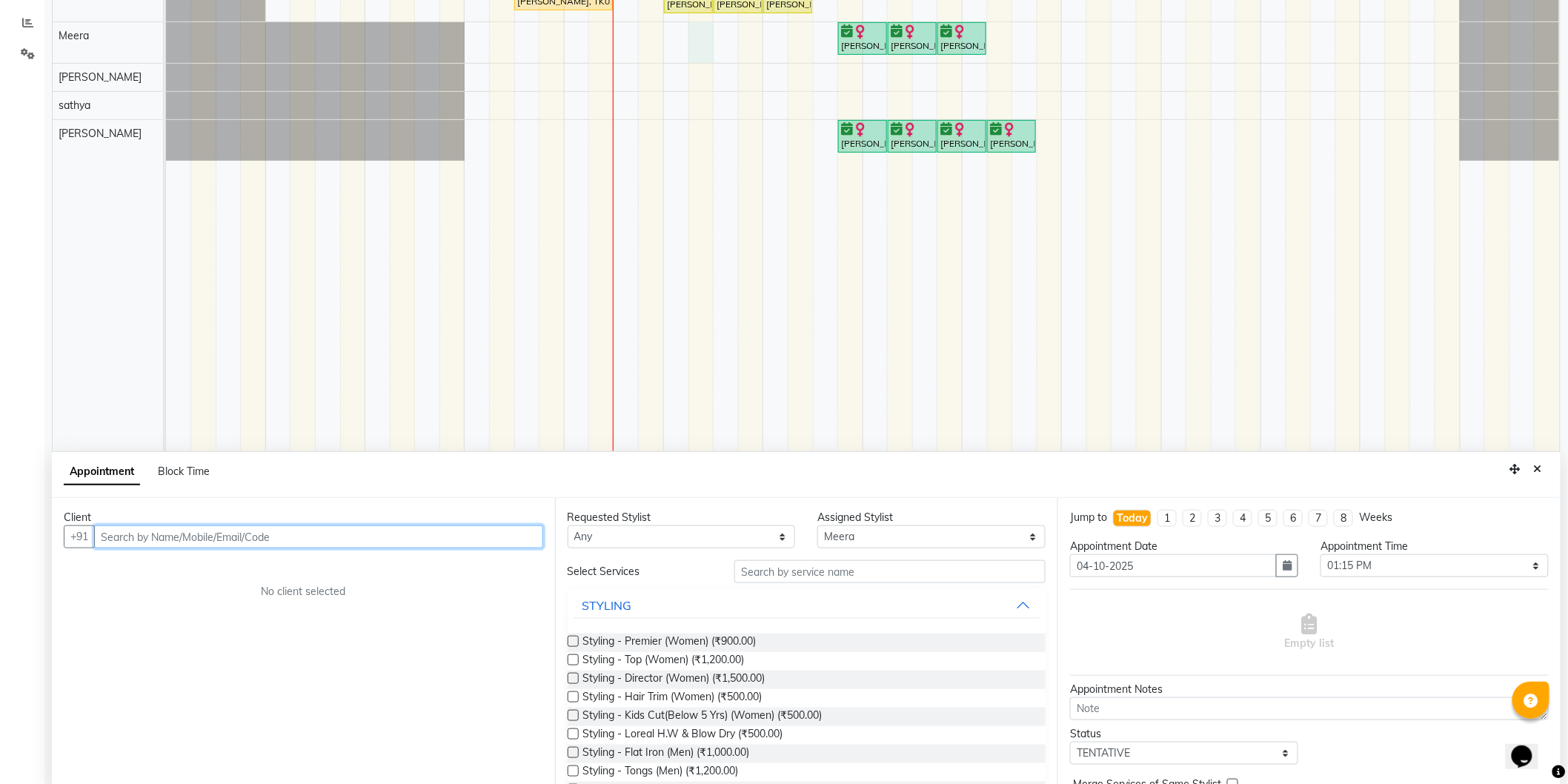
scroll to position [278, 0]
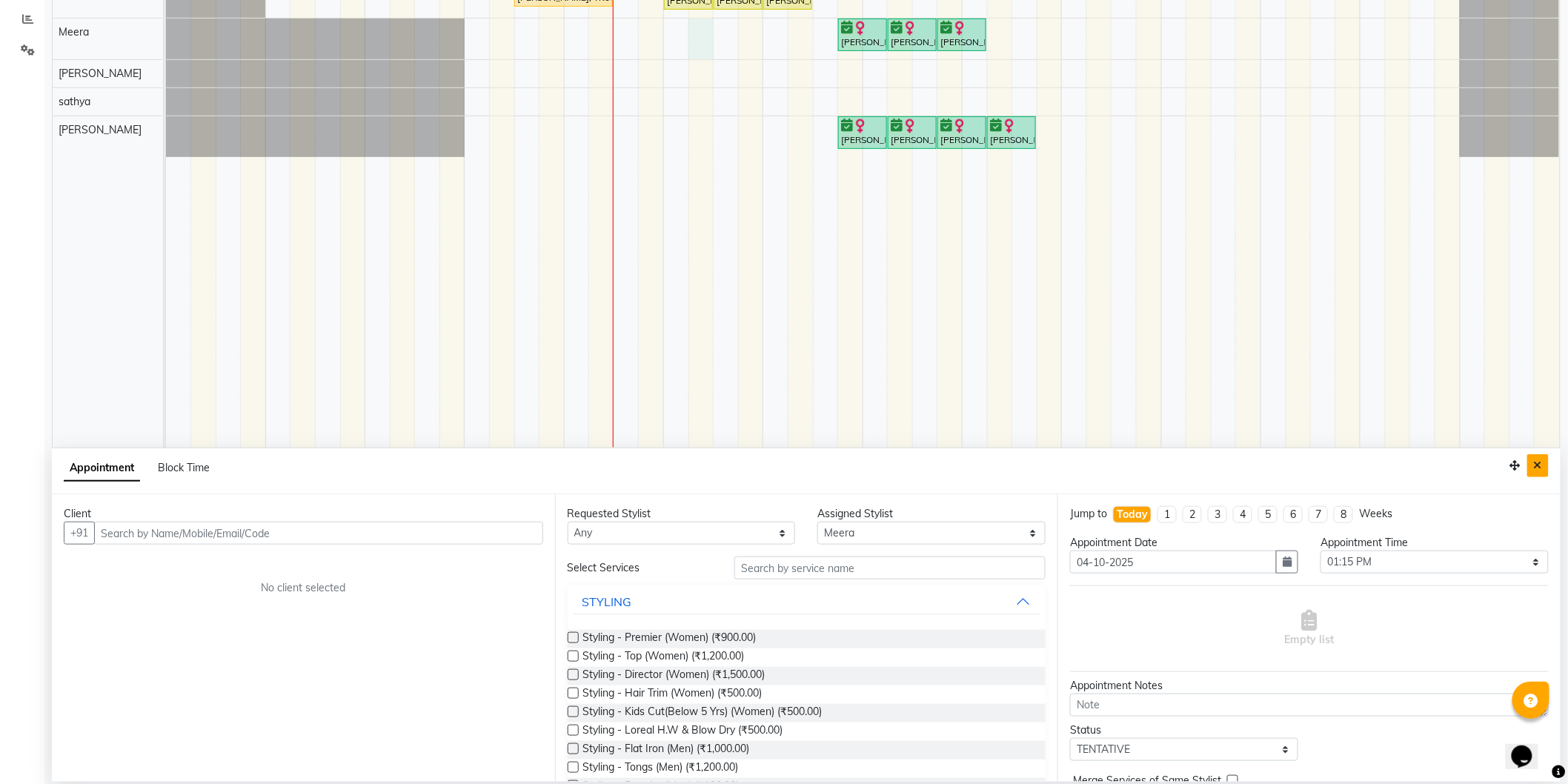
click at [1543, 467] on button "Close" at bounding box center [1538, 465] width 21 height 23
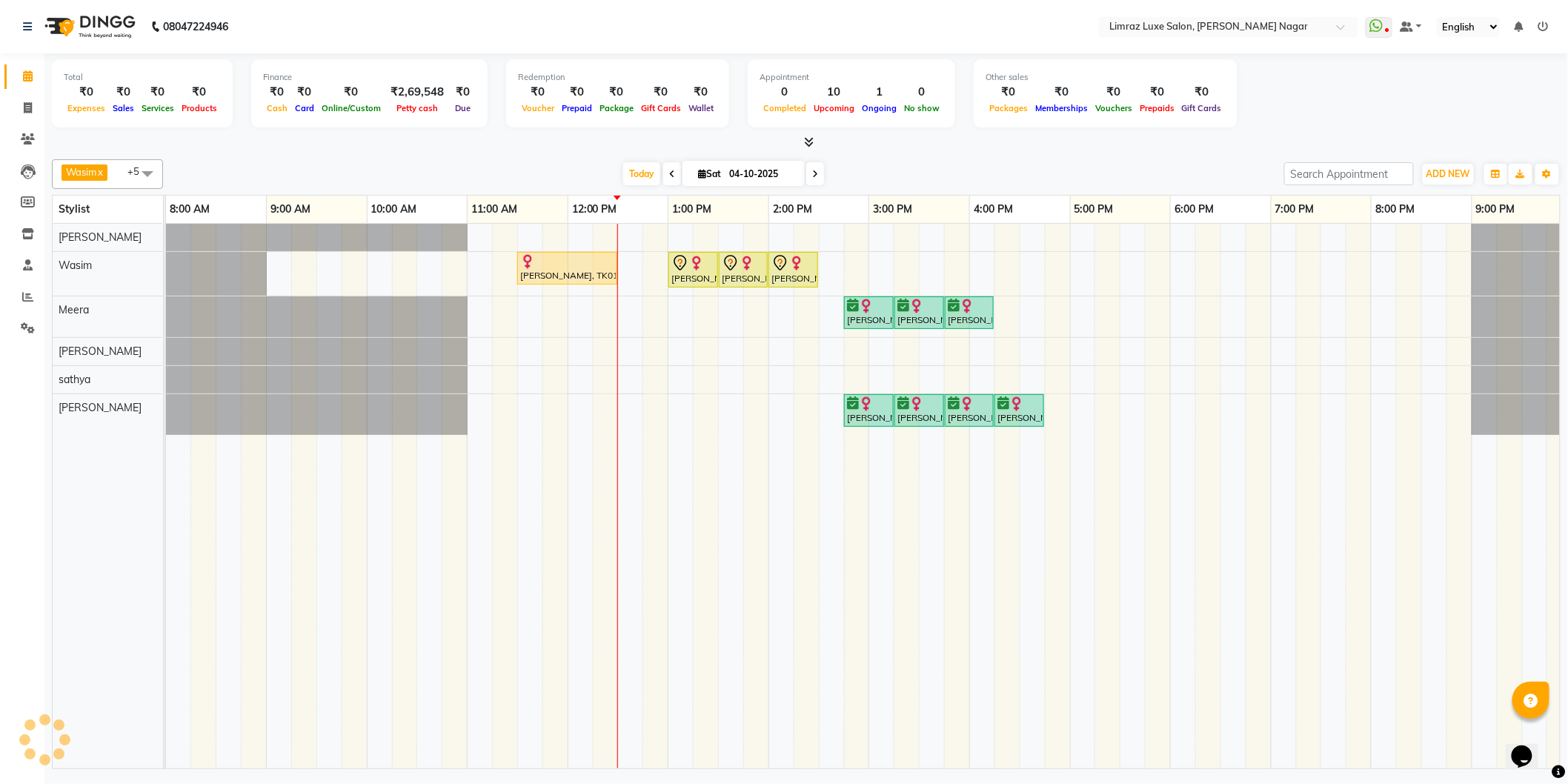
scroll to position [0, 0]
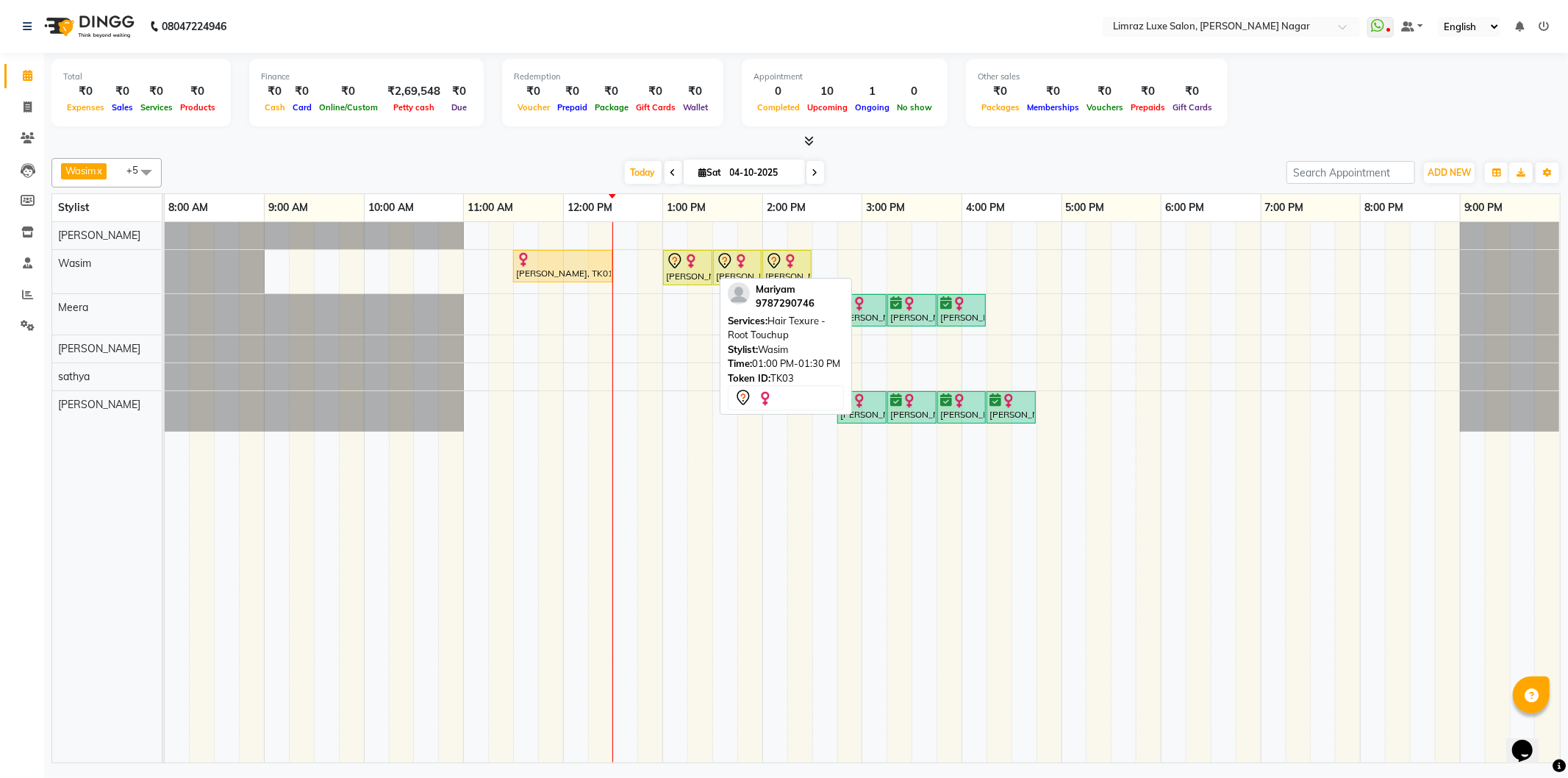
click at [675, 260] on icon at bounding box center [675, 259] width 5 height 6
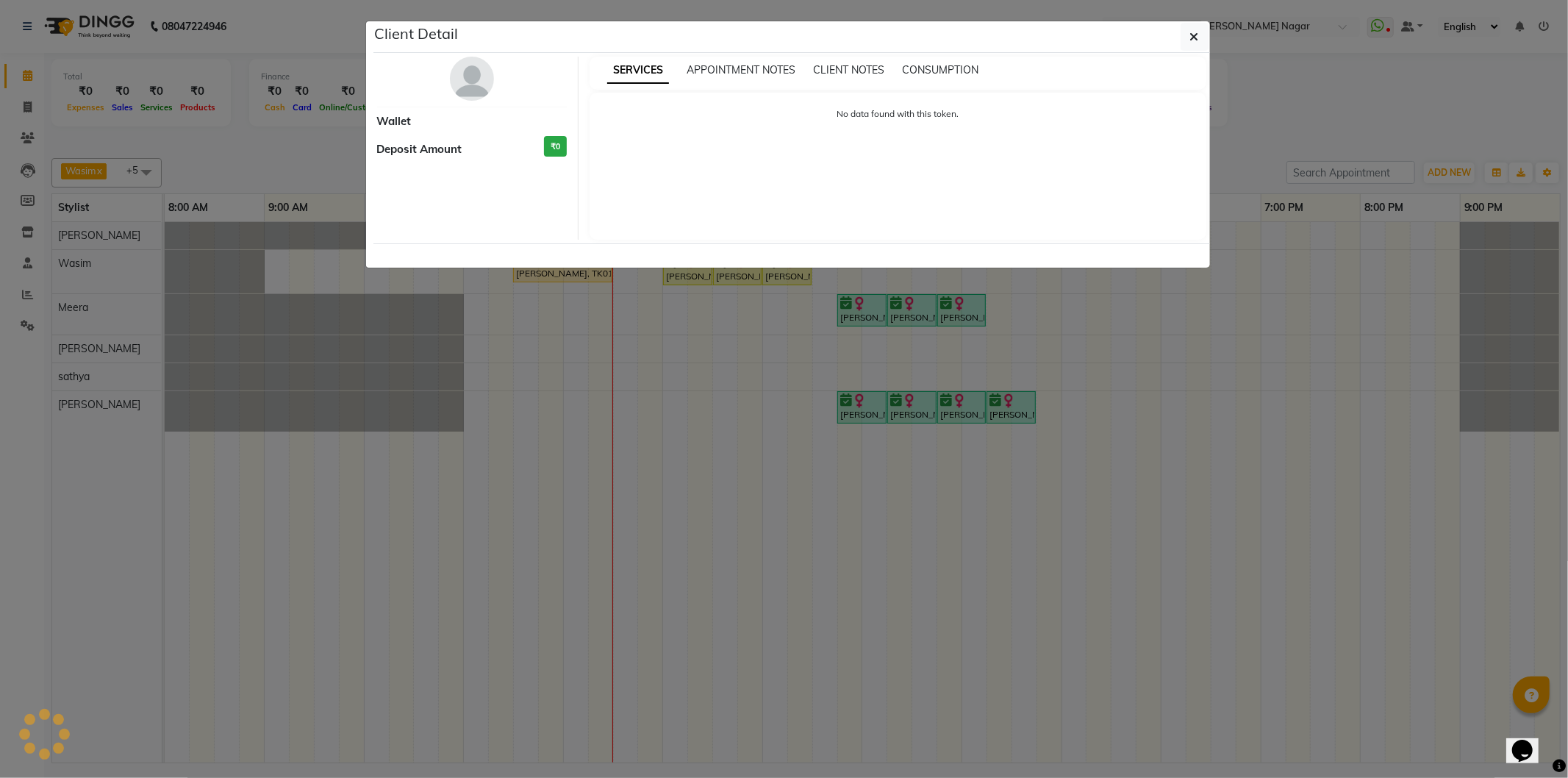
select select "7"
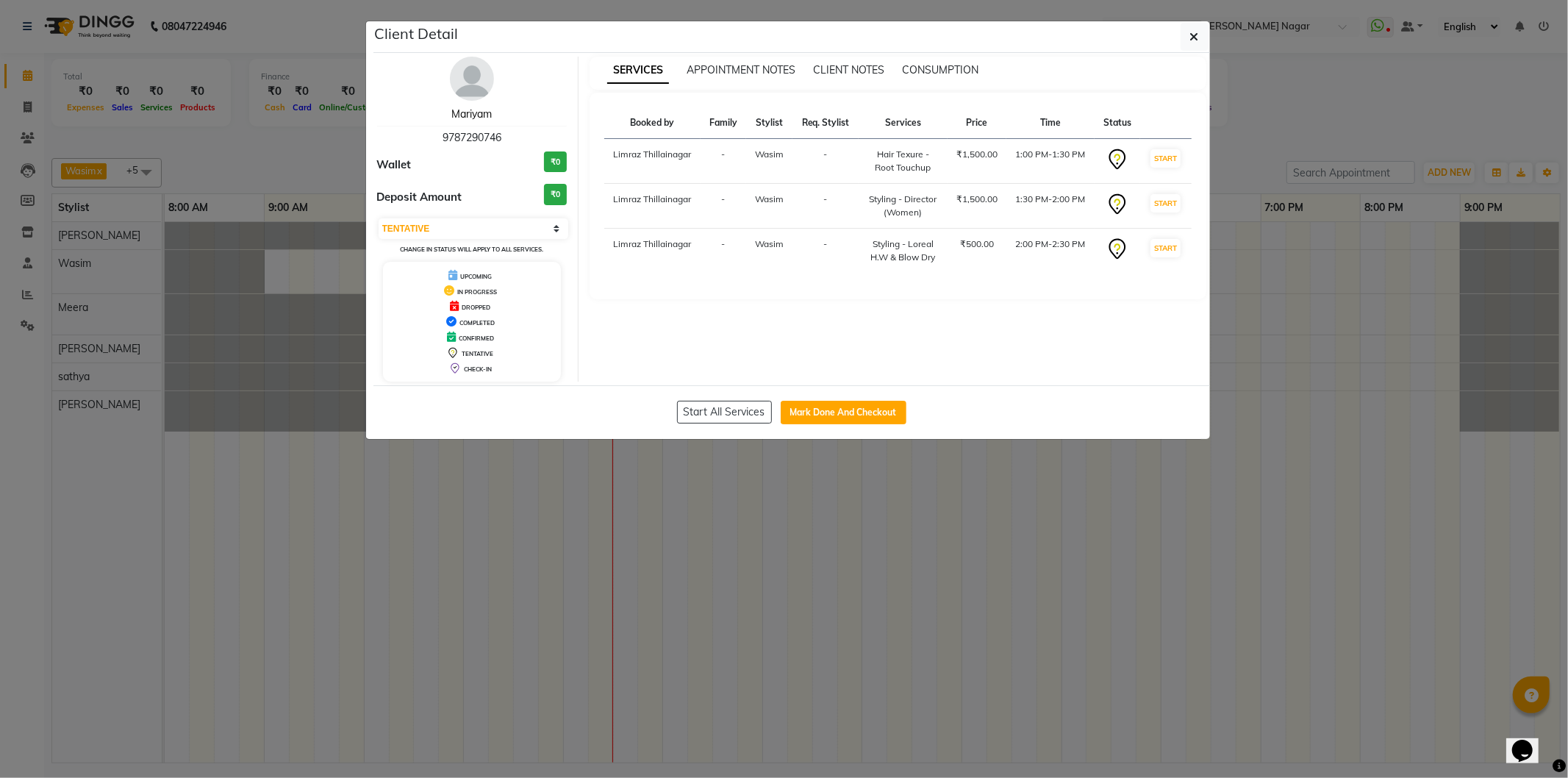
click at [472, 119] on link "Mariyam" at bounding box center [471, 114] width 40 height 13
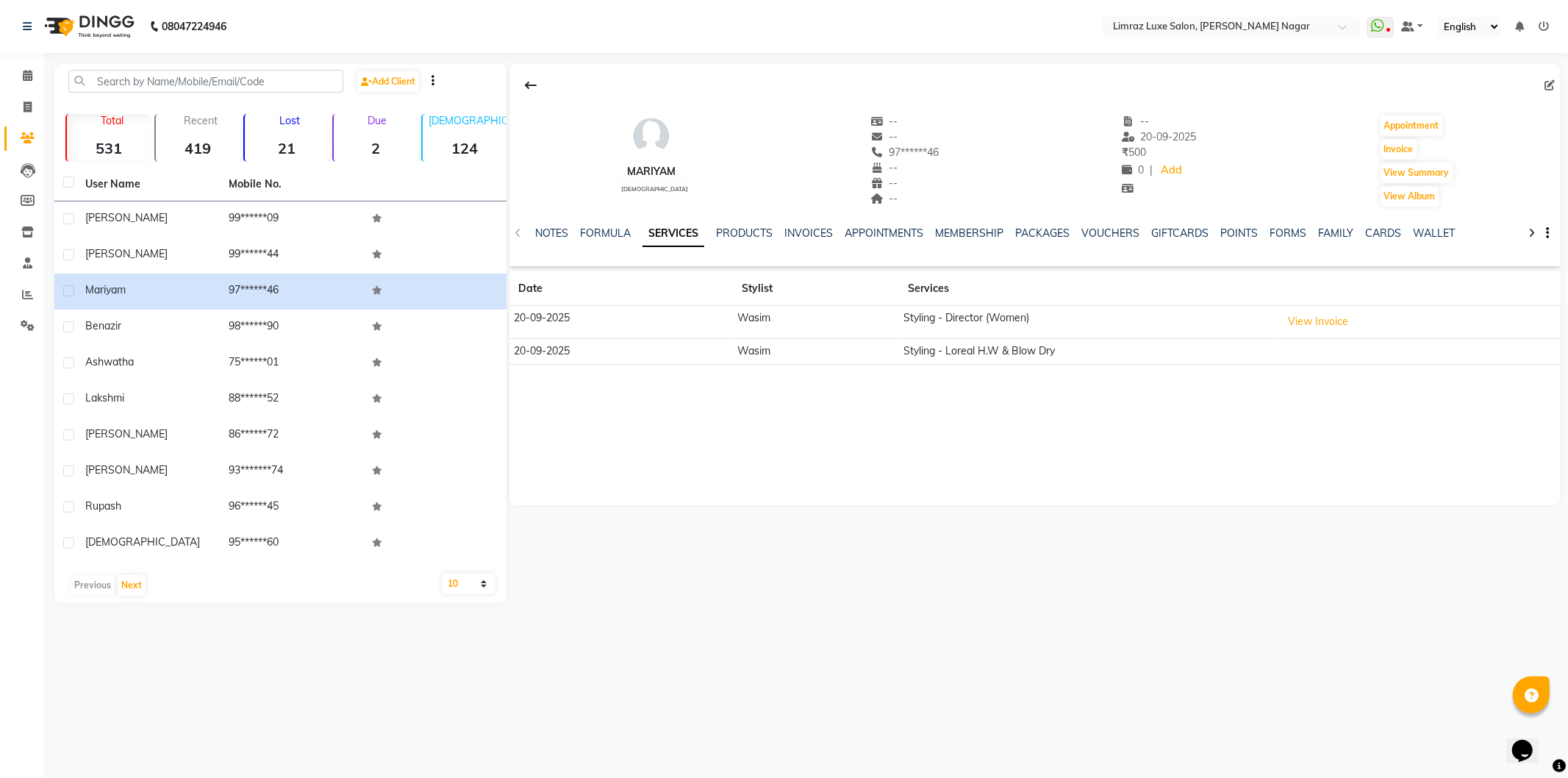
click at [978, 324] on td "Styling - Director (Women)" at bounding box center [1088, 322] width 378 height 33
click at [1015, 342] on td "Styling - Loreal H.W & Blow Dry" at bounding box center [1088, 351] width 378 height 25
click at [1310, 321] on button "View Invoice" at bounding box center [1319, 322] width 74 height 23
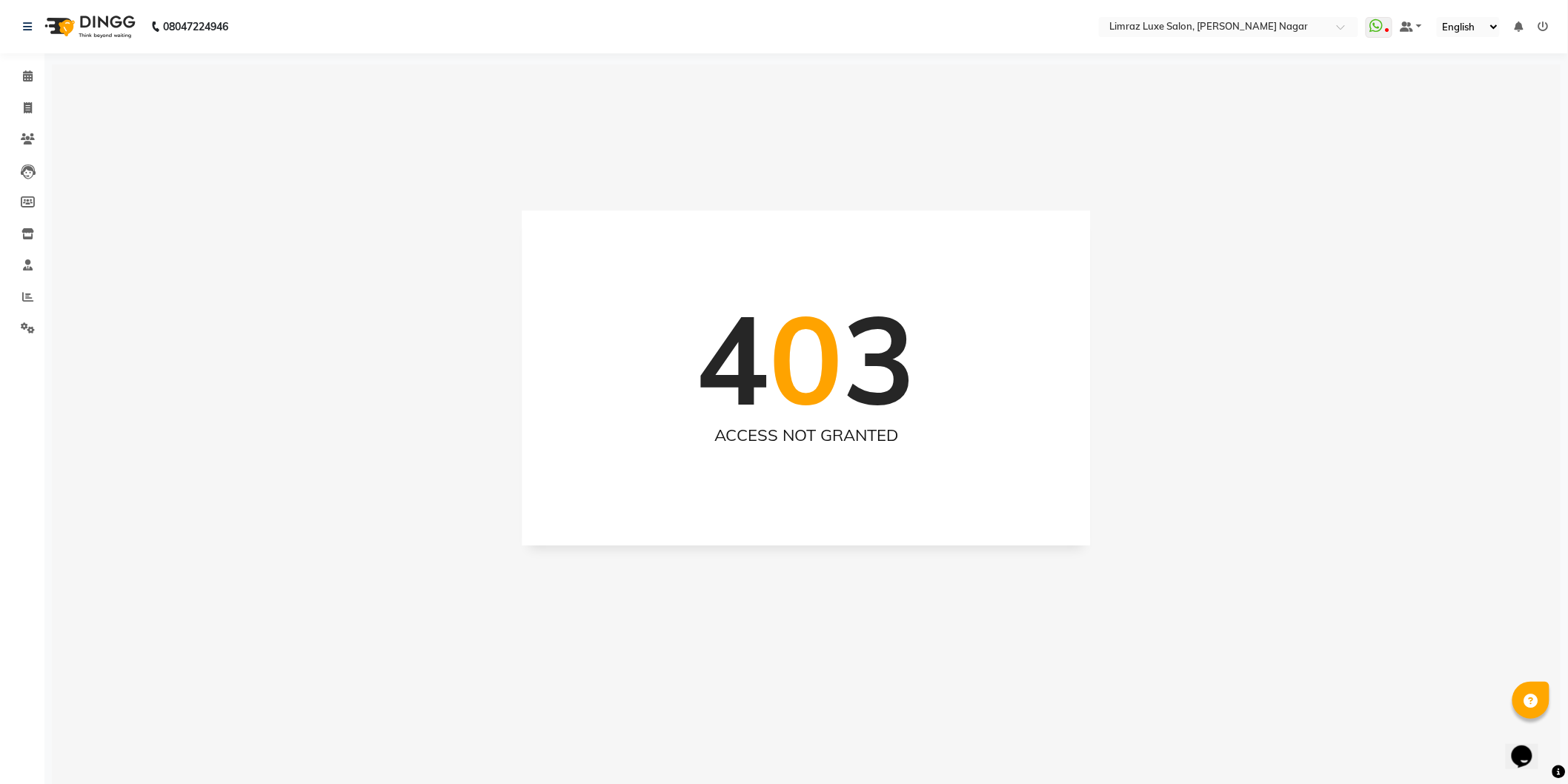
click at [67, 18] on img at bounding box center [88, 26] width 101 height 41
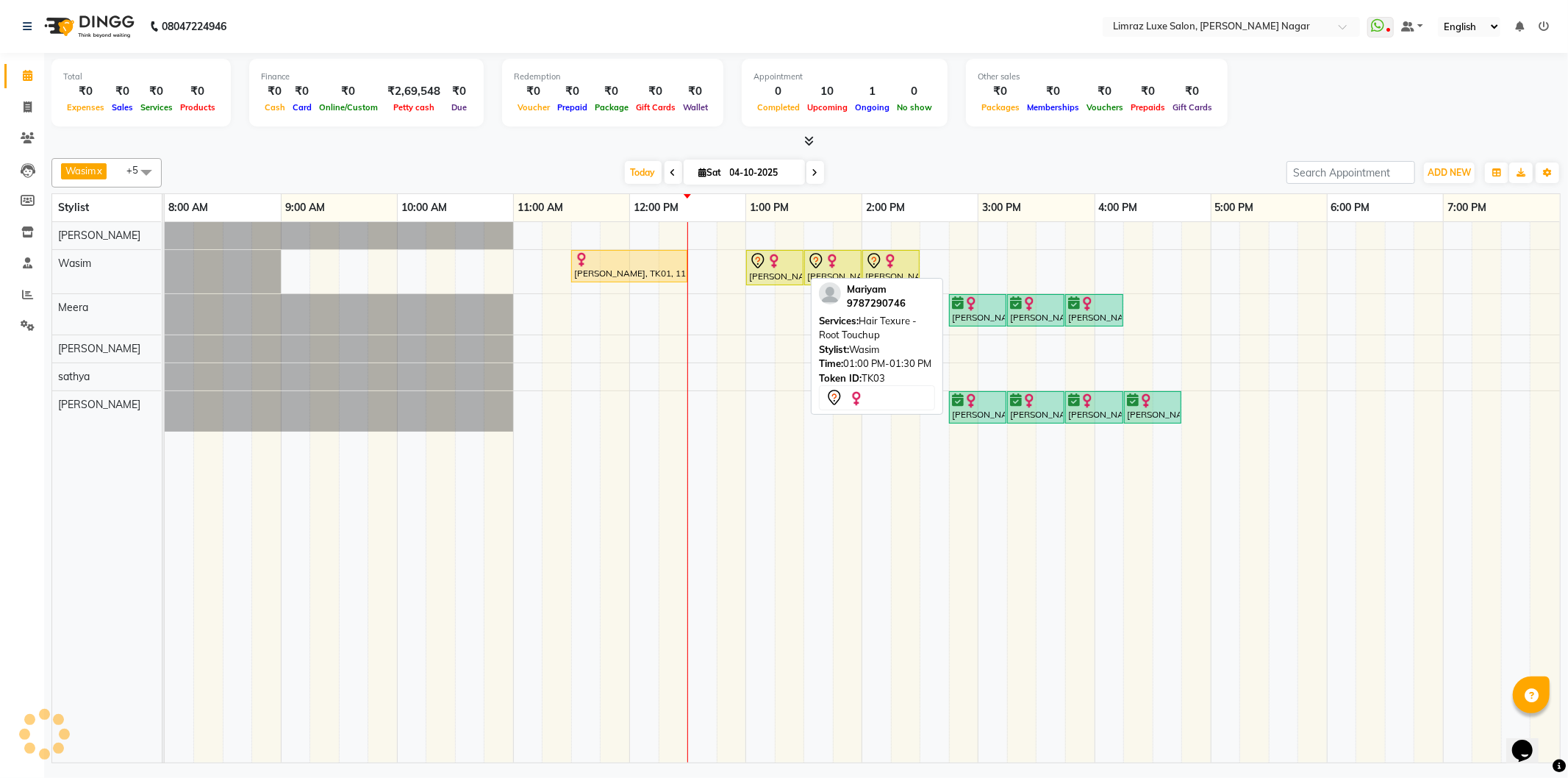
click at [791, 269] on div "[PERSON_NAME], TK03, 01:00 PM-01:30 PM, Hair Texure - Root Touchup" at bounding box center [775, 268] width 55 height 31
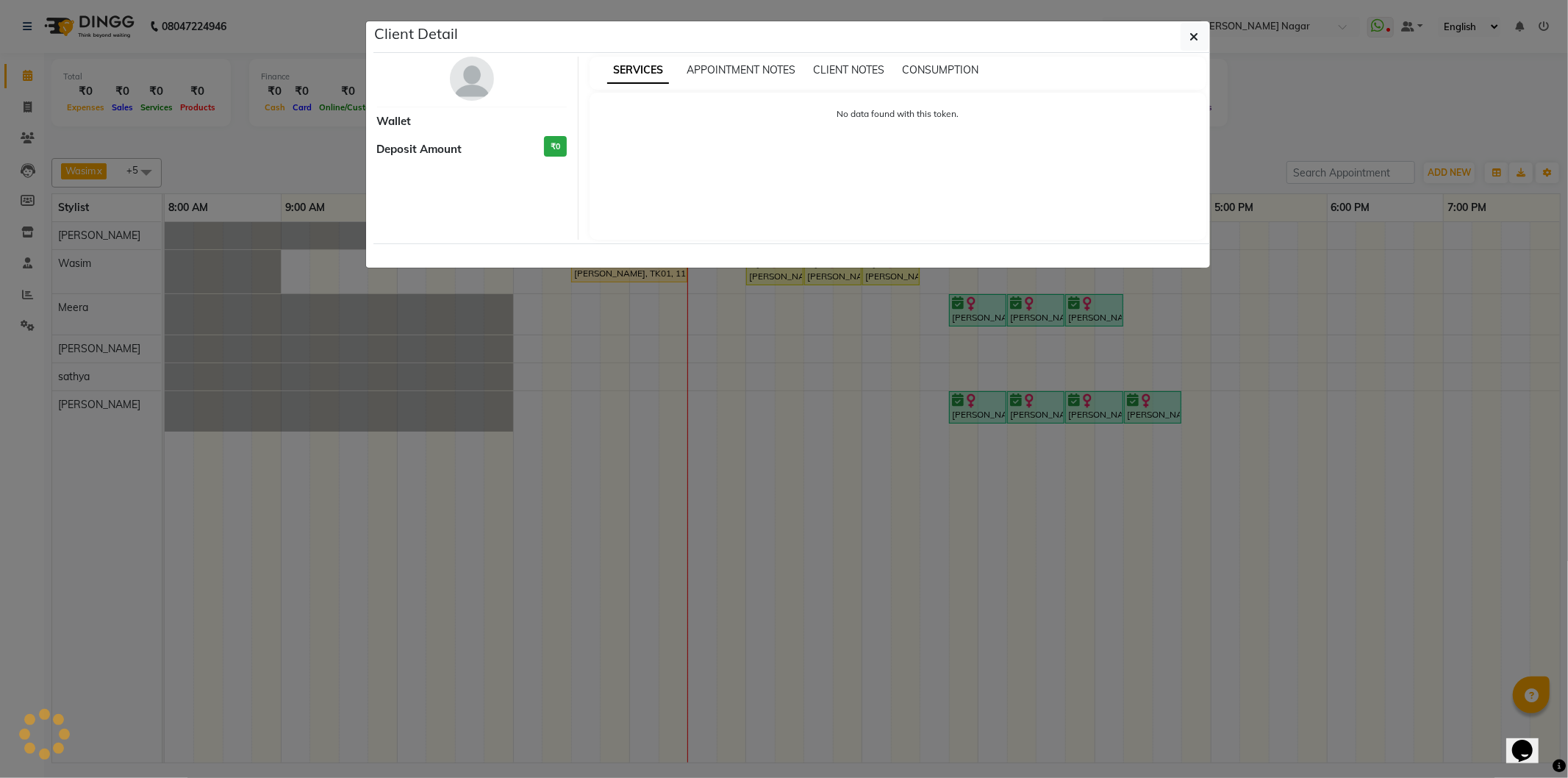
select select "7"
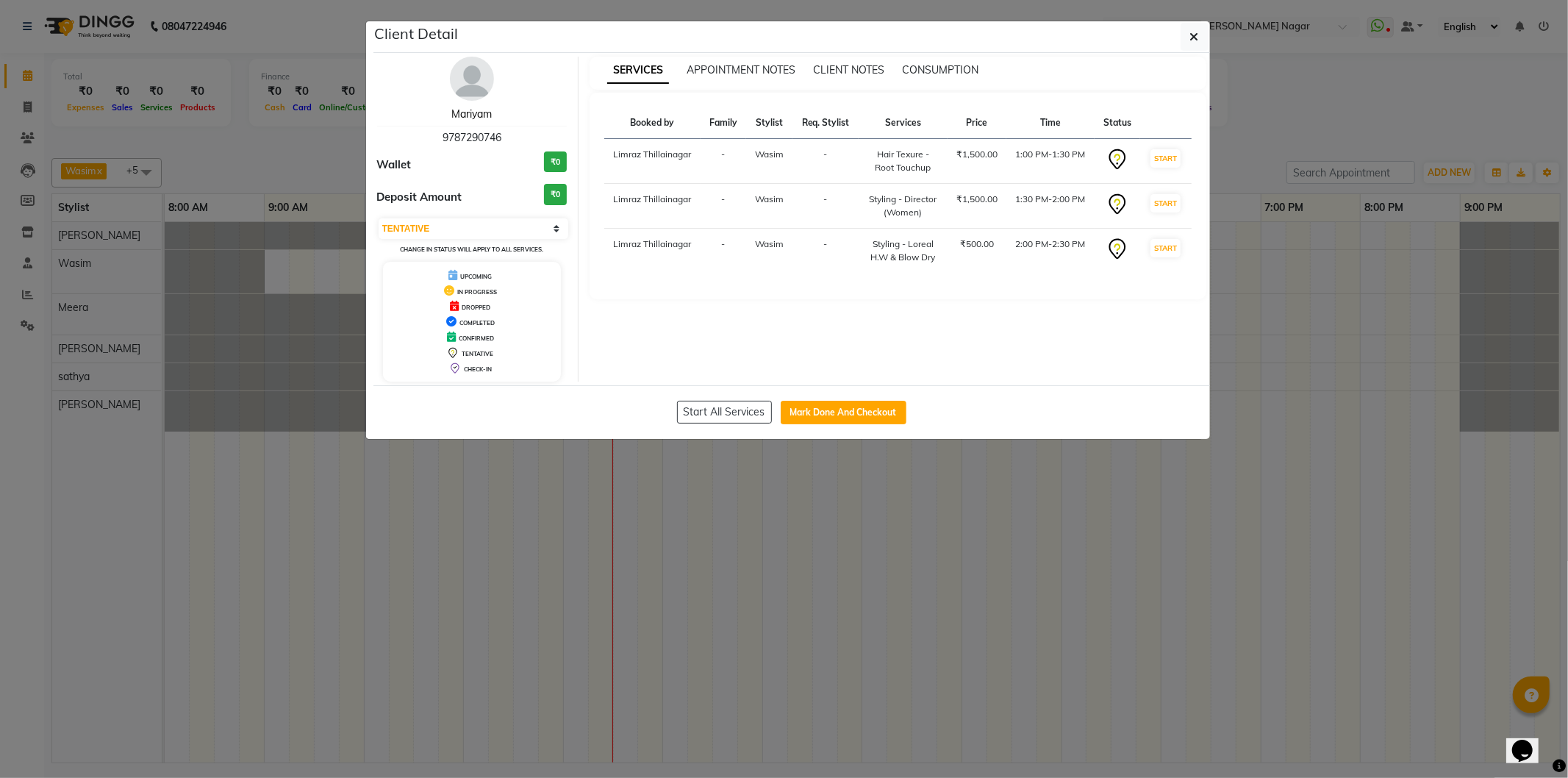
click at [475, 112] on link "Mariyam" at bounding box center [471, 114] width 40 height 13
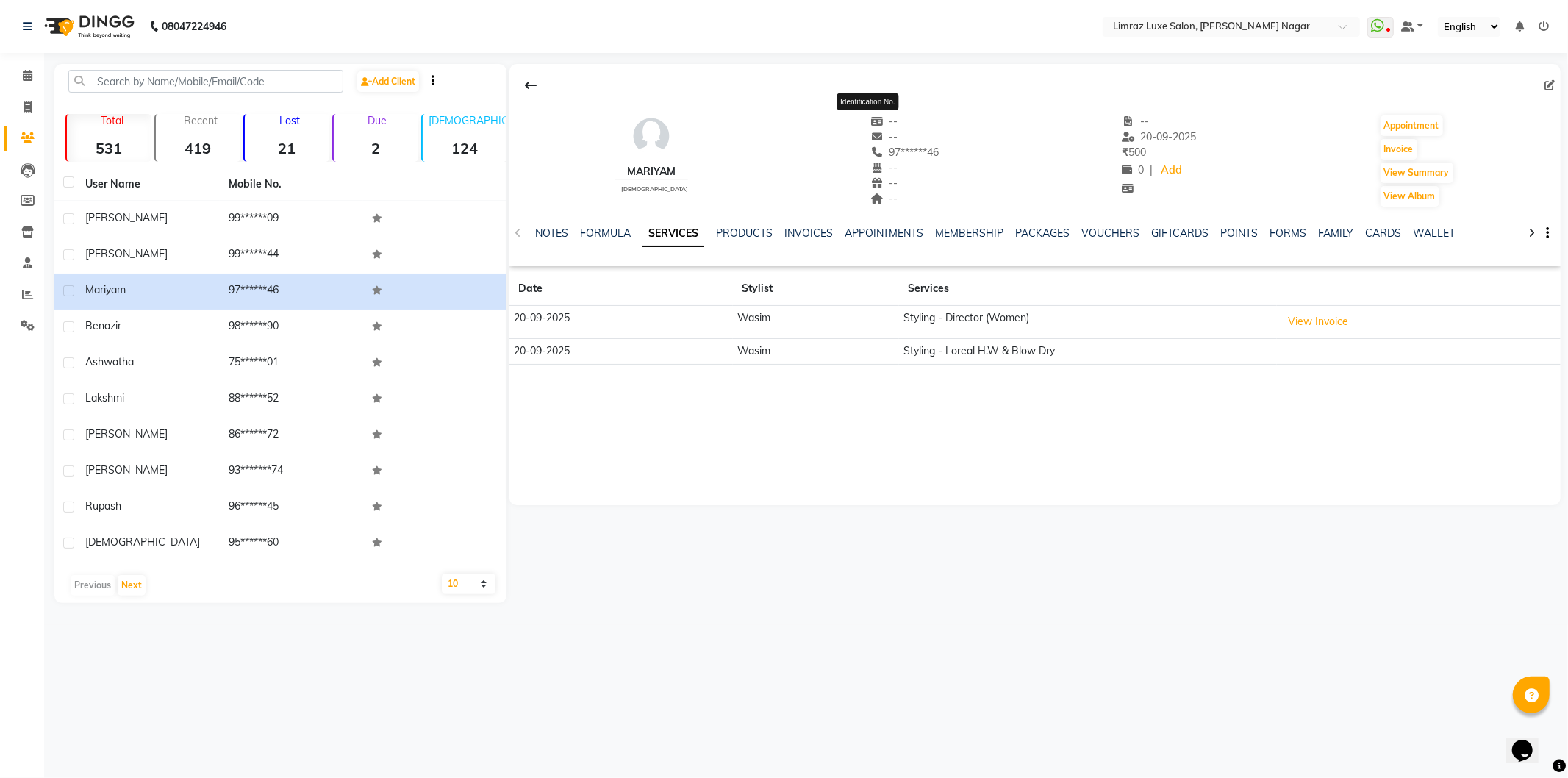
click at [871, 125] on icon at bounding box center [877, 121] width 13 height 11
click at [871, 141] on icon at bounding box center [877, 136] width 13 height 11
click at [871, 155] on icon at bounding box center [877, 152] width 13 height 11
click at [871, 168] on icon at bounding box center [877, 168] width 13 height 11
click at [871, 196] on icon at bounding box center [877, 199] width 13 height 11
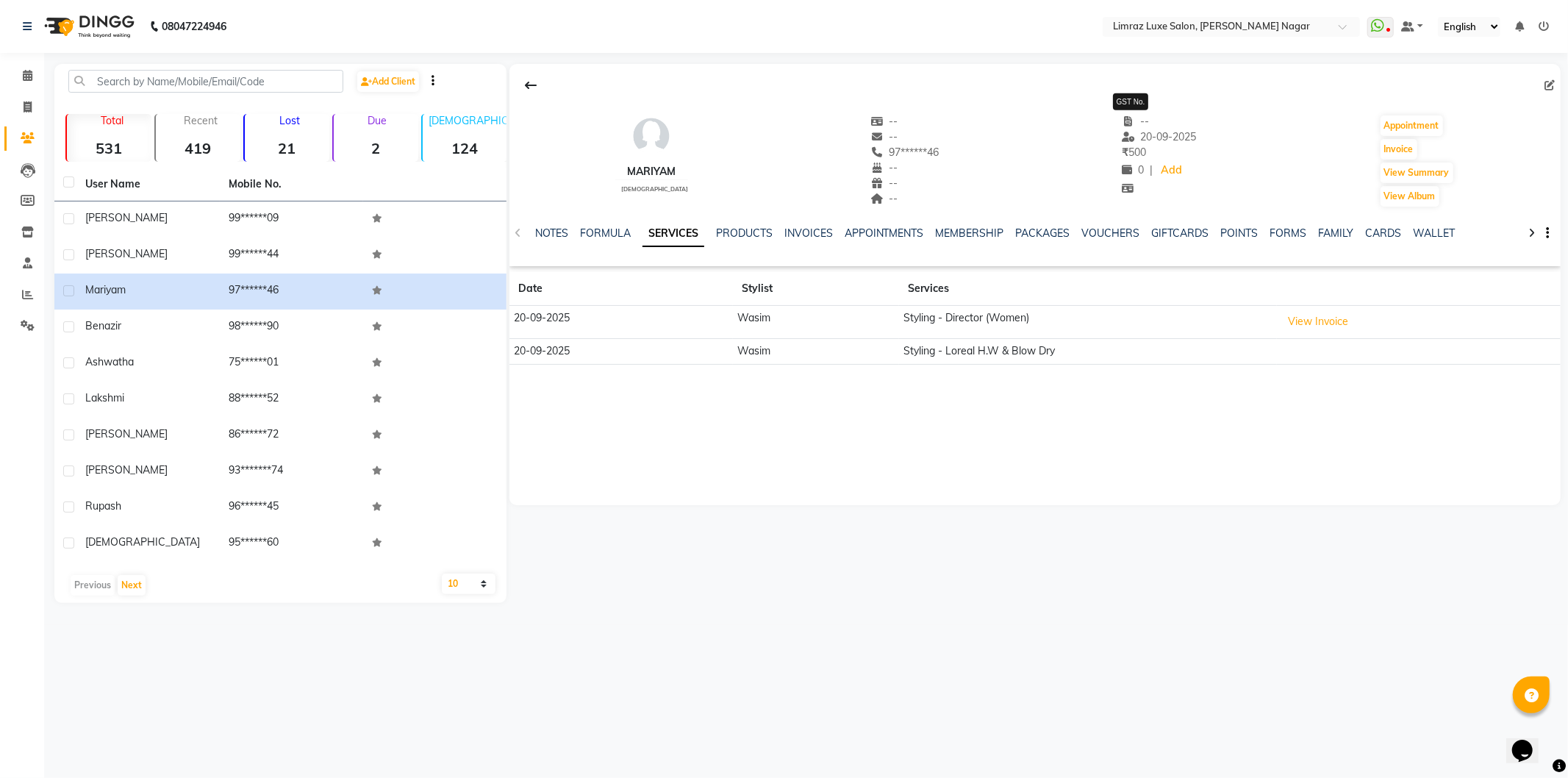
click at [1122, 119] on icon at bounding box center [1129, 121] width 13 height 11
click at [1422, 196] on button "View Album" at bounding box center [1410, 196] width 59 height 20
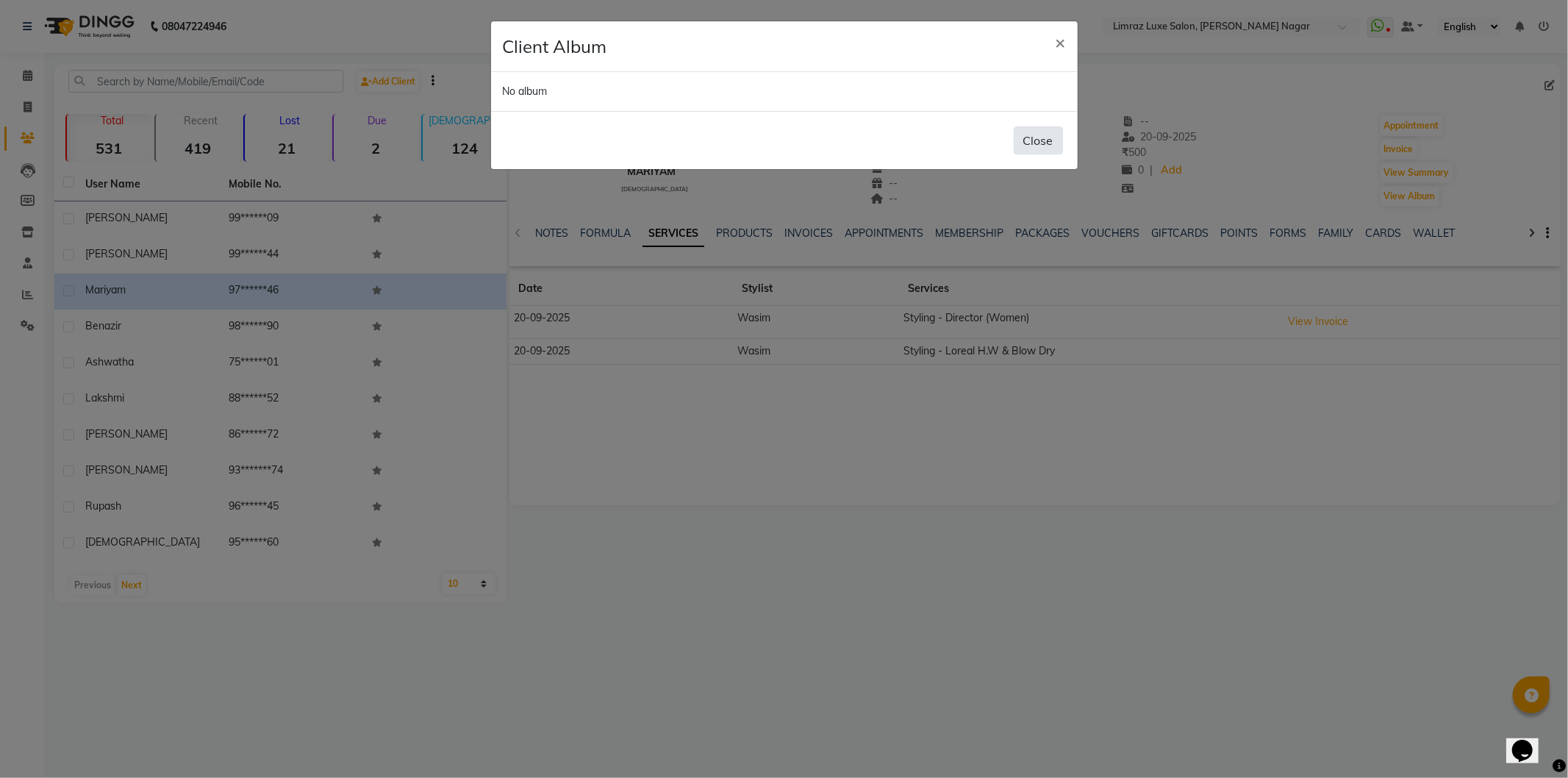
click at [1031, 148] on button "Close" at bounding box center [1038, 141] width 49 height 28
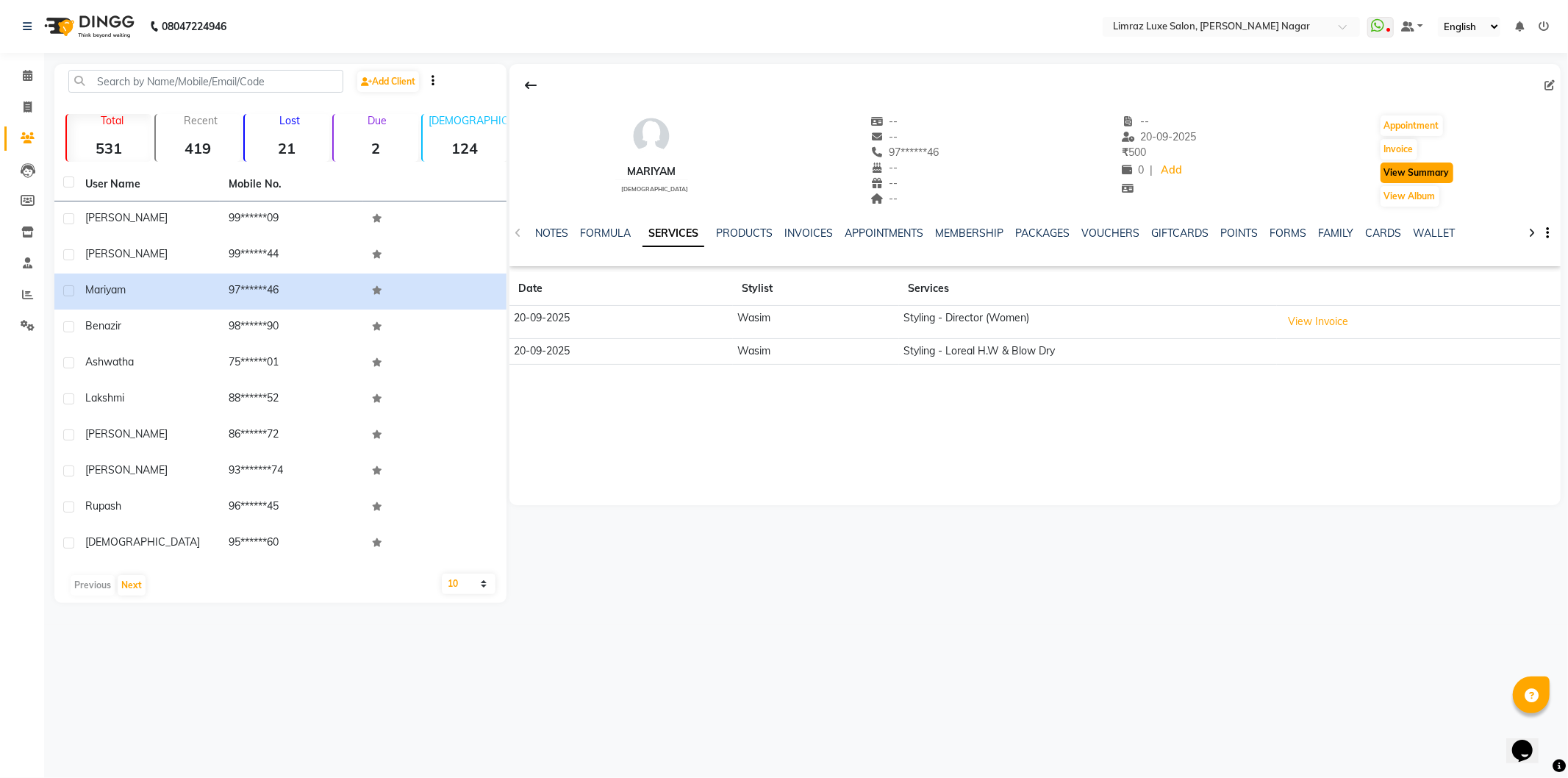
click at [1436, 172] on button "View Summary" at bounding box center [1417, 172] width 73 height 20
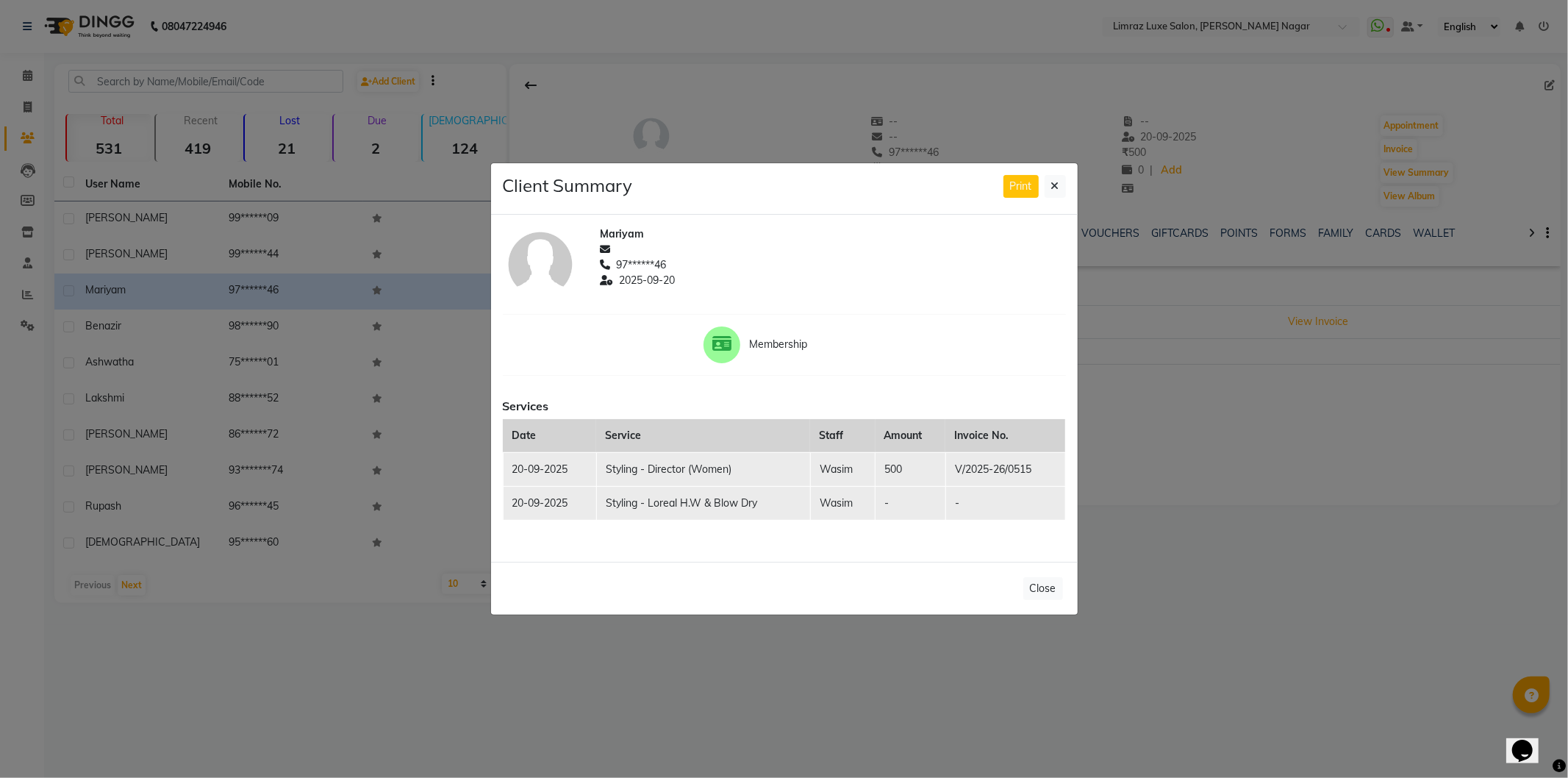
click at [727, 337] on icon at bounding box center [722, 343] width 19 height 17
click at [1056, 186] on icon at bounding box center [1055, 186] width 8 height 11
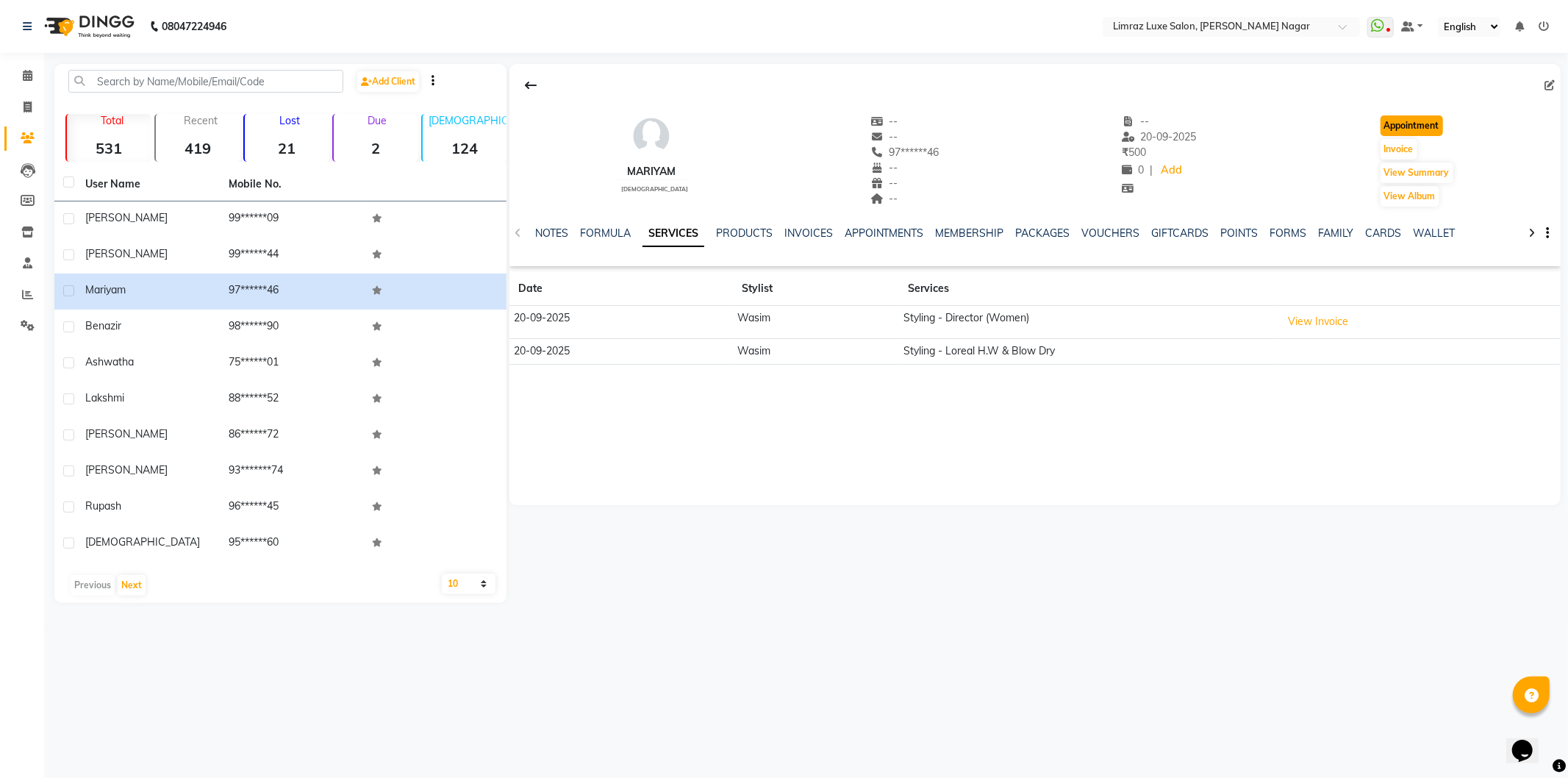
click at [1422, 118] on button "Appointment" at bounding box center [1412, 125] width 62 height 20
select select "tentative"
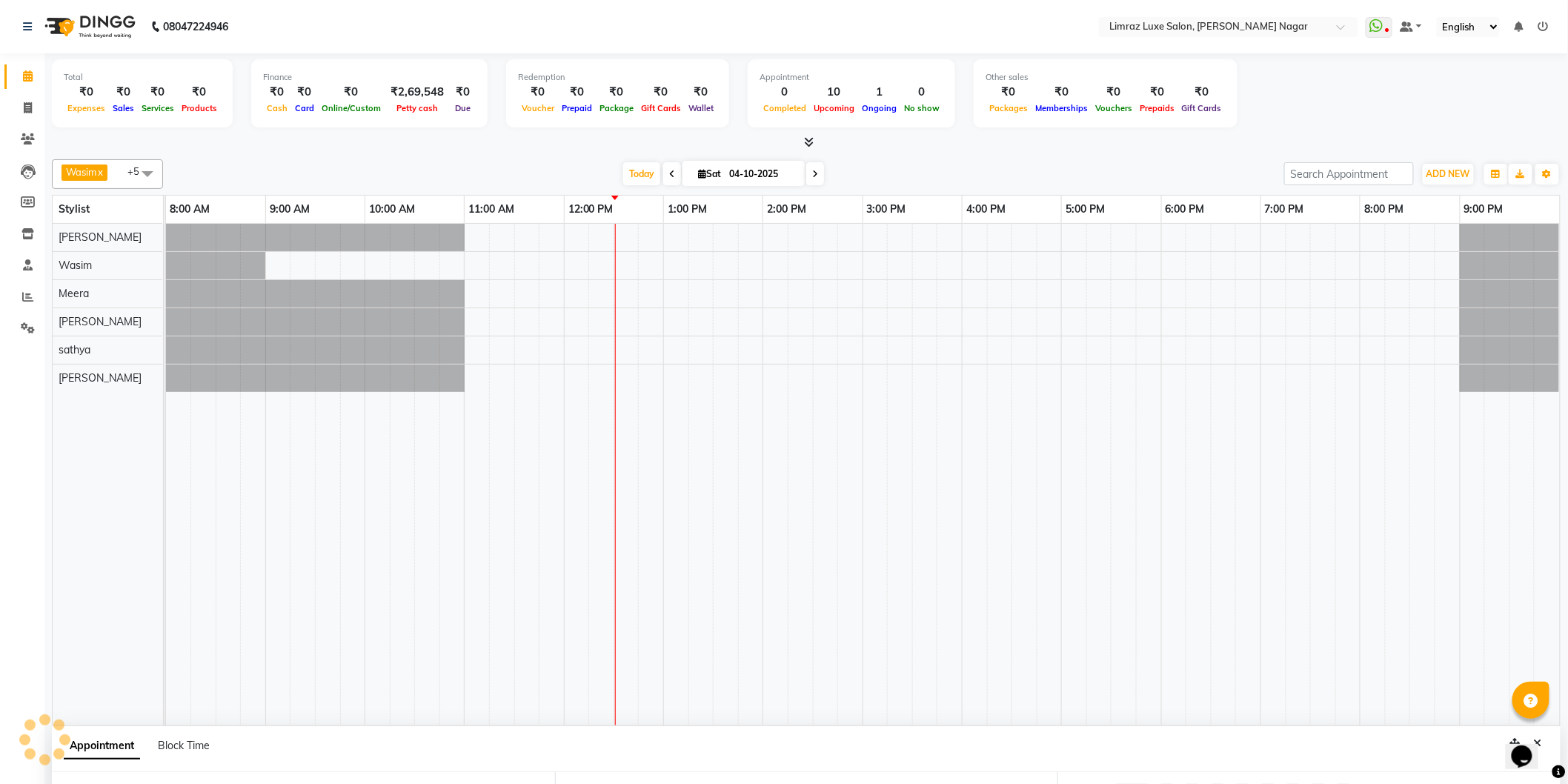
select select "540"
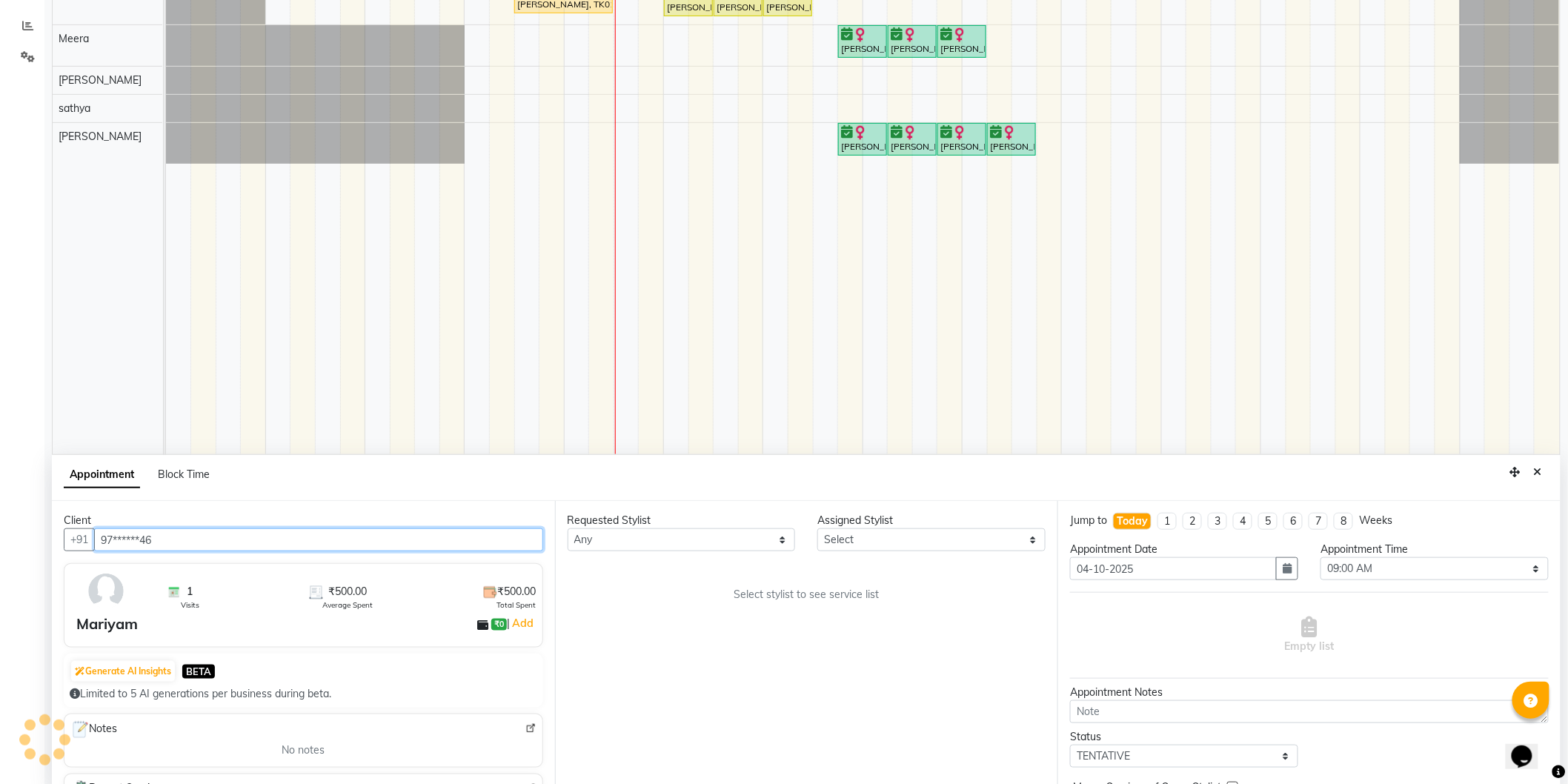
scroll to position [278, 0]
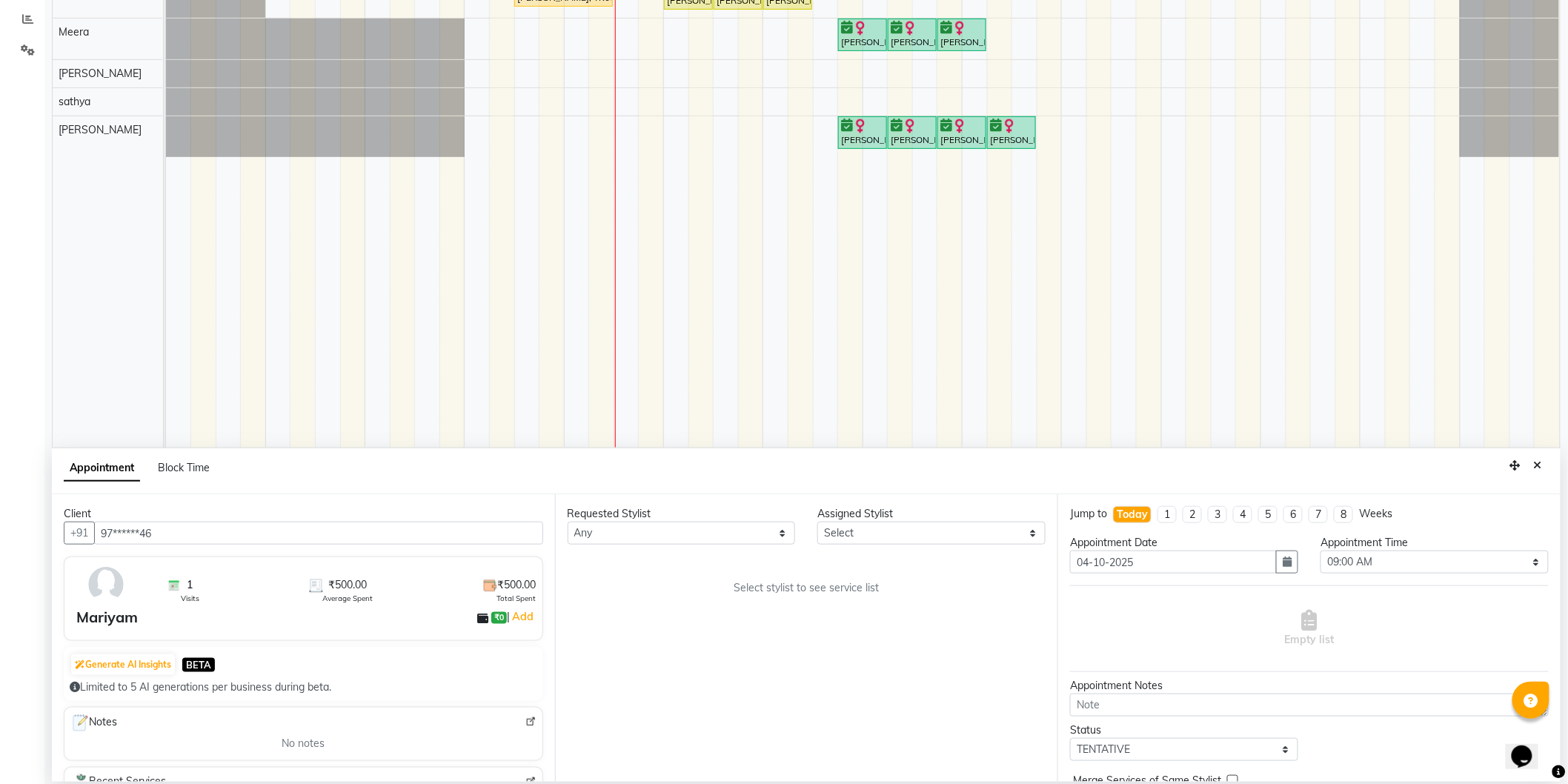
click at [507, 611] on span "| Add" at bounding box center [521, 617] width 29 height 18
click at [513, 614] on link "Add" at bounding box center [522, 617] width 26 height 18
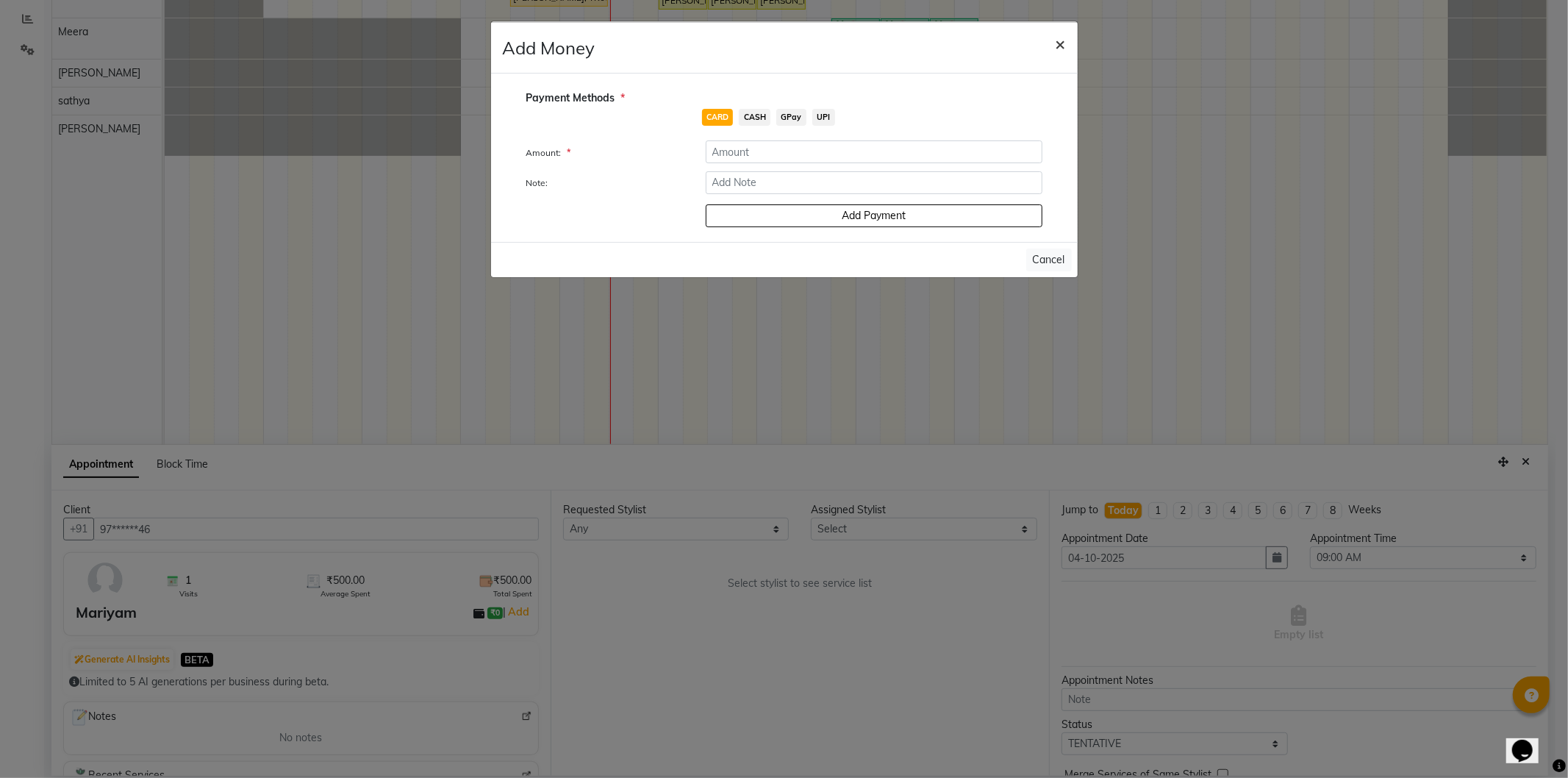
click at [1064, 42] on span "×" at bounding box center [1061, 43] width 11 height 22
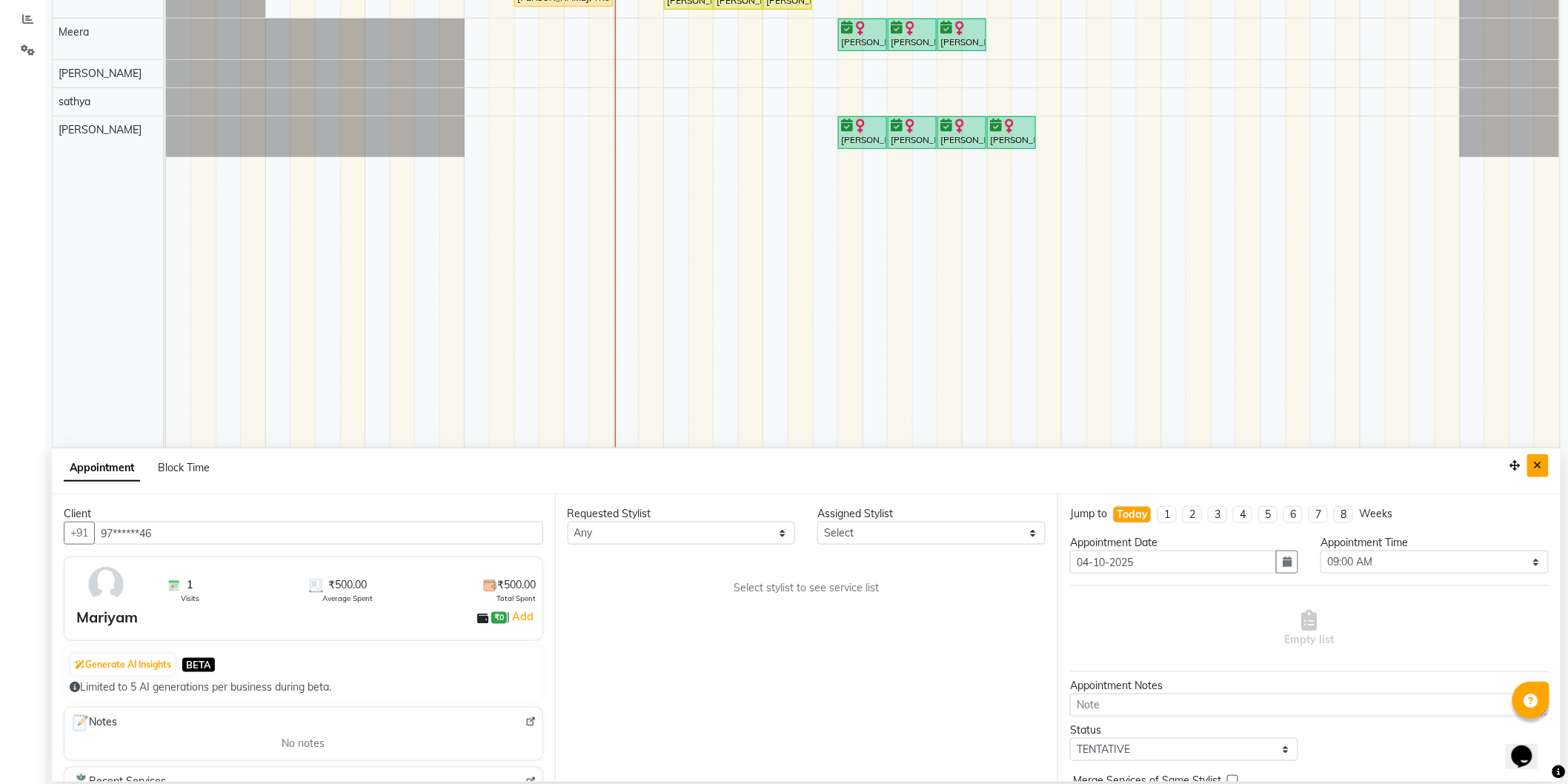
click at [1533, 458] on button "Close" at bounding box center [1538, 465] width 21 height 23
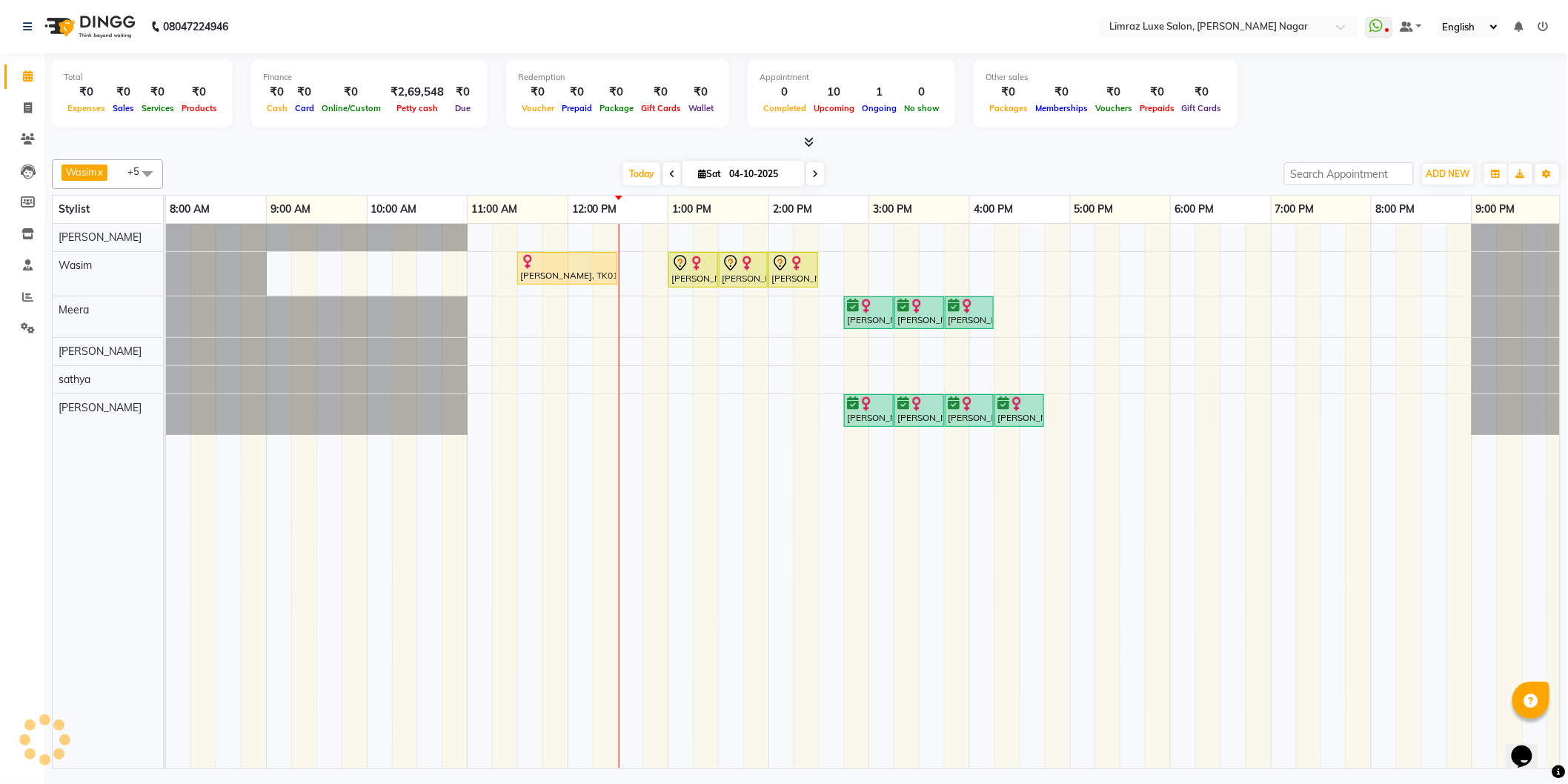
scroll to position [0, 0]
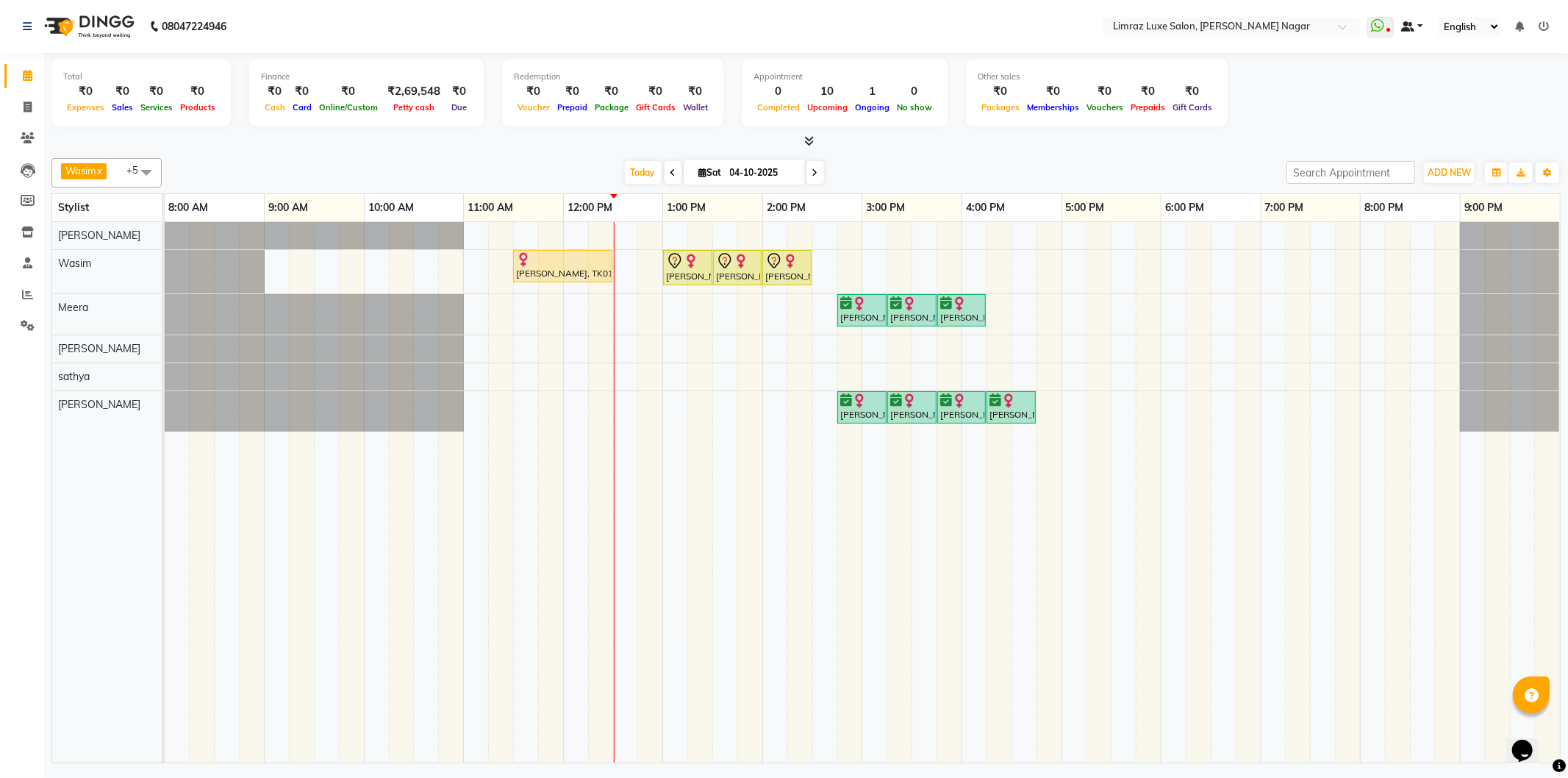
click at [1407, 25] on span at bounding box center [1408, 26] width 13 height 11
click at [1410, 26] on span at bounding box center [1408, 26] width 13 height 11
click at [1519, 29] on icon at bounding box center [1520, 26] width 9 height 11
click at [1221, 74] on li "nothing to show" at bounding box center [1341, 71] width 366 height 21
click at [1497, 23] on select "English ENGLISH Español العربية मराठी हिंदी ગુજરાતી தமிழ் 中文" at bounding box center [1469, 27] width 62 height 20
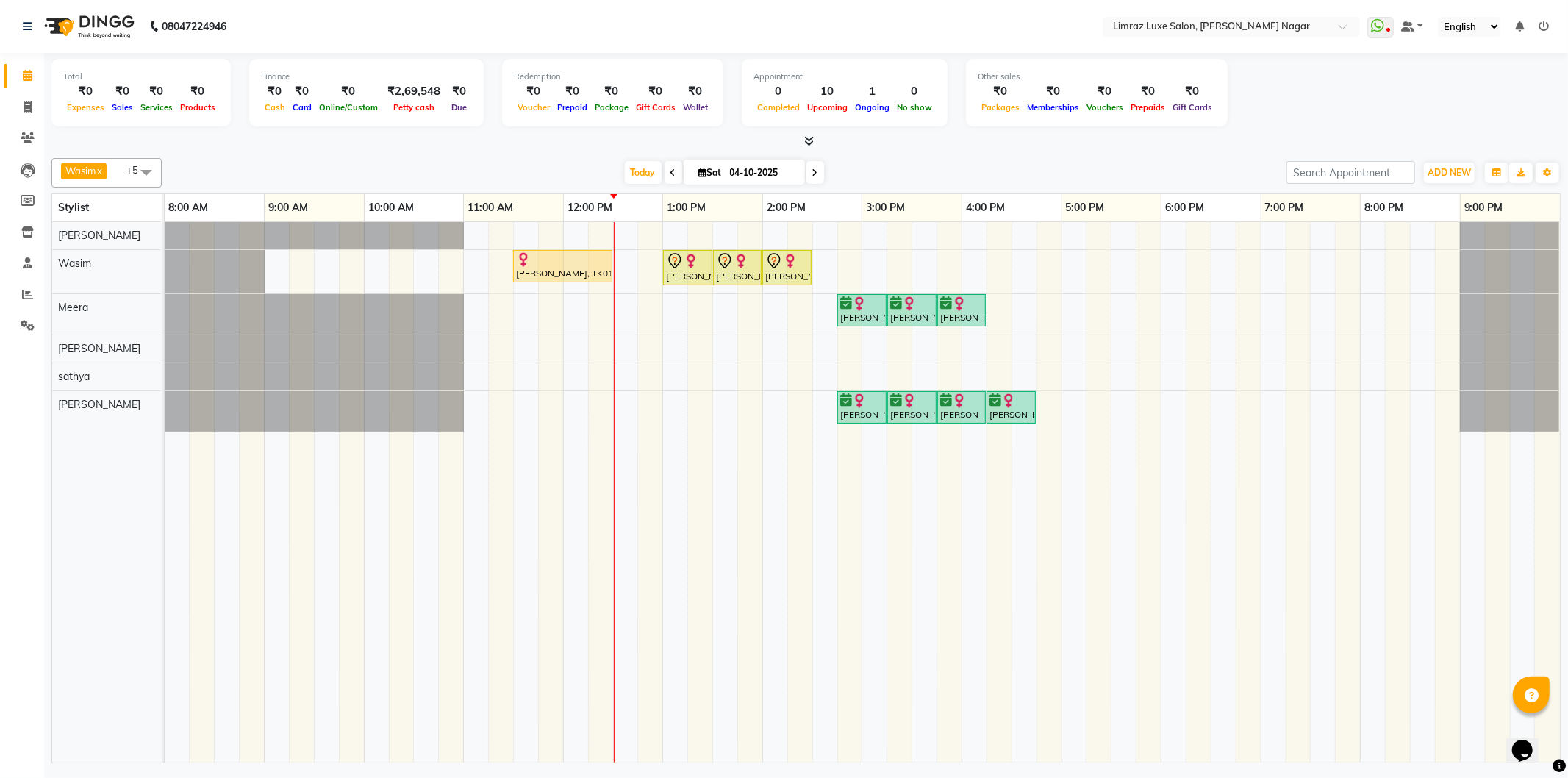
click at [1494, 23] on select "English ENGLISH Español العربية मराठी हिंदी ગુજરાતી தமிழ் 中文" at bounding box center [1469, 27] width 62 height 20
click at [1566, 765] on icon at bounding box center [1560, 766] width 13 height 13
click at [1561, 765] on icon at bounding box center [1560, 766] width 13 height 13
click at [1333, 641] on td at bounding box center [1324, 492] width 25 height 540
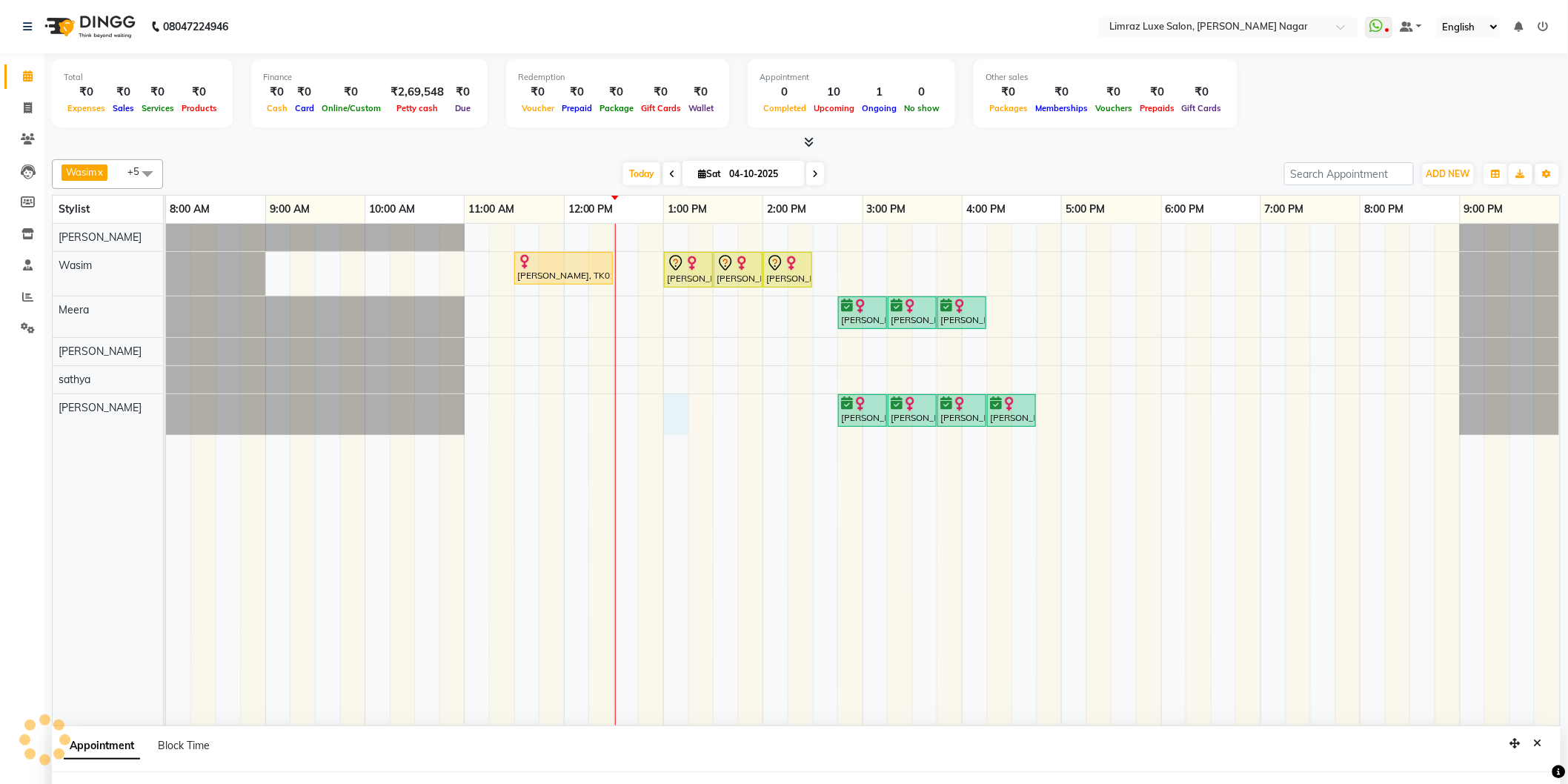
select select "89894"
select select "tentative"
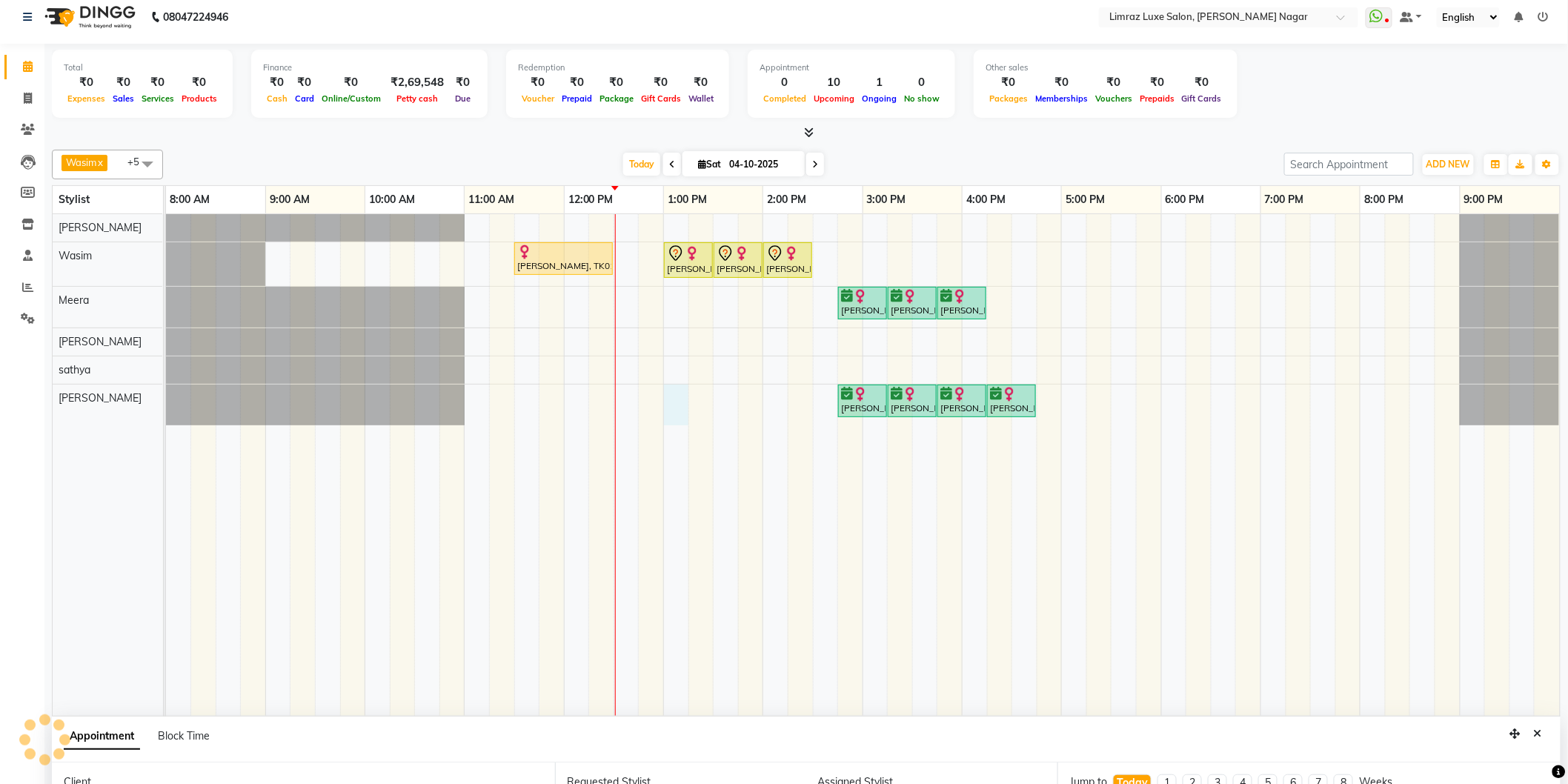
select select "780"
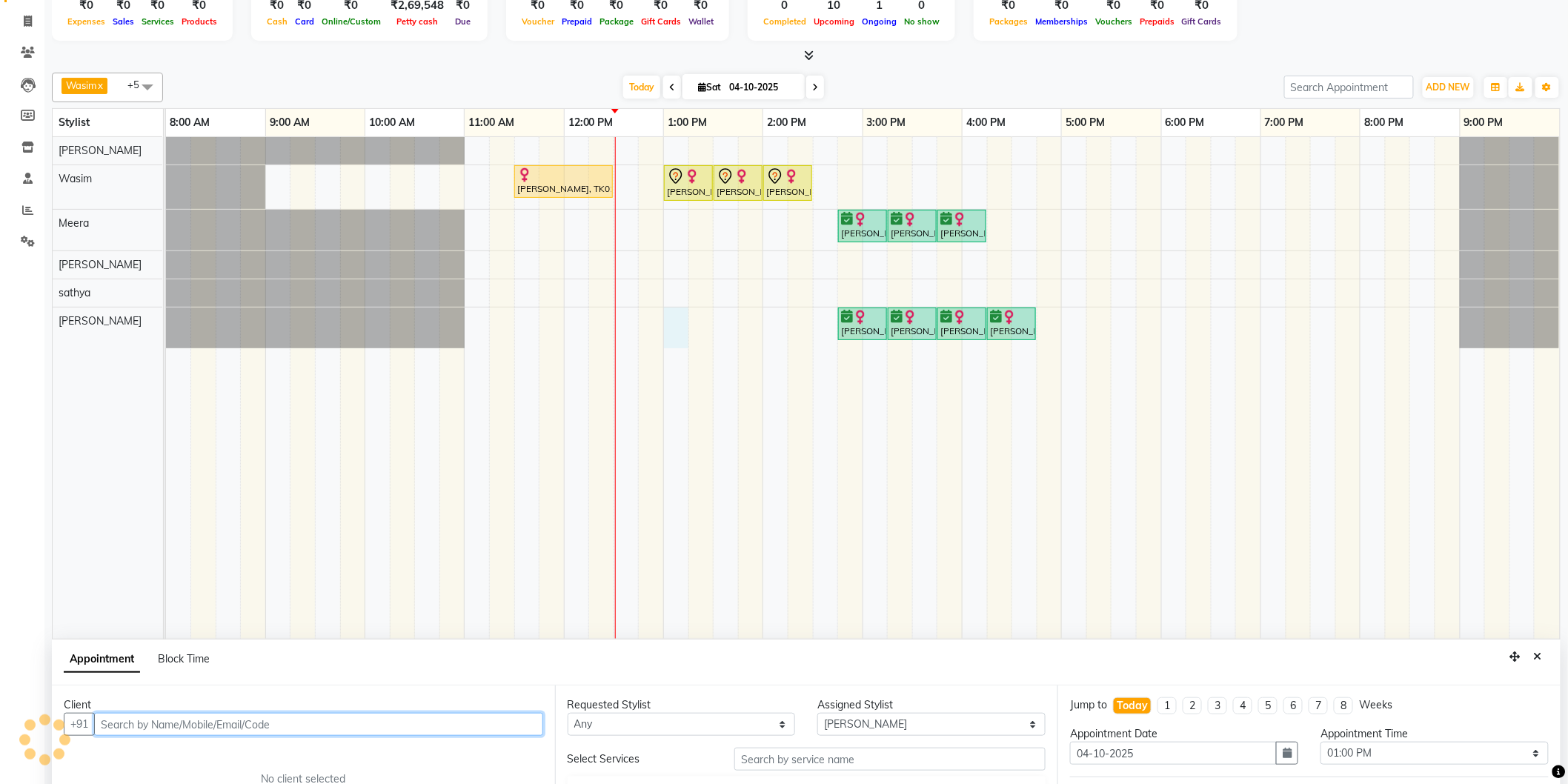
scroll to position [278, 0]
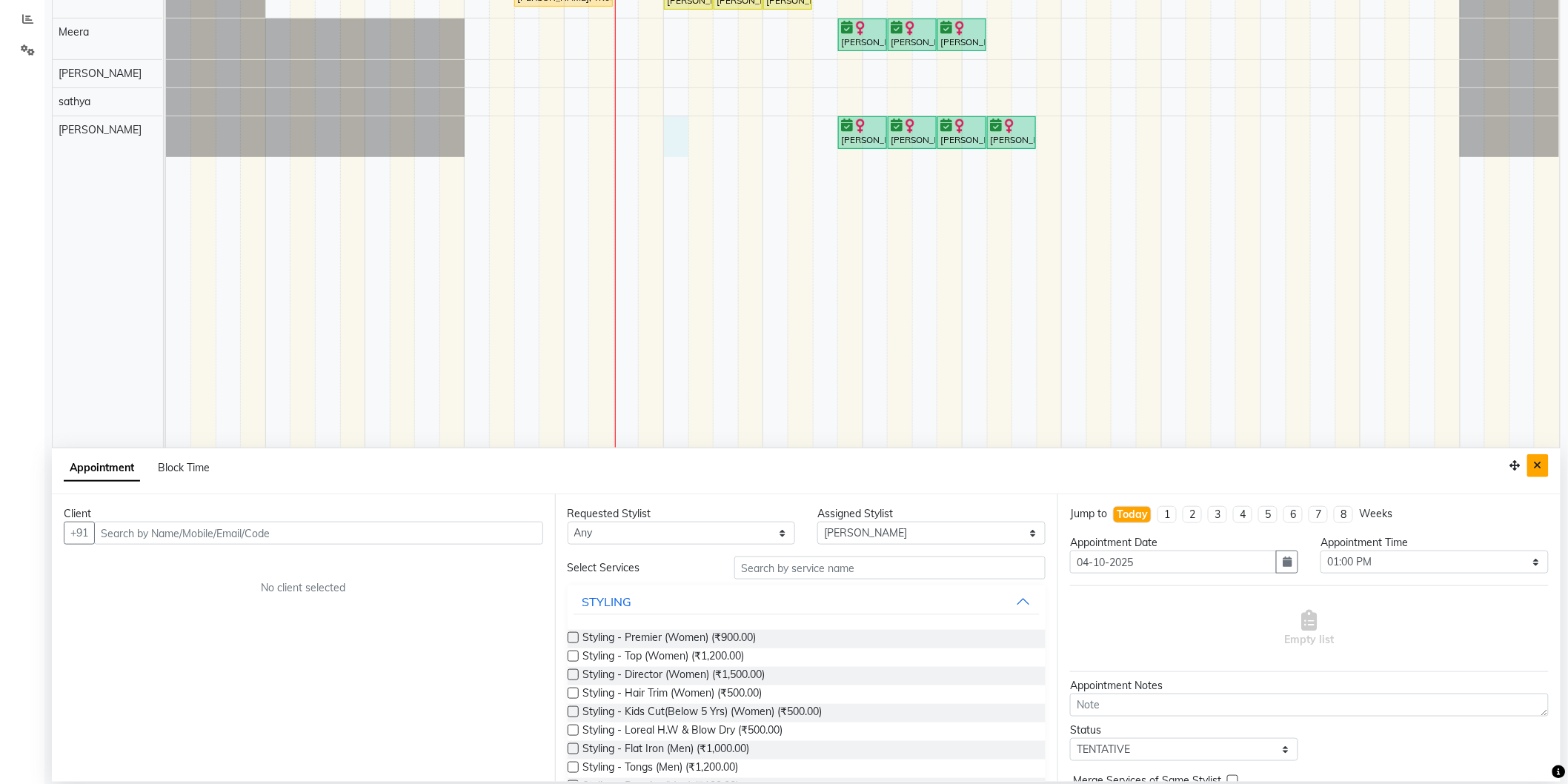
click at [1540, 457] on button "Close" at bounding box center [1538, 465] width 21 height 23
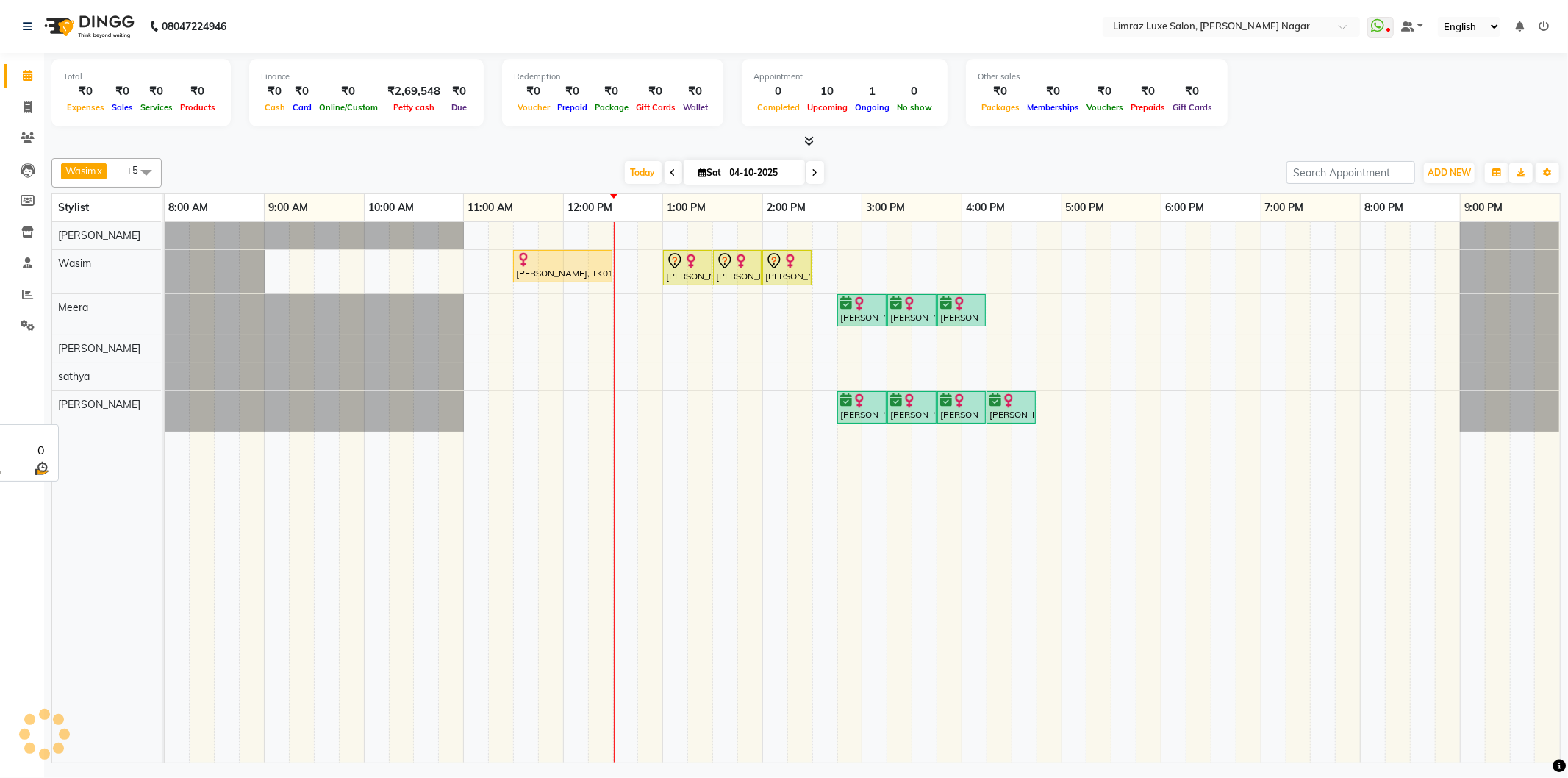
drag, startPoint x: 84, startPoint y: 397, endPoint x: 84, endPoint y: 383, distance: 14.0
click at [84, 383] on div "sathya" at bounding box center [106, 376] width 109 height 27
click at [86, 373] on span "sathya" at bounding box center [74, 376] width 32 height 13
click at [87, 373] on span "sathya" at bounding box center [74, 376] width 32 height 13
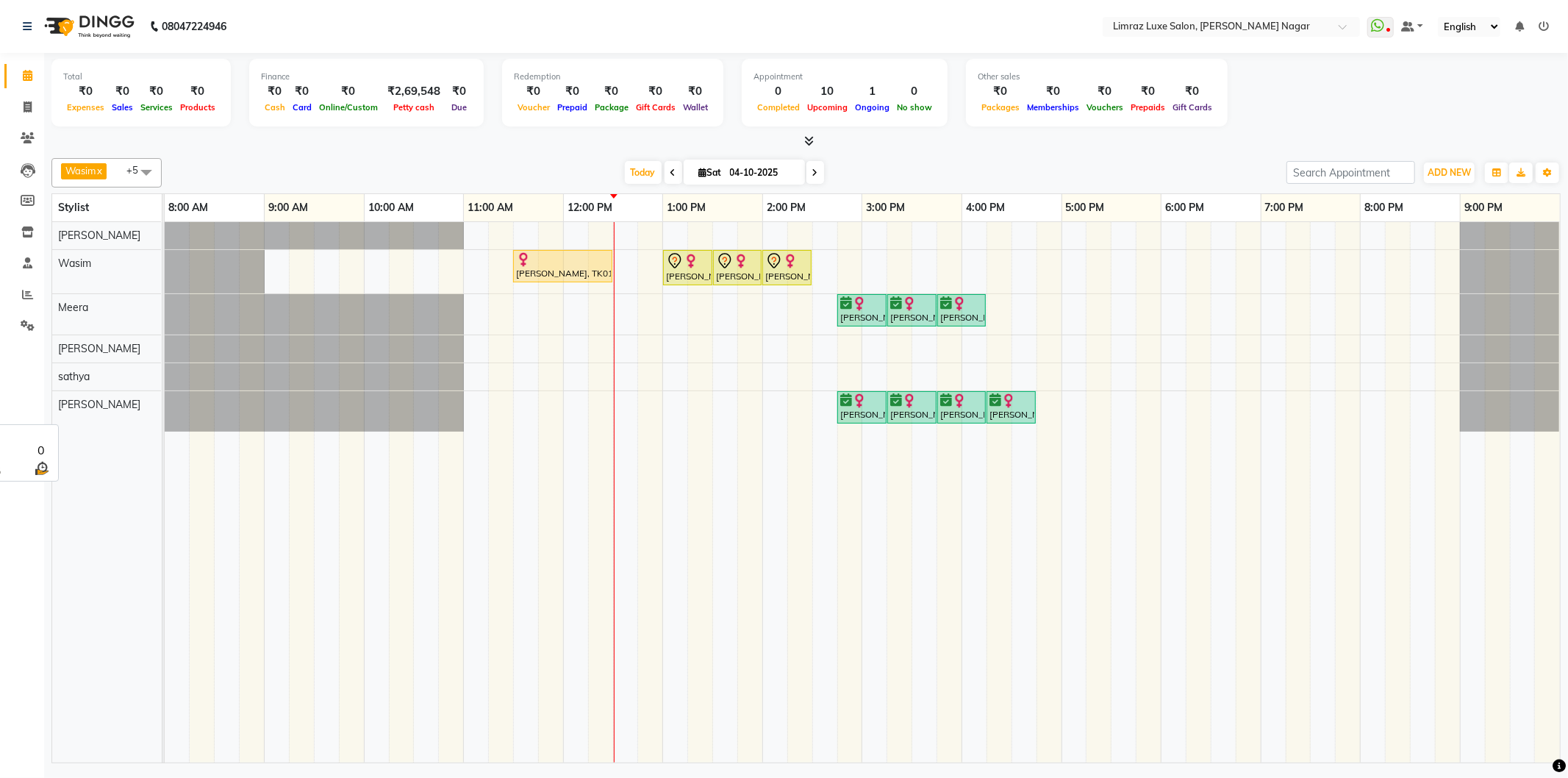
click at [109, 398] on div "[PERSON_NAME]" at bounding box center [106, 404] width 109 height 27
click at [76, 393] on div "[PERSON_NAME]" at bounding box center [106, 404] width 109 height 27
click at [108, 213] on div "Stylist" at bounding box center [106, 207] width 109 height 27
click at [137, 169] on span at bounding box center [146, 172] width 29 height 28
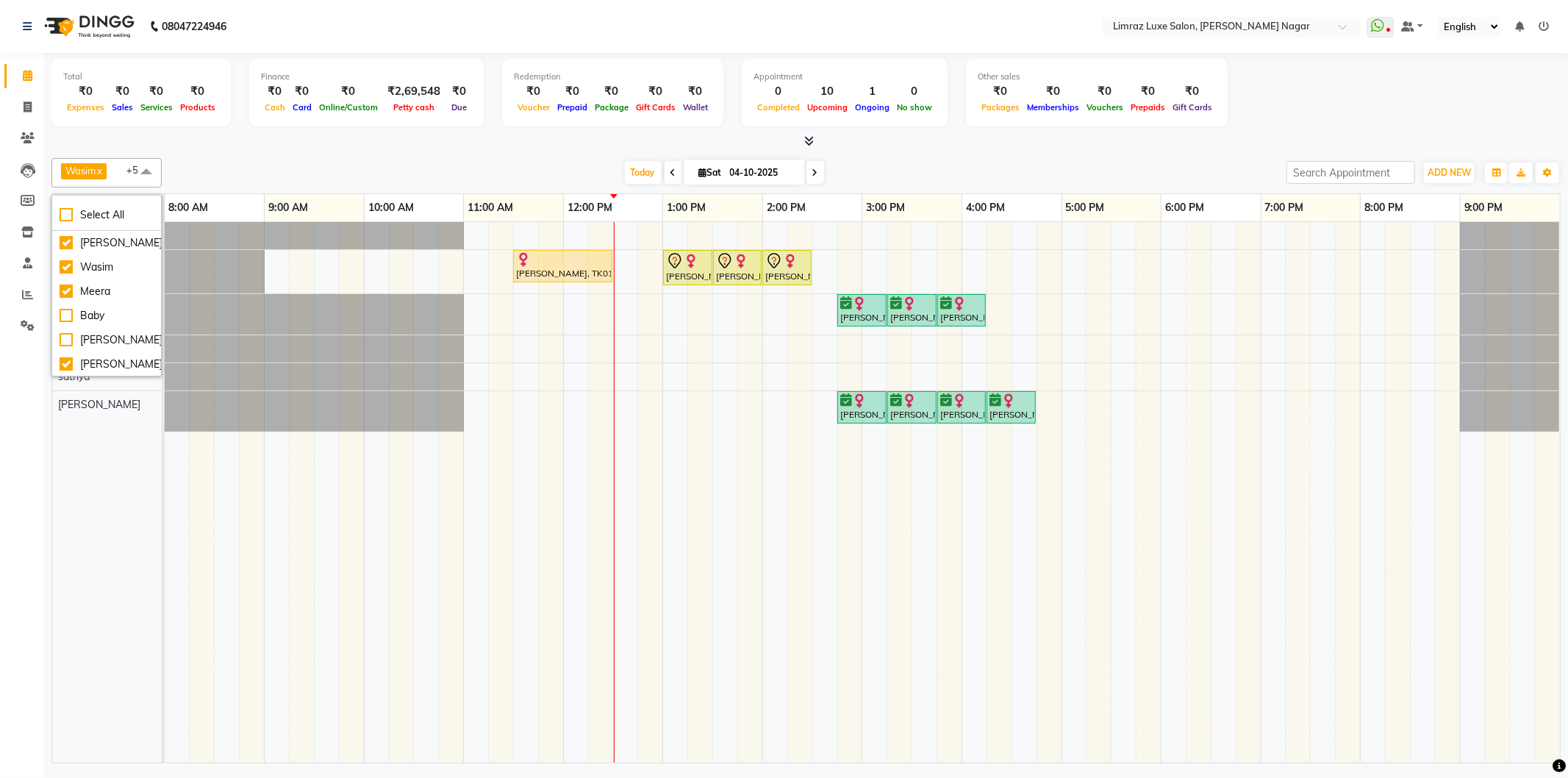
click at [137, 169] on span at bounding box center [146, 172] width 29 height 28
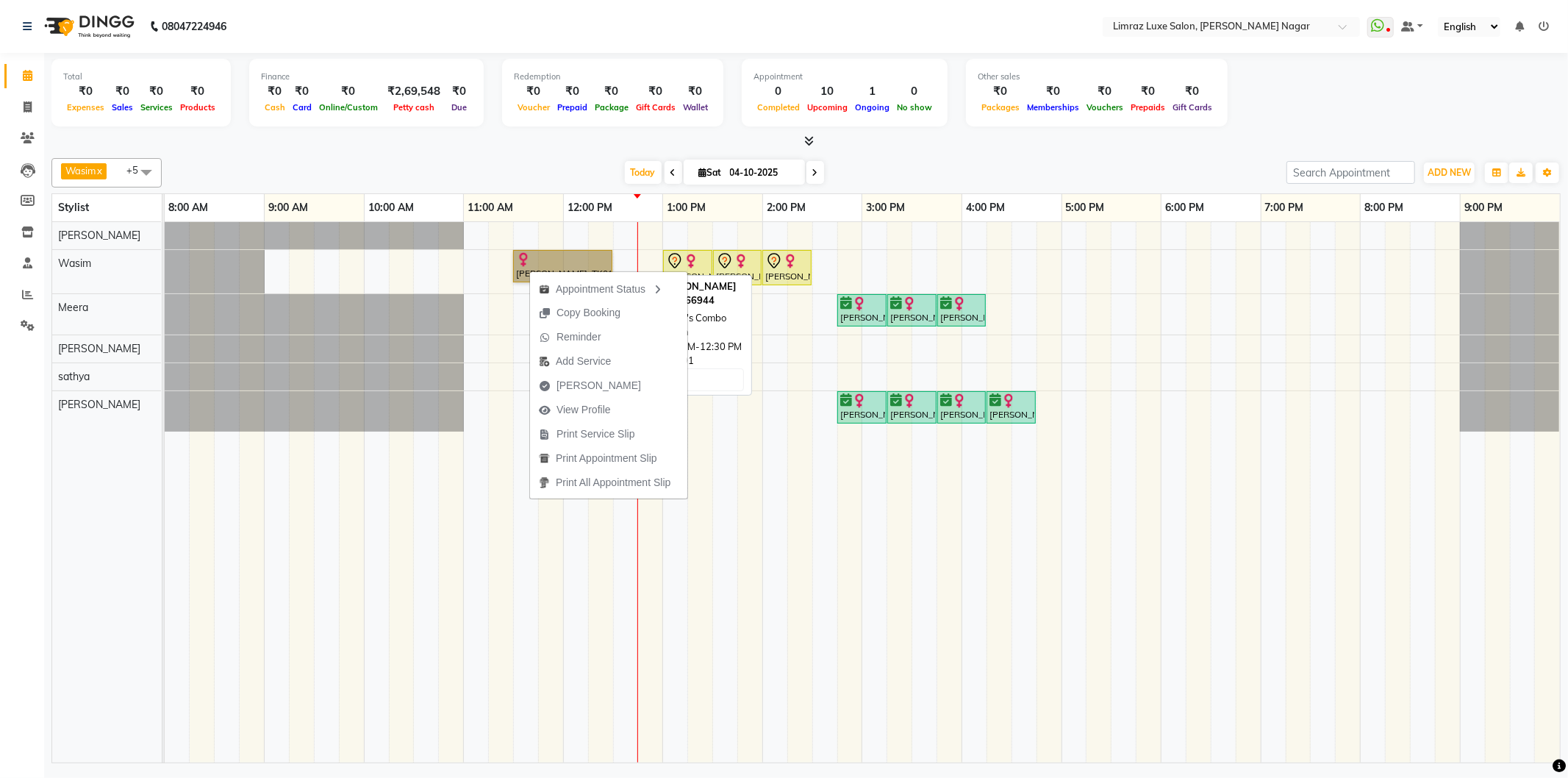
click at [531, 262] on link "[PERSON_NAME], TK01, 11:30 AM-12:30 PM, Men's Combo" at bounding box center [562, 266] width 99 height 33
select select "1"
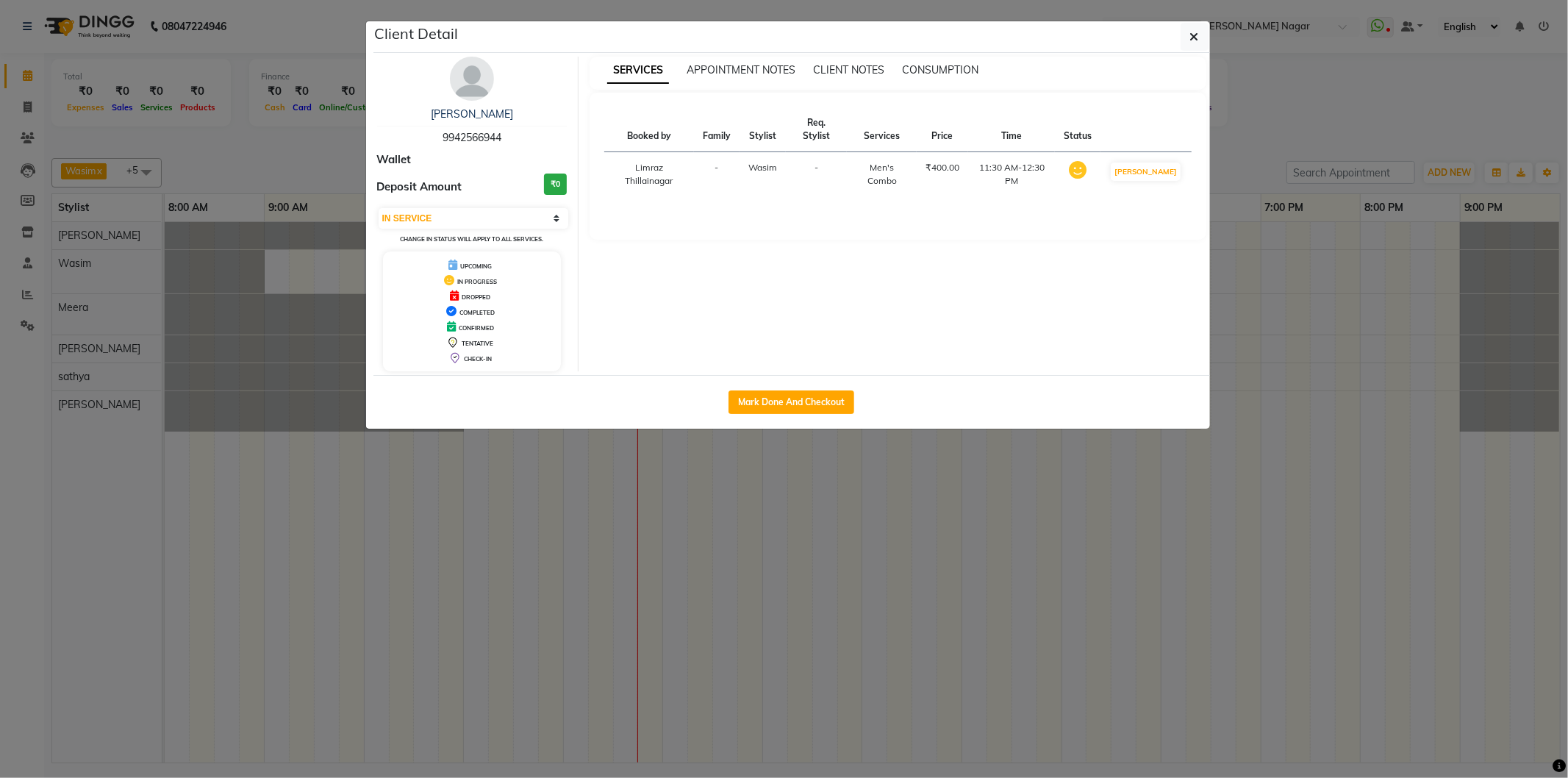
drag, startPoint x: 784, startPoint y: 409, endPoint x: 777, endPoint y: 431, distance: 23.1
click at [784, 410] on button "Mark Done And Checkout" at bounding box center [791, 402] width 126 height 24
select select "service"
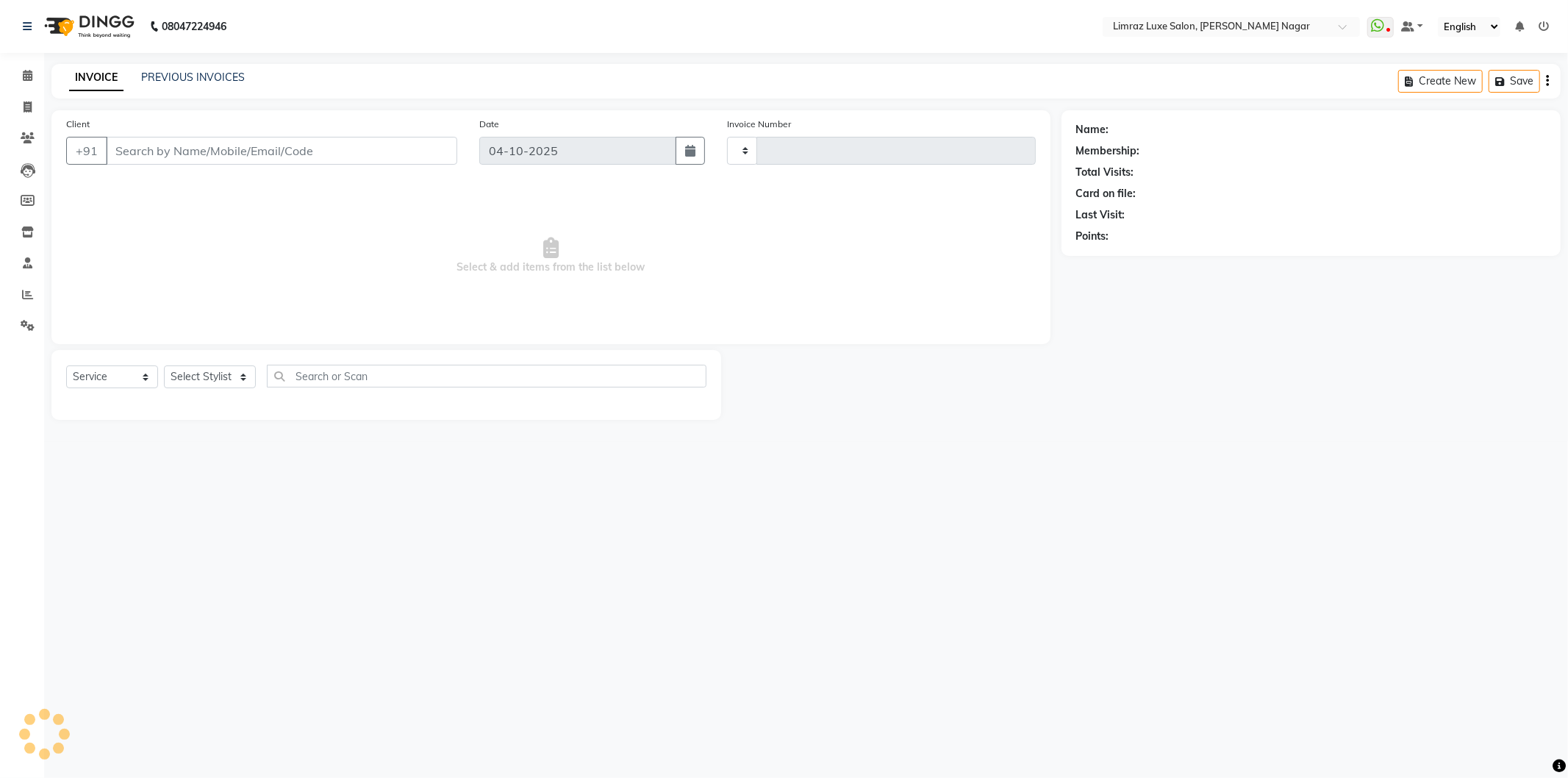
type input "0545"
select select "7280"
type input "99******44"
select select "74165"
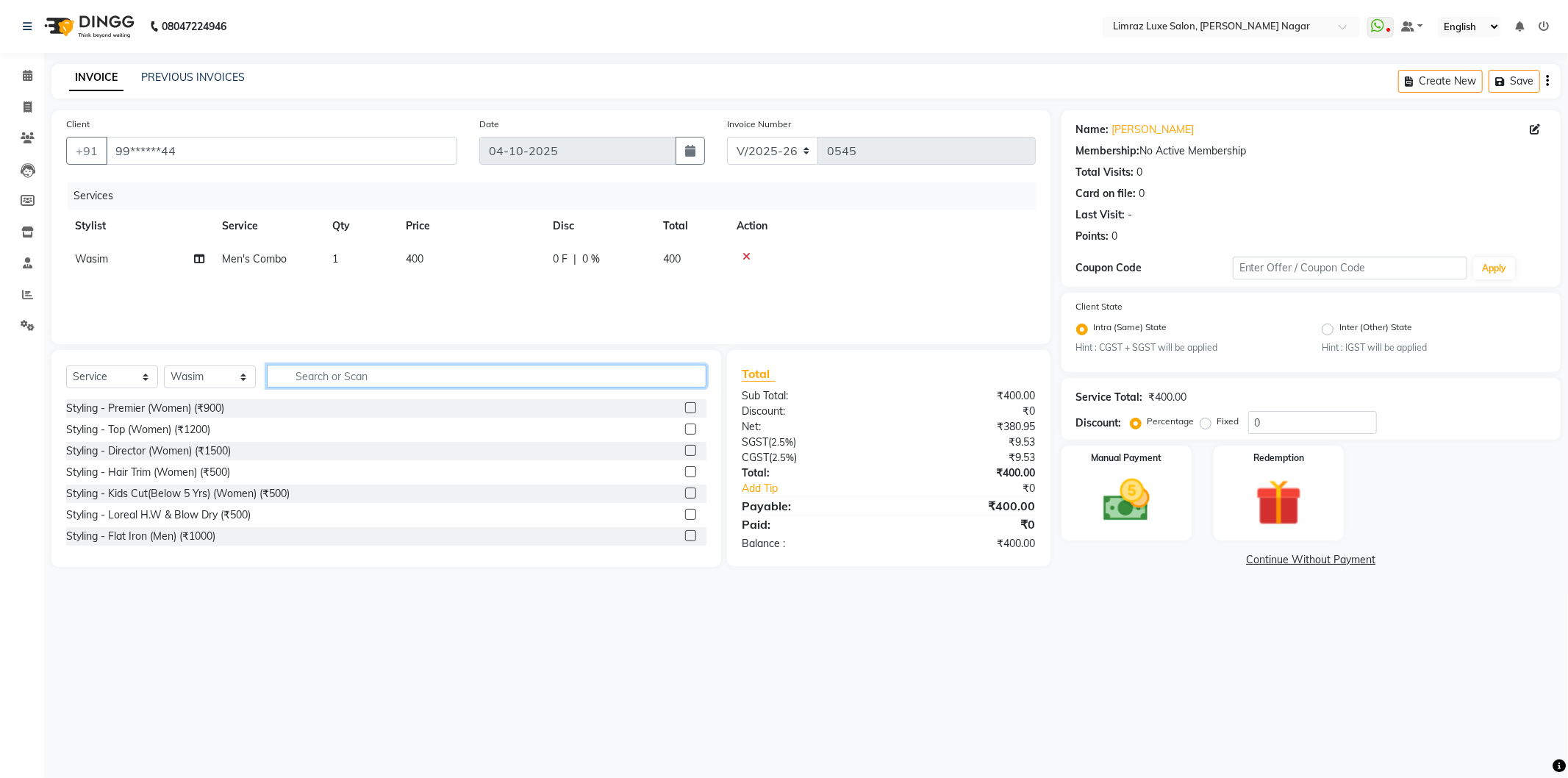
click at [352, 384] on input "text" at bounding box center [486, 376] width 440 height 23
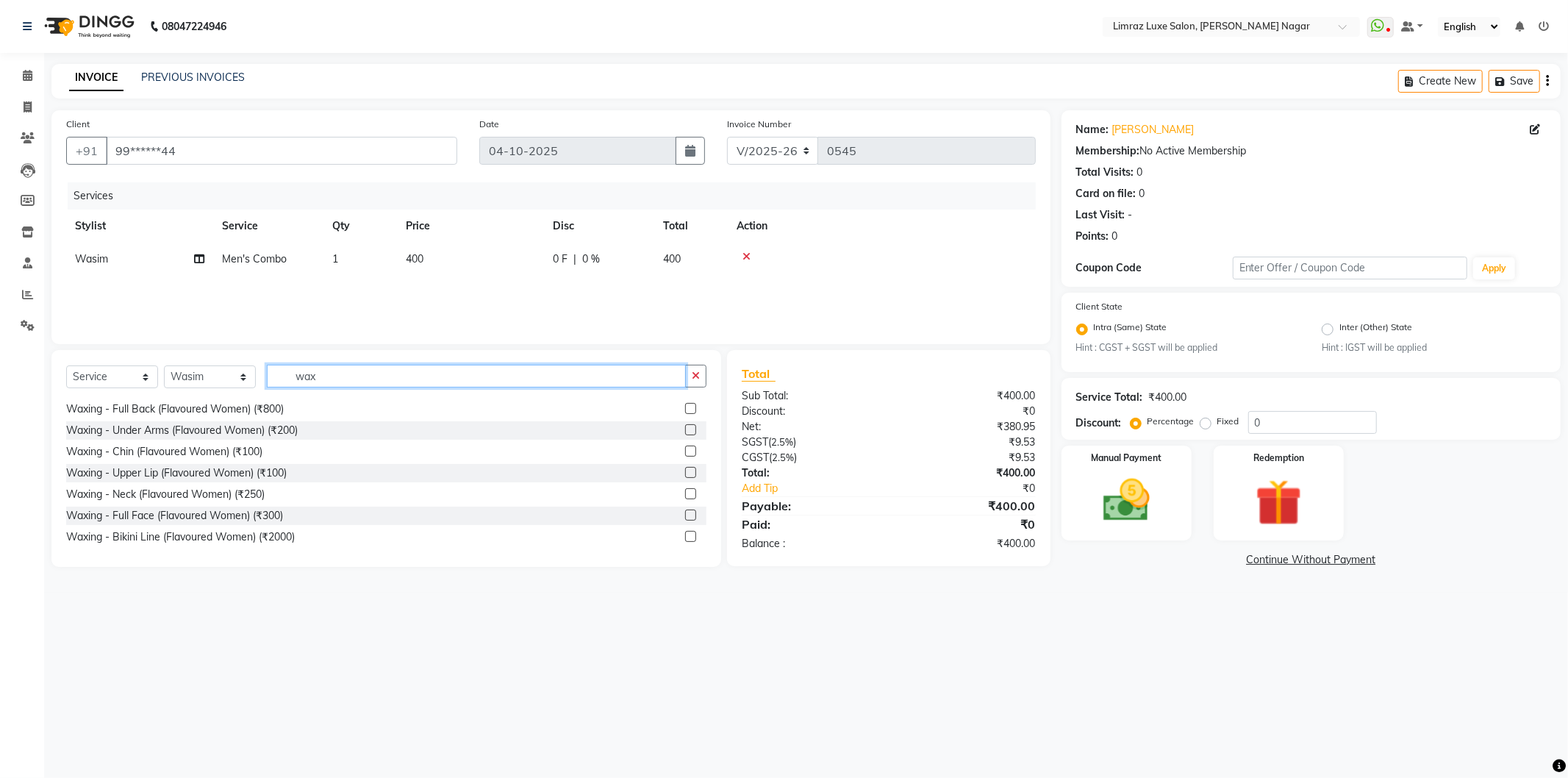
scroll to position [163, 0]
type input "wax"
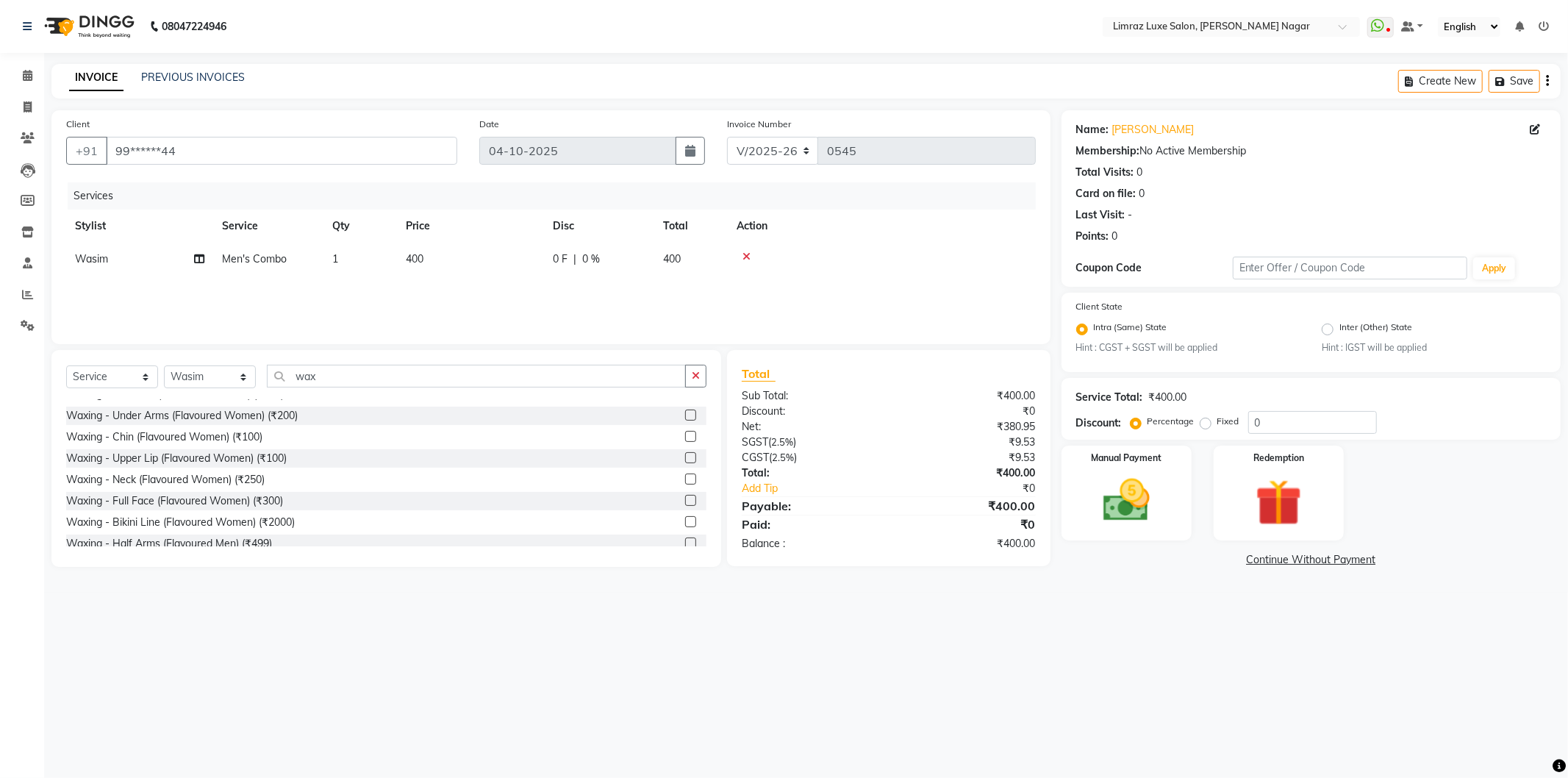
click at [685, 500] on label at bounding box center [690, 499] width 11 height 11
click at [685, 500] on input "checkbox" at bounding box center [690, 501] width 10 height 10
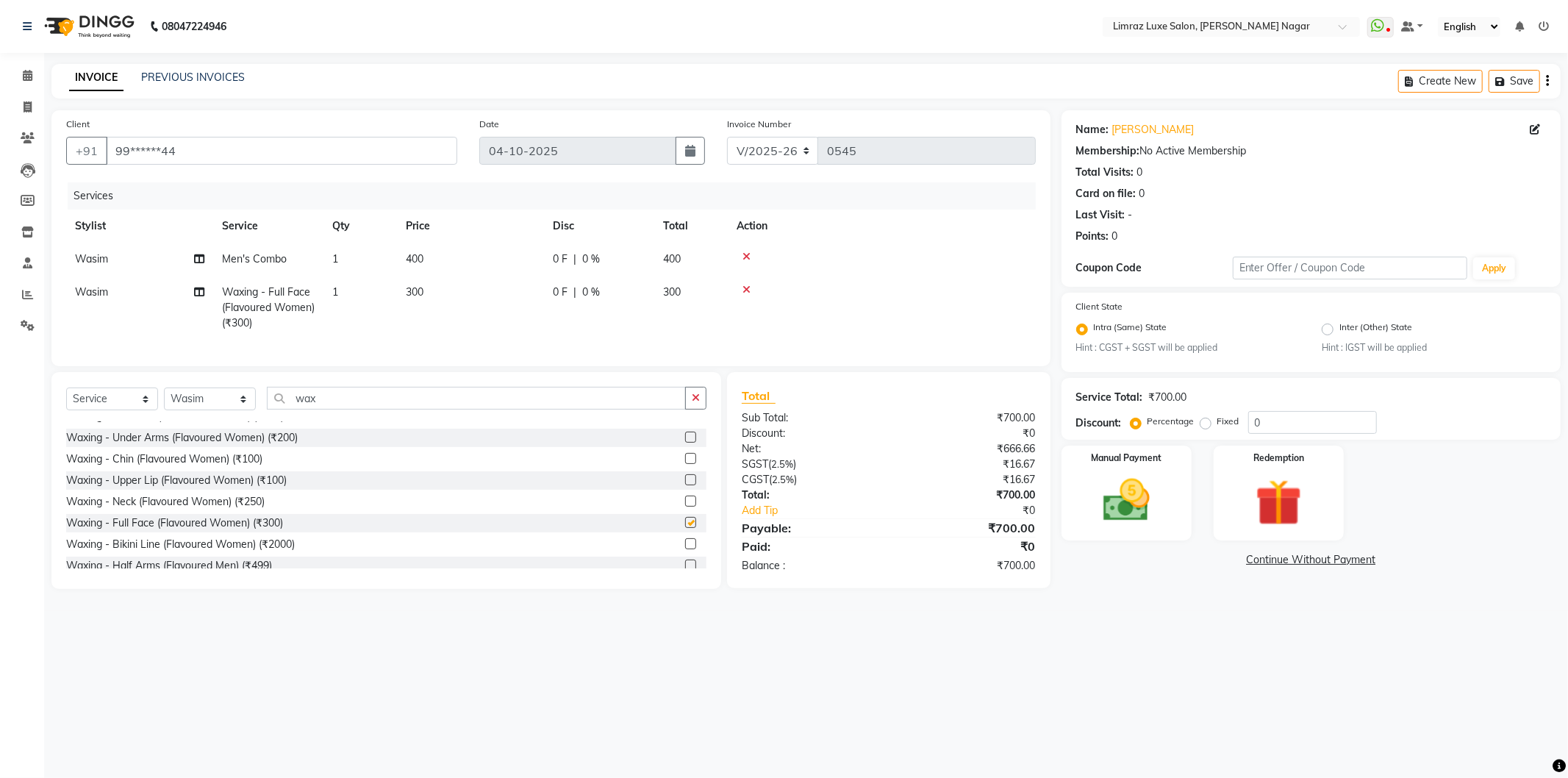
checkbox input "false"
click at [605, 293] on div "0 F | 0 %" at bounding box center [598, 292] width 92 height 16
select select "74165"
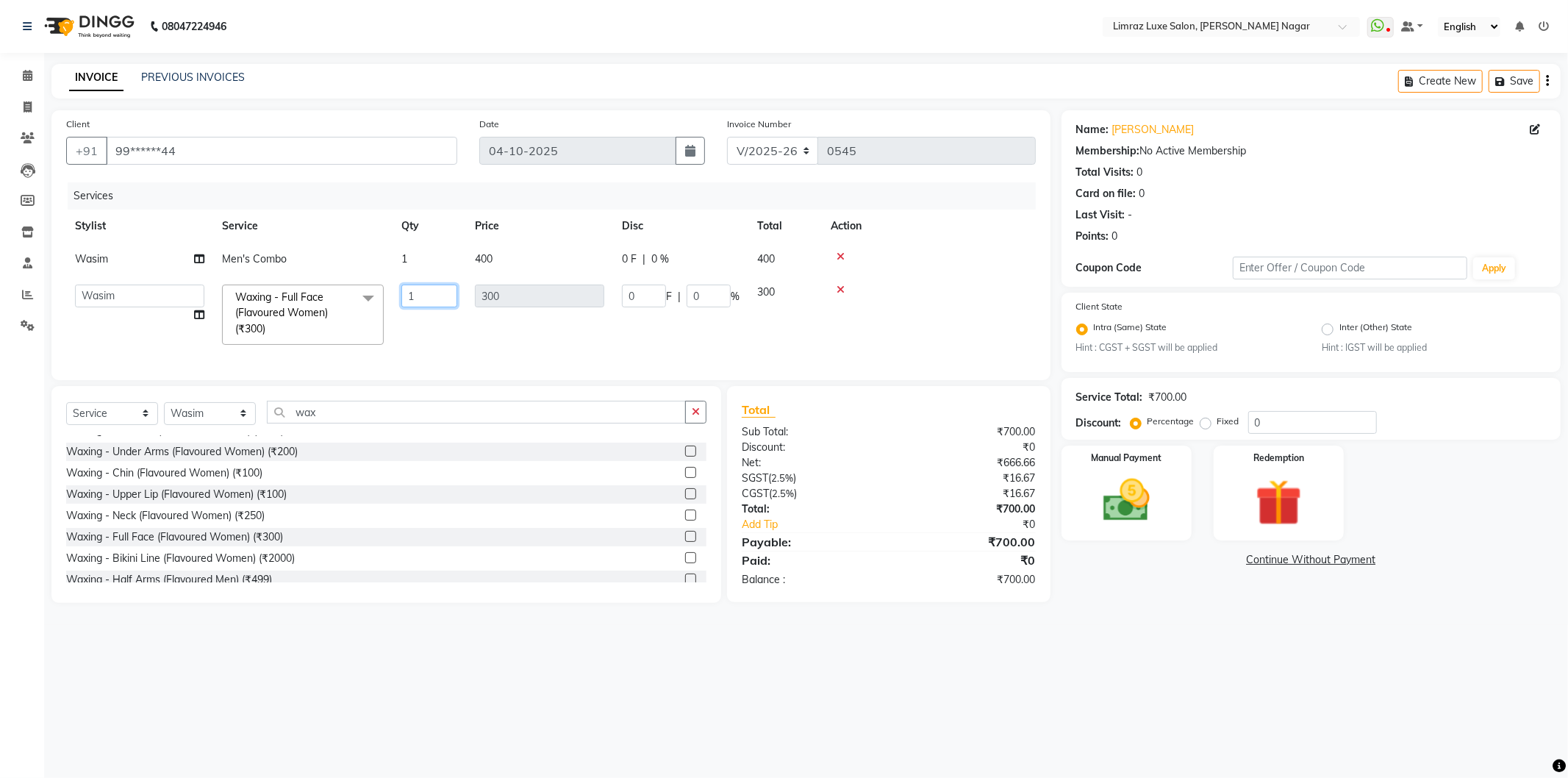
drag, startPoint x: 421, startPoint y: 292, endPoint x: 373, endPoint y: 292, distance: 48.0
click at [373, 292] on tr "[PERSON_NAME] [PERSON_NAME] Baby [PERSON_NAME] [PERSON_NAME] [PERSON_NAME] Limr…" at bounding box center [551, 314] width 970 height 78
type input "2"
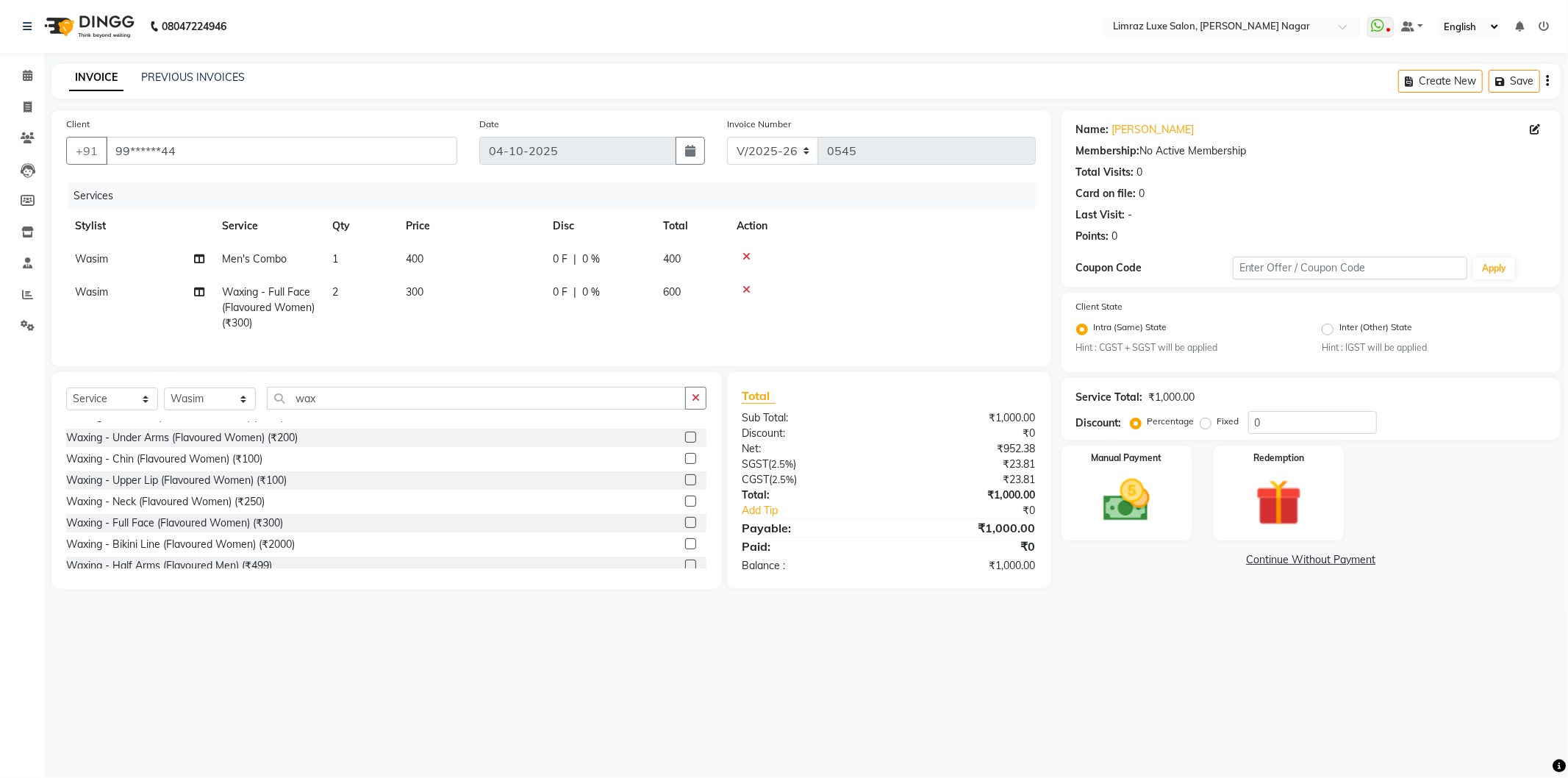
click at [567, 288] on span "0 F" at bounding box center [560, 292] width 15 height 16
select select "74165"
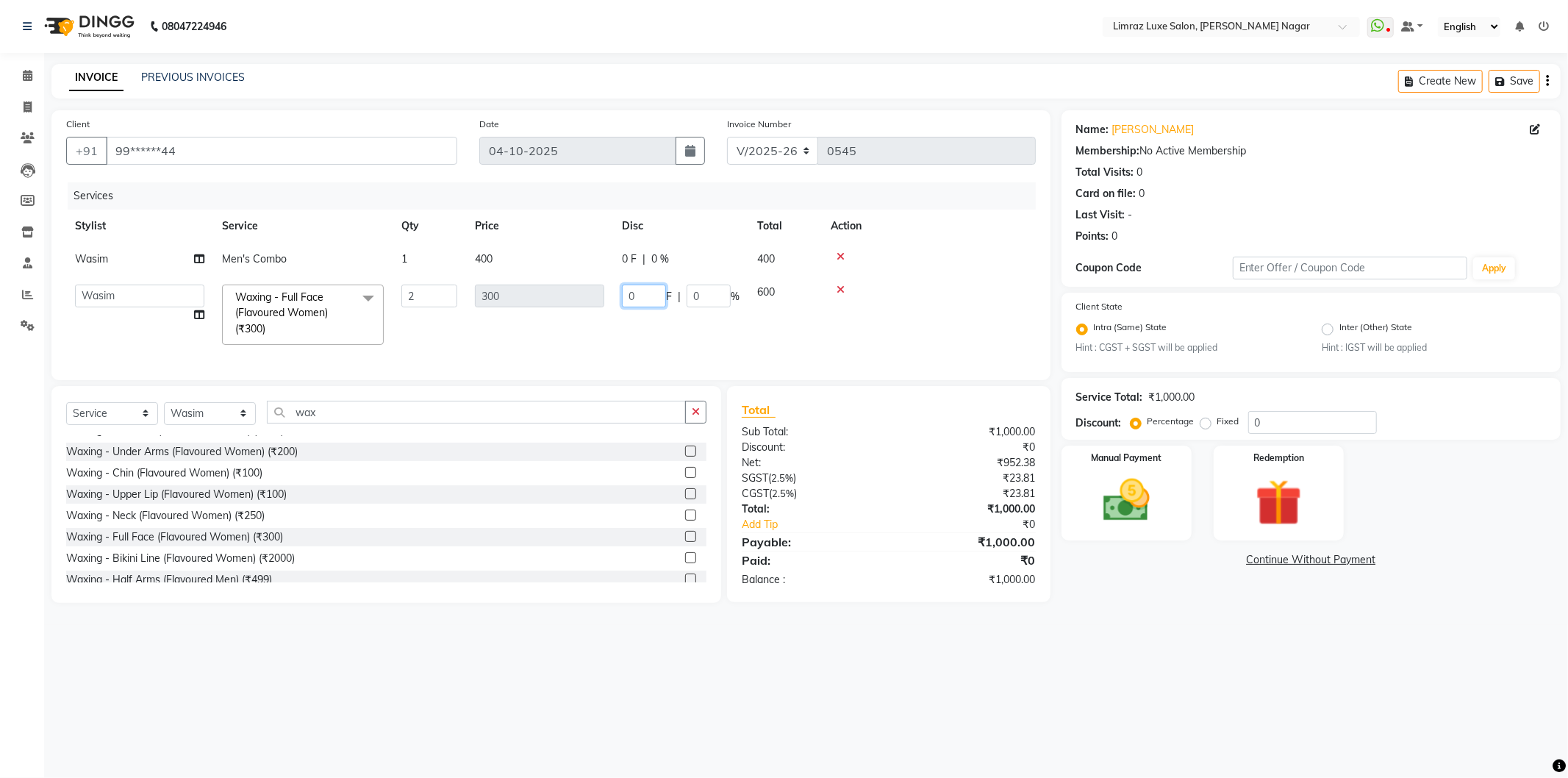
drag, startPoint x: 644, startPoint y: 297, endPoint x: 530, endPoint y: 327, distance: 117.9
click at [530, 327] on tr "[PERSON_NAME] [PERSON_NAME] Baby [PERSON_NAME] [PERSON_NAME] [PERSON_NAME] Limr…" at bounding box center [551, 314] width 970 height 78
type input "100"
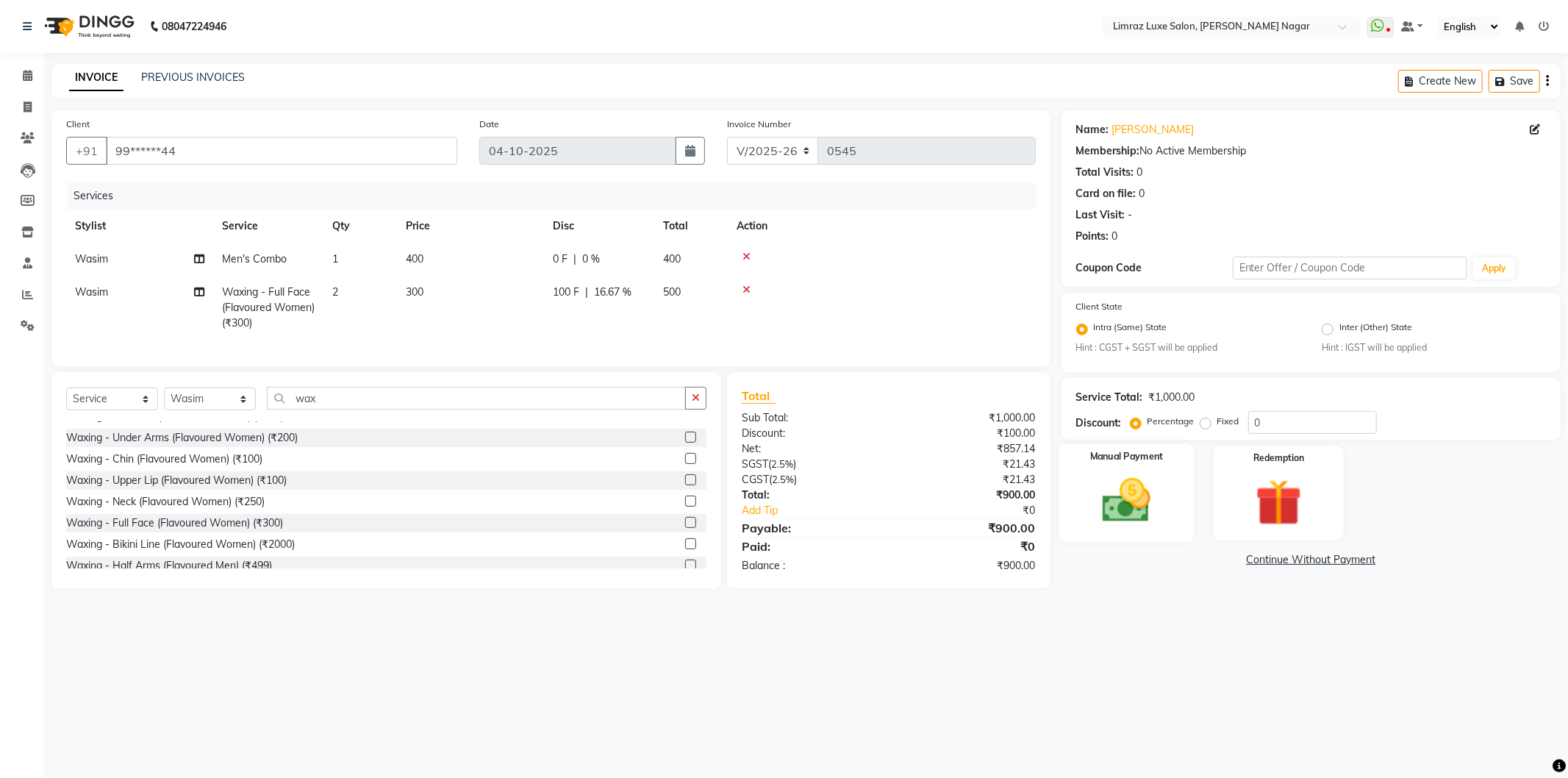
click at [1116, 495] on img at bounding box center [1127, 500] width 78 height 56
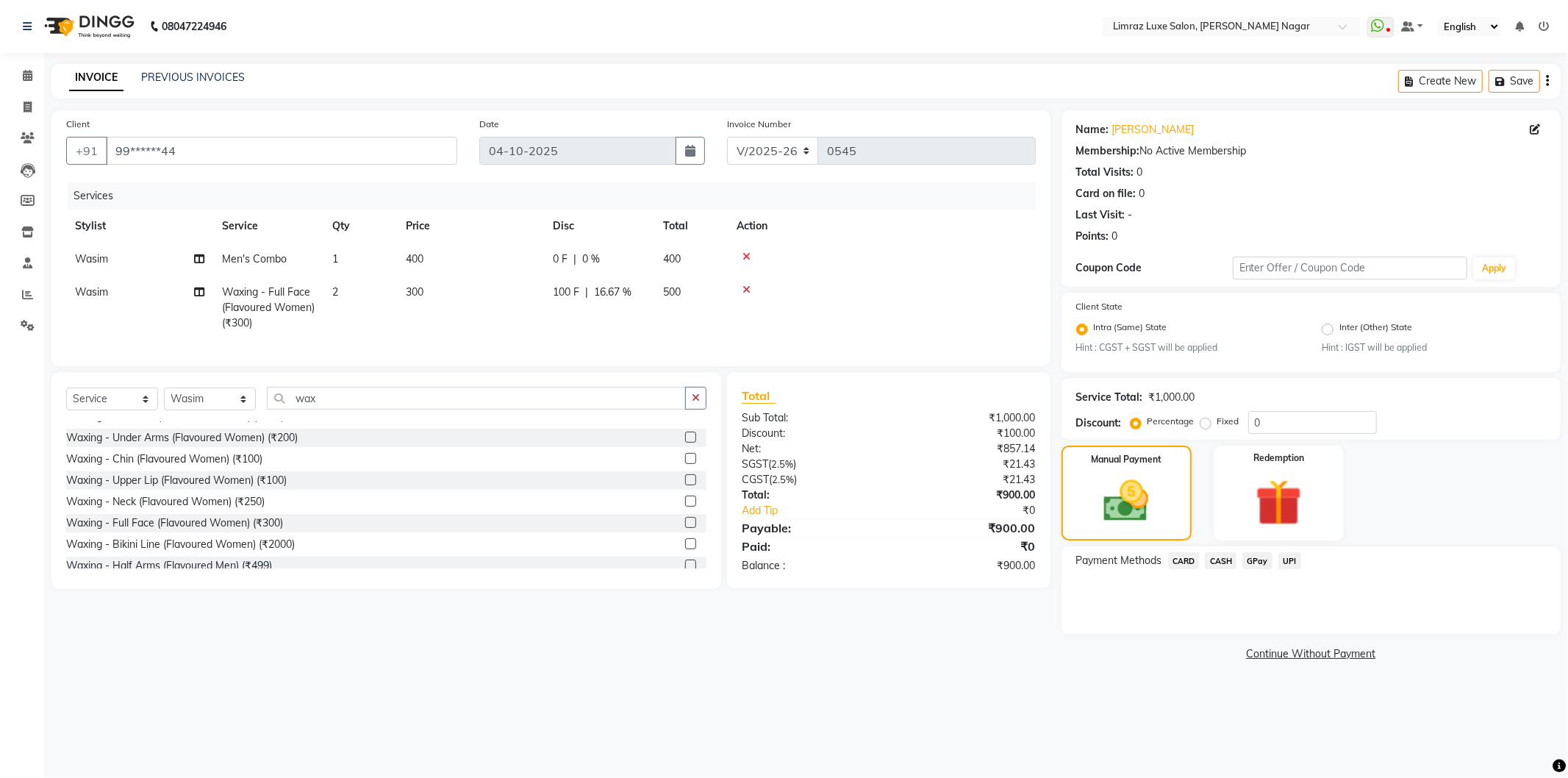
click at [1182, 562] on span "CARD" at bounding box center [1184, 560] width 32 height 17
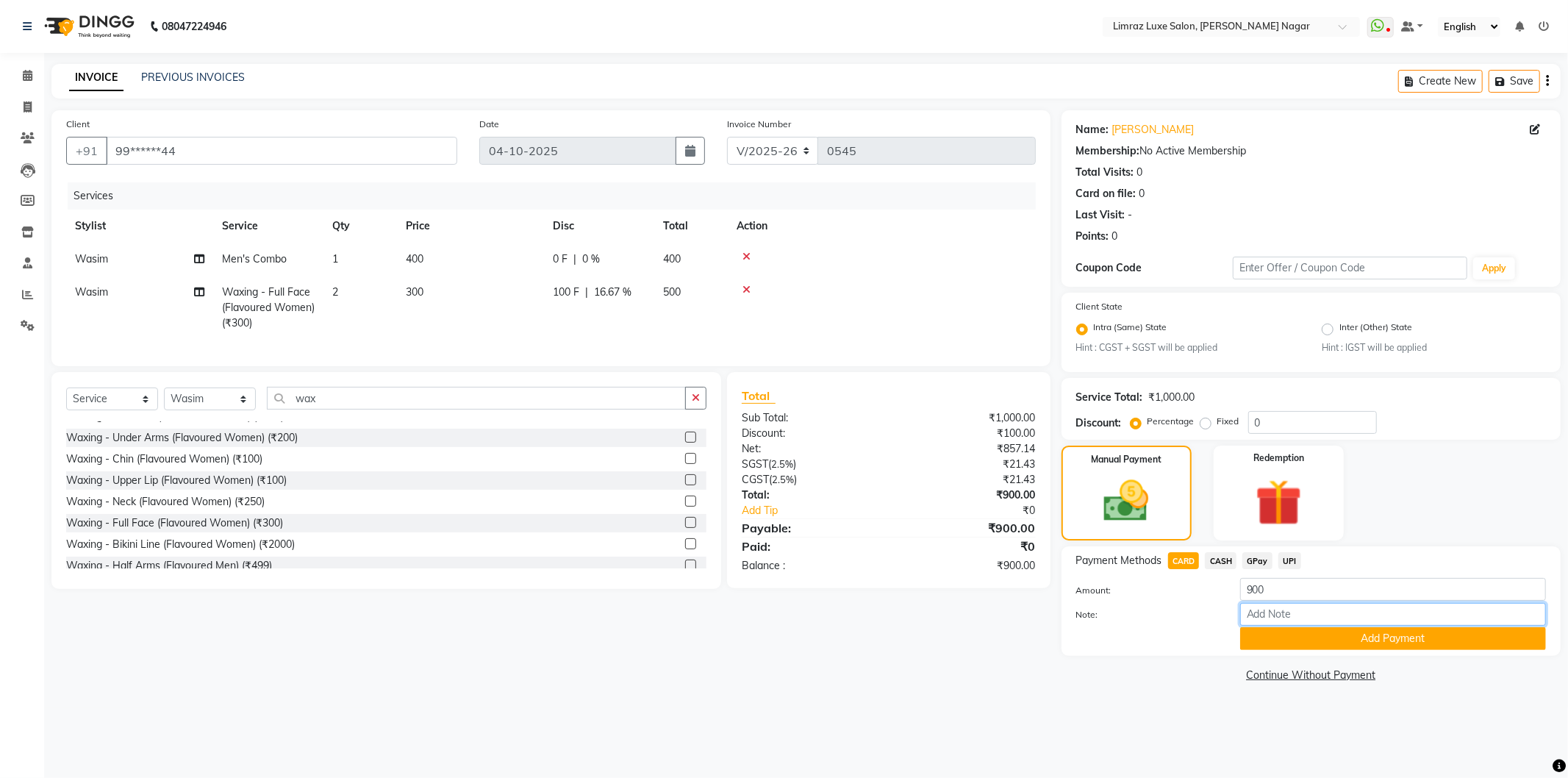
click at [1275, 615] on input "Note:" at bounding box center [1393, 615] width 306 height 23
click at [1246, 557] on span "GPay" at bounding box center [1257, 560] width 30 height 17
click at [1273, 618] on input "Note:" at bounding box center [1393, 615] width 306 height 23
type input "gpay QR machine"
click at [1311, 639] on button "Add Payment" at bounding box center [1393, 638] width 306 height 23
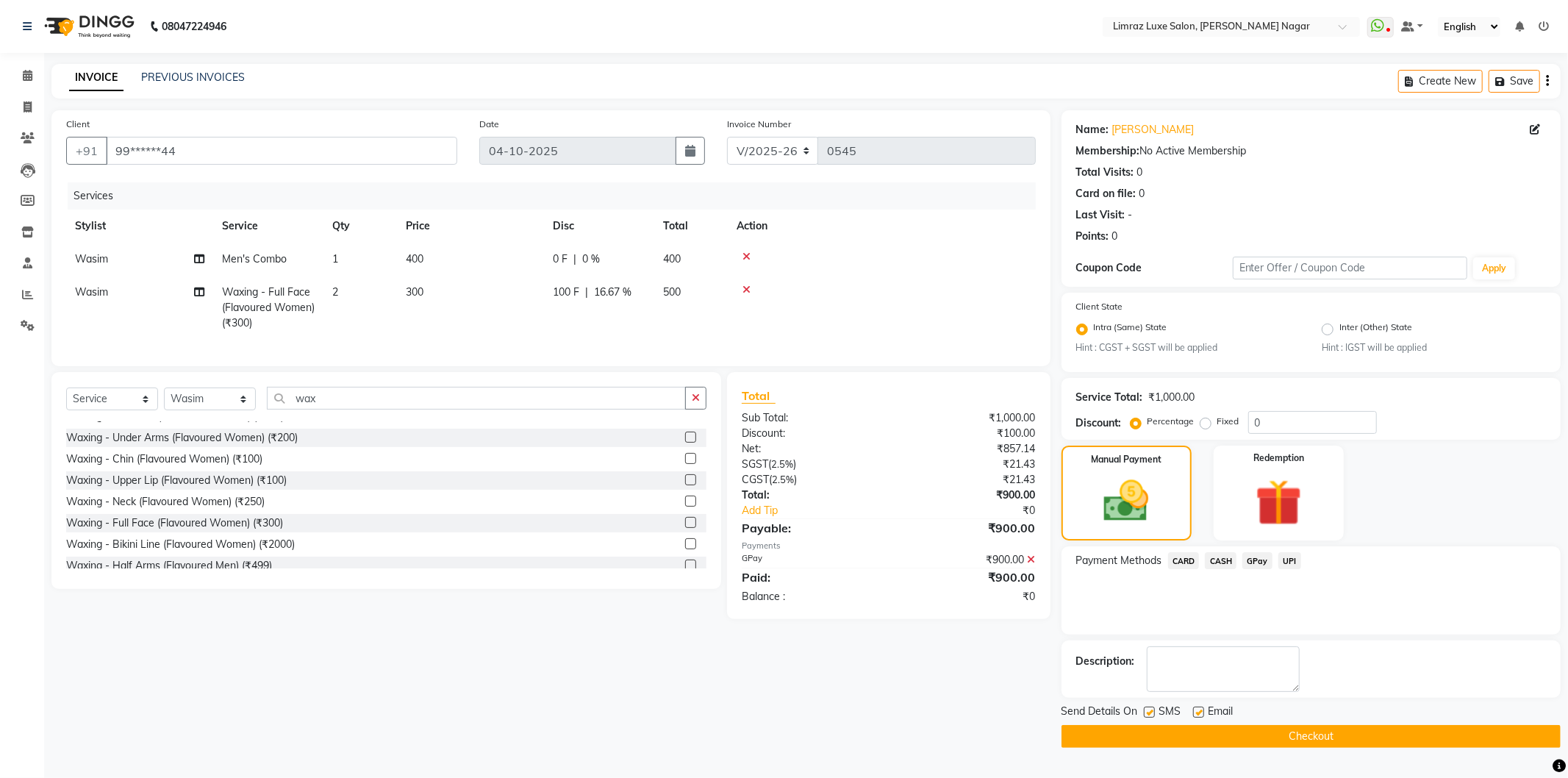
click at [1150, 711] on label at bounding box center [1149, 711] width 11 height 11
click at [1150, 711] on input "checkbox" at bounding box center [1149, 713] width 10 height 10
checkbox input "false"
click at [1195, 712] on label at bounding box center [1198, 711] width 11 height 11
click at [1195, 712] on input "checkbox" at bounding box center [1198, 713] width 10 height 10
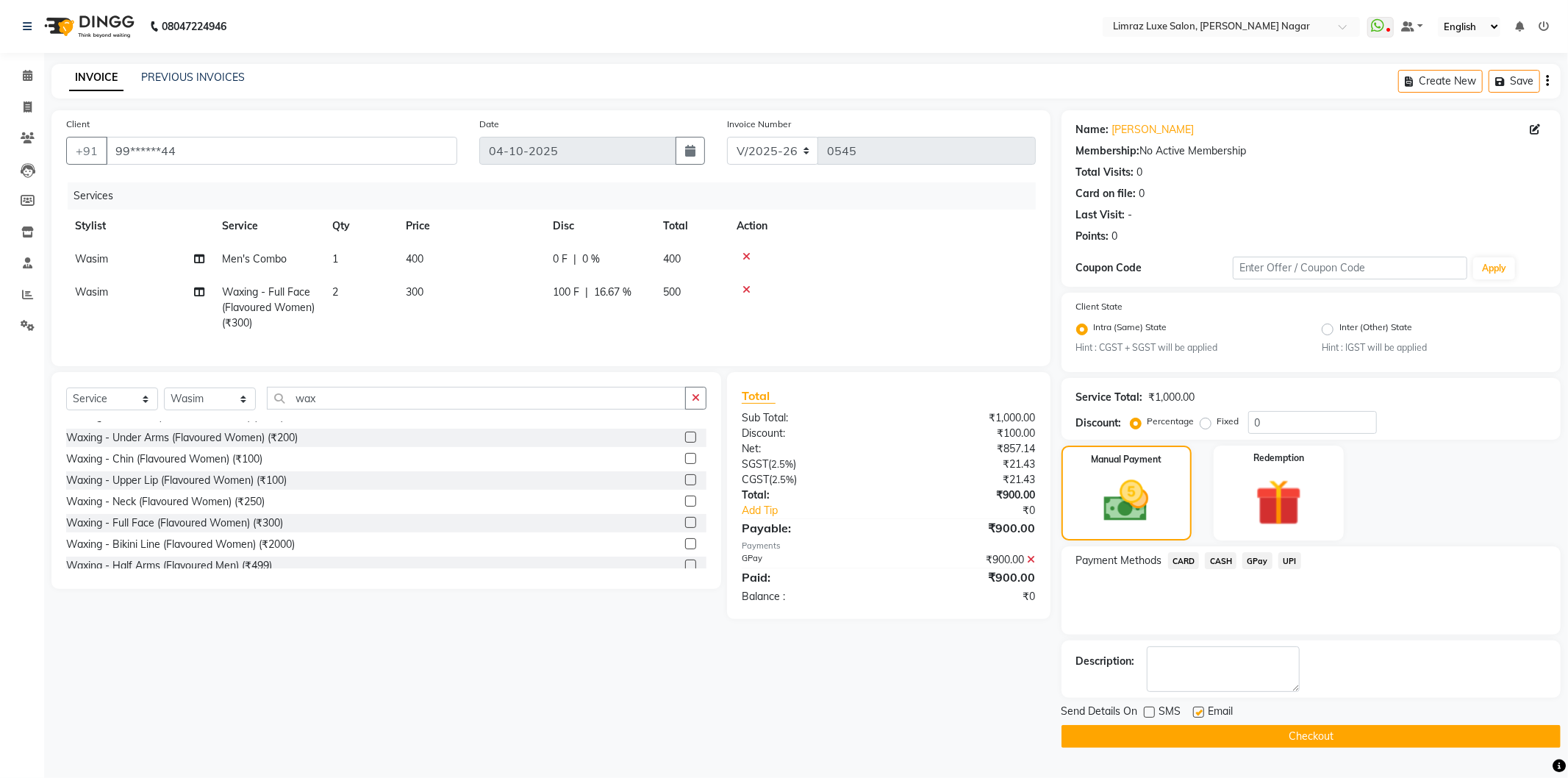
checkbox input "false"
click at [1200, 726] on button "Checkout" at bounding box center [1311, 736] width 500 height 23
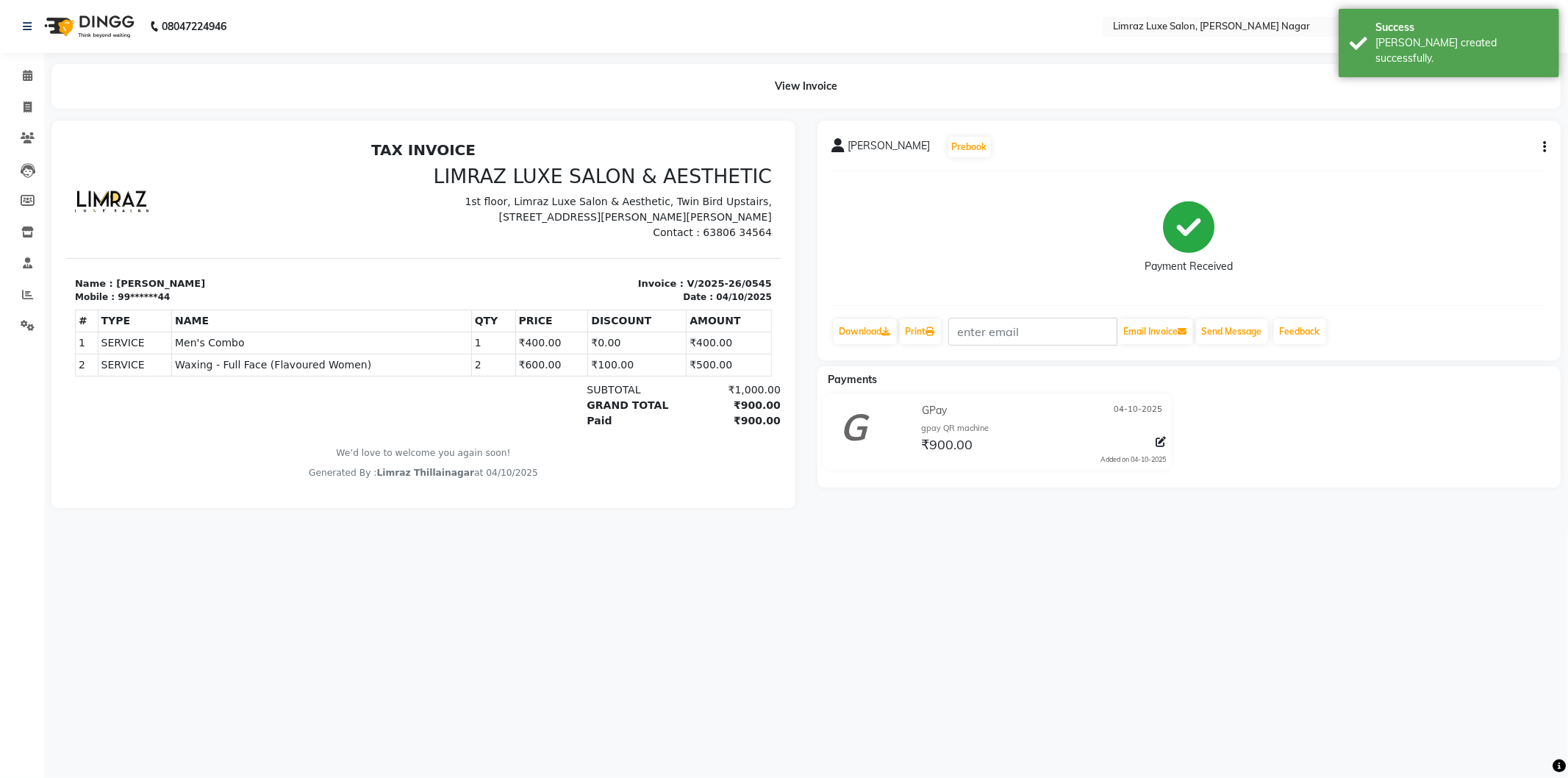
click at [106, 26] on img at bounding box center [87, 26] width 101 height 41
